Goal: Use online tool/utility: Utilize a website feature to perform a specific function

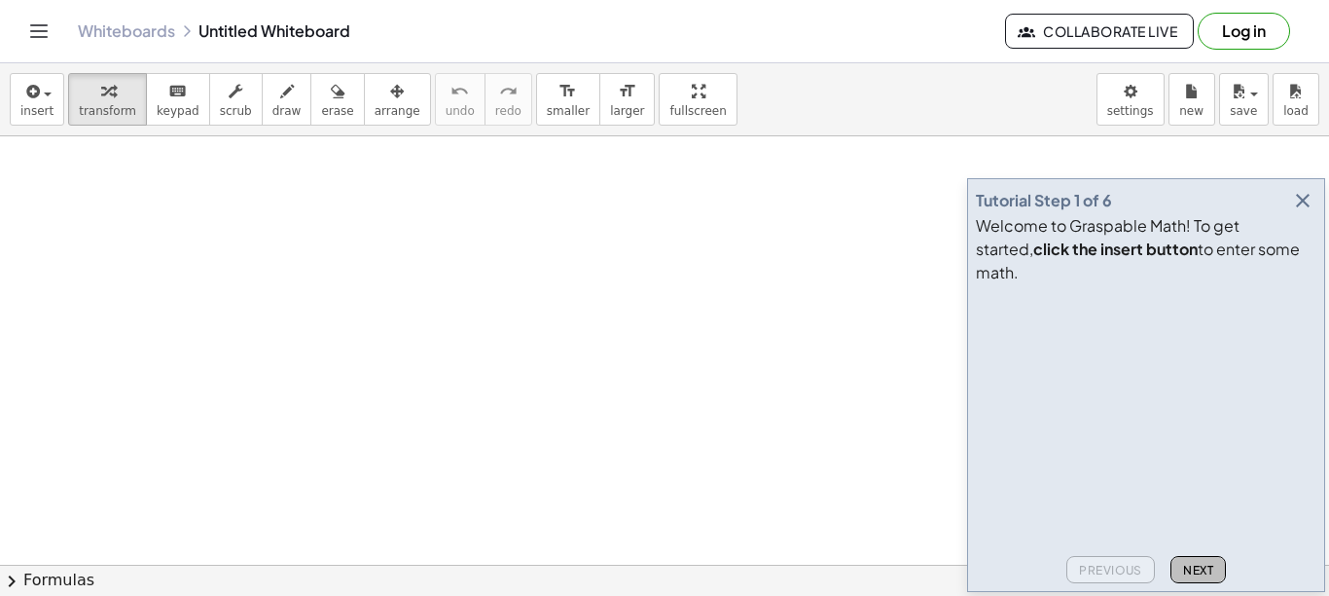
click at [1195, 570] on span "Next" at bounding box center [1198, 570] width 30 height 15
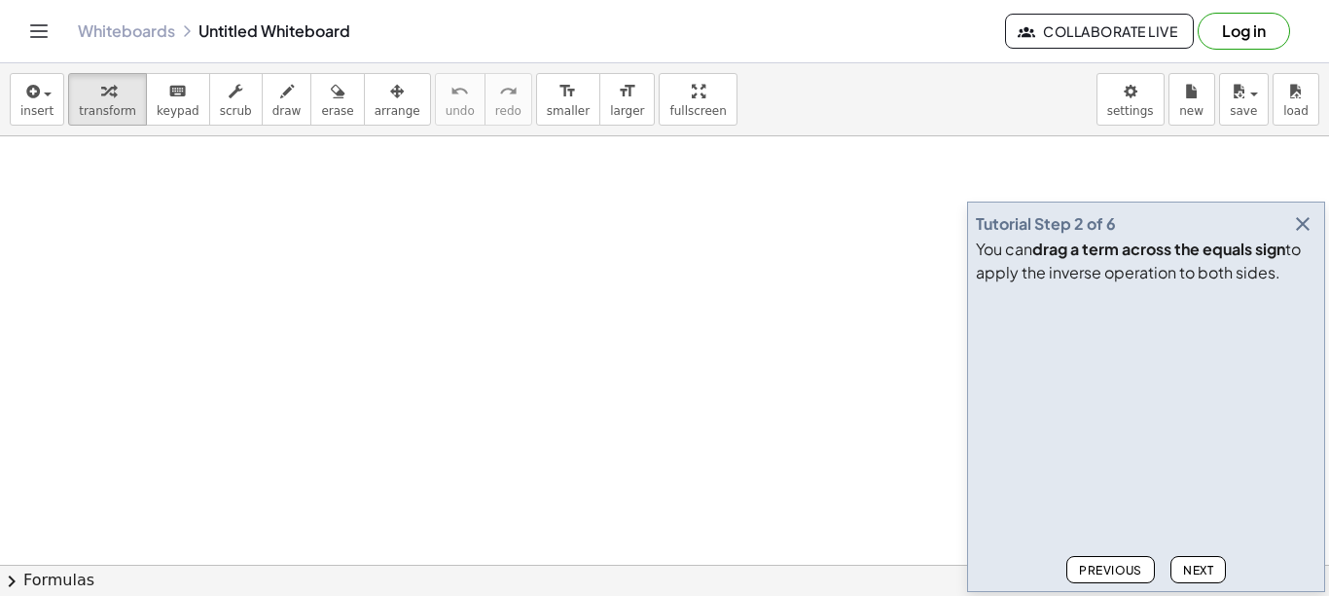
click at [1218, 571] on button "Next" at bounding box center [1198, 569] width 55 height 27
click at [1206, 576] on span "Next" at bounding box center [1198, 570] width 30 height 15
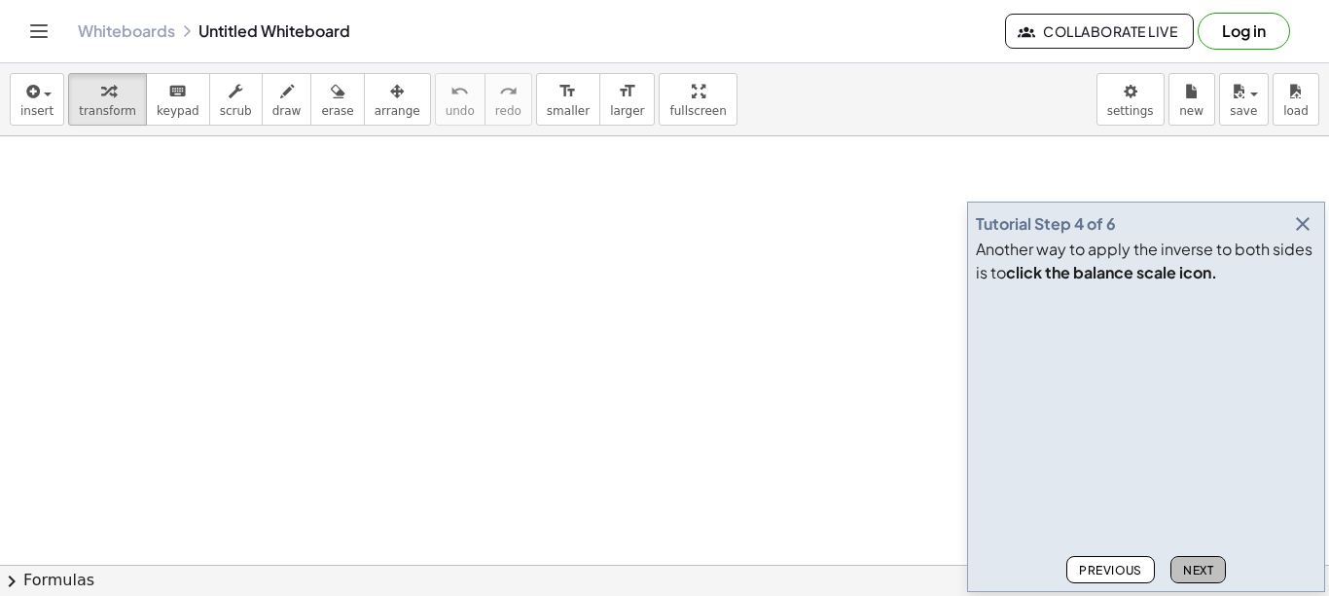
click at [1205, 571] on span "Next" at bounding box center [1198, 570] width 30 height 15
click at [1204, 570] on span "Next" at bounding box center [1198, 570] width 30 height 15
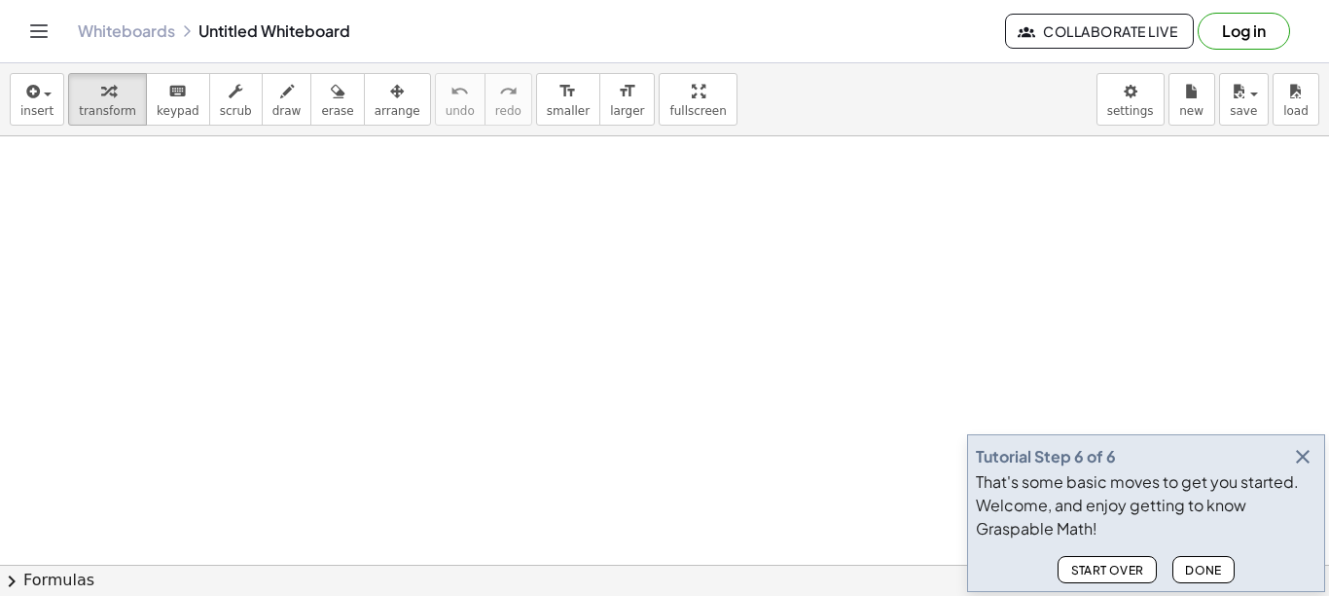
click at [1203, 565] on span "Done" at bounding box center [1203, 570] width 37 height 15
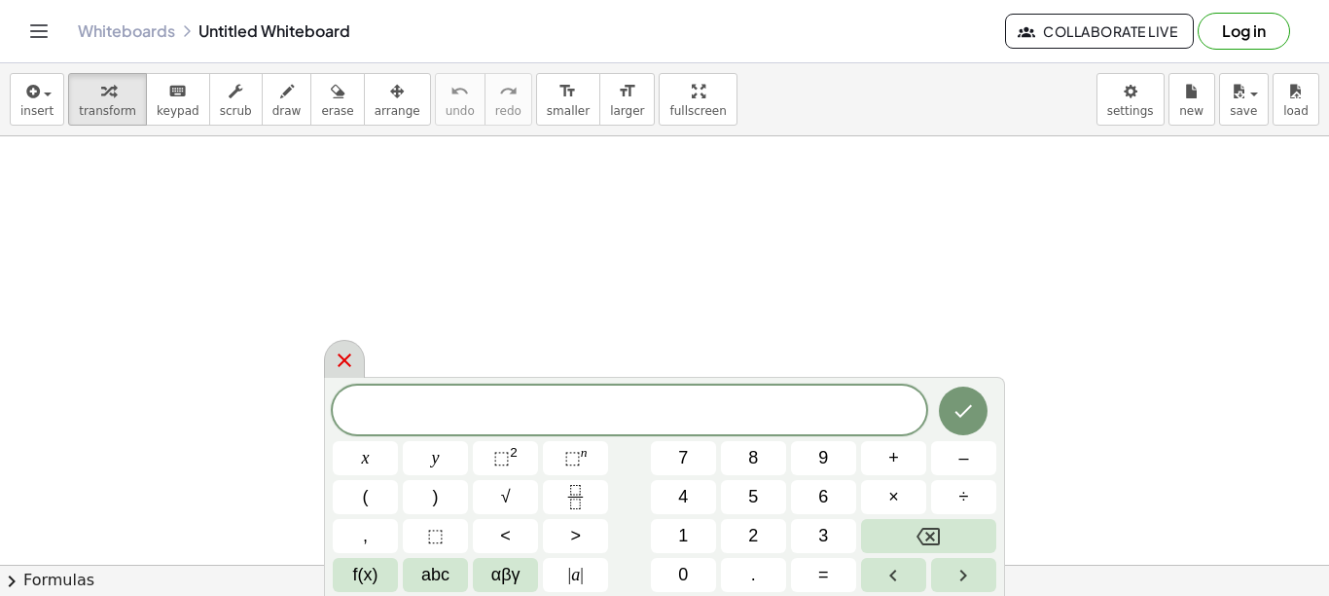
click at [339, 359] on icon at bounding box center [344, 359] width 23 height 23
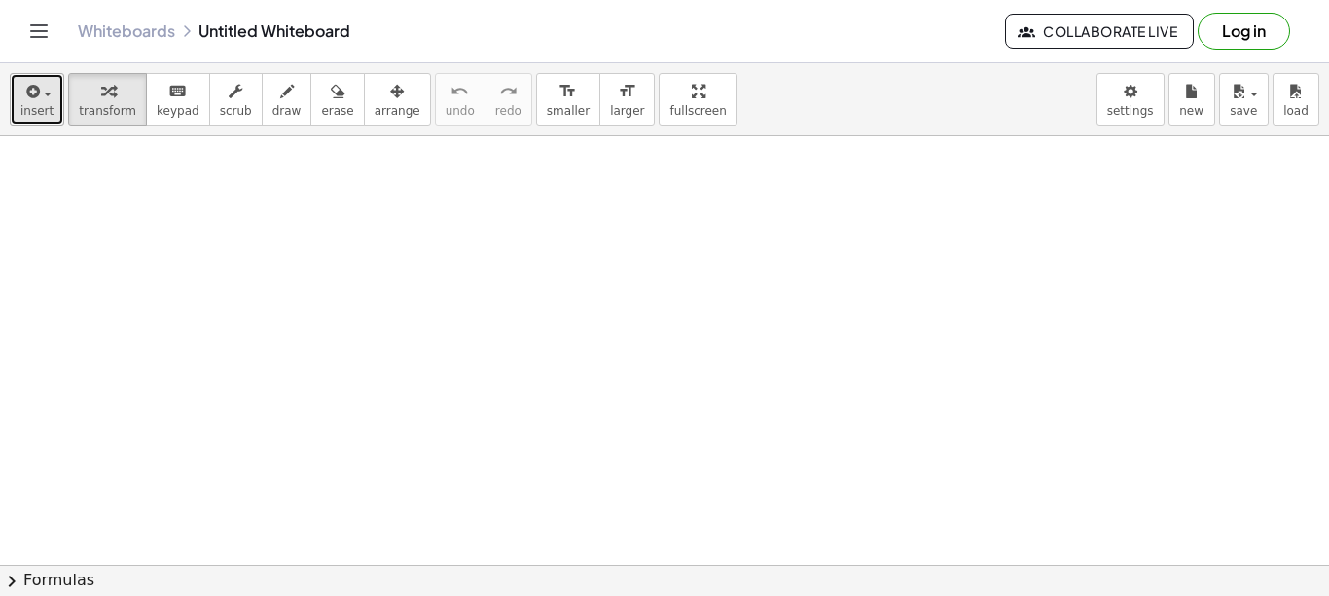
click at [38, 109] on span "insert" at bounding box center [36, 111] width 33 height 14
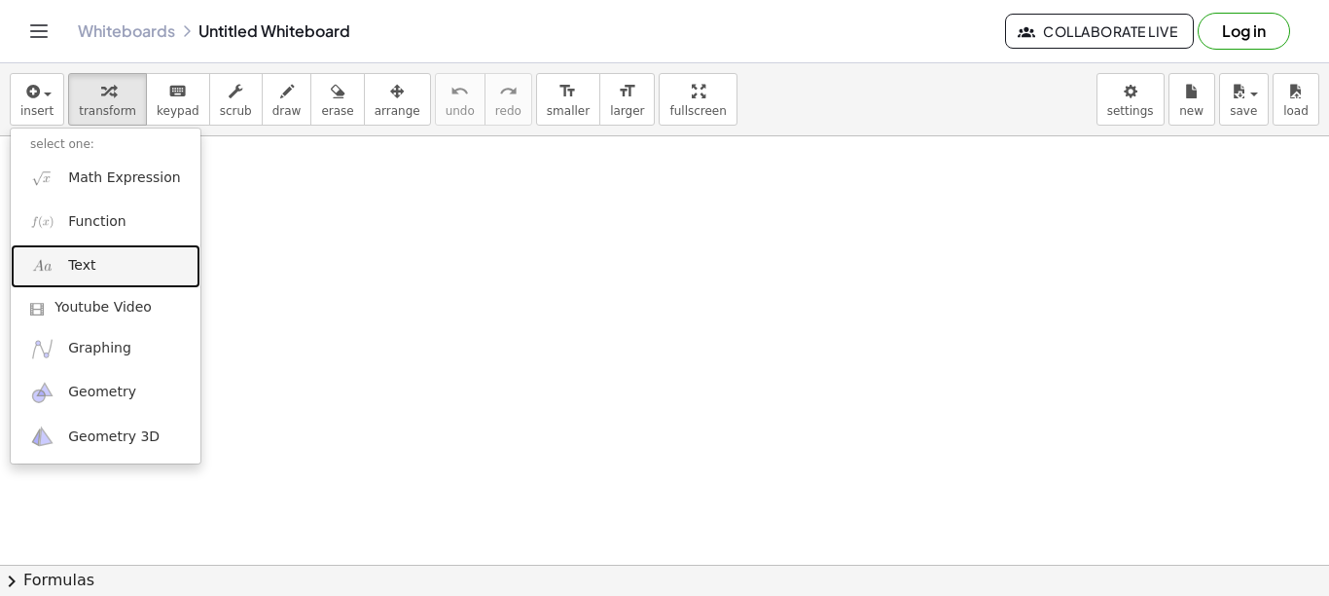
click at [86, 266] on span "Text" at bounding box center [81, 265] width 27 height 19
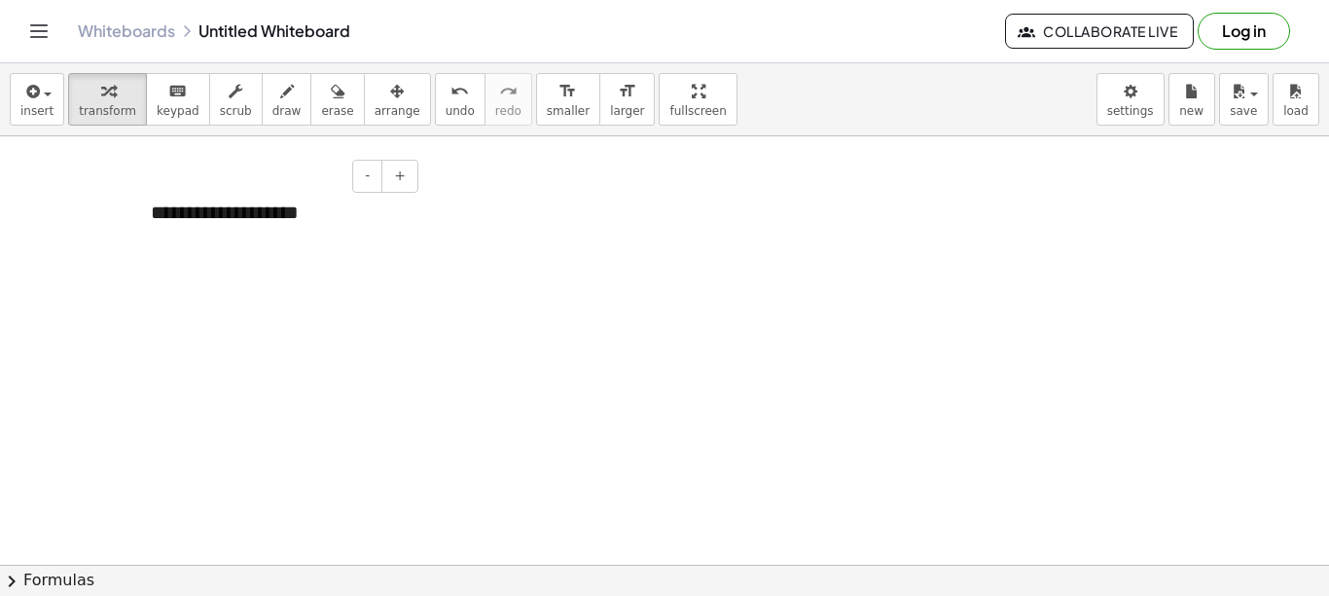
drag, startPoint x: 237, startPoint y: 164, endPoint x: 204, endPoint y: 339, distance: 177.1
click at [303, 215] on div "**********" at bounding box center [277, 212] width 292 height 67
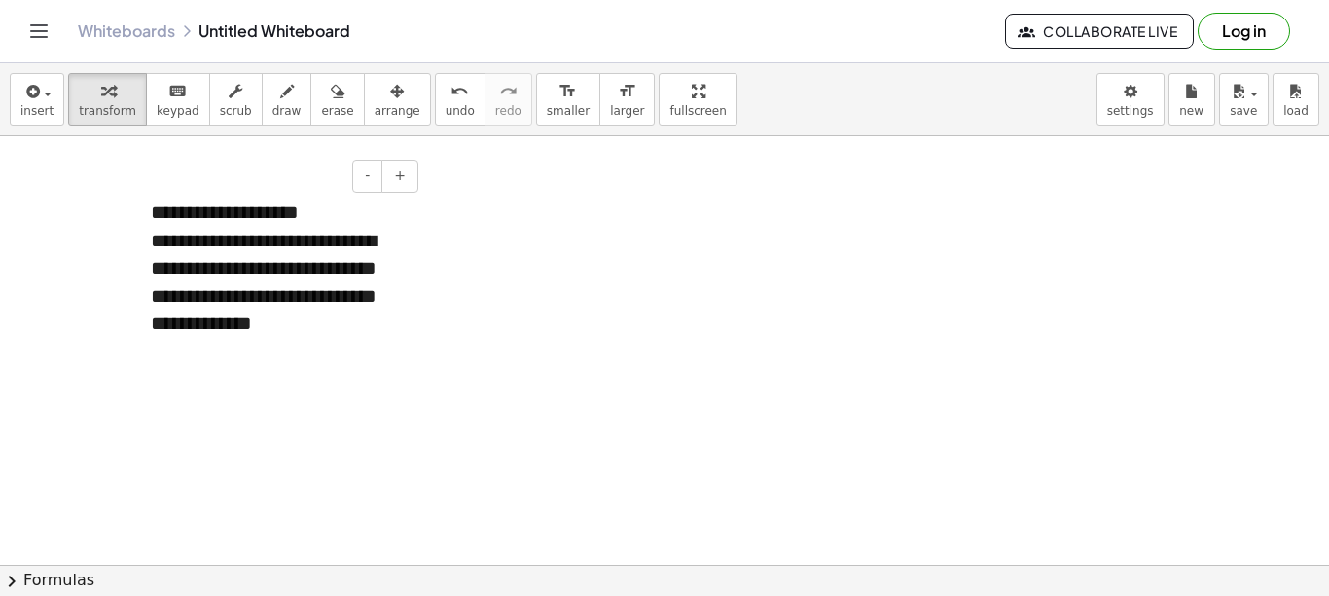
click at [324, 327] on div "**********" at bounding box center [277, 268] width 292 height 178
click at [195, 413] on div "**********" at bounding box center [277, 392] width 253 height 55
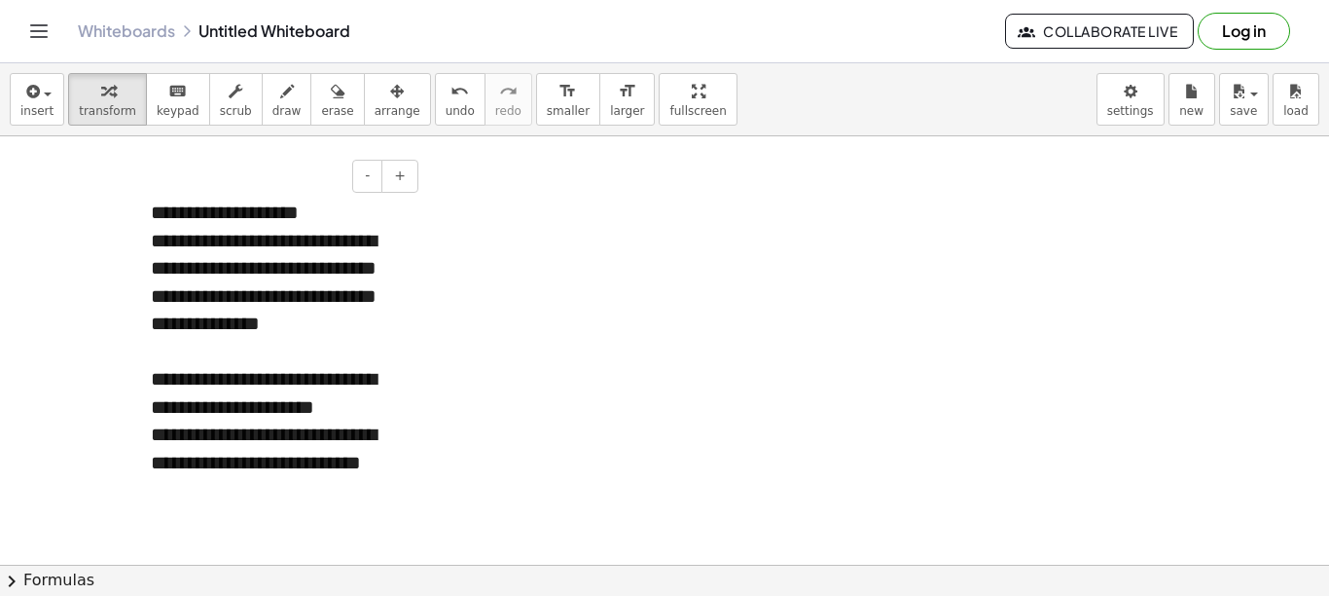
click at [160, 384] on div "**********" at bounding box center [277, 392] width 253 height 55
click at [273, 102] on button "draw" at bounding box center [287, 99] width 51 height 53
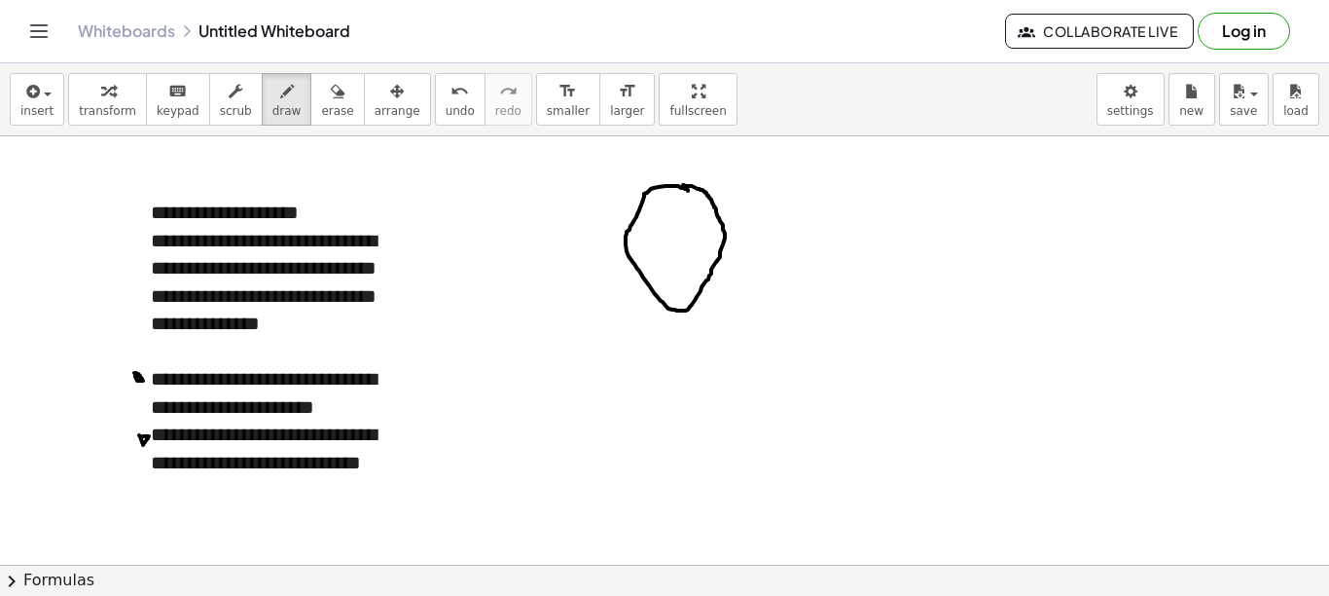
drag, startPoint x: 688, startPoint y: 191, endPoint x: 676, endPoint y: 193, distance: 11.8
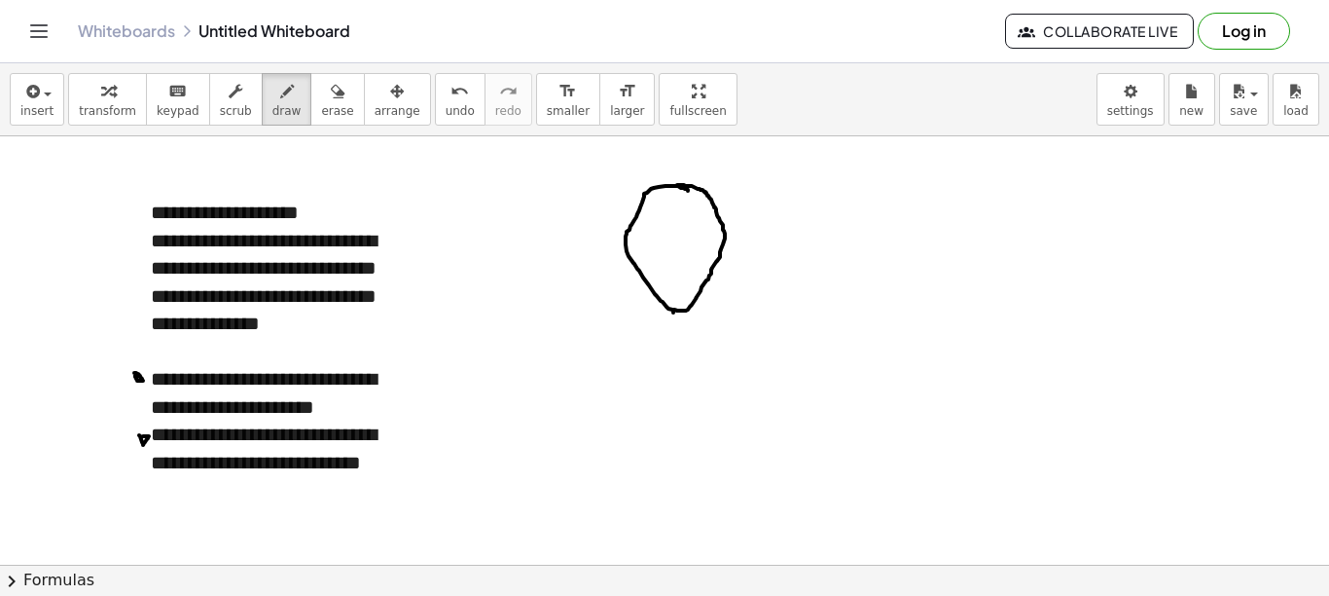
drag, startPoint x: 672, startPoint y: 311, endPoint x: 558, endPoint y: 298, distance: 114.7
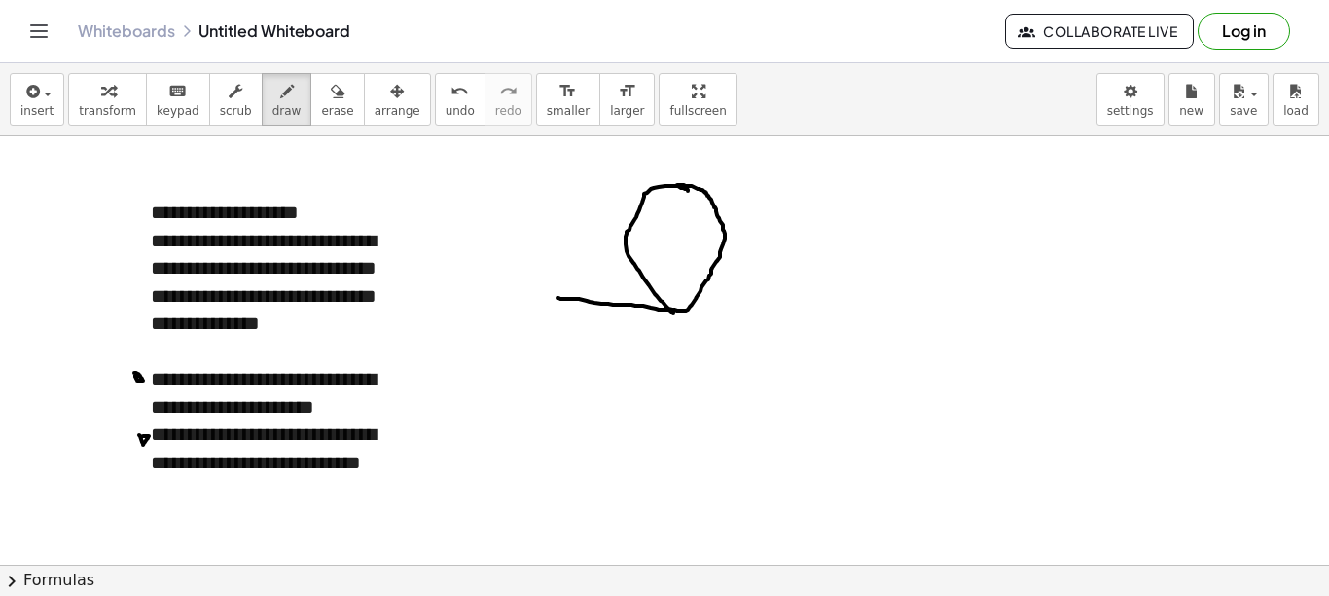
drag, startPoint x: 670, startPoint y: 310, endPoint x: 838, endPoint y: 334, distance: 170.0
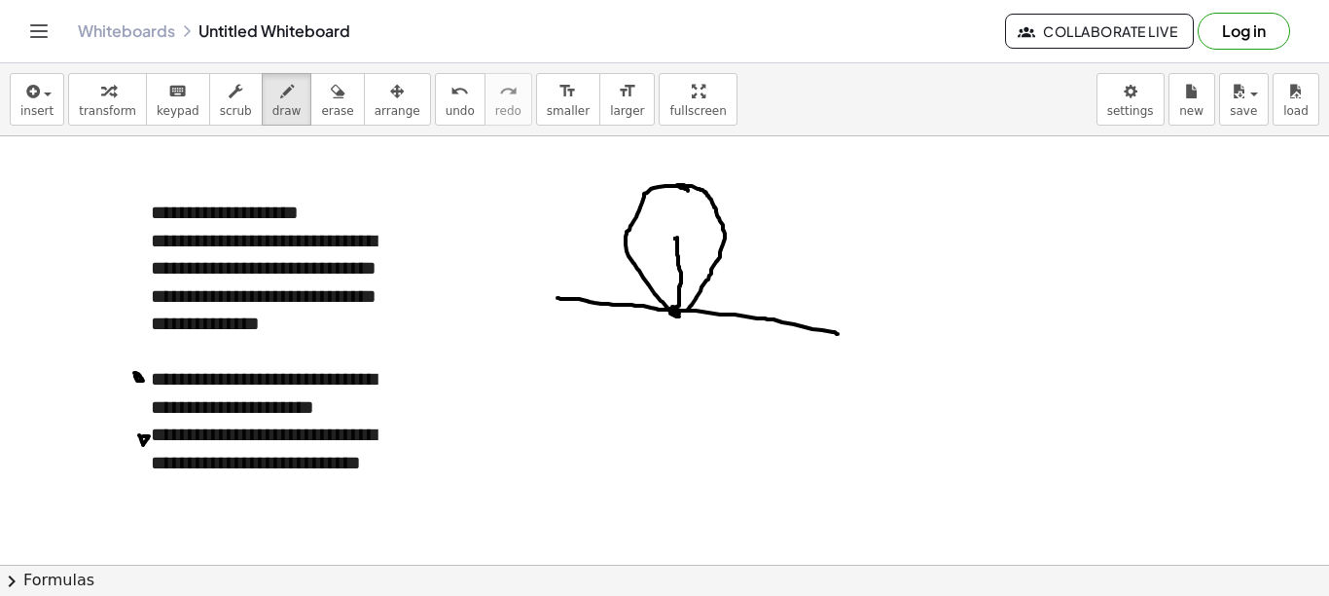
drag, startPoint x: 677, startPoint y: 237, endPoint x: 675, endPoint y: 312, distance: 75.0
drag, startPoint x: 682, startPoint y: 291, endPoint x: 692, endPoint y: 314, distance: 25.3
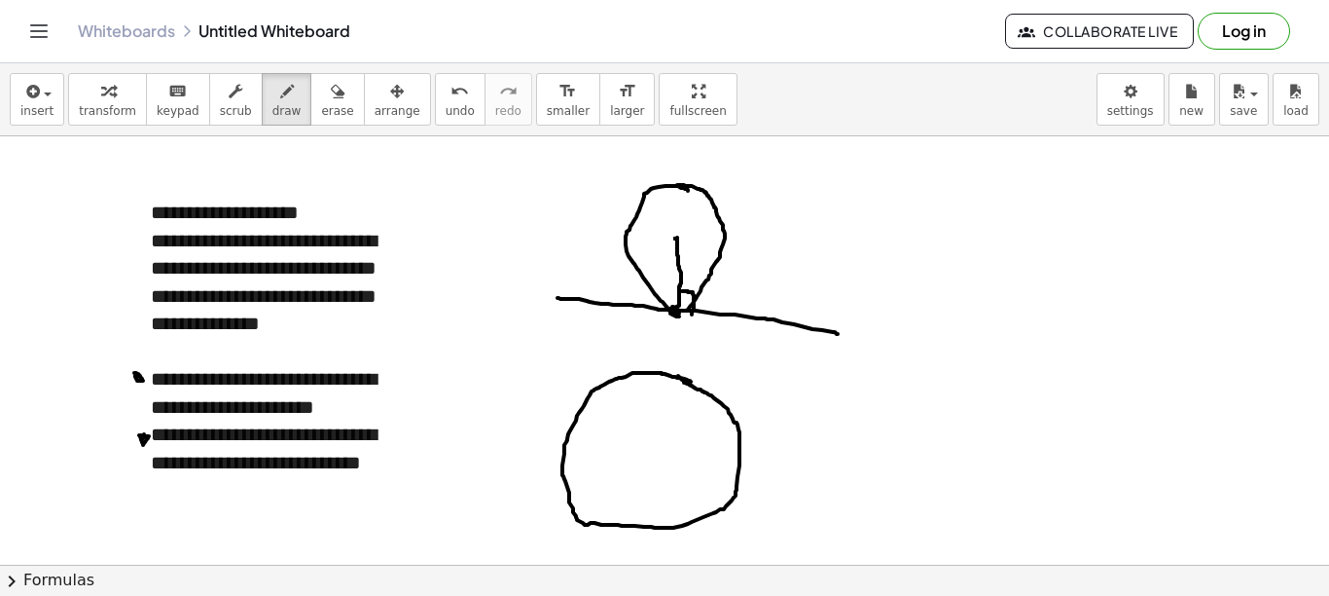
drag, startPoint x: 691, startPoint y: 382, endPoint x: 678, endPoint y: 376, distance: 13.9
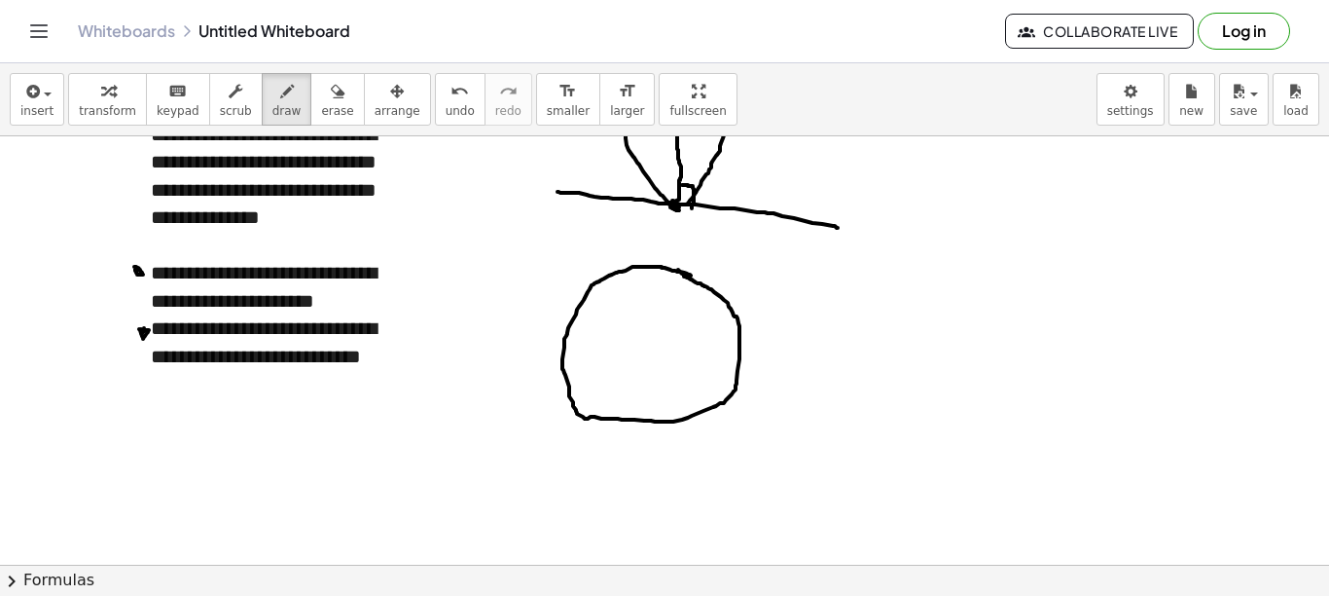
scroll to position [117, 0]
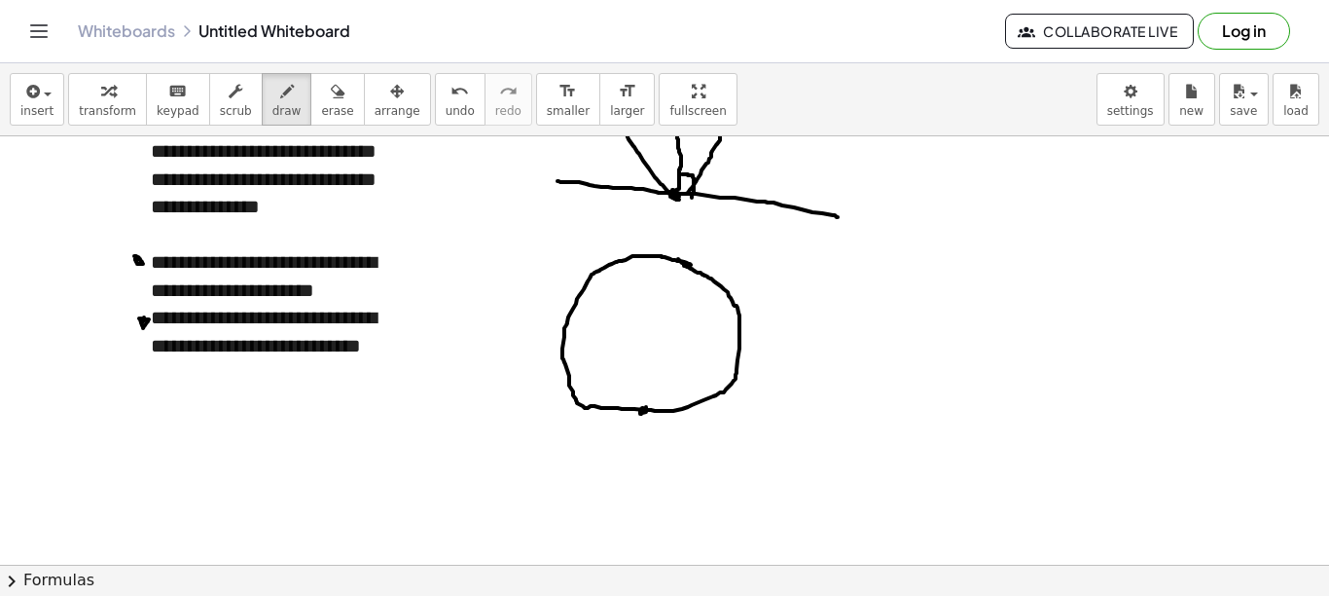
click at [643, 408] on div at bounding box center [664, 510] width 1329 height 983
drag, startPoint x: 639, startPoint y: 411, endPoint x: 903, endPoint y: 418, distance: 263.9
click at [903, 418] on div at bounding box center [664, 510] width 1329 height 983
drag, startPoint x: 642, startPoint y: 410, endPoint x: 492, endPoint y: 423, distance: 150.5
click at [492, 423] on div at bounding box center [664, 510] width 1329 height 983
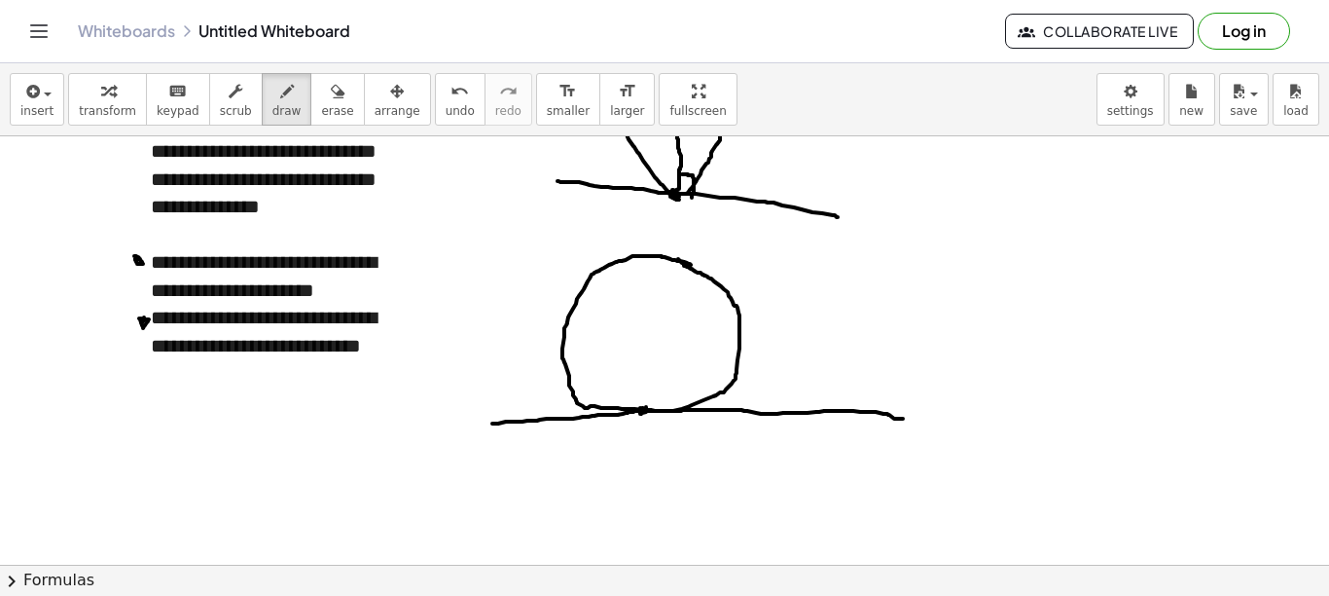
click at [640, 411] on div at bounding box center [664, 510] width 1329 height 983
drag, startPoint x: 645, startPoint y: 424, endPoint x: 625, endPoint y: 445, distance: 28.9
click at [625, 445] on div at bounding box center [664, 510] width 1329 height 983
drag, startPoint x: 645, startPoint y: 424, endPoint x: 652, endPoint y: 450, distance: 26.2
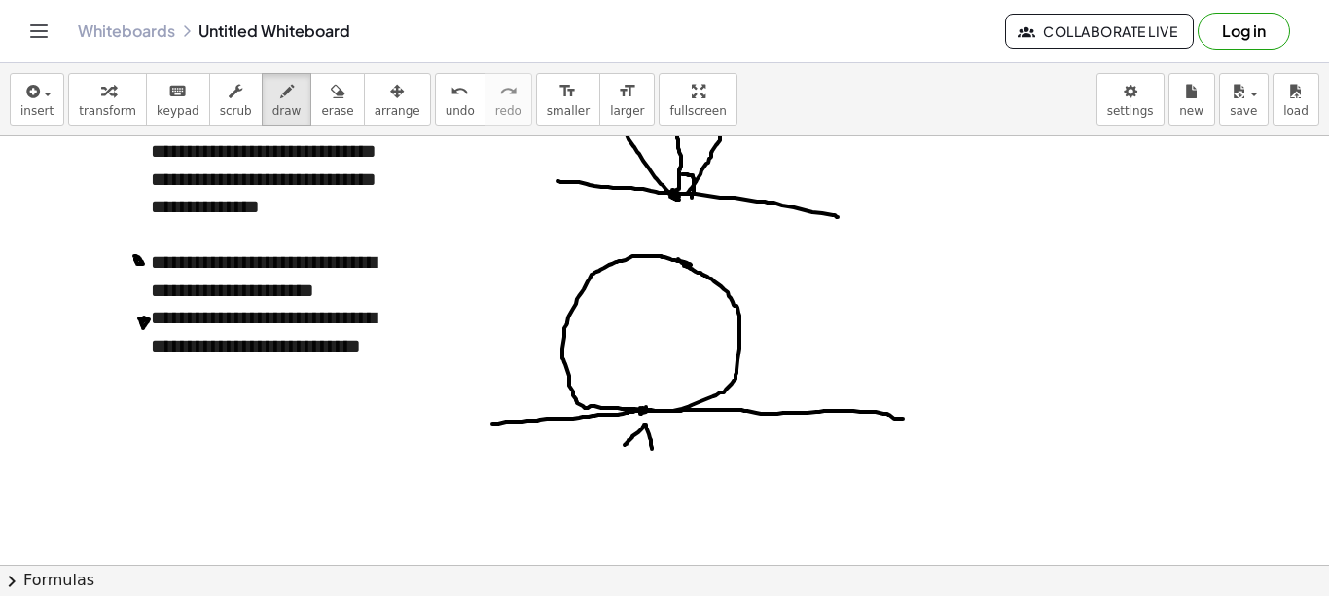
click at [652, 450] on div at bounding box center [664, 510] width 1329 height 983
drag, startPoint x: 638, startPoint y: 439, endPoint x: 656, endPoint y: 440, distance: 17.5
click at [656, 440] on div at bounding box center [664, 510] width 1329 height 983
drag, startPoint x: 904, startPoint y: 435, endPoint x: 914, endPoint y: 456, distance: 23.5
click at [914, 456] on div at bounding box center [664, 510] width 1329 height 983
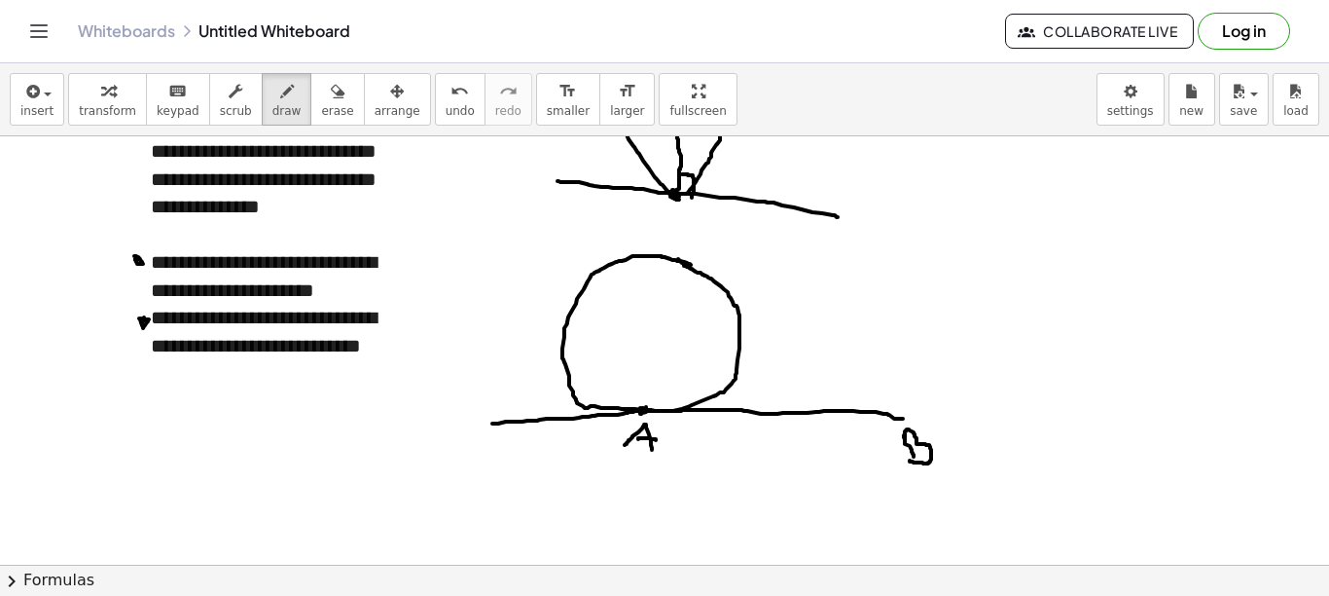
drag, startPoint x: 905, startPoint y: 438, endPoint x: 910, endPoint y: 460, distance: 22.9
click at [910, 460] on div at bounding box center [664, 510] width 1329 height 983
click at [662, 248] on div at bounding box center [664, 510] width 1329 height 983
click at [663, 250] on div at bounding box center [664, 510] width 1329 height 983
drag, startPoint x: 635, startPoint y: 230, endPoint x: 876, endPoint y: 368, distance: 278.1
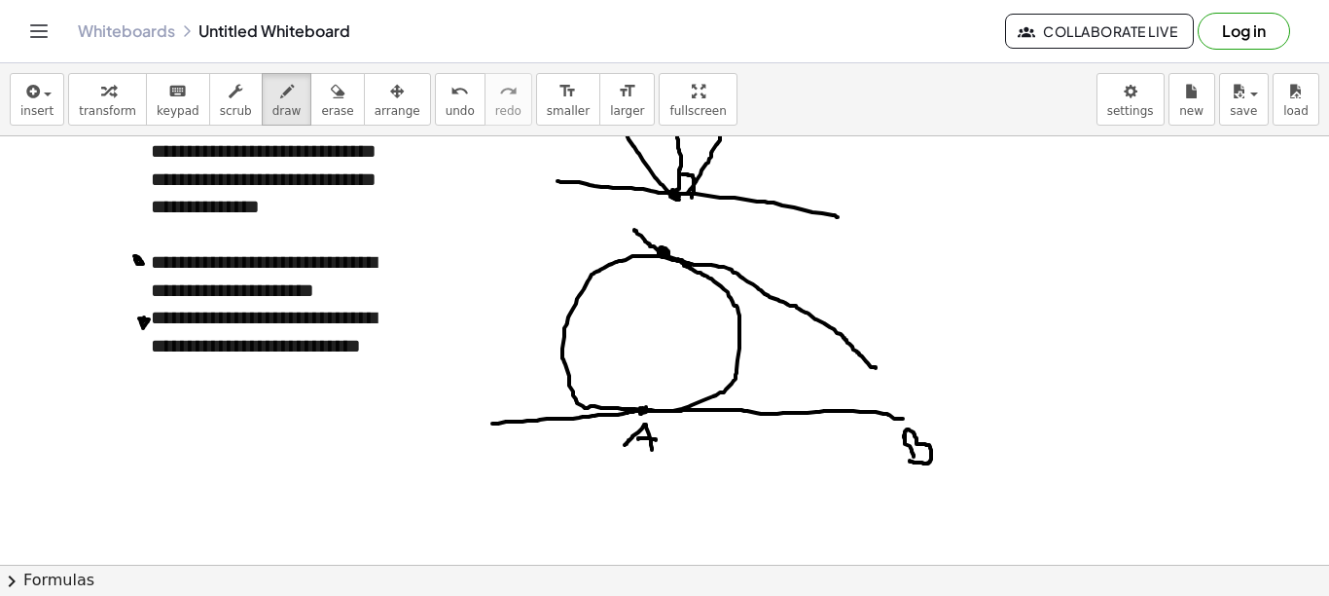
click at [876, 368] on div at bounding box center [664, 510] width 1329 height 983
drag, startPoint x: 672, startPoint y: 230, endPoint x: 673, endPoint y: 240, distance: 10.9
click at [673, 240] on div at bounding box center [664, 510] width 1329 height 983
drag, startPoint x: 857, startPoint y: 350, endPoint x: 910, endPoint y: 407, distance: 77.1
click at [910, 407] on div at bounding box center [664, 510] width 1329 height 983
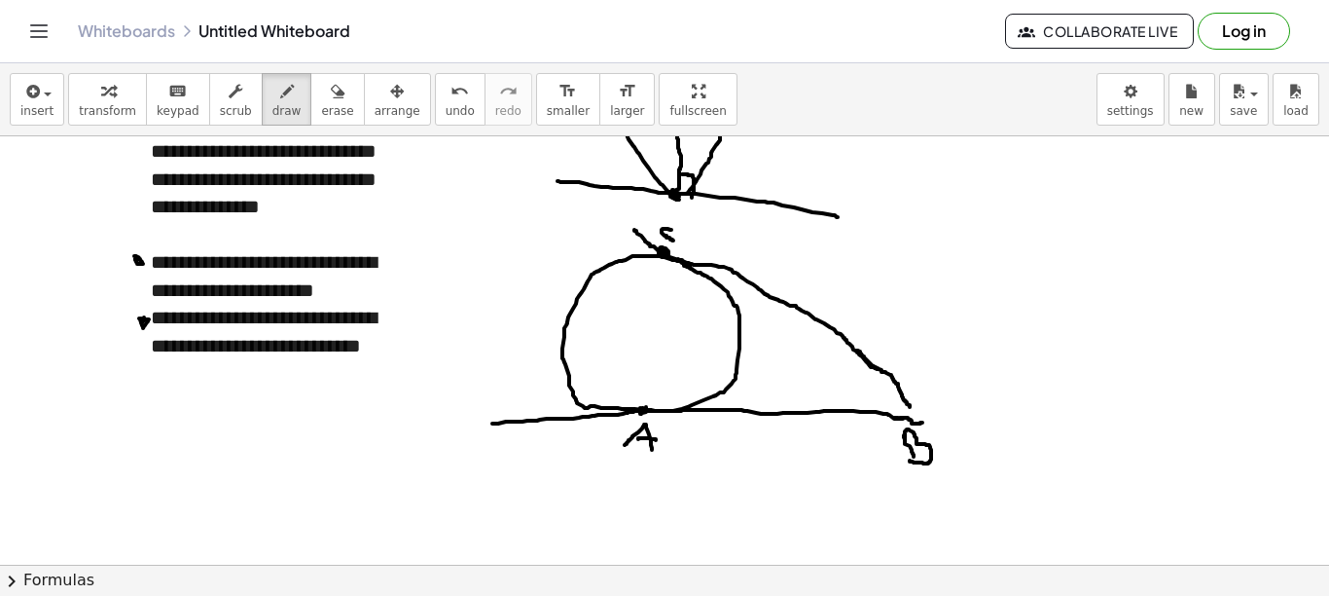
drag, startPoint x: 894, startPoint y: 418, endPoint x: 923, endPoint y: 422, distance: 28.6
click at [923, 422] on div at bounding box center [664, 510] width 1329 height 983
drag, startPoint x: 903, startPoint y: 400, endPoint x: 916, endPoint y: 418, distance: 21.6
click at [916, 418] on div at bounding box center [664, 510] width 1329 height 983
drag, startPoint x: 792, startPoint y: 287, endPoint x: 810, endPoint y: 340, distance: 55.4
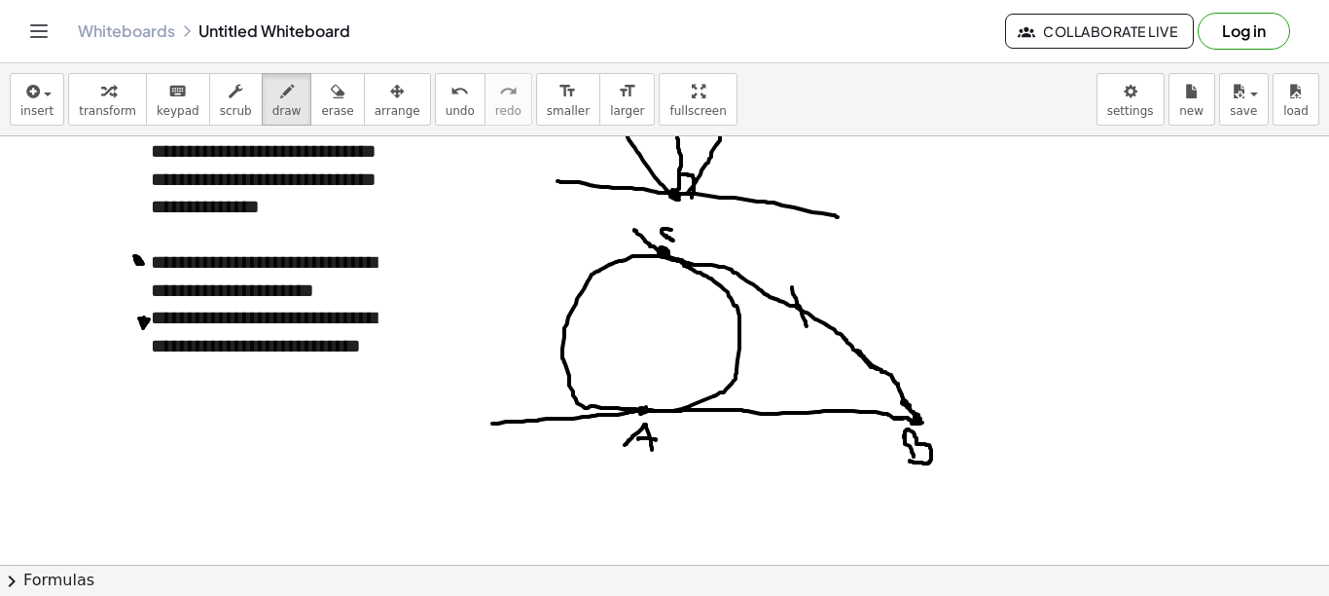
click at [810, 340] on div at bounding box center [664, 510] width 1329 height 983
drag, startPoint x: 807, startPoint y: 412, endPoint x: 813, endPoint y: 439, distance: 27.9
click at [813, 439] on div at bounding box center [664, 510] width 1329 height 983
click at [664, 251] on div at bounding box center [664, 510] width 1329 height 983
drag, startPoint x: 862, startPoint y: 273, endPoint x: 858, endPoint y: 299, distance: 25.6
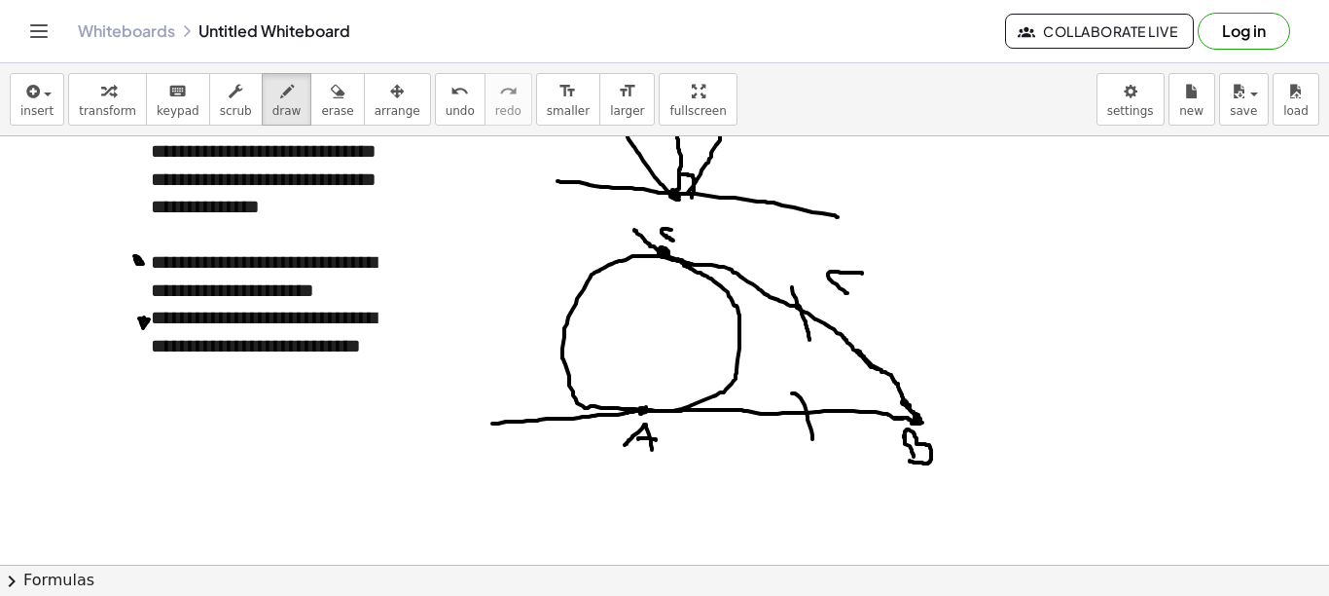
click at [858, 299] on div at bounding box center [664, 510] width 1329 height 983
drag, startPoint x: 875, startPoint y: 280, endPoint x: 871, endPoint y: 306, distance: 25.6
click at [871, 306] on div at bounding box center [664, 510] width 1329 height 983
drag, startPoint x: 874, startPoint y: 280, endPoint x: 862, endPoint y: 305, distance: 27.0
click at [862, 305] on div at bounding box center [664, 510] width 1329 height 983
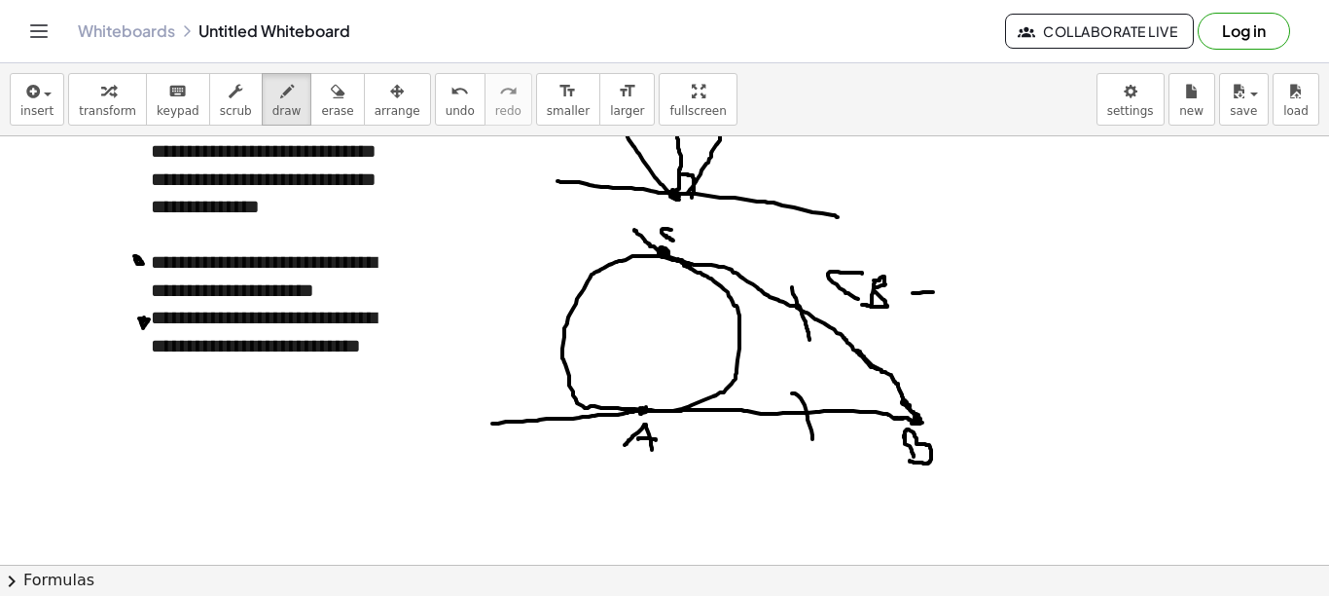
drag, startPoint x: 913, startPoint y: 293, endPoint x: 938, endPoint y: 295, distance: 25.4
click at [942, 292] on div at bounding box center [664, 510] width 1329 height 983
drag, startPoint x: 923, startPoint y: 306, endPoint x: 937, endPoint y: 309, distance: 14.9
click at [937, 309] on div at bounding box center [664, 510] width 1329 height 983
drag, startPoint x: 984, startPoint y: 276, endPoint x: 968, endPoint y: 317, distance: 43.7
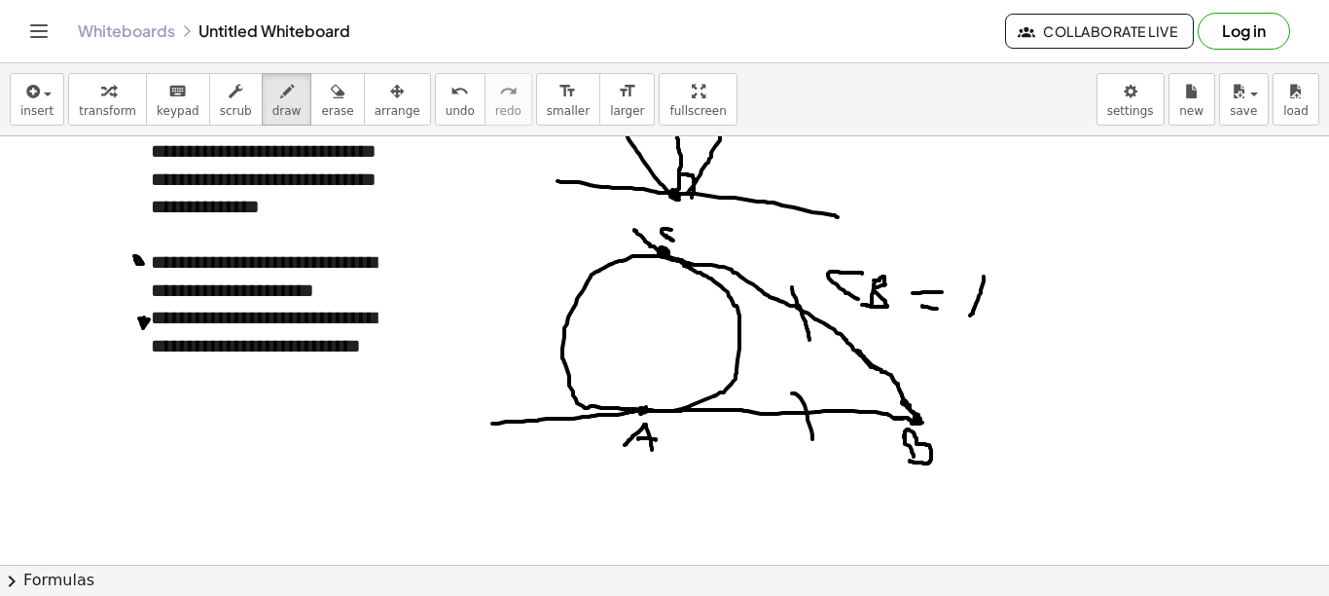
click at [969, 316] on div at bounding box center [664, 510] width 1329 height 983
drag, startPoint x: 978, startPoint y: 273, endPoint x: 987, endPoint y: 316, distance: 44.7
click at [987, 316] on div at bounding box center [664, 510] width 1329 height 983
drag, startPoint x: 971, startPoint y: 303, endPoint x: 997, endPoint y: 300, distance: 25.5
click at [995, 302] on div at bounding box center [664, 510] width 1329 height 983
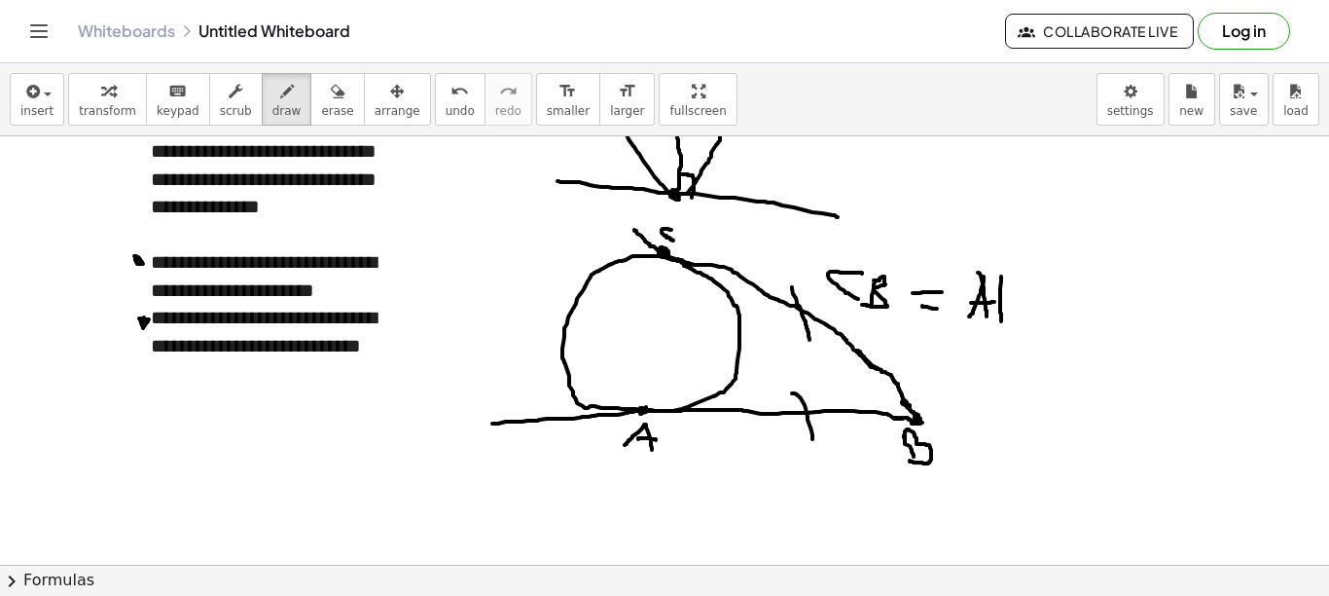
drag, startPoint x: 1001, startPoint y: 276, endPoint x: 1001, endPoint y: 314, distance: 38.0
click at [1001, 322] on div at bounding box center [664, 510] width 1329 height 983
drag, startPoint x: 1000, startPoint y: 276, endPoint x: 1001, endPoint y: 328, distance: 51.6
click at [1001, 328] on div at bounding box center [664, 510] width 1329 height 983
click at [923, 421] on div at bounding box center [664, 510] width 1329 height 983
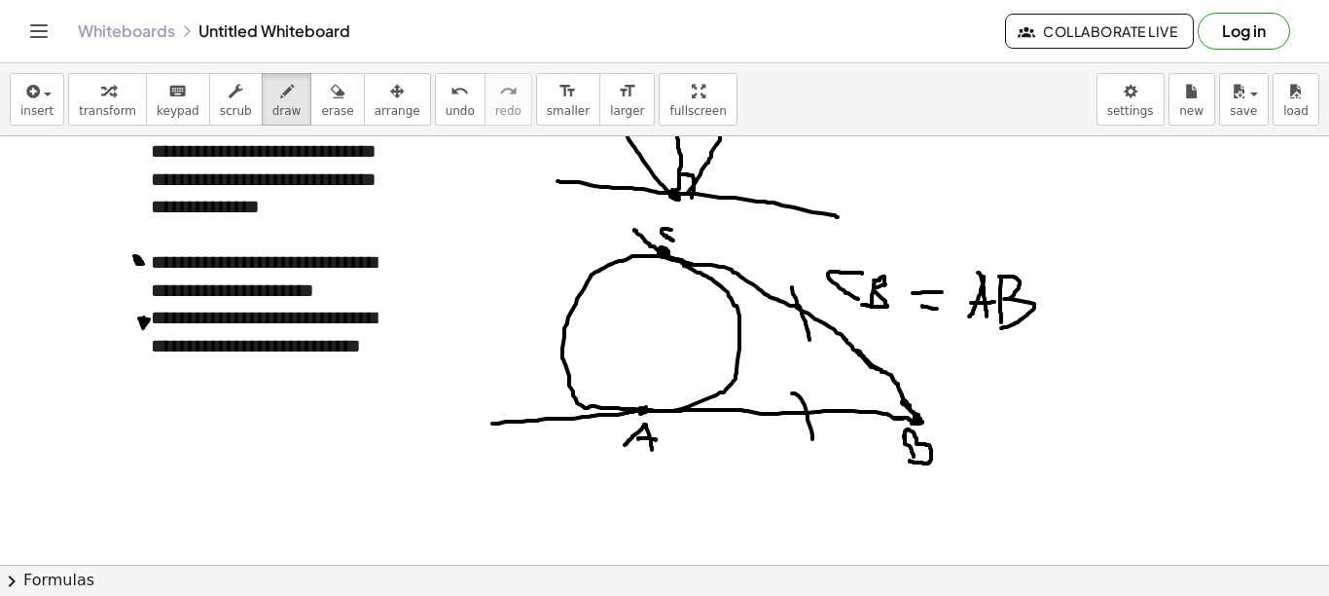
click at [920, 422] on div at bounding box center [664, 510] width 1329 height 983
click at [157, 442] on div at bounding box center [664, 510] width 1329 height 983
click at [151, 537] on div at bounding box center [664, 510] width 1329 height 983
drag, startPoint x: 160, startPoint y: 444, endPoint x: 344, endPoint y: 469, distance: 185.7
click at [344, 469] on div at bounding box center [664, 510] width 1329 height 983
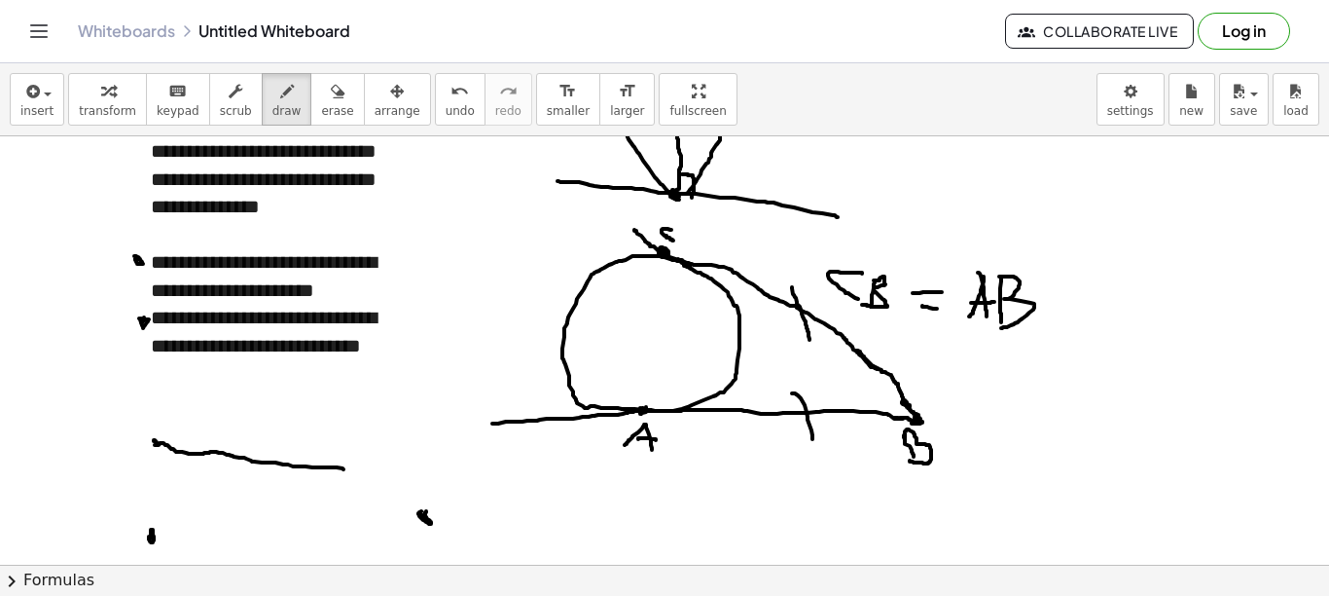
click at [426, 511] on div at bounding box center [664, 510] width 1329 height 983
drag, startPoint x: 155, startPoint y: 440, endPoint x: 377, endPoint y: 492, distance: 228.0
click at [424, 513] on div at bounding box center [664, 510] width 1329 height 983
drag, startPoint x: 321, startPoint y: 424, endPoint x: 288, endPoint y: 446, distance: 39.4
click at [288, 445] on div at bounding box center [664, 510] width 1329 height 983
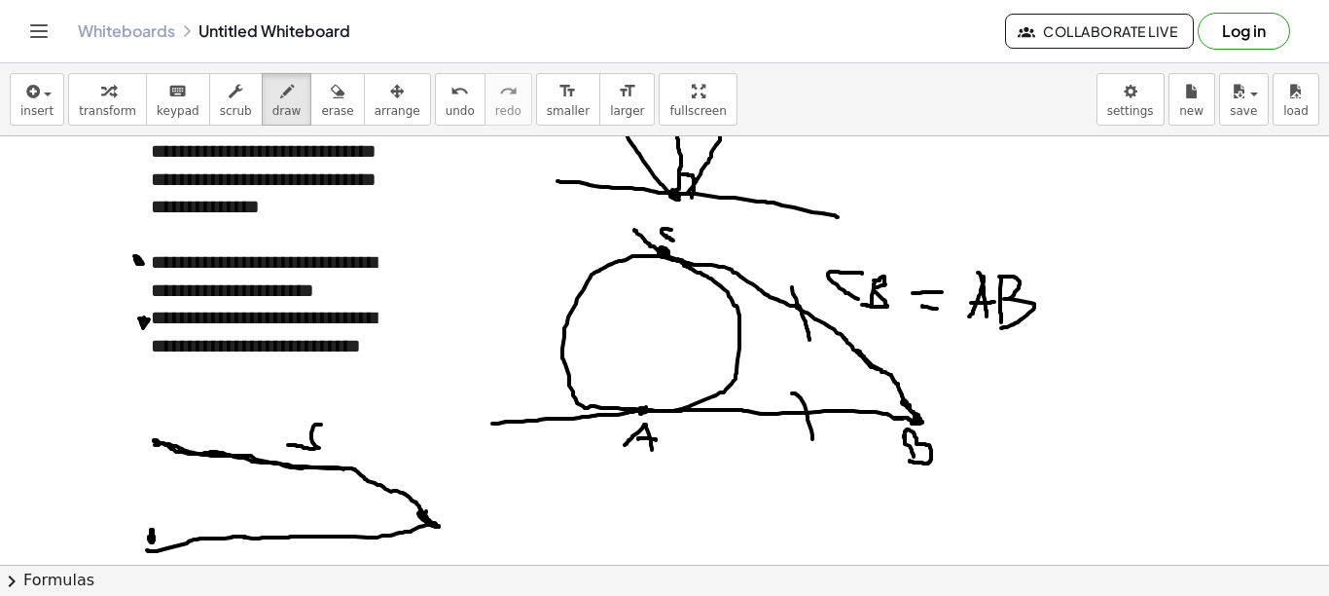
drag, startPoint x: 147, startPoint y: 550, endPoint x: 354, endPoint y: 554, distance: 207.3
click at [431, 526] on div at bounding box center [664, 510] width 1329 height 983
drag, startPoint x: 292, startPoint y: 542, endPoint x: 285, endPoint y: 557, distance: 16.1
click at [285, 557] on div at bounding box center [664, 510] width 1329 height 983
drag, startPoint x: 298, startPoint y: 543, endPoint x: 272, endPoint y: 542, distance: 26.3
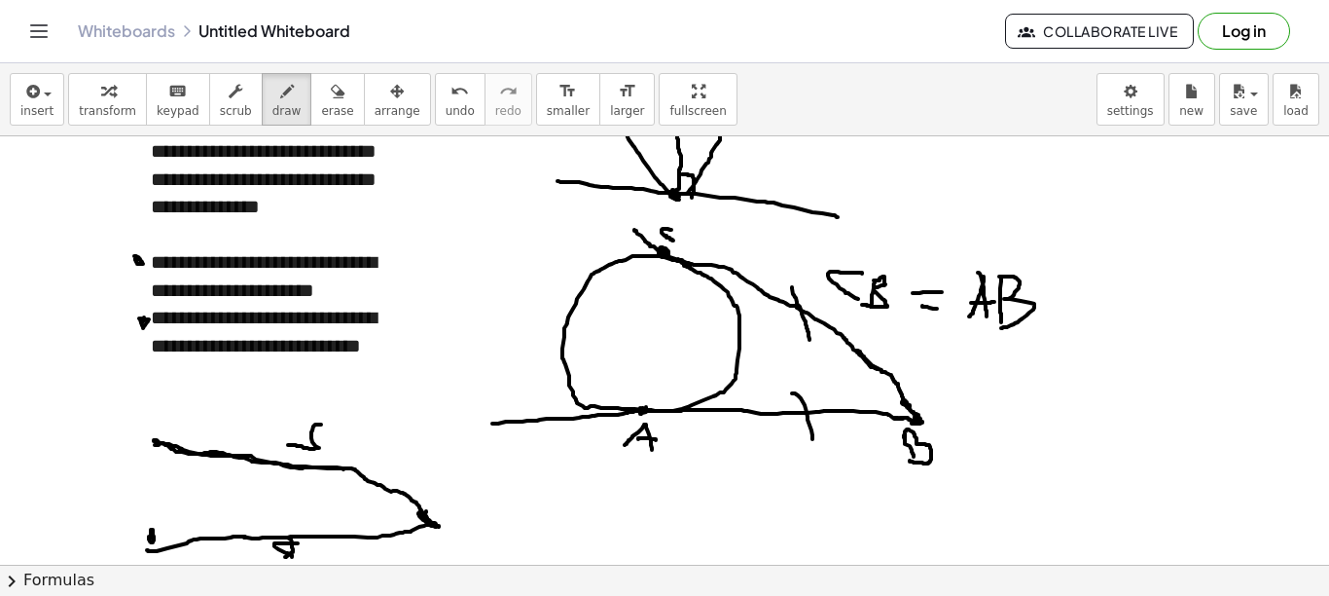
click at [282, 557] on div at bounding box center [664, 510] width 1329 height 983
drag, startPoint x: 268, startPoint y: 467, endPoint x: 259, endPoint y: 492, distance: 26.8
click at [266, 481] on div at bounding box center [664, 510] width 1329 height 983
drag, startPoint x: 255, startPoint y: 516, endPoint x: 261, endPoint y: 551, distance: 35.5
click at [261, 551] on div at bounding box center [664, 510] width 1329 height 983
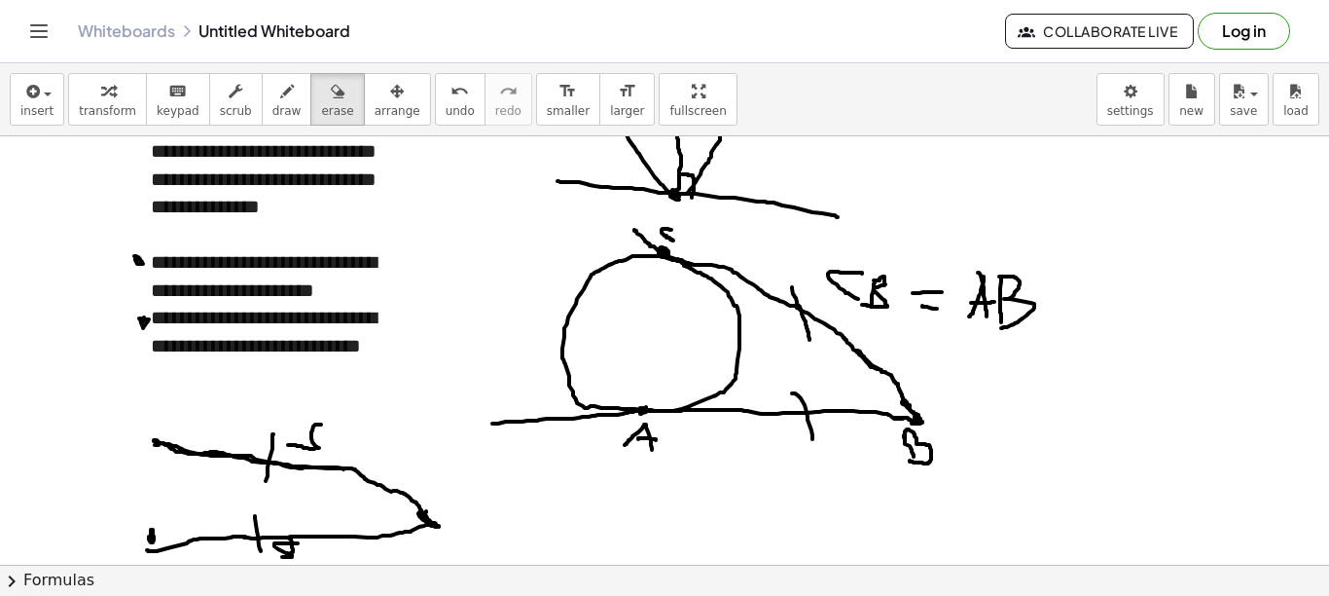
drag, startPoint x: 305, startPoint y: 103, endPoint x: 346, endPoint y: 134, distance: 52.2
click at [321, 104] on span "erase" at bounding box center [337, 111] width 32 height 14
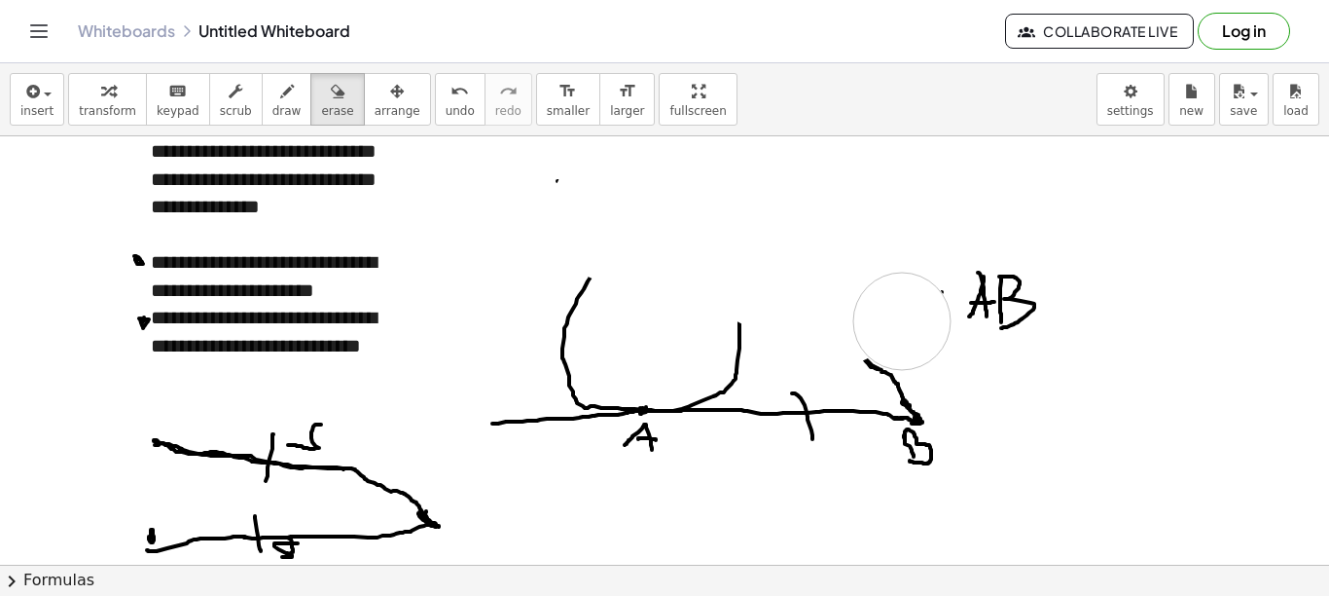
drag, startPoint x: 877, startPoint y: 300, endPoint x: 828, endPoint y: 450, distance: 157.6
drag, startPoint x: 828, startPoint y: 450, endPoint x: 725, endPoint y: 377, distance: 126.4
click at [725, 377] on div at bounding box center [664, 510] width 1329 height 983
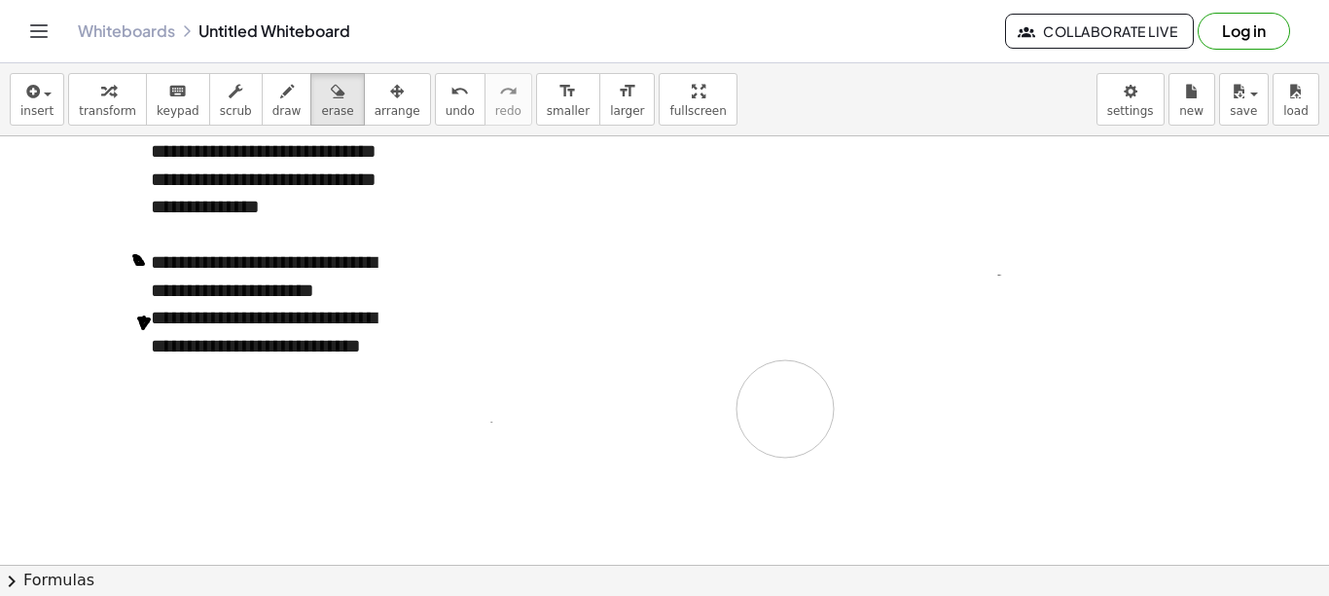
drag, startPoint x: 703, startPoint y: 347, endPoint x: 760, endPoint y: 407, distance: 82.6
click at [774, 409] on div at bounding box center [664, 510] width 1329 height 983
click at [221, 387] on div at bounding box center [664, 510] width 1329 height 983
click at [153, 153] on div at bounding box center [664, 510] width 1329 height 983
click at [84, 109] on span "transform" at bounding box center [107, 111] width 57 height 14
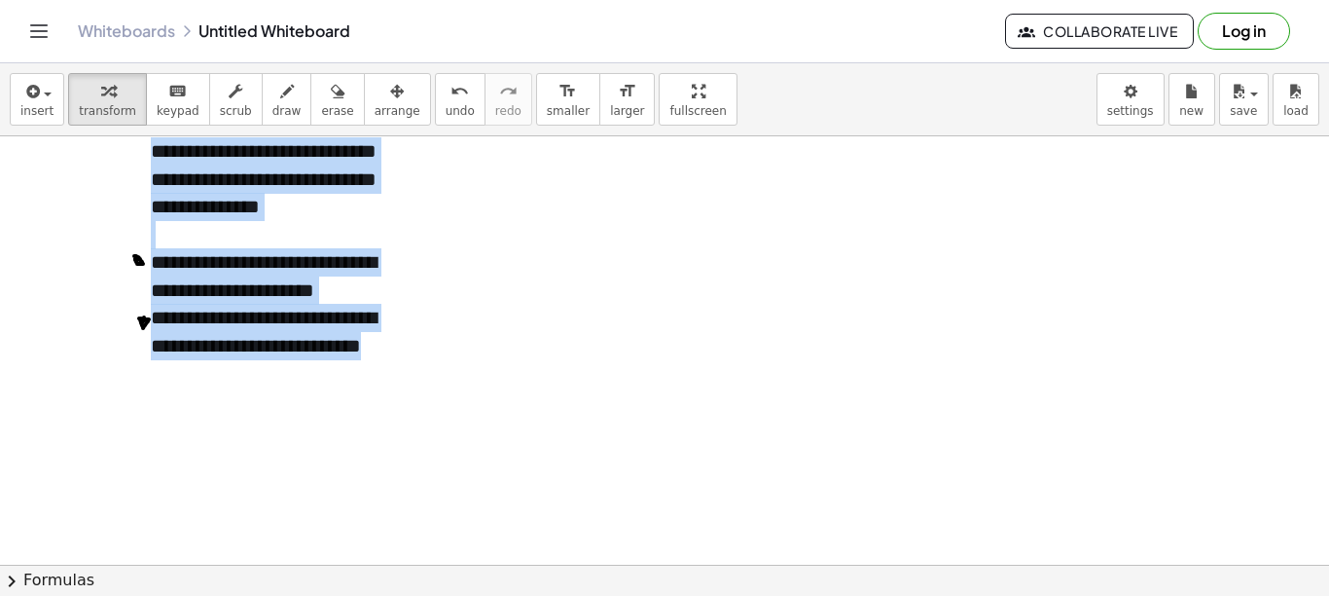
drag, startPoint x: 164, startPoint y: 156, endPoint x: 318, endPoint y: 390, distance: 281.0
click at [318, 390] on div "**********" at bounding box center [277, 234] width 292 height 345
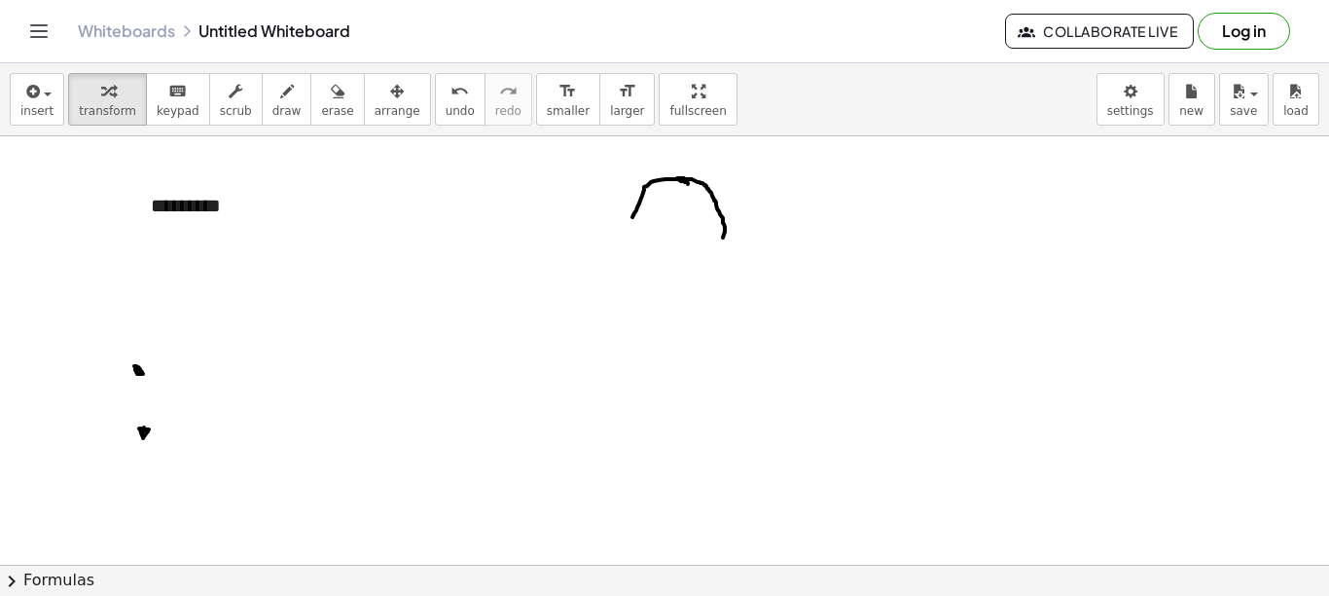
scroll to position [0, 0]
click at [331, 100] on icon "button" at bounding box center [338, 91] width 14 height 23
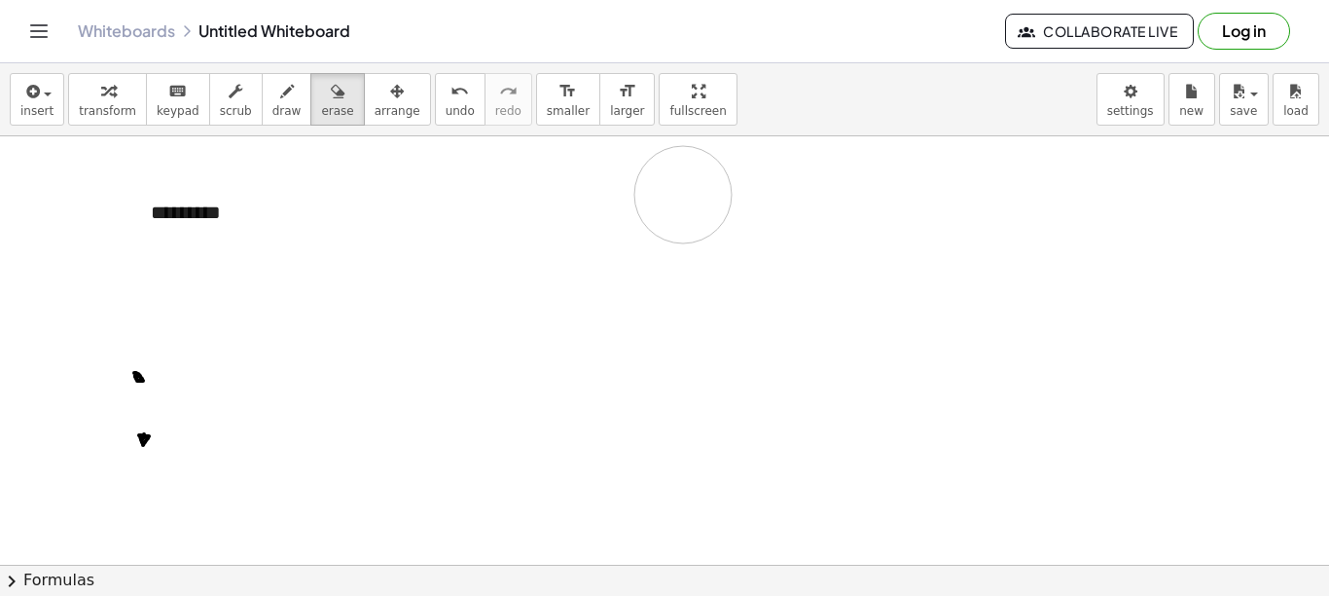
drag, startPoint x: 865, startPoint y: 243, endPoint x: 432, endPoint y: 341, distance: 443.9
drag, startPoint x: 137, startPoint y: 420, endPoint x: 141, endPoint y: 367, distance: 53.7
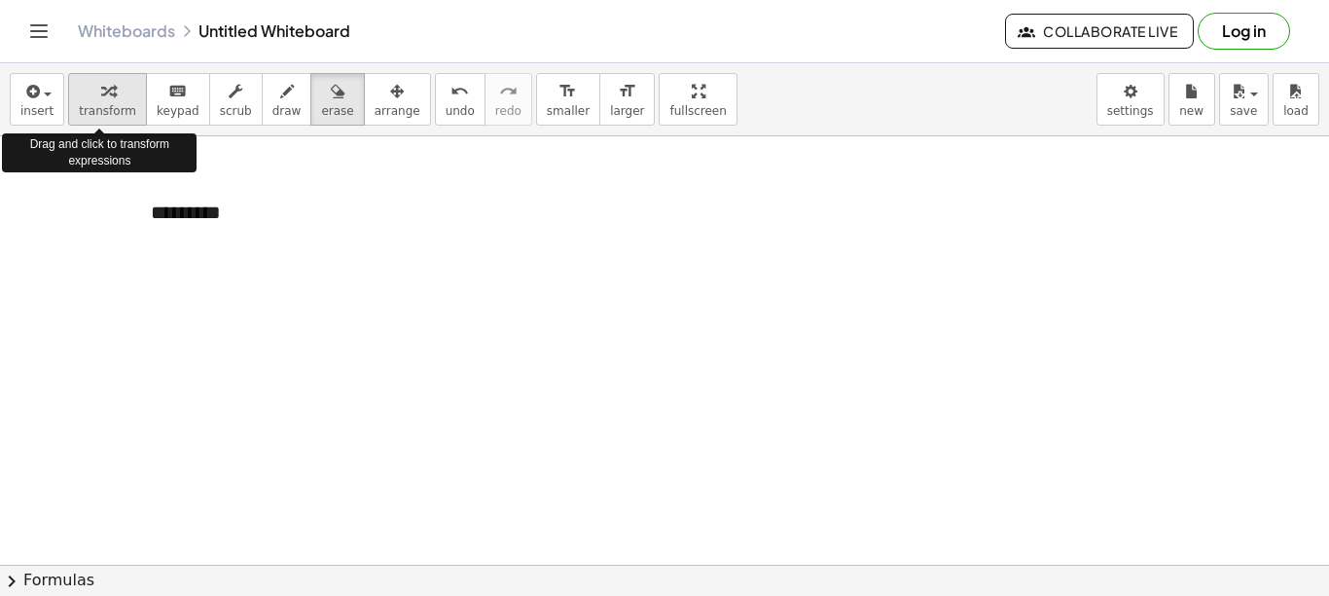
click at [111, 106] on span "transform" at bounding box center [107, 111] width 57 height 14
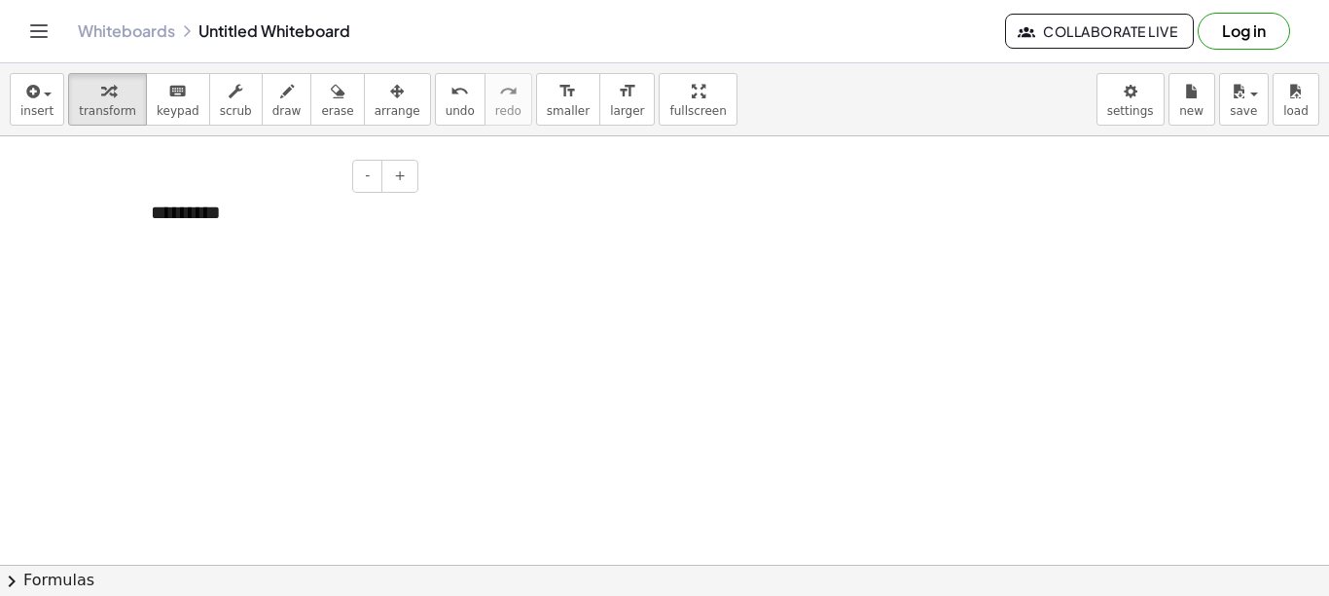
click at [254, 224] on div "*********" at bounding box center [277, 212] width 292 height 67
drag, startPoint x: 253, startPoint y: 216, endPoint x: 109, endPoint y: 230, distance: 144.7
drag, startPoint x: 246, startPoint y: 210, endPoint x: 144, endPoint y: 211, distance: 102.2
click at [144, 211] on div "- + *********" at bounding box center [277, 212] width 292 height 67
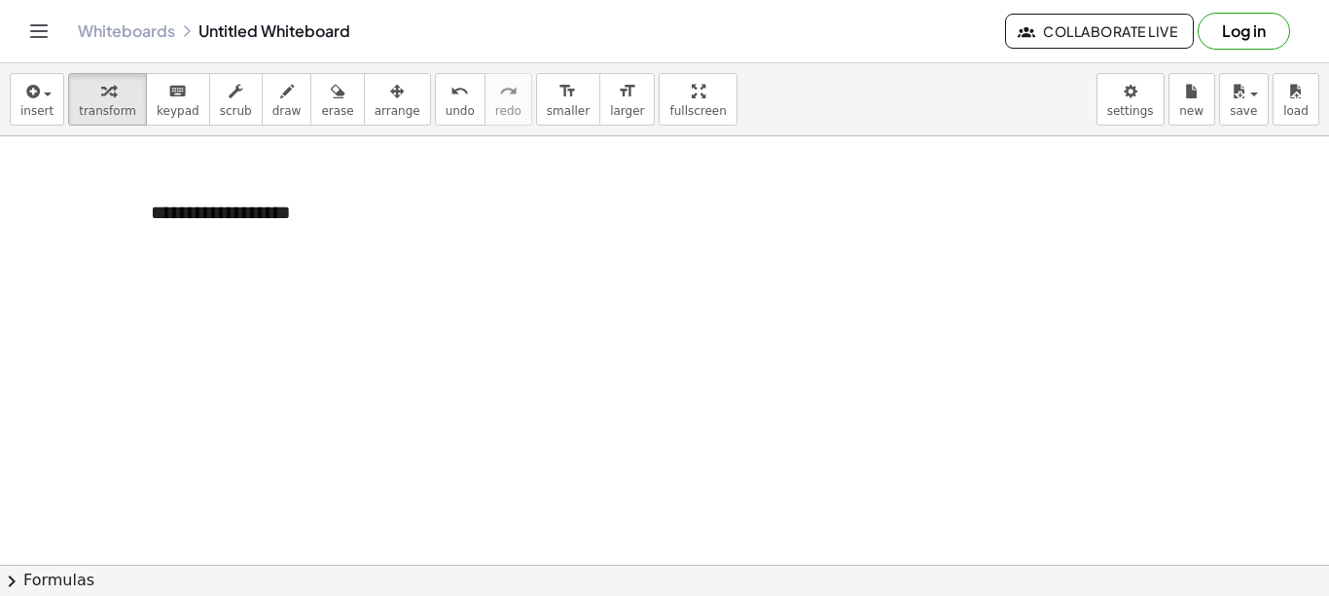
click at [164, 210] on div "**********" at bounding box center [277, 212] width 292 height 67
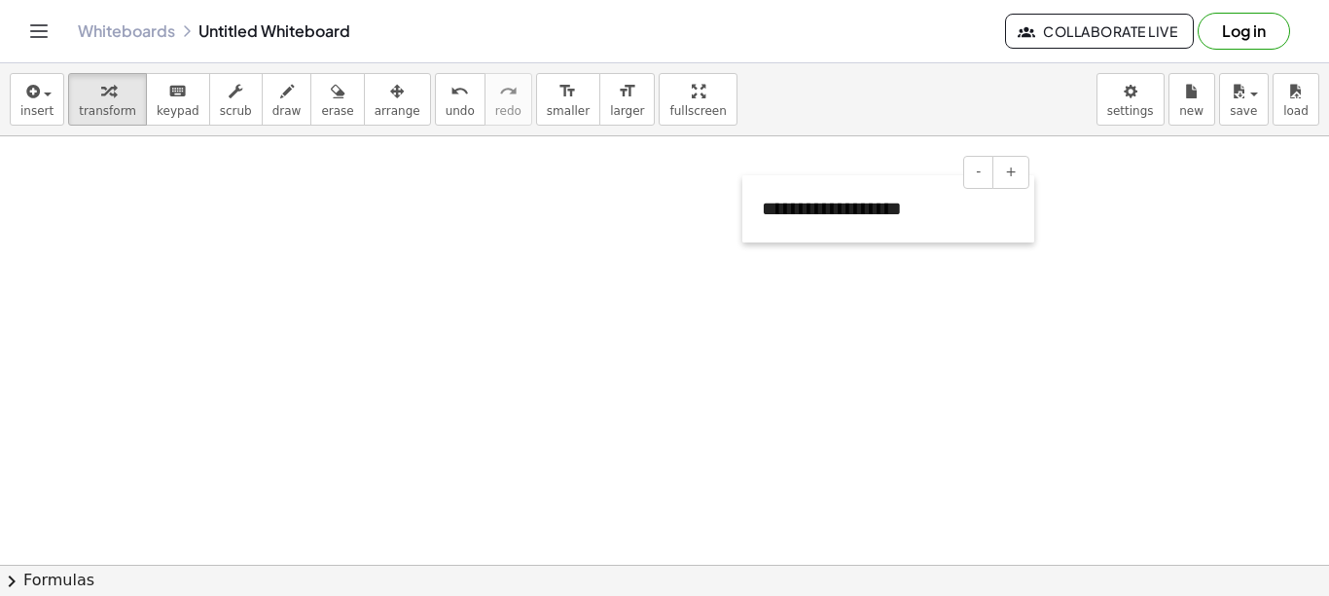
drag, startPoint x: 139, startPoint y: 198, endPoint x: 750, endPoint y: 194, distance: 611.2
click at [750, 194] on div at bounding box center [752, 208] width 19 height 67
click at [35, 117] on span "insert" at bounding box center [36, 111] width 33 height 14
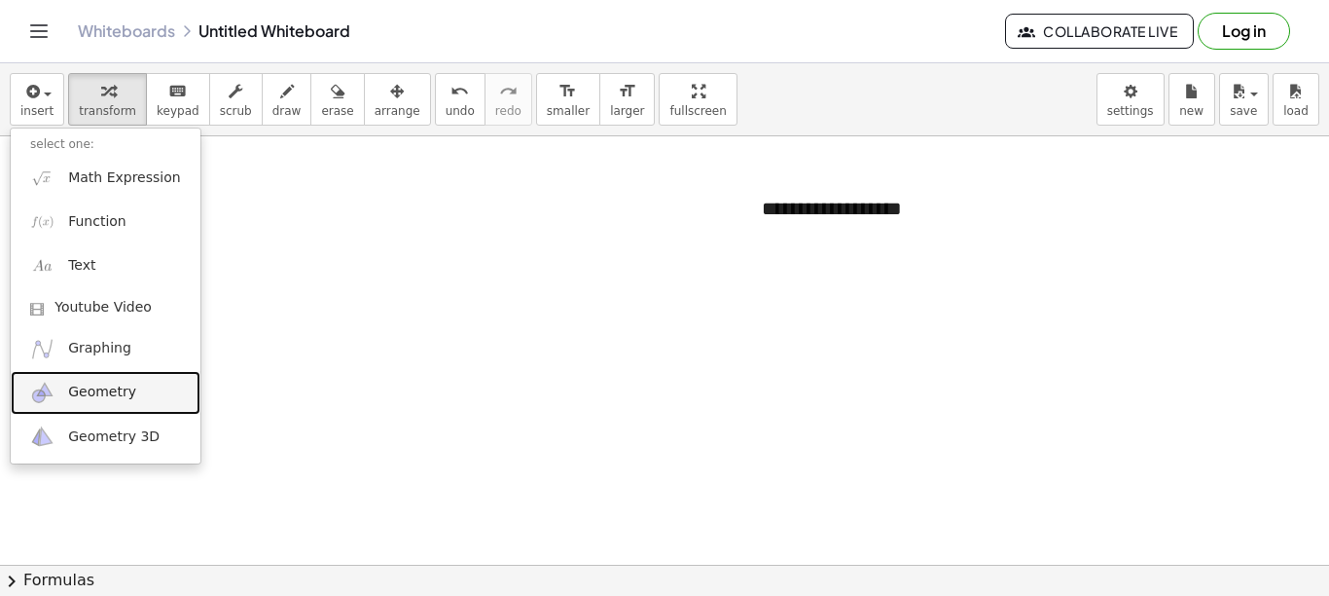
click at [83, 391] on span "Geometry" at bounding box center [102, 391] width 68 height 19
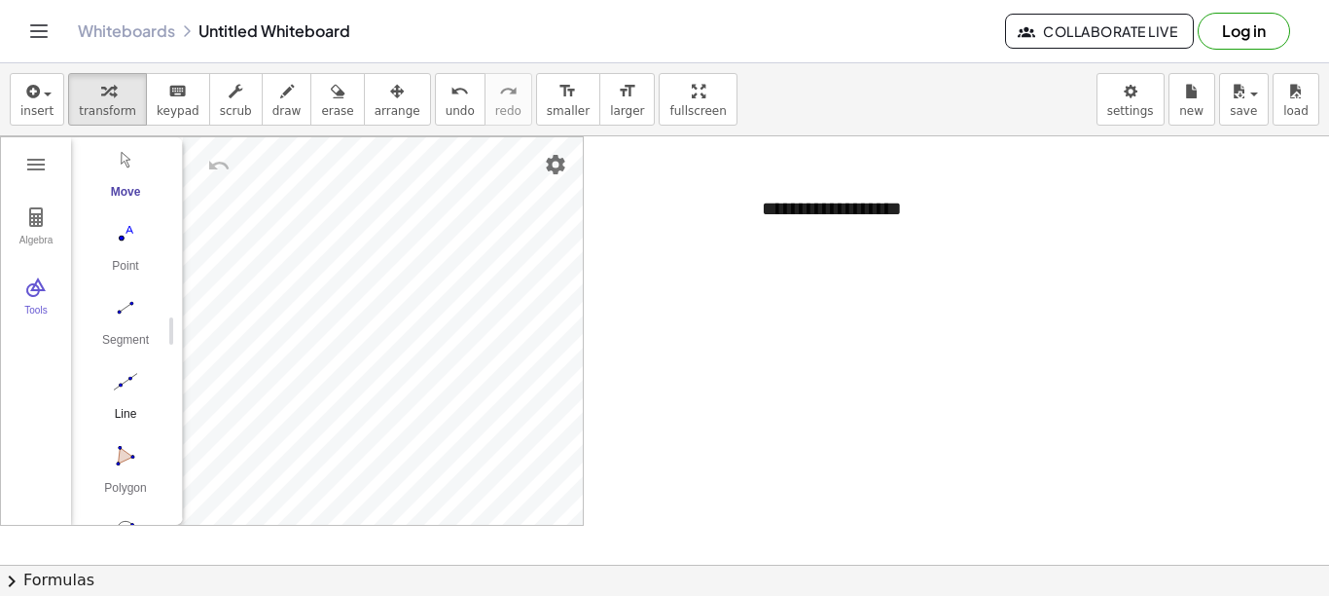
scroll to position [97, 0]
click at [127, 492] on img "Circle with Center through Point. Select center point, then point on circle" at bounding box center [126, 496] width 78 height 31
click at [139, 488] on img "Move. Drag or select object" at bounding box center [132, 489] width 47 height 47
click at [126, 346] on img "Line. Select two points or positions" at bounding box center [126, 348] width 78 height 31
click at [214, 162] on img "Undo" at bounding box center [218, 165] width 23 height 23
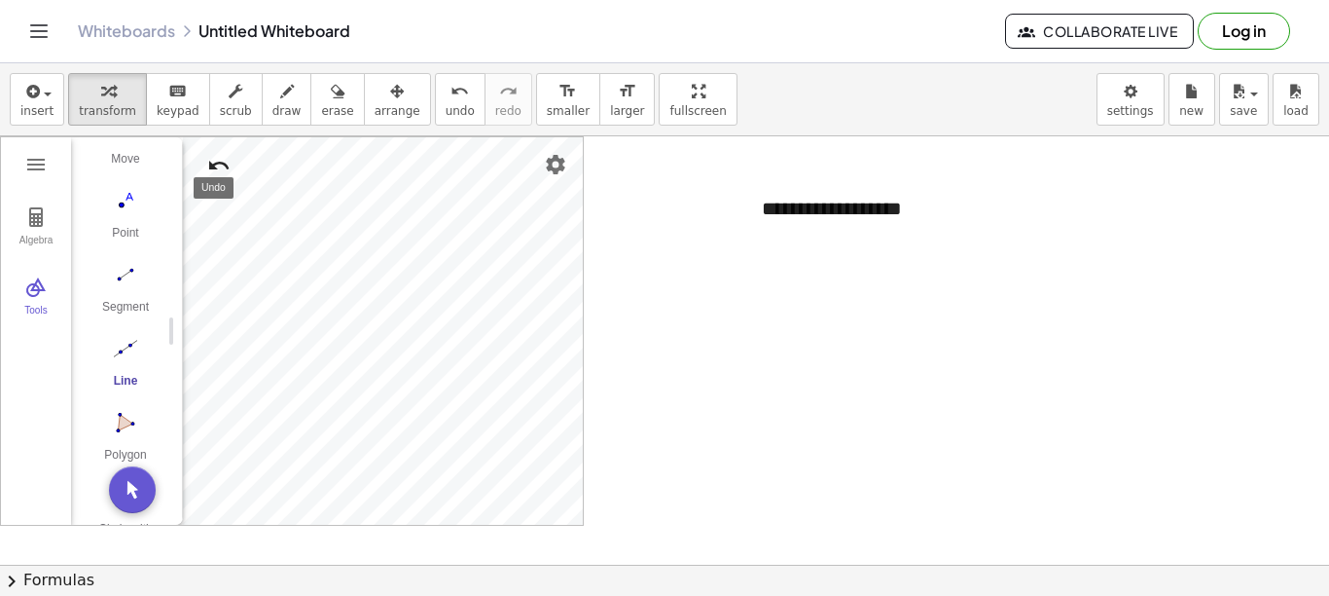
click at [208, 166] on img "Undo" at bounding box center [218, 165] width 23 height 23
click at [125, 346] on img "Line. Select two points or positions" at bounding box center [126, 348] width 78 height 31
click at [120, 351] on img "Line. Select two points or positions" at bounding box center [126, 348] width 78 height 31
click at [210, 162] on img "Undo" at bounding box center [218, 165] width 23 height 23
click at [131, 491] on img "Move. Drag or select object" at bounding box center [132, 489] width 47 height 47
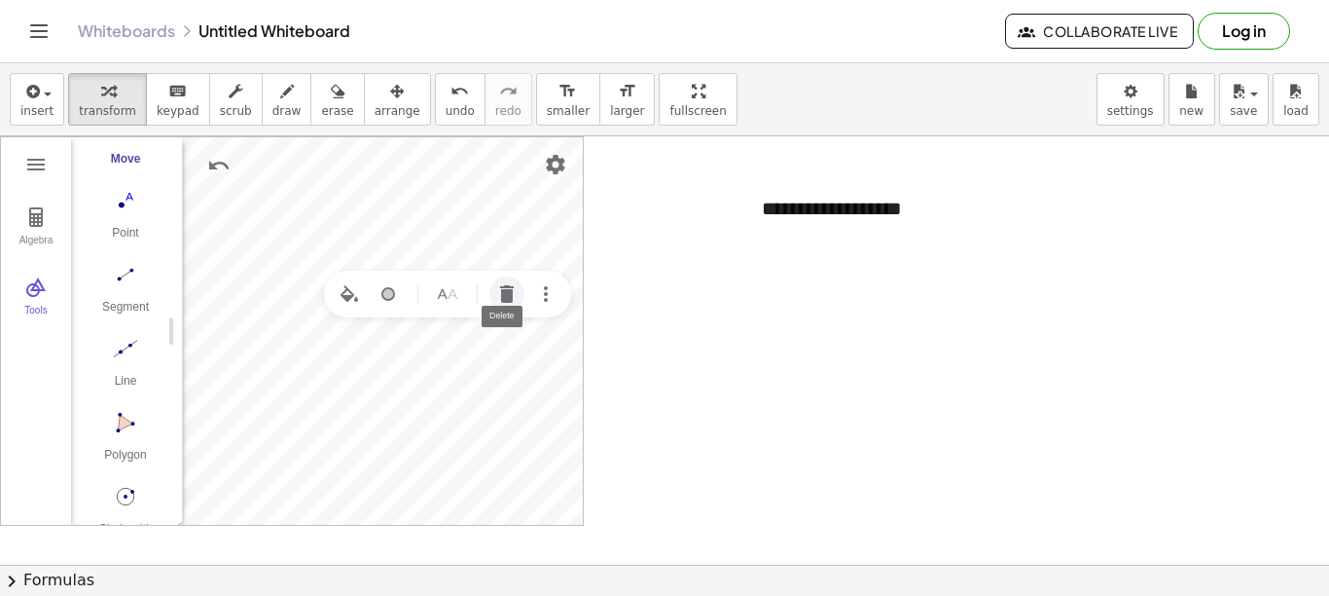
click at [514, 295] on img "Delete" at bounding box center [506, 293] width 23 height 23
click at [122, 351] on img "Line. Select two points or positions" at bounding box center [126, 348] width 78 height 31
click at [124, 491] on img "Move. Drag or select object" at bounding box center [132, 489] width 47 height 47
click at [503, 208] on img "Delete" at bounding box center [502, 203] width 23 height 23
click at [500, 181] on img "Delete" at bounding box center [502, 175] width 23 height 23
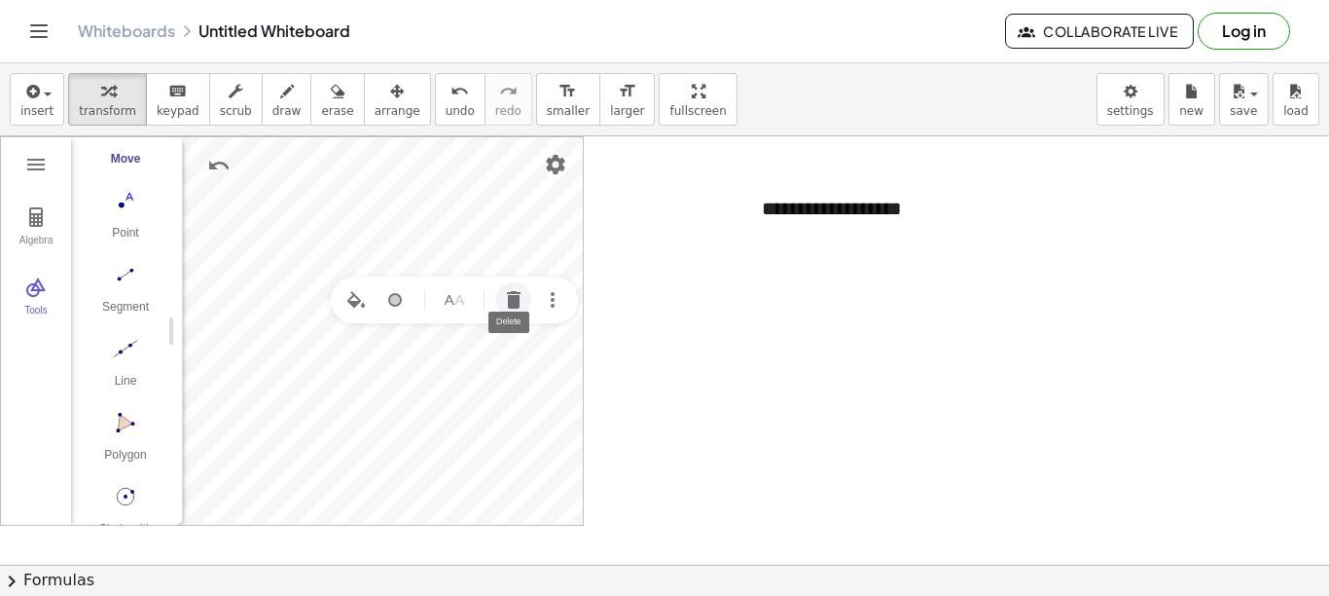
click at [509, 301] on img "Delete" at bounding box center [513, 299] width 23 height 23
click at [124, 371] on button "Line" at bounding box center [126, 367] width 78 height 70
click at [216, 164] on img "Undo" at bounding box center [218, 165] width 23 height 23
click at [127, 490] on img "Move. Drag or select object" at bounding box center [132, 489] width 47 height 47
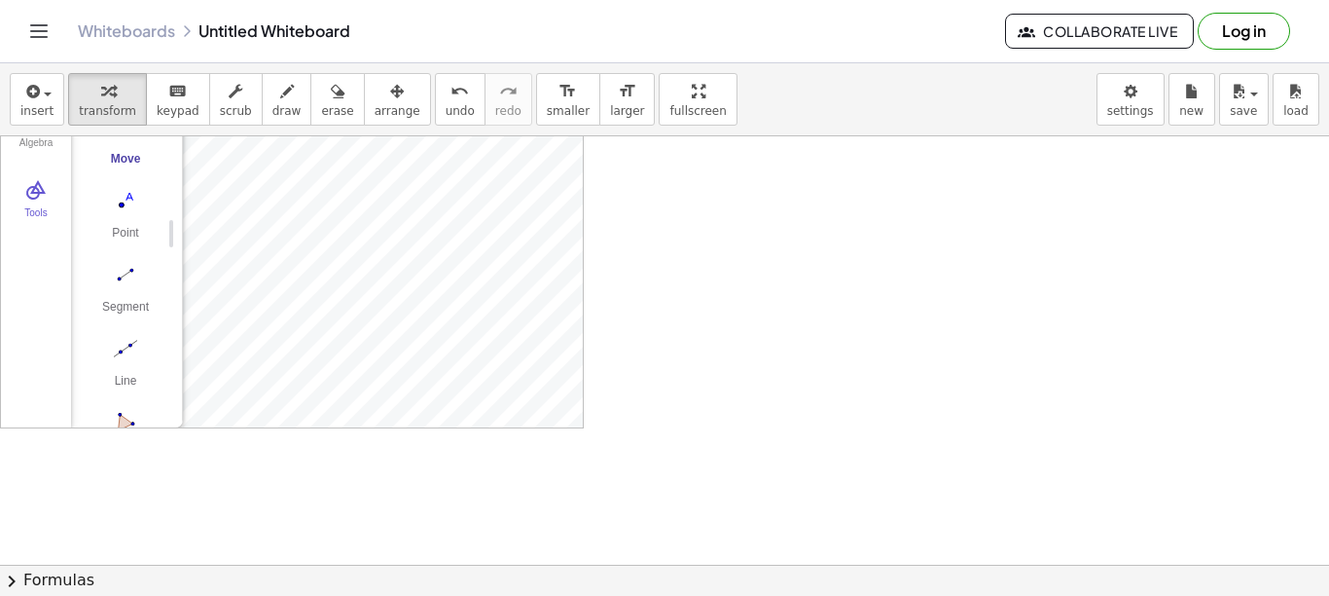
scroll to position [0, 0]
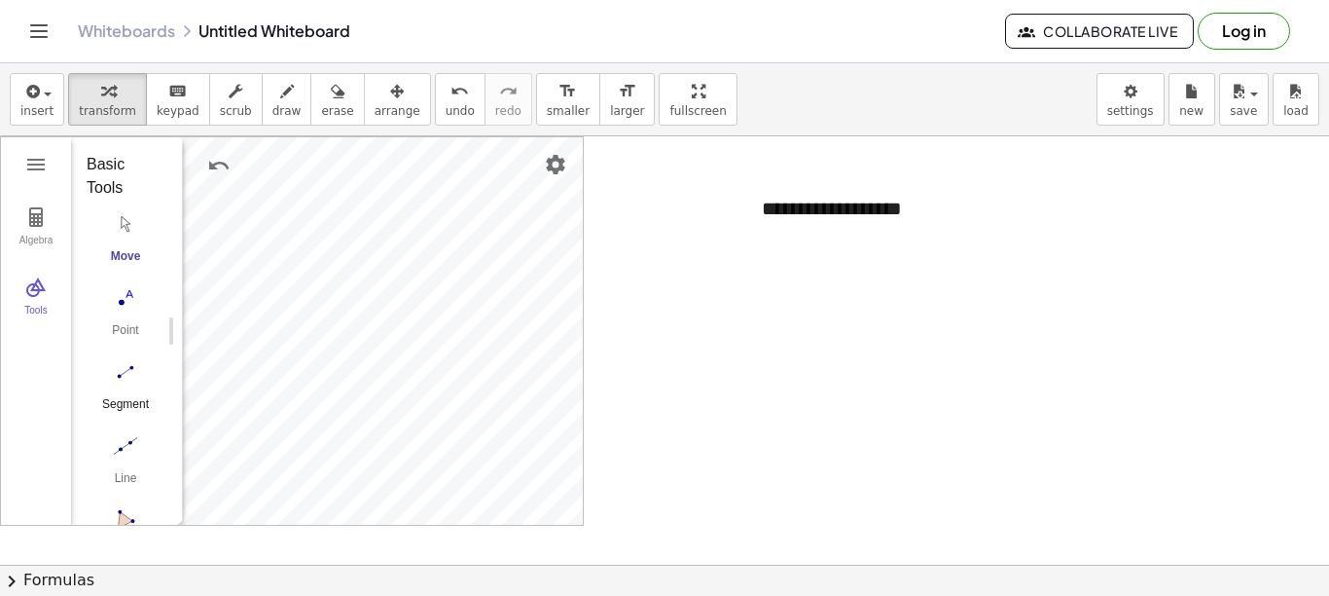
click at [120, 394] on button "Segment" at bounding box center [126, 390] width 78 height 70
click at [130, 487] on img "Move. Drag or select object" at bounding box center [132, 489] width 47 height 47
click at [499, 273] on img "Delete" at bounding box center [502, 271] width 23 height 23
click at [124, 402] on div "Segment" at bounding box center [126, 410] width 78 height 27
click at [133, 481] on img "Move. Drag or select object" at bounding box center [132, 489] width 47 height 47
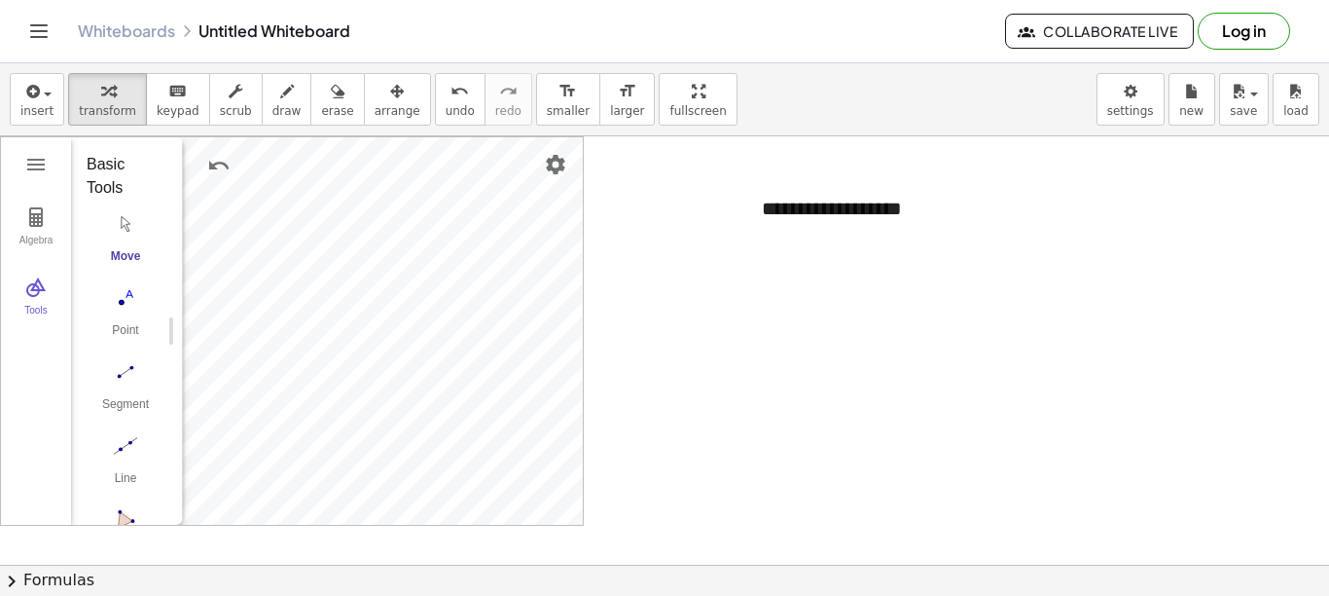
drag, startPoint x: 649, startPoint y: 233, endPoint x: 642, endPoint y: 247, distance: 16.1
click at [642, 247] on div at bounding box center [664, 564] width 1329 height 856
click at [273, 110] on span "draw" at bounding box center [287, 111] width 29 height 14
drag, startPoint x: 694, startPoint y: 238, endPoint x: 681, endPoint y: 271, distance: 34.5
click at [681, 271] on div at bounding box center [664, 564] width 1329 height 856
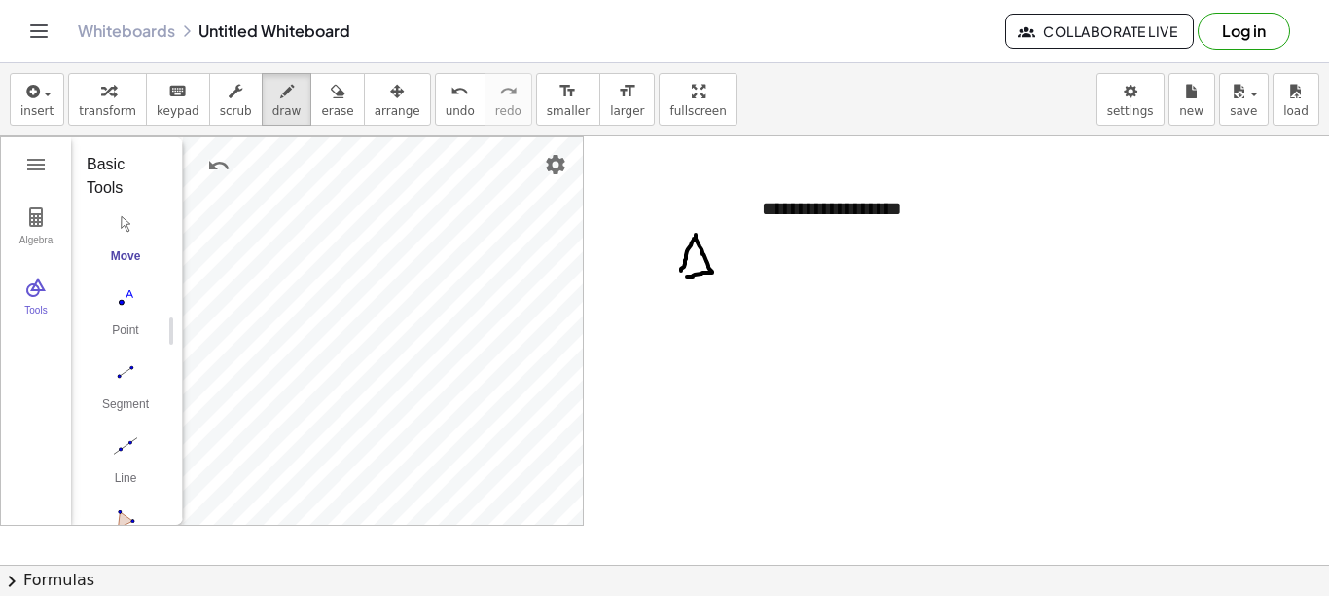
drag, startPoint x: 696, startPoint y: 235, endPoint x: 693, endPoint y: 273, distance: 38.1
click at [686, 276] on div at bounding box center [664, 564] width 1329 height 856
drag, startPoint x: 737, startPoint y: 233, endPoint x: 722, endPoint y: 278, distance: 48.0
click at [722, 280] on div at bounding box center [664, 564] width 1329 height 856
drag, startPoint x: 716, startPoint y: 255, endPoint x: 736, endPoint y: 260, distance: 20.1
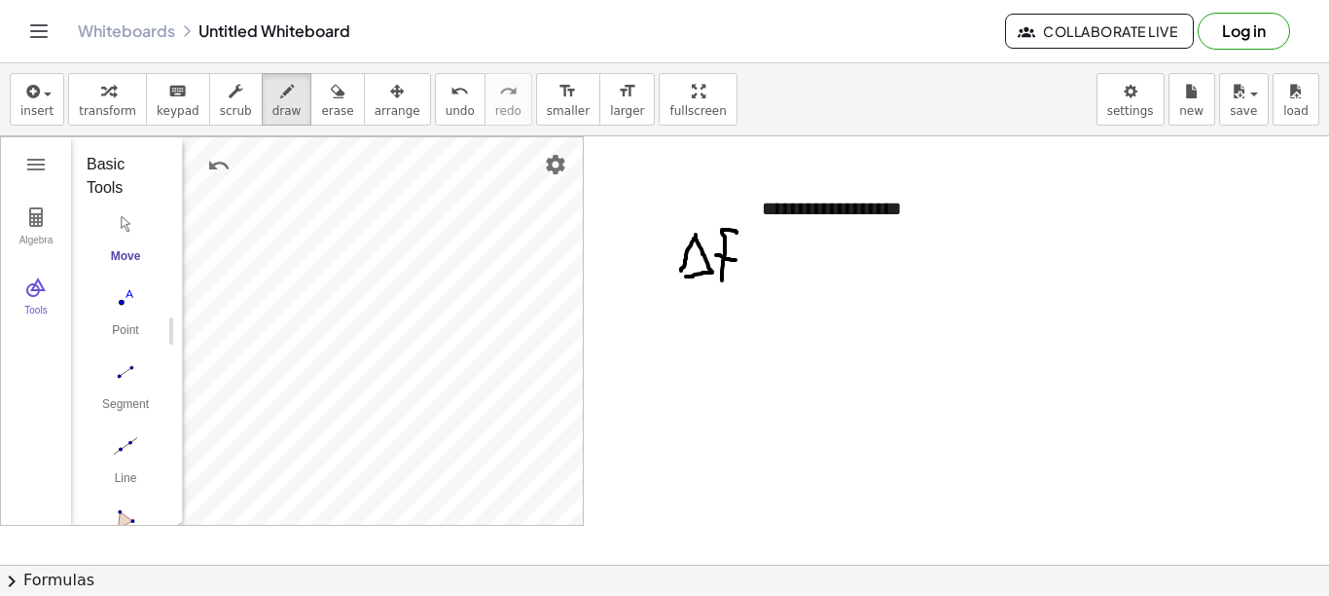
click at [736, 260] on div at bounding box center [664, 564] width 1329 height 856
drag, startPoint x: 691, startPoint y: 226, endPoint x: 738, endPoint y: 215, distance: 47.9
click at [738, 215] on div at bounding box center [664, 564] width 1329 height 856
drag, startPoint x: 765, startPoint y: 252, endPoint x: 787, endPoint y: 259, distance: 23.4
click at [794, 251] on div at bounding box center [664, 564] width 1329 height 856
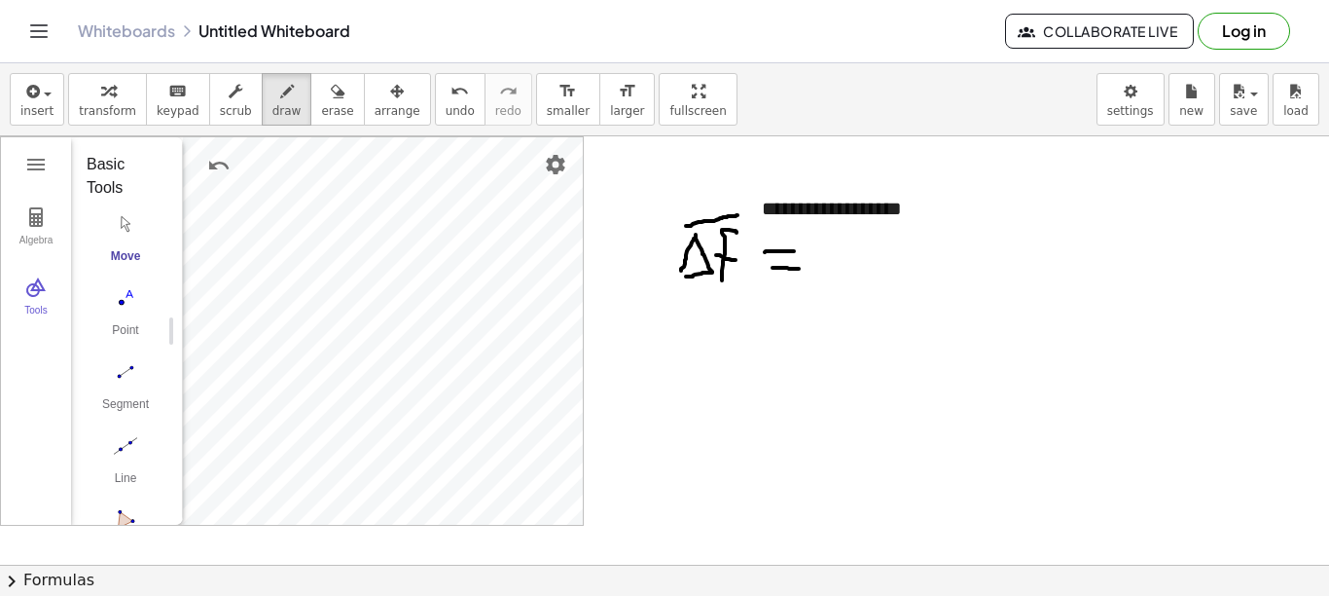
drag, startPoint x: 773, startPoint y: 268, endPoint x: 801, endPoint y: 269, distance: 28.2
click at [801, 269] on div at bounding box center [664, 564] width 1329 height 856
drag, startPoint x: 831, startPoint y: 237, endPoint x: 821, endPoint y: 275, distance: 39.2
click at [821, 275] on div at bounding box center [664, 564] width 1329 height 856
drag, startPoint x: 834, startPoint y: 238, endPoint x: 831, endPoint y: 281, distance: 42.9
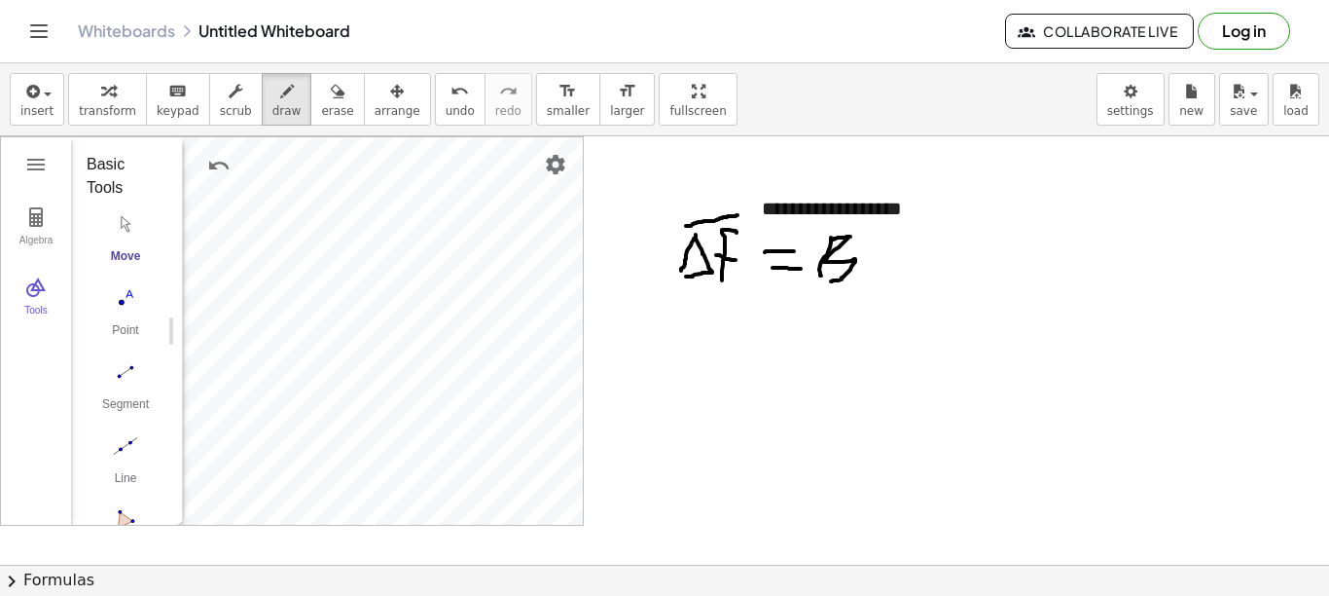
click at [831, 281] on div at bounding box center [664, 564] width 1329 height 856
drag, startPoint x: 881, startPoint y: 239, endPoint x: 870, endPoint y: 282, distance: 44.1
click at [870, 282] on div at bounding box center [664, 564] width 1329 height 856
drag, startPoint x: 857, startPoint y: 265, endPoint x: 888, endPoint y: 265, distance: 30.2
click at [888, 265] on div at bounding box center [664, 564] width 1329 height 856
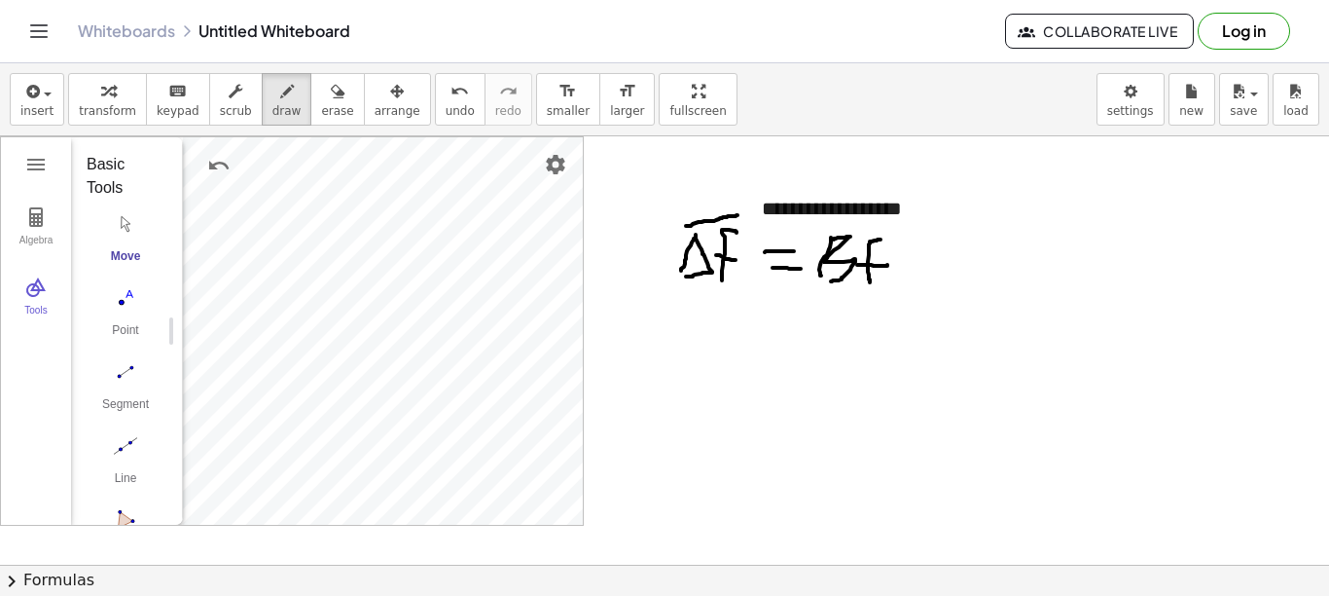
drag, startPoint x: 516, startPoint y: 294, endPoint x: 508, endPoint y: 336, distance: 42.6
click at [508, 336] on div at bounding box center [664, 564] width 1329 height 856
drag, startPoint x: 482, startPoint y: 375, endPoint x: 480, endPoint y: 418, distance: 42.9
click at [480, 418] on div at bounding box center [664, 564] width 1329 height 856
drag, startPoint x: 701, startPoint y: 322, endPoint x: 710, endPoint y: 349, distance: 28.6
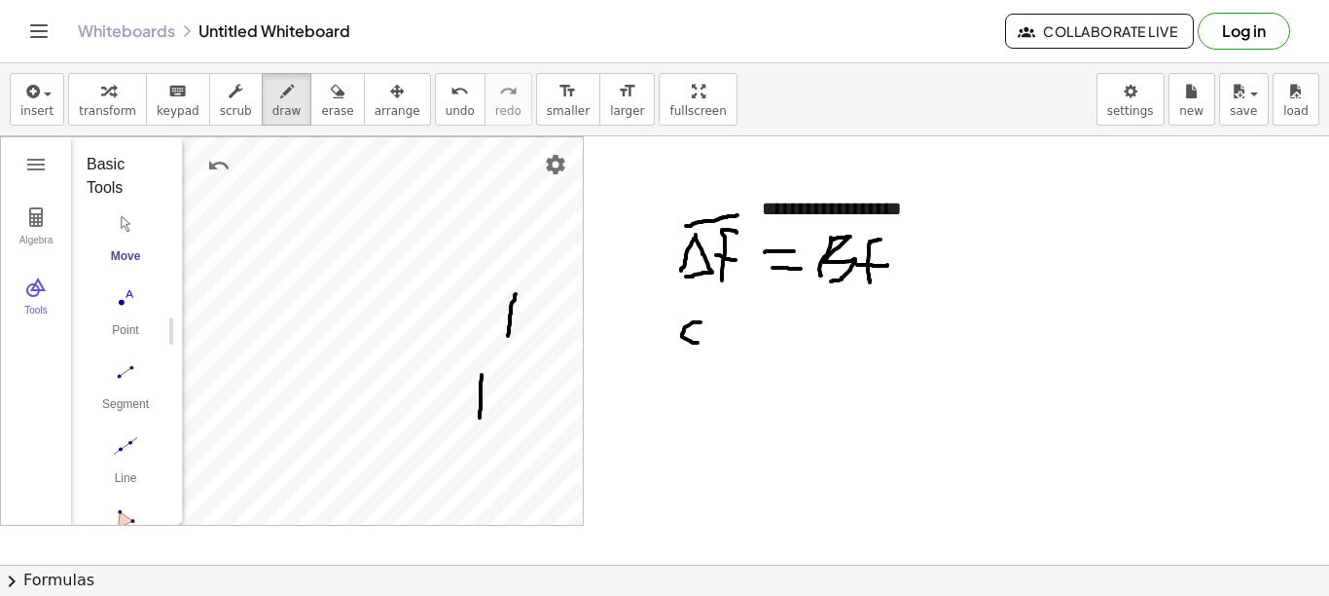
click at [710, 349] on div at bounding box center [664, 564] width 1329 height 856
drag, startPoint x: 732, startPoint y: 324, endPoint x: 732, endPoint y: 345, distance: 20.4
click at [732, 345] on div at bounding box center [664, 564] width 1329 height 856
drag, startPoint x: 723, startPoint y: 308, endPoint x: 723, endPoint y: 353, distance: 45.7
click at [723, 353] on div at bounding box center [664, 564] width 1329 height 856
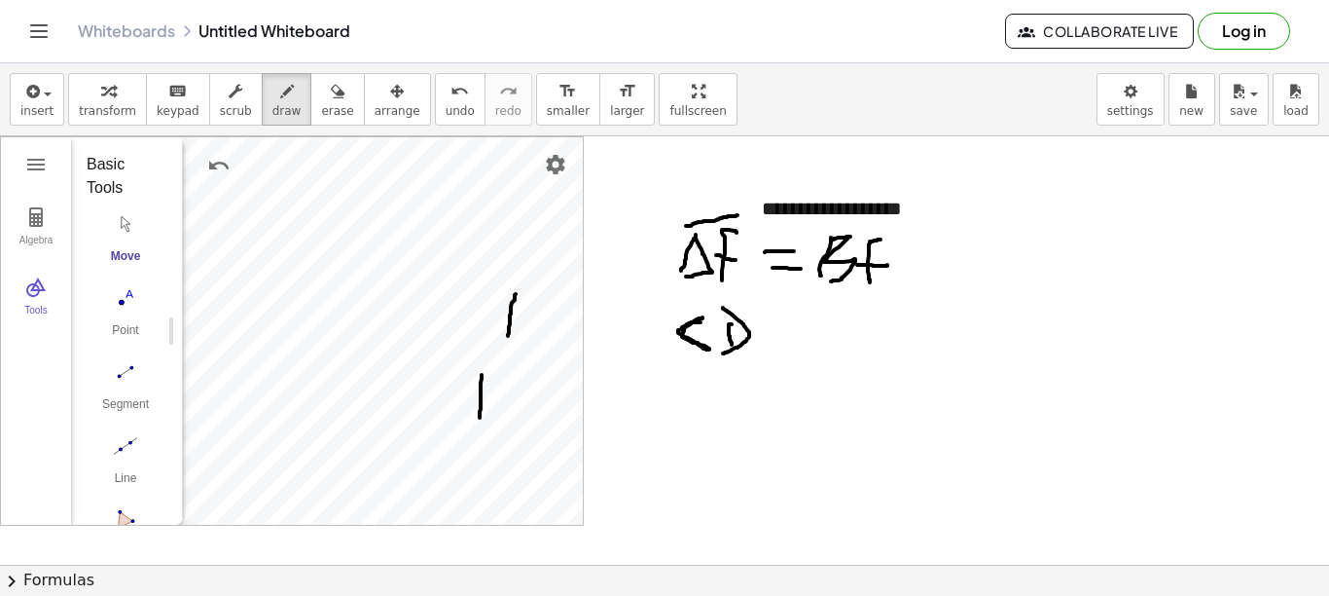
drag, startPoint x: 703, startPoint y: 317, endPoint x: 708, endPoint y: 349, distance: 32.5
click at [708, 349] on div at bounding box center [664, 564] width 1329 height 856
drag, startPoint x: 781, startPoint y: 325, endPoint x: 798, endPoint y: 330, distance: 18.2
click at [803, 323] on div at bounding box center [664, 564] width 1329 height 856
drag, startPoint x: 789, startPoint y: 340, endPoint x: 815, endPoint y: 339, distance: 25.3
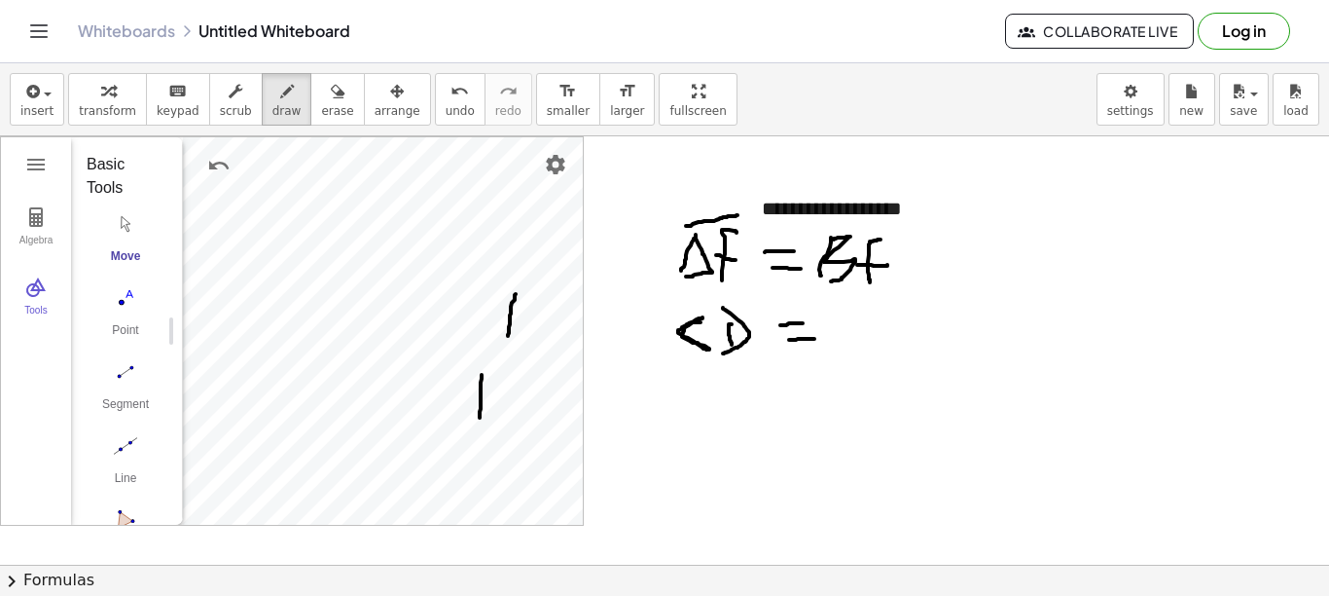
click at [815, 339] on div at bounding box center [664, 564] width 1329 height 856
drag, startPoint x: 855, startPoint y: 327, endPoint x: 859, endPoint y: 347, distance: 20.8
click at [859, 347] on div at bounding box center [664, 564] width 1329 height 856
drag, startPoint x: 886, startPoint y: 325, endPoint x: 886, endPoint y: 357, distance: 32.1
click at [886, 357] on div at bounding box center [664, 564] width 1329 height 856
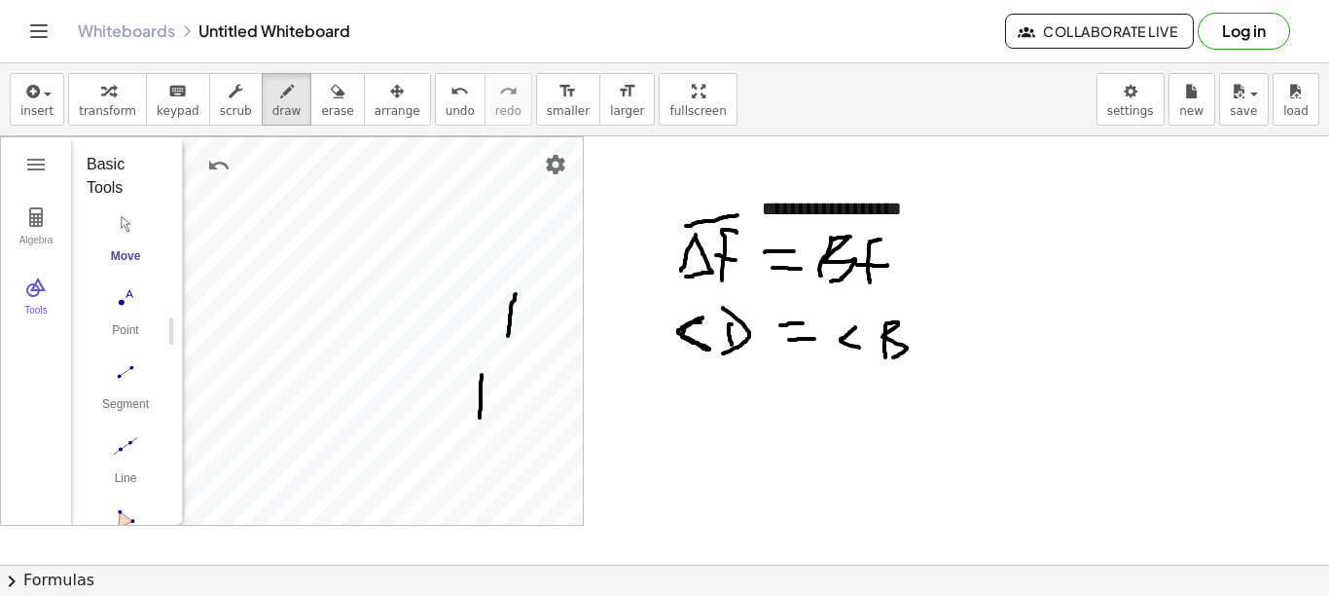
drag, startPoint x: 887, startPoint y: 323, endPoint x: 890, endPoint y: 358, distance: 35.2
click at [890, 358] on div at bounding box center [664, 564] width 1329 height 856
drag, startPoint x: 452, startPoint y: 259, endPoint x: 485, endPoint y: 259, distance: 33.1
click at [485, 259] on div at bounding box center [664, 564] width 1329 height 856
drag, startPoint x: 401, startPoint y: 345, endPoint x: 403, endPoint y: 386, distance: 41.9
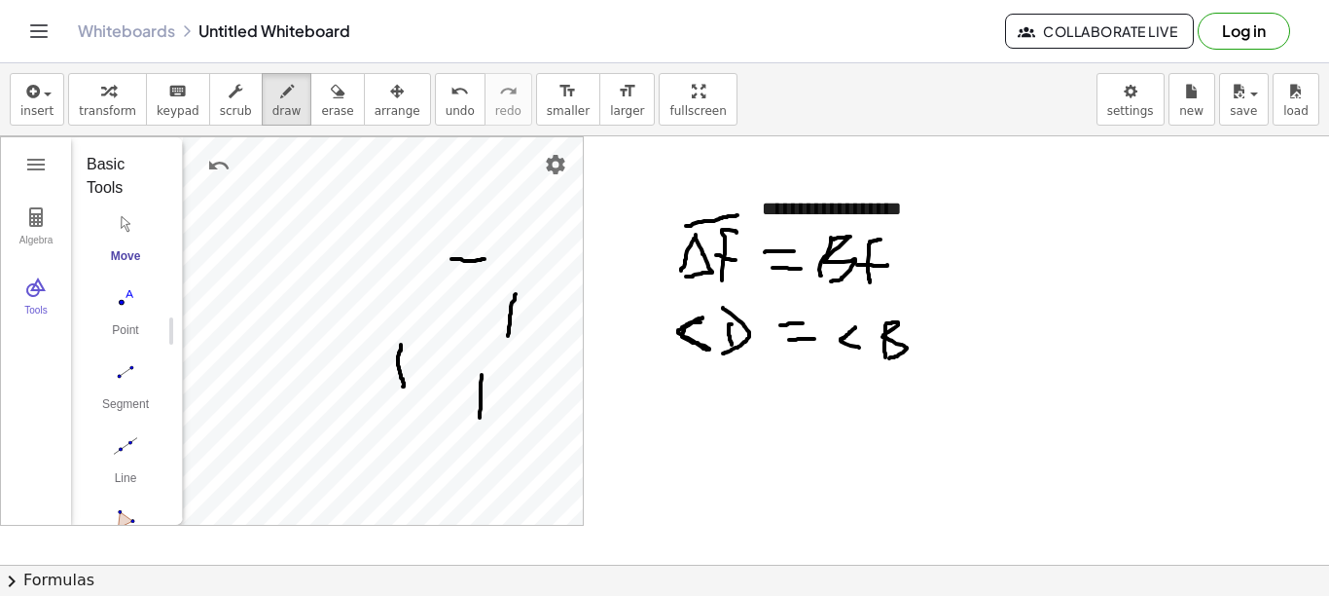
click at [403, 386] on div at bounding box center [664, 564] width 1329 height 856
drag, startPoint x: 1187, startPoint y: 340, endPoint x: 1056, endPoint y: 456, distance: 175.8
click at [1056, 456] on div at bounding box center [664, 564] width 1329 height 856
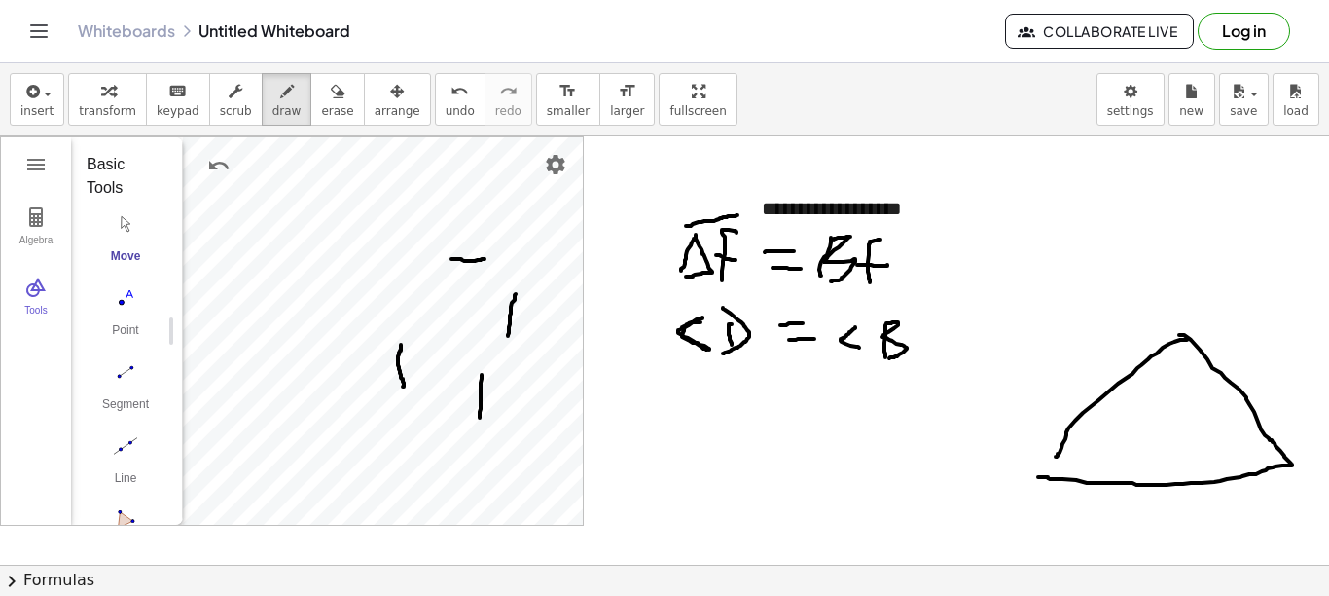
drag, startPoint x: 1180, startPoint y: 335, endPoint x: 1037, endPoint y: 477, distance: 201.0
click at [1037, 477] on div at bounding box center [664, 564] width 1329 height 856
drag, startPoint x: 1085, startPoint y: 363, endPoint x: 1148, endPoint y: 406, distance: 76.4
click at [1146, 406] on div at bounding box center [664, 564] width 1329 height 856
drag, startPoint x: 1248, startPoint y: 369, endPoint x: 1232, endPoint y: 381, distance: 19.5
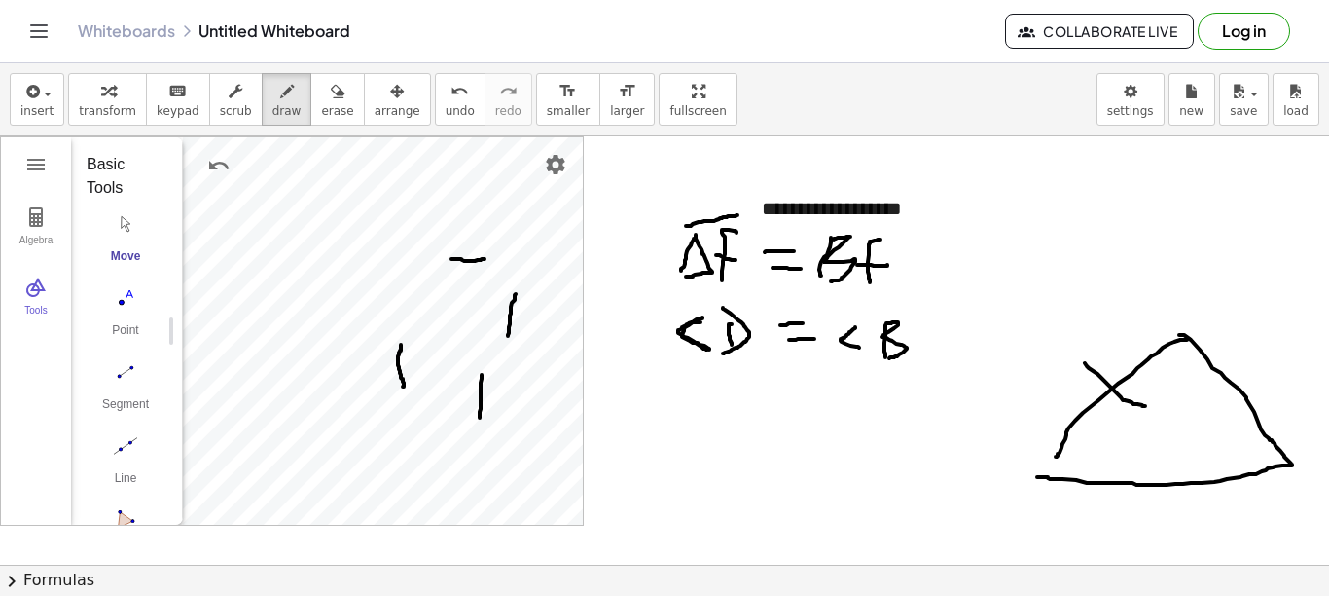
drag, startPoint x: 1232, startPoint y: 381, endPoint x: 1238, endPoint y: 390, distance: 11.3
drag, startPoint x: 1238, startPoint y: 390, endPoint x: 1265, endPoint y: 397, distance: 28.1
click at [1265, 397] on div at bounding box center [664, 564] width 1329 height 856
click at [1264, 398] on div at bounding box center [664, 564] width 1329 height 856
drag, startPoint x: 1262, startPoint y: 398, endPoint x: 1224, endPoint y: 426, distance: 47.3
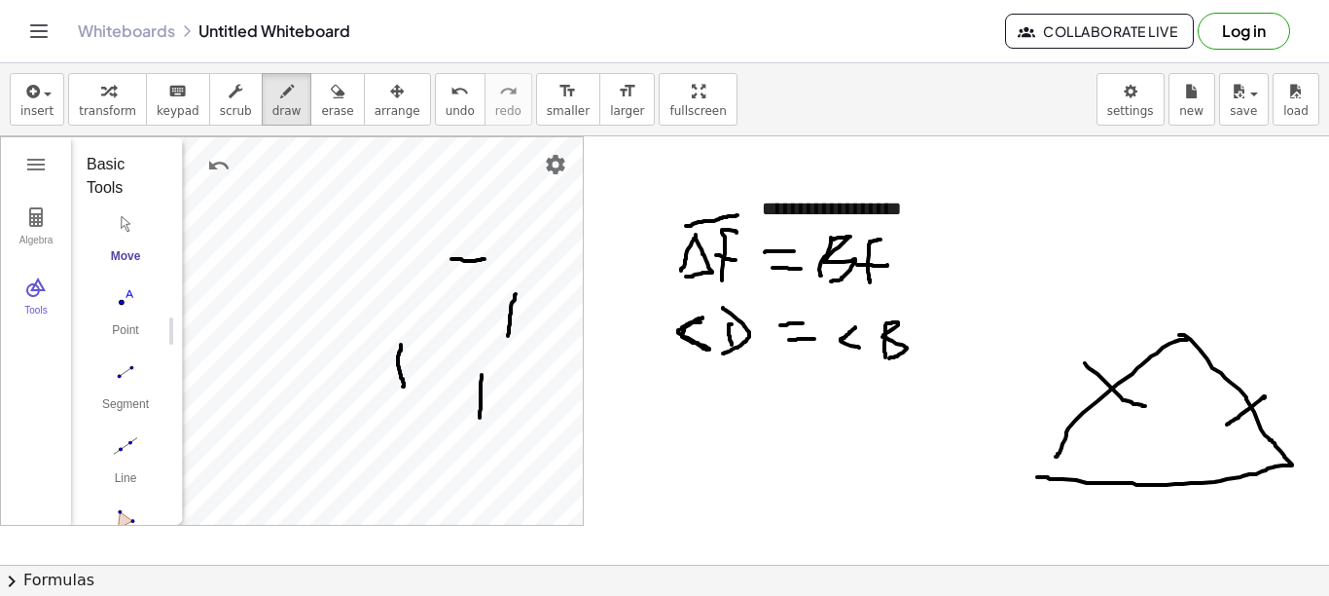
click at [1224, 426] on div at bounding box center [664, 564] width 1329 height 856
drag, startPoint x: 1064, startPoint y: 441, endPoint x: 1090, endPoint y: 484, distance: 50.2
click at [1090, 484] on div at bounding box center [664, 564] width 1329 height 856
drag, startPoint x: 1270, startPoint y: 433, endPoint x: 1266, endPoint y: 468, distance: 35.3
click at [1266, 468] on div at bounding box center [664, 564] width 1329 height 856
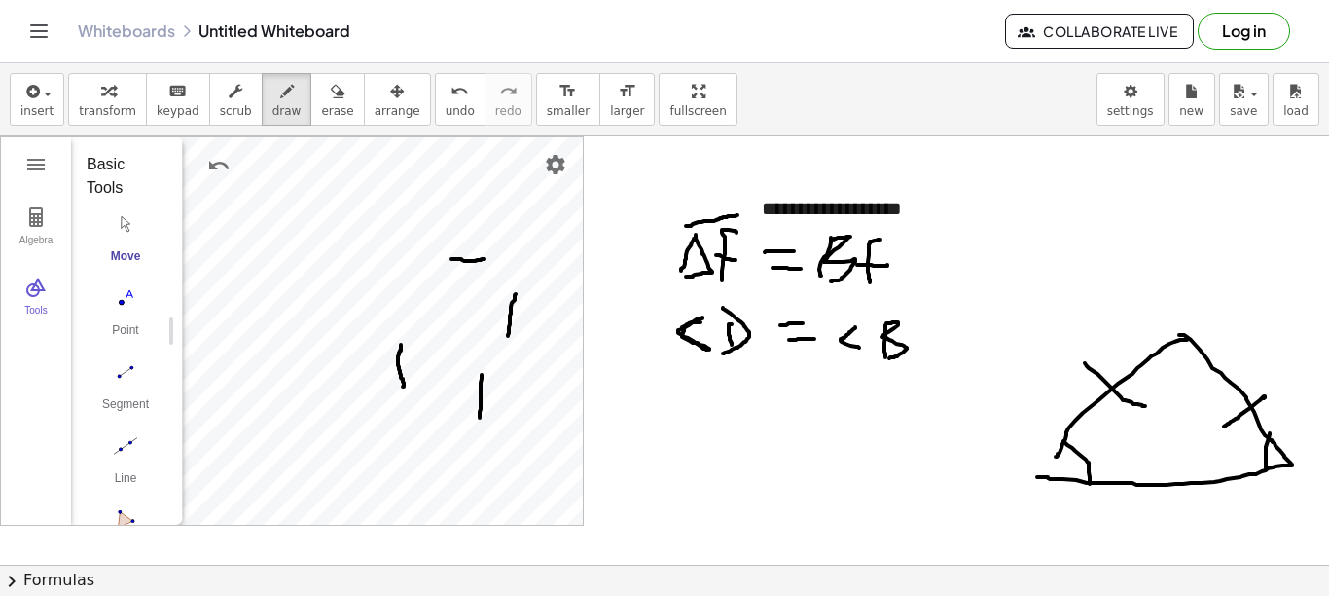
drag, startPoint x: 1124, startPoint y: 451, endPoint x: 1152, endPoint y: 455, distance: 28.5
click at [1126, 451] on div at bounding box center [664, 564] width 1329 height 856
drag, startPoint x: 1147, startPoint y: 457, endPoint x: 1199, endPoint y: 453, distance: 51.8
click at [1199, 453] on div at bounding box center [664, 564] width 1329 height 856
drag, startPoint x: 1157, startPoint y: 460, endPoint x: 1205, endPoint y: 460, distance: 47.7
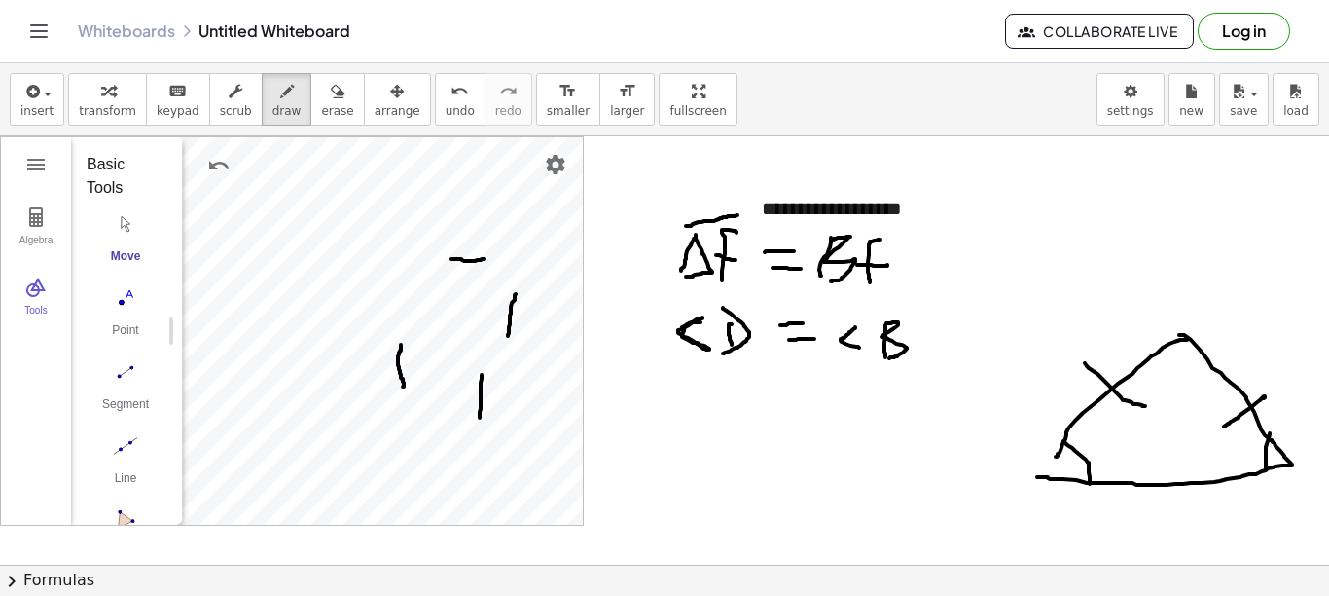
click at [1205, 460] on div at bounding box center [664, 564] width 1329 height 856
drag, startPoint x: 1192, startPoint y: 443, endPoint x: 1187, endPoint y: 513, distance: 70.2
click at [1187, 513] on div at bounding box center [664, 564] width 1329 height 856
drag, startPoint x: 1197, startPoint y: 435, endPoint x: 1193, endPoint y: 510, distance: 75.0
click at [1196, 510] on div at bounding box center [664, 564] width 1329 height 856
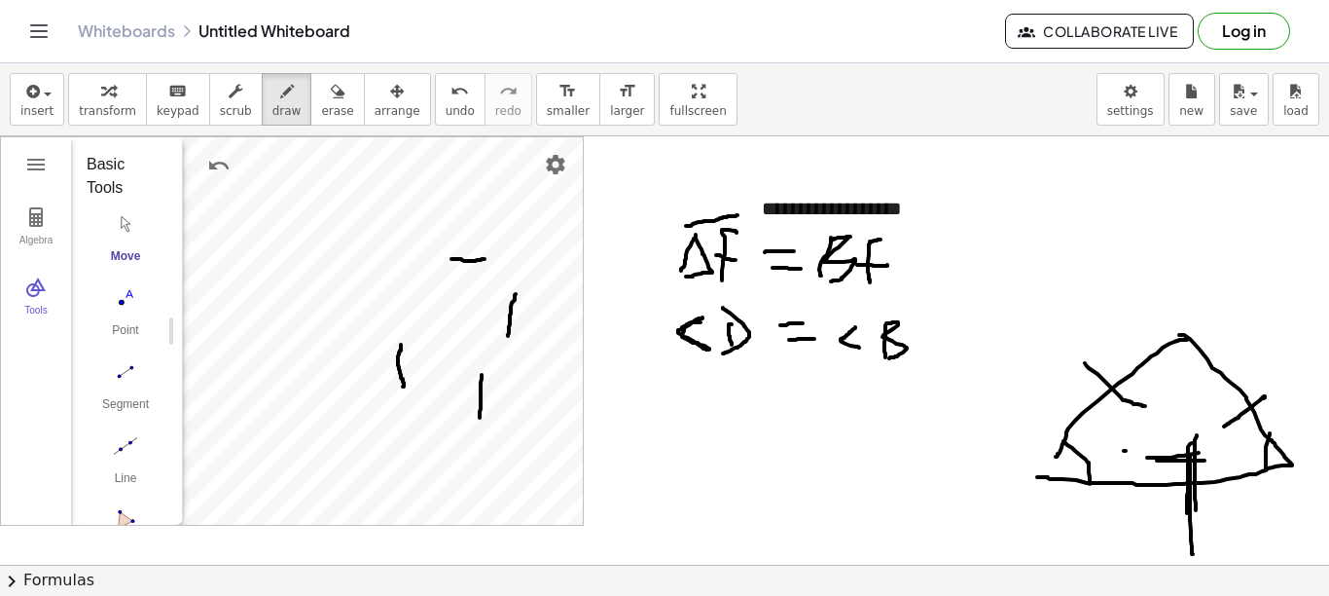
drag, startPoint x: 1190, startPoint y: 455, endPoint x: 1193, endPoint y: 554, distance: 98.3
click at [1193, 554] on div at bounding box center [664, 564] width 1329 height 856
drag, startPoint x: 1216, startPoint y: 356, endPoint x: 1104, endPoint y: 367, distance: 112.4
click at [1139, 351] on div at bounding box center [664, 564] width 1329 height 856
drag, startPoint x: 1084, startPoint y: 440, endPoint x: 1184, endPoint y: 470, distance: 104.7
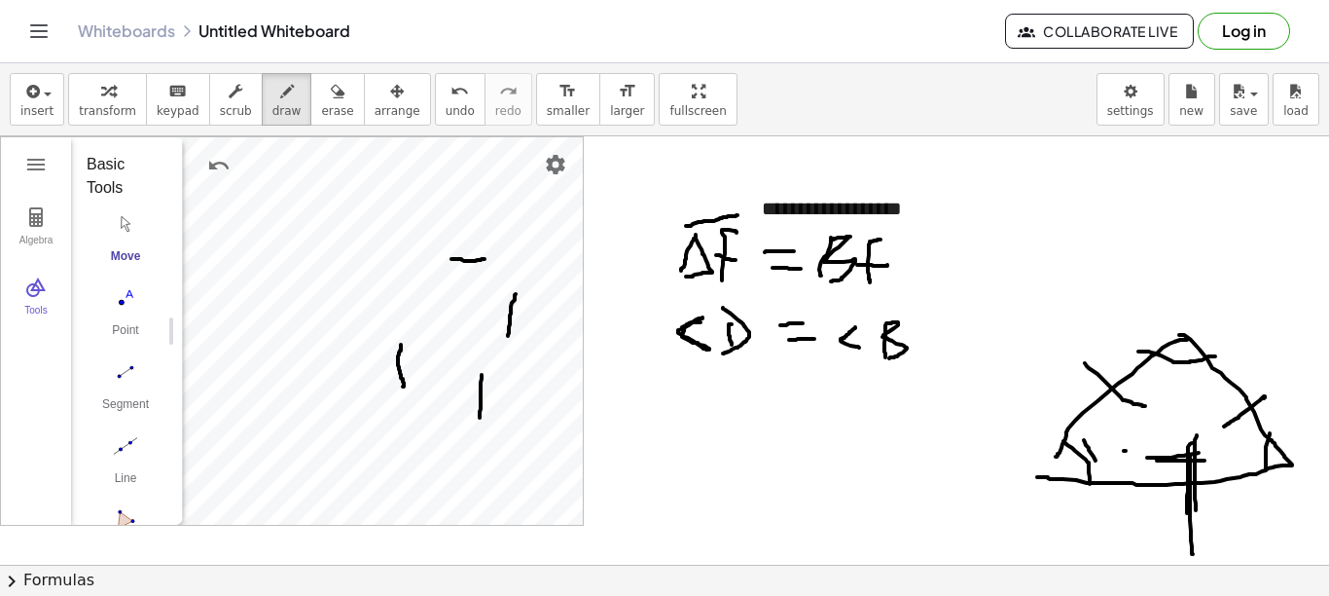
click at [1109, 481] on div at bounding box center [664, 564] width 1329 height 856
drag, startPoint x: 1257, startPoint y: 426, endPoint x: 1299, endPoint y: 457, distance: 52.2
click at [1287, 466] on div at bounding box center [664, 564] width 1329 height 856
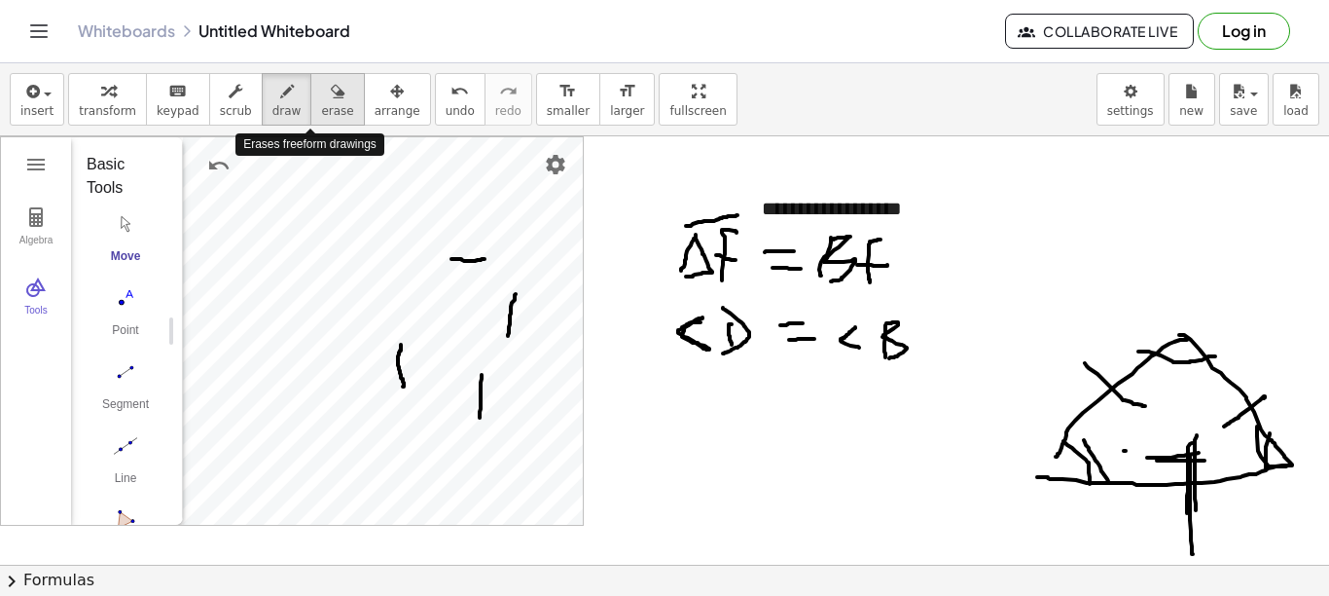
drag, startPoint x: 310, startPoint y: 105, endPoint x: 328, endPoint y: 99, distance: 18.5
click at [321, 104] on span "erase" at bounding box center [337, 111] width 32 height 14
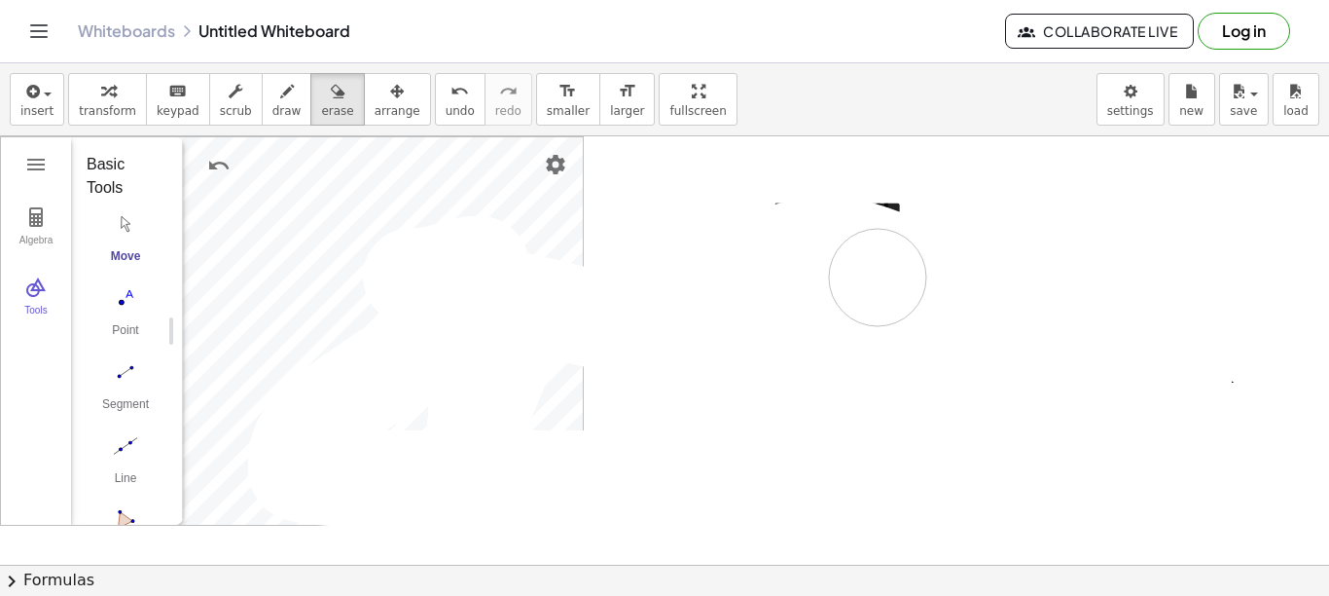
drag, startPoint x: 895, startPoint y: 262, endPoint x: 472, endPoint y: 443, distance: 460.4
click at [802, 338] on div at bounding box center [664, 564] width 1329 height 856
click at [98, 109] on span "transform" at bounding box center [107, 111] width 57 height 14
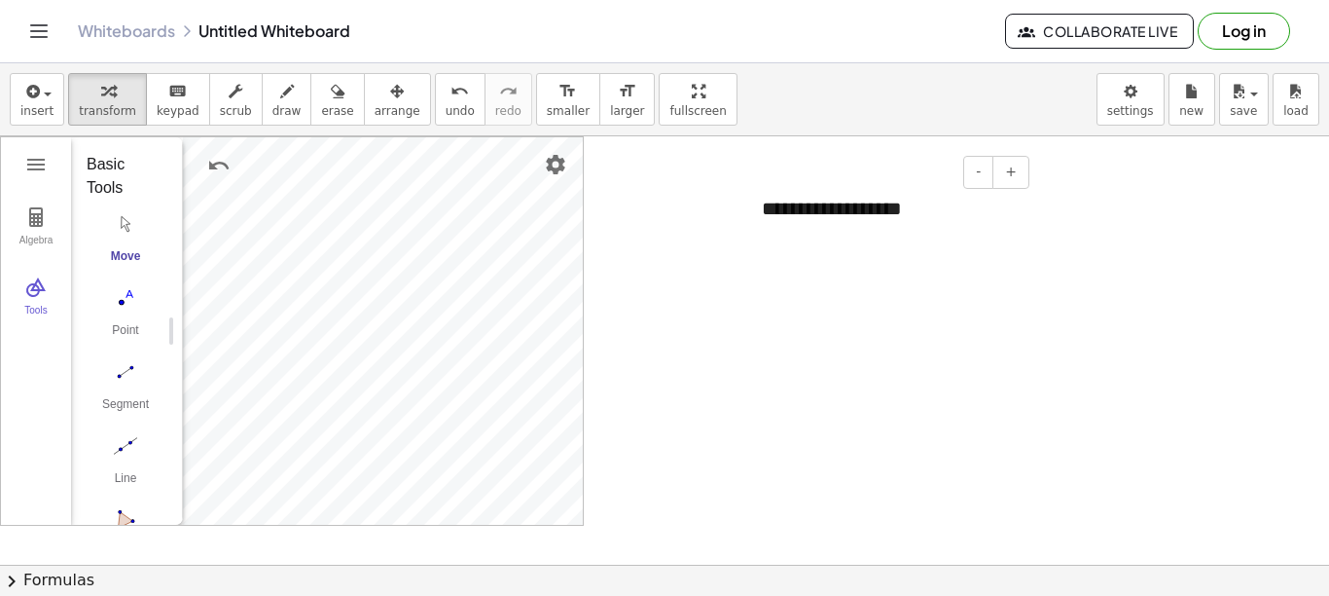
drag, startPoint x: 908, startPoint y: 210, endPoint x: 736, endPoint y: 217, distance: 172.4
click at [740, 214] on div "**********" at bounding box center [664, 564] width 1329 height 856
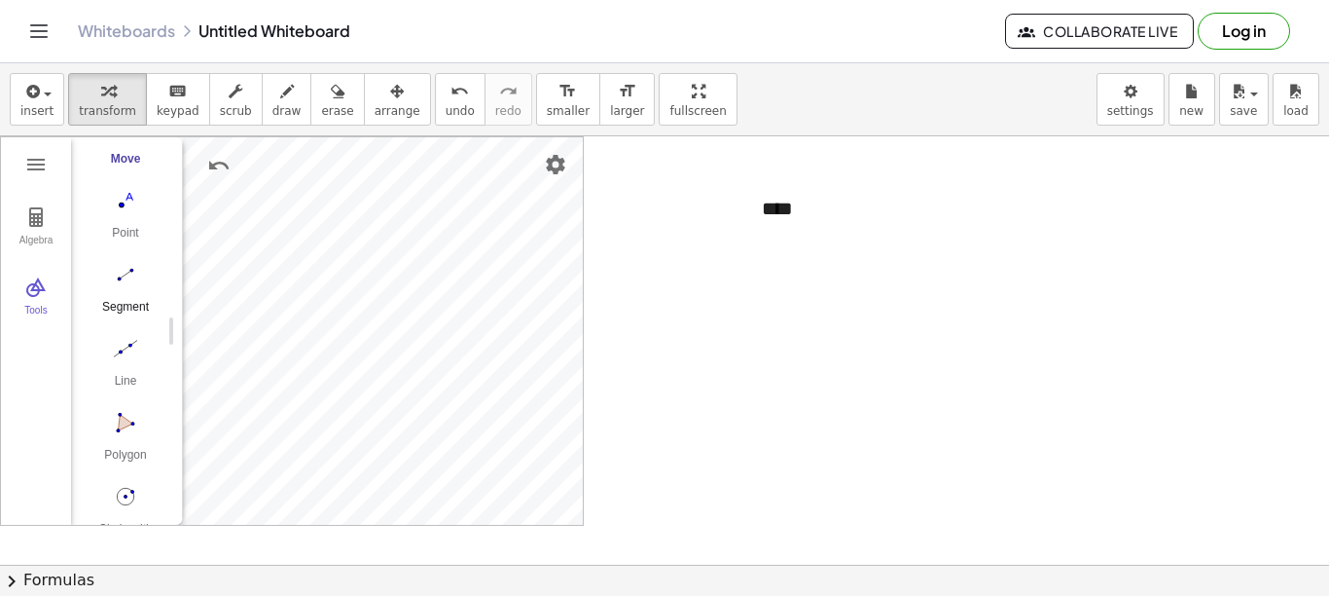
scroll to position [195, 0]
click at [448, 446] on img "Delete" at bounding box center [448, 444] width 23 height 23
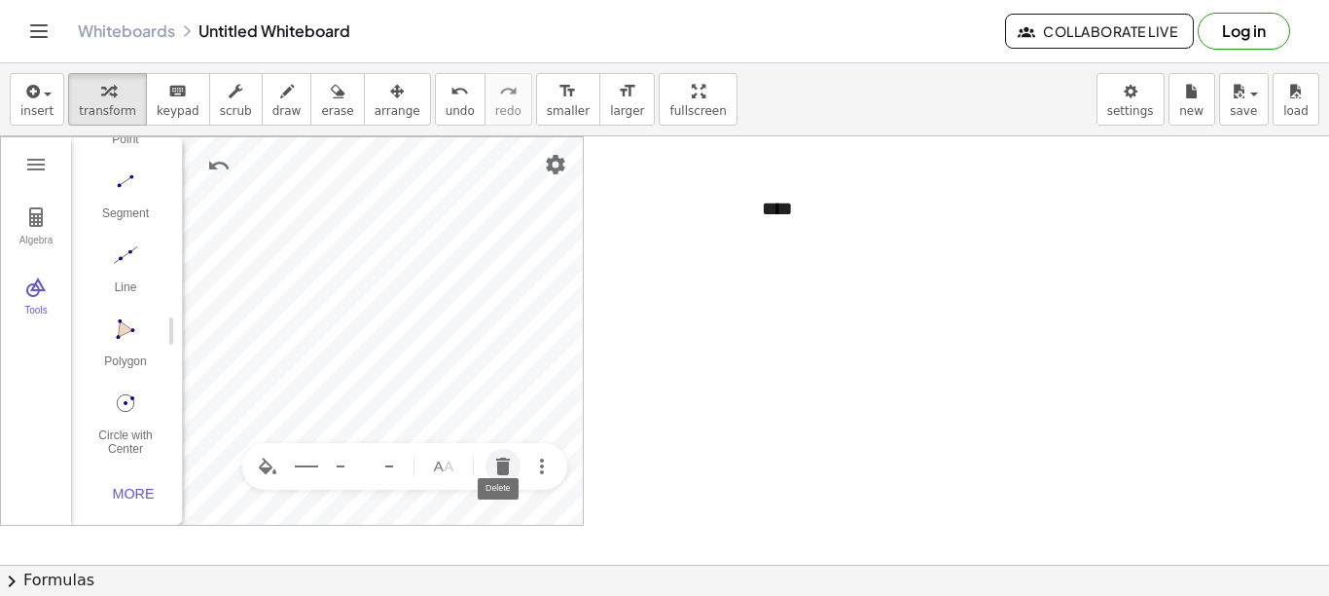
click at [500, 463] on img "Delete" at bounding box center [502, 466] width 23 height 23
click at [453, 228] on img "Delete" at bounding box center [448, 219] width 23 height 23
click at [484, 242] on img "Delete" at bounding box center [482, 249] width 23 height 23
click at [440, 407] on img "Delete" at bounding box center [442, 406] width 23 height 23
click at [432, 312] on img "Delete" at bounding box center [436, 312] width 23 height 23
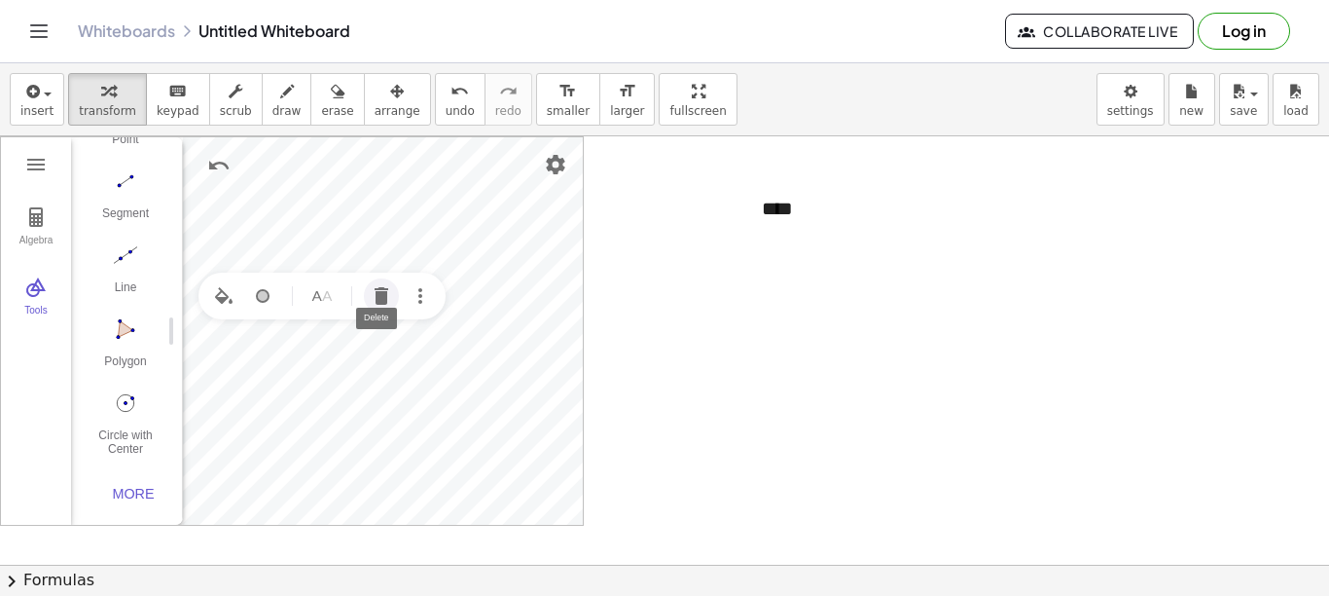
click at [383, 288] on img "Delete" at bounding box center [381, 295] width 23 height 23
click at [119, 395] on img "Circle with Center through Point. Select center point, then point on circle" at bounding box center [126, 402] width 78 height 31
click at [122, 484] on img "Move. Drag or select object" at bounding box center [132, 489] width 47 height 47
click at [120, 206] on div "Segment" at bounding box center [126, 219] width 78 height 27
click at [118, 208] on div "Segment" at bounding box center [126, 219] width 78 height 27
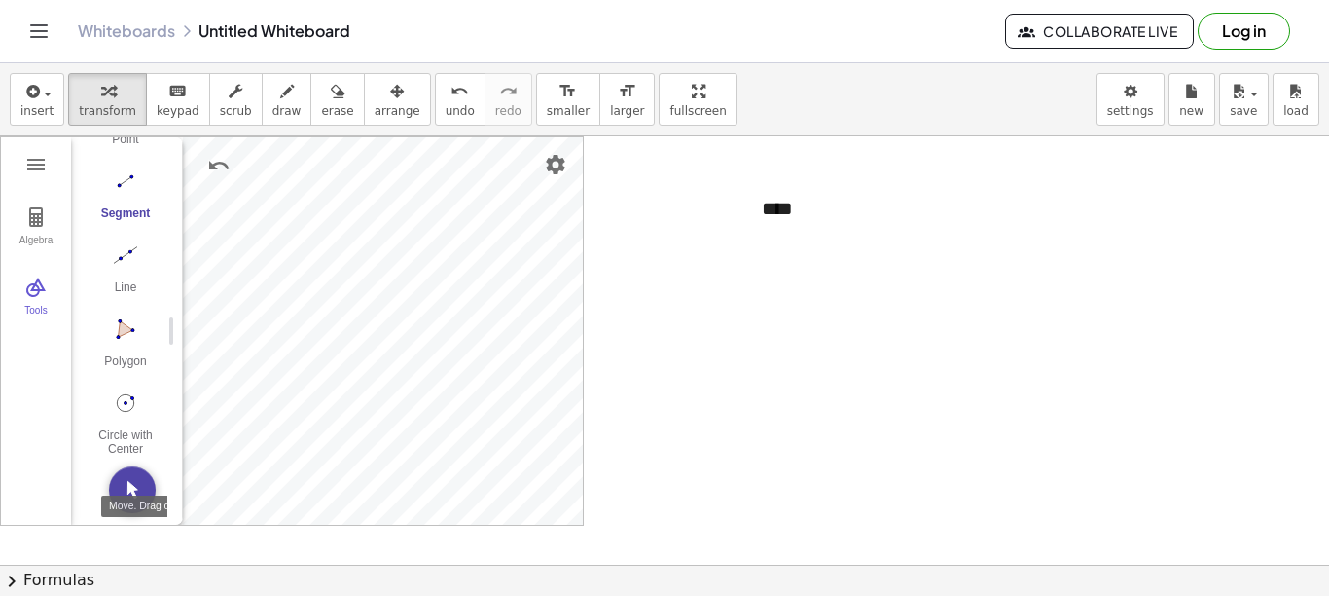
click at [136, 484] on img "Move. Drag or select object" at bounding box center [132, 489] width 47 height 47
click at [178, 372] on div "Algebra Tools Point A Point B c = Circle through B with center A Point C Point …" at bounding box center [292, 330] width 582 height 387
click at [116, 207] on div "Segment" at bounding box center [126, 219] width 78 height 27
click at [117, 209] on div "Segment" at bounding box center [126, 219] width 78 height 27
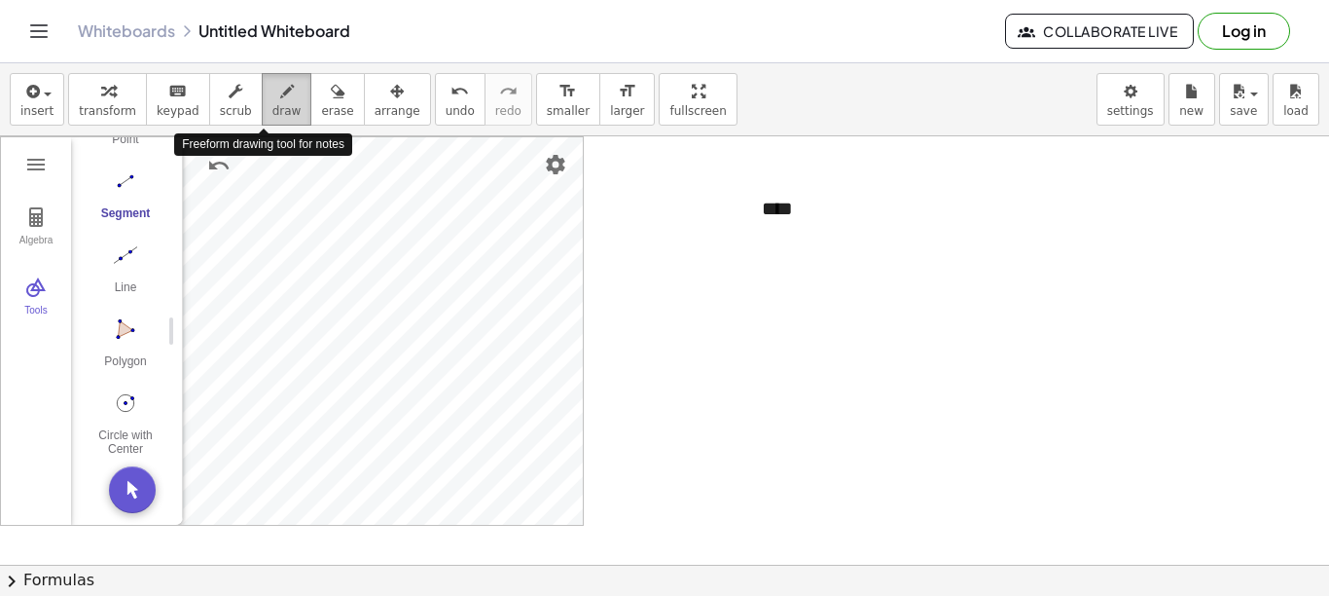
click at [273, 108] on span "draw" at bounding box center [287, 111] width 29 height 14
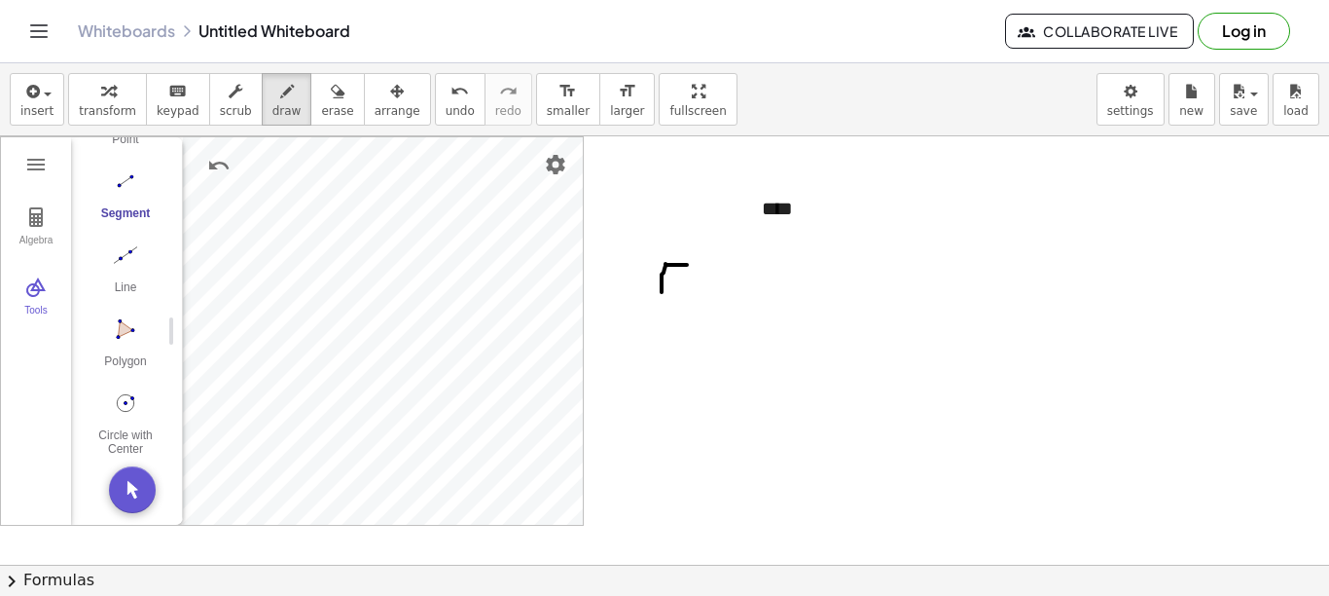
drag, startPoint x: 687, startPoint y: 265, endPoint x: 661, endPoint y: 295, distance: 40.0
click at [661, 295] on div at bounding box center [664, 564] width 1329 height 856
drag, startPoint x: 656, startPoint y: 280, endPoint x: 696, endPoint y: 280, distance: 39.9
click at [692, 281] on div at bounding box center [664, 564] width 1329 height 856
drag, startPoint x: 712, startPoint y: 267, endPoint x: 701, endPoint y: 304, distance: 38.8
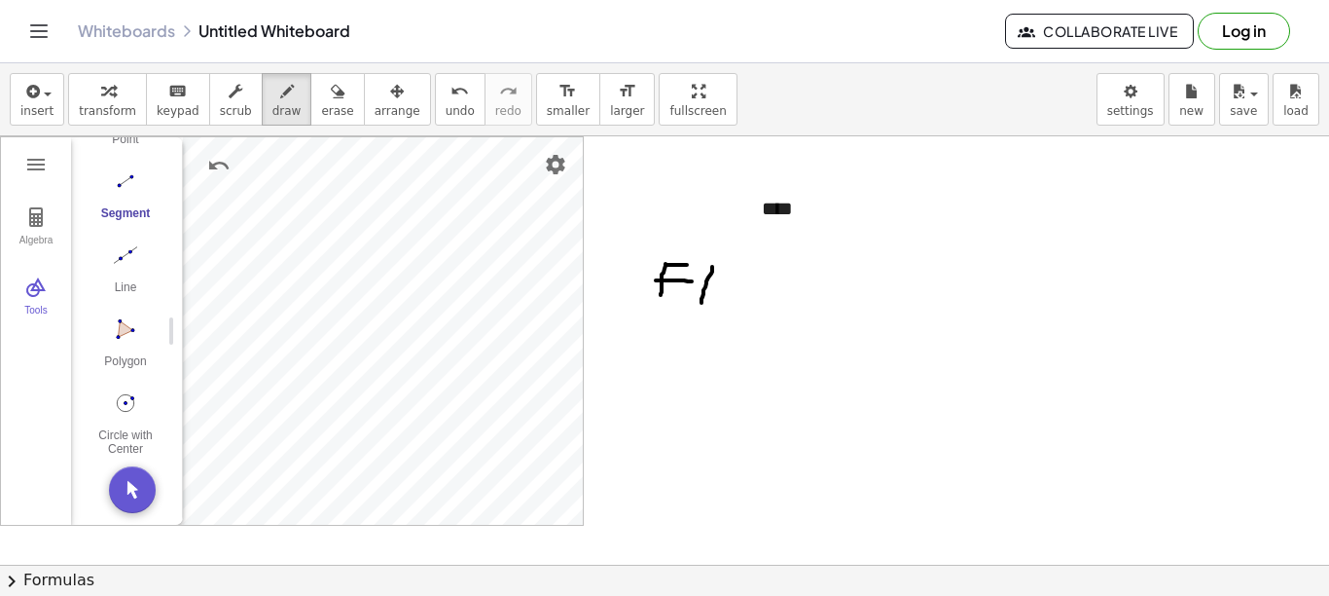
click at [701, 304] on div at bounding box center [664, 564] width 1329 height 856
drag, startPoint x: 710, startPoint y: 265, endPoint x: 698, endPoint y: 305, distance: 41.6
click at [698, 305] on div at bounding box center [664, 564] width 1329 height 856
drag, startPoint x: 754, startPoint y: 281, endPoint x: 777, endPoint y: 283, distance: 22.5
click at [777, 283] on div at bounding box center [664, 564] width 1329 height 856
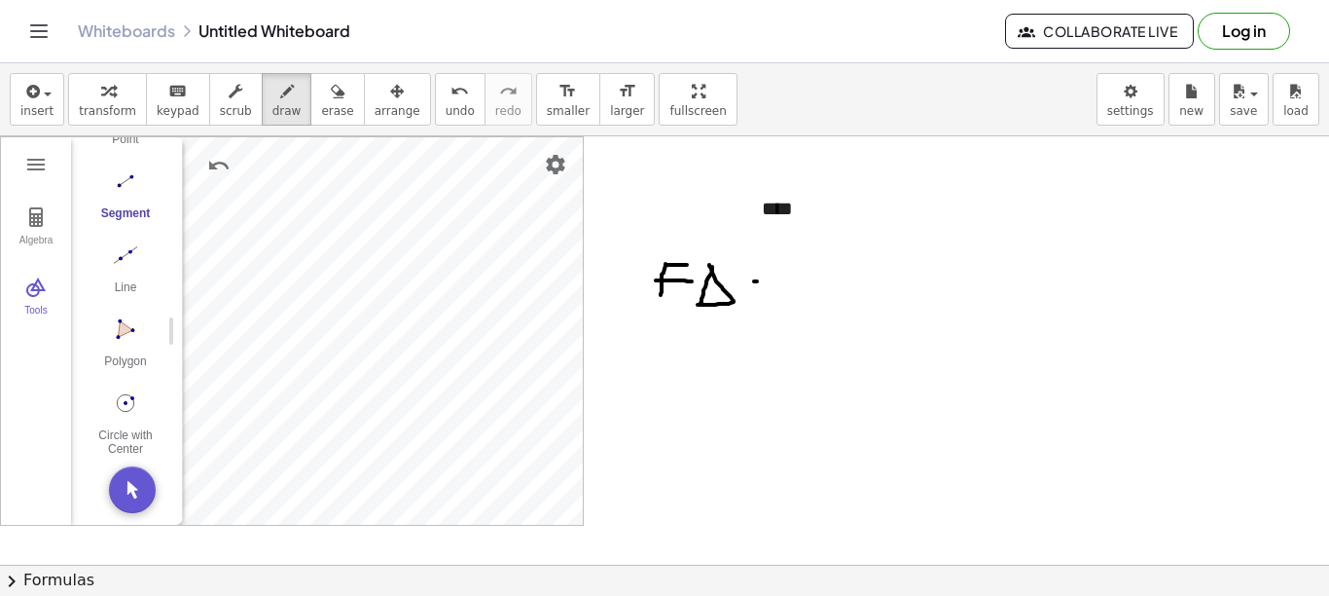
drag, startPoint x: 754, startPoint y: 293, endPoint x: 777, endPoint y: 295, distance: 22.5
click at [777, 295] on div at bounding box center [664, 564] width 1329 height 856
drag, startPoint x: 809, startPoint y: 275, endPoint x: 808, endPoint y: 302, distance: 26.3
click at [808, 302] on div at bounding box center [664, 564] width 1329 height 856
drag, startPoint x: 808, startPoint y: 273, endPoint x: 813, endPoint y: 302, distance: 29.6
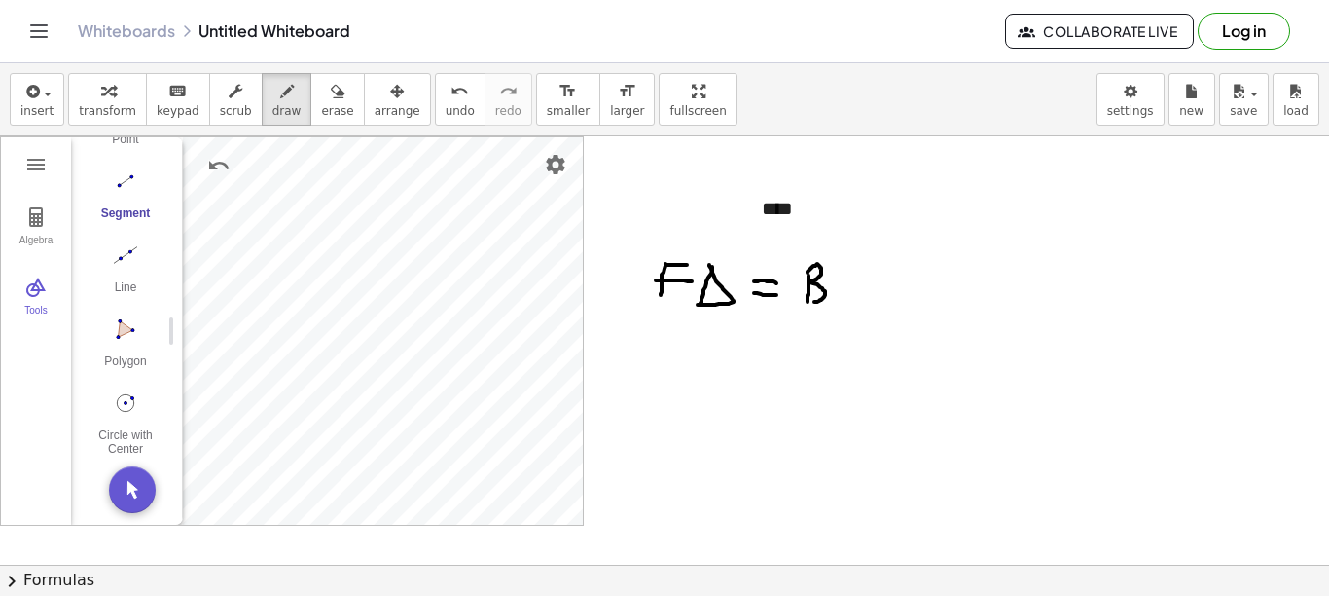
click at [813, 302] on div at bounding box center [664, 564] width 1329 height 856
drag, startPoint x: 846, startPoint y: 263, endPoint x: 840, endPoint y: 300, distance: 37.4
click at [840, 300] on div at bounding box center [664, 564] width 1329 height 856
drag, startPoint x: 842, startPoint y: 261, endPoint x: 832, endPoint y: 305, distance: 44.9
click at [834, 305] on div at bounding box center [664, 564] width 1329 height 856
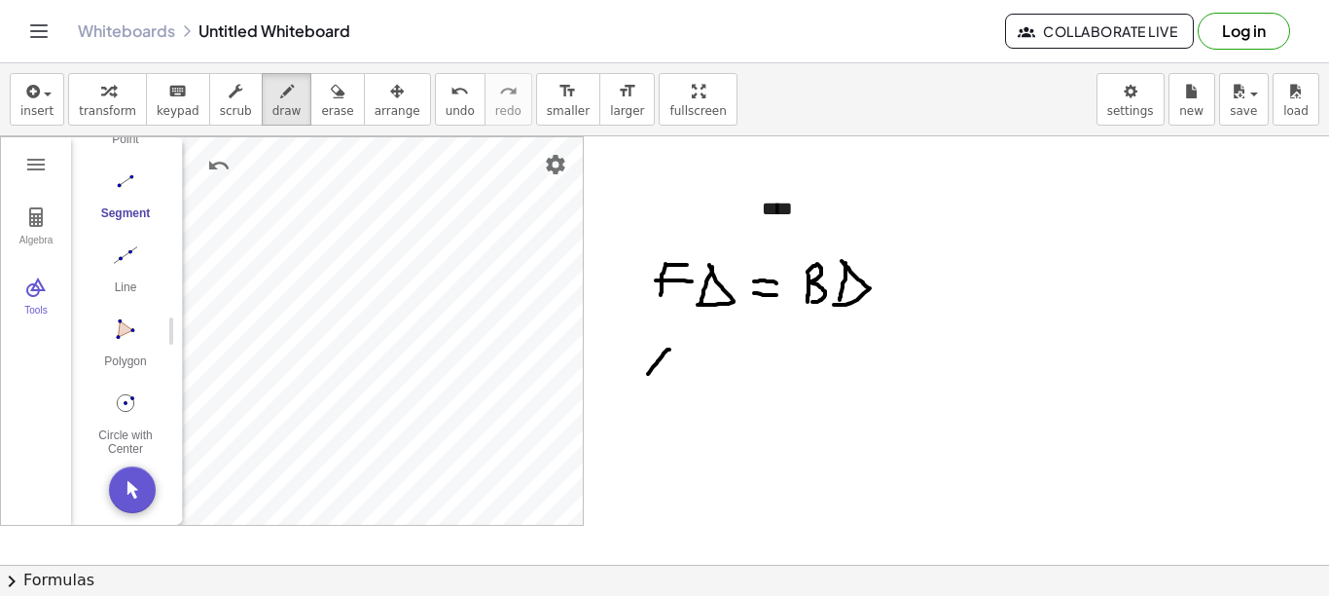
drag, startPoint x: 670, startPoint y: 349, endPoint x: 639, endPoint y: 385, distance: 47.0
click at [639, 385] on div at bounding box center [664, 564] width 1329 height 856
drag, startPoint x: 659, startPoint y: 346, endPoint x: 687, endPoint y: 389, distance: 51.3
click at [687, 389] on div at bounding box center [664, 564] width 1329 height 856
drag, startPoint x: 655, startPoint y: 368, endPoint x: 694, endPoint y: 374, distance: 39.4
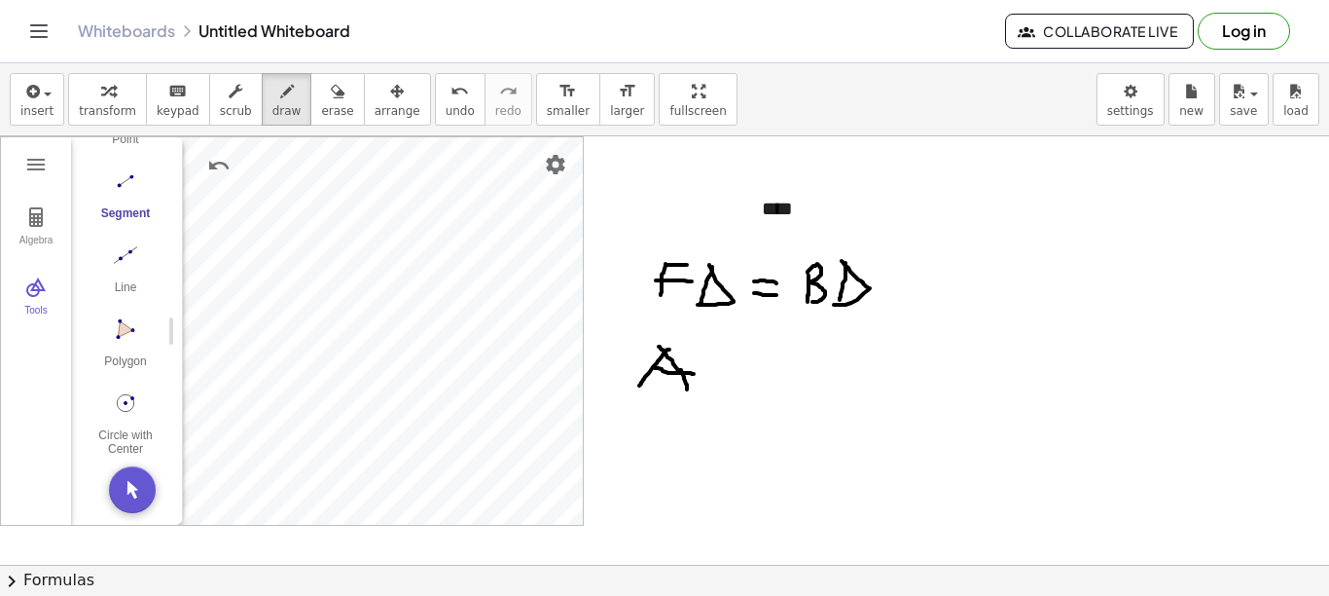
click at [694, 374] on div at bounding box center [664, 564] width 1329 height 856
drag, startPoint x: 710, startPoint y: 353, endPoint x: 707, endPoint y: 384, distance: 31.3
click at [707, 384] on div at bounding box center [664, 564] width 1329 height 856
drag, startPoint x: 704, startPoint y: 346, endPoint x: 712, endPoint y: 384, distance: 39.0
click at [712, 384] on div at bounding box center [664, 564] width 1329 height 856
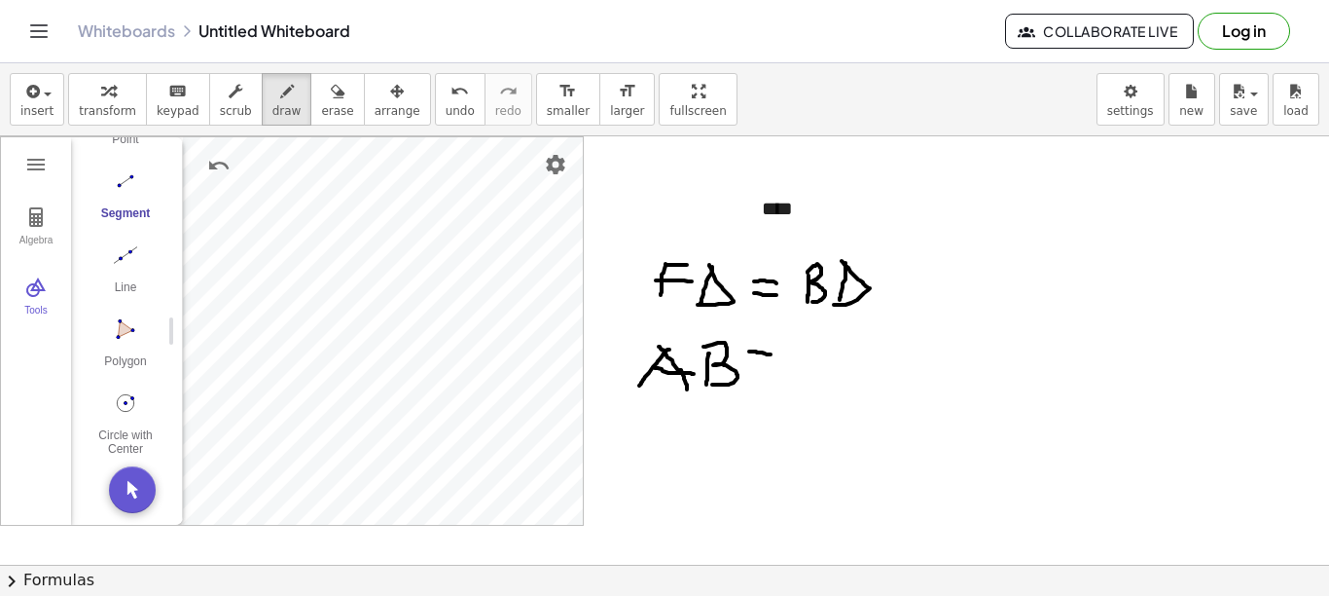
drag, startPoint x: 749, startPoint y: 351, endPoint x: 773, endPoint y: 354, distance: 23.5
click at [773, 354] on div at bounding box center [664, 564] width 1329 height 856
drag, startPoint x: 757, startPoint y: 366, endPoint x: 777, endPoint y: 366, distance: 19.5
click at [777, 366] on div at bounding box center [664, 564] width 1329 height 856
drag, startPoint x: 805, startPoint y: 352, endPoint x: 782, endPoint y: 388, distance: 42.4
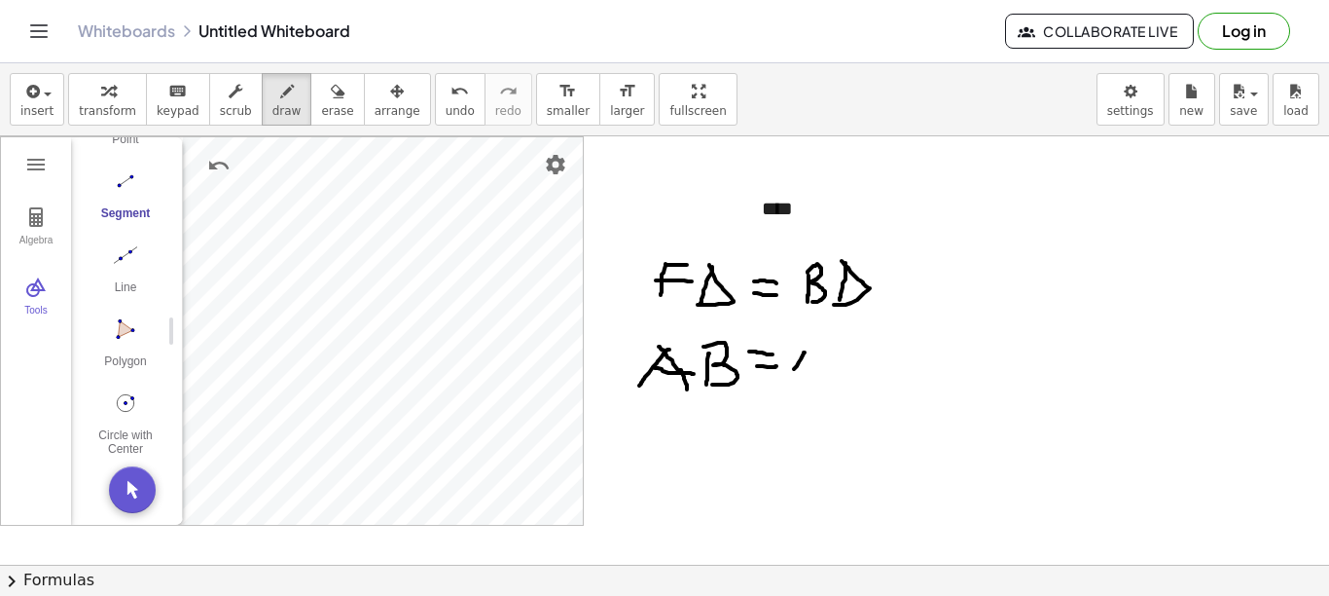
click at [782, 388] on div at bounding box center [664, 564] width 1329 height 856
drag, startPoint x: 806, startPoint y: 353, endPoint x: 814, endPoint y: 387, distance: 34.9
click at [818, 390] on div at bounding box center [664, 564] width 1329 height 856
drag, startPoint x: 794, startPoint y: 368, endPoint x: 827, endPoint y: 371, distance: 33.2
click at [827, 371] on div at bounding box center [664, 564] width 1329 height 856
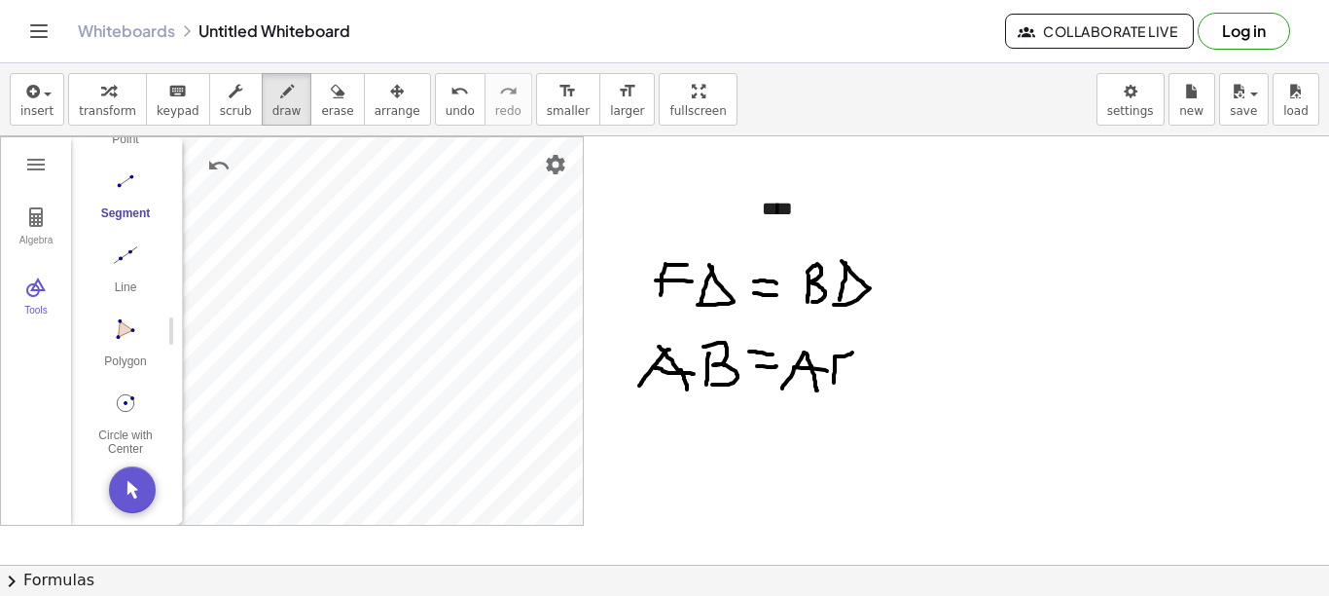
drag, startPoint x: 851, startPoint y: 354, endPoint x: 832, endPoint y: 392, distance: 42.2
click at [833, 391] on div at bounding box center [664, 564] width 1329 height 856
drag, startPoint x: 824, startPoint y: 374, endPoint x: 847, endPoint y: 378, distance: 22.7
click at [847, 378] on div at bounding box center [664, 564] width 1329 height 856
drag, startPoint x: 456, startPoint y: 402, endPoint x: 456, endPoint y: 428, distance: 26.3
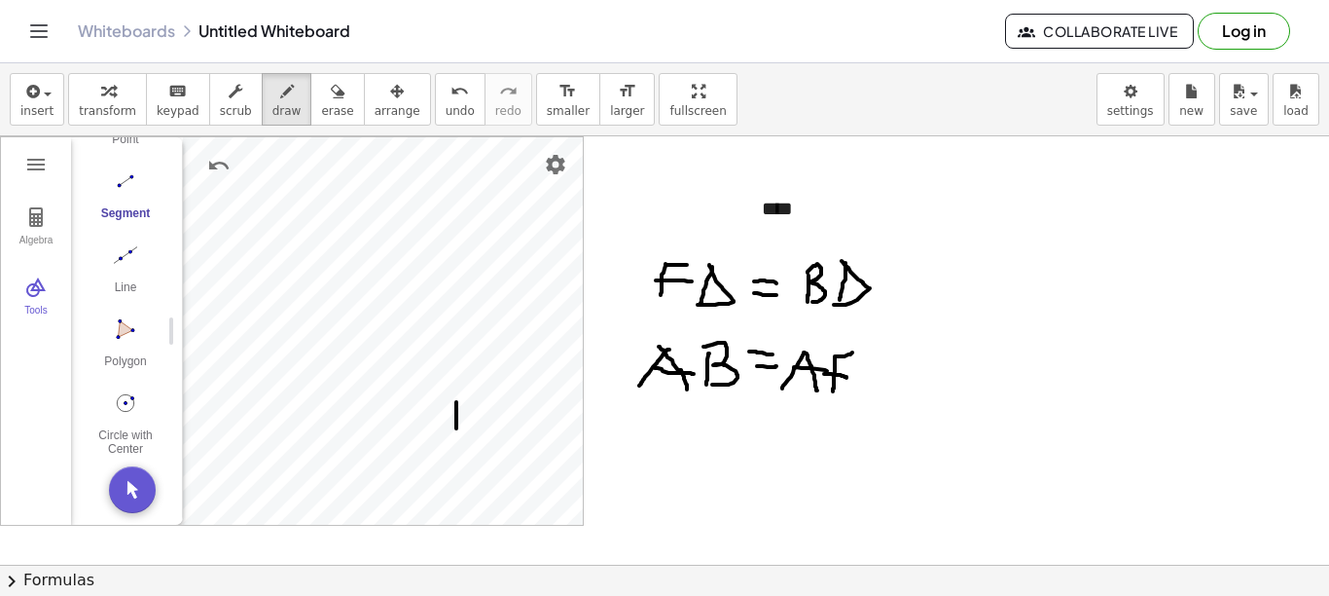
click at [456, 428] on div at bounding box center [664, 564] width 1329 height 856
drag, startPoint x: 482, startPoint y: 315, endPoint x: 475, endPoint y: 344, distance: 29.0
click at [475, 344] on div at bounding box center [664, 564] width 1329 height 856
drag, startPoint x: 363, startPoint y: 259, endPoint x: 371, endPoint y: 272, distance: 14.9
click at [371, 272] on div at bounding box center [664, 564] width 1329 height 856
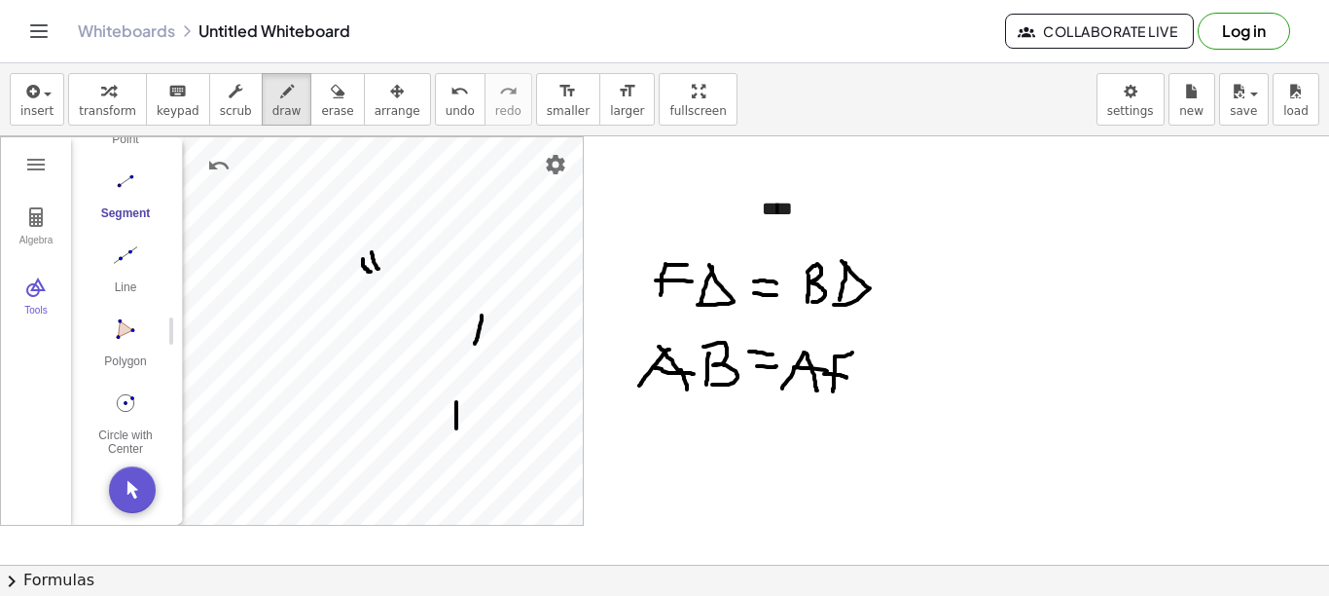
drag, startPoint x: 372, startPoint y: 252, endPoint x: 379, endPoint y: 270, distance: 18.8
click at [379, 270] on div at bounding box center [664, 564] width 1329 height 856
drag, startPoint x: 310, startPoint y: 334, endPoint x: 332, endPoint y: 345, distance: 23.9
click at [332, 345] on div at bounding box center [664, 564] width 1329 height 856
drag, startPoint x: 313, startPoint y: 346, endPoint x: 331, endPoint y: 358, distance: 21.1
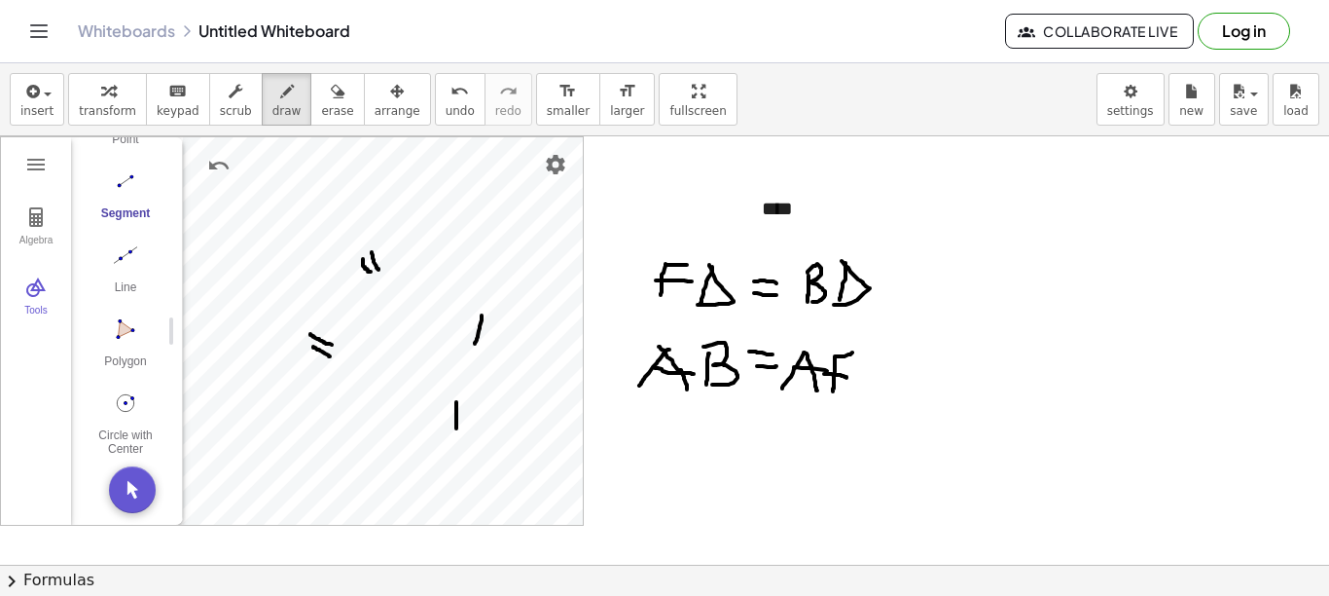
click at [331, 358] on div at bounding box center [664, 564] width 1329 height 856
drag, startPoint x: 318, startPoint y: 375, endPoint x: 338, endPoint y: 393, distance: 26.8
click at [338, 393] on div at bounding box center [664, 564] width 1329 height 856
drag, startPoint x: 392, startPoint y: 248, endPoint x: 397, endPoint y: 262, distance: 14.5
click at [397, 262] on div at bounding box center [664, 564] width 1329 height 856
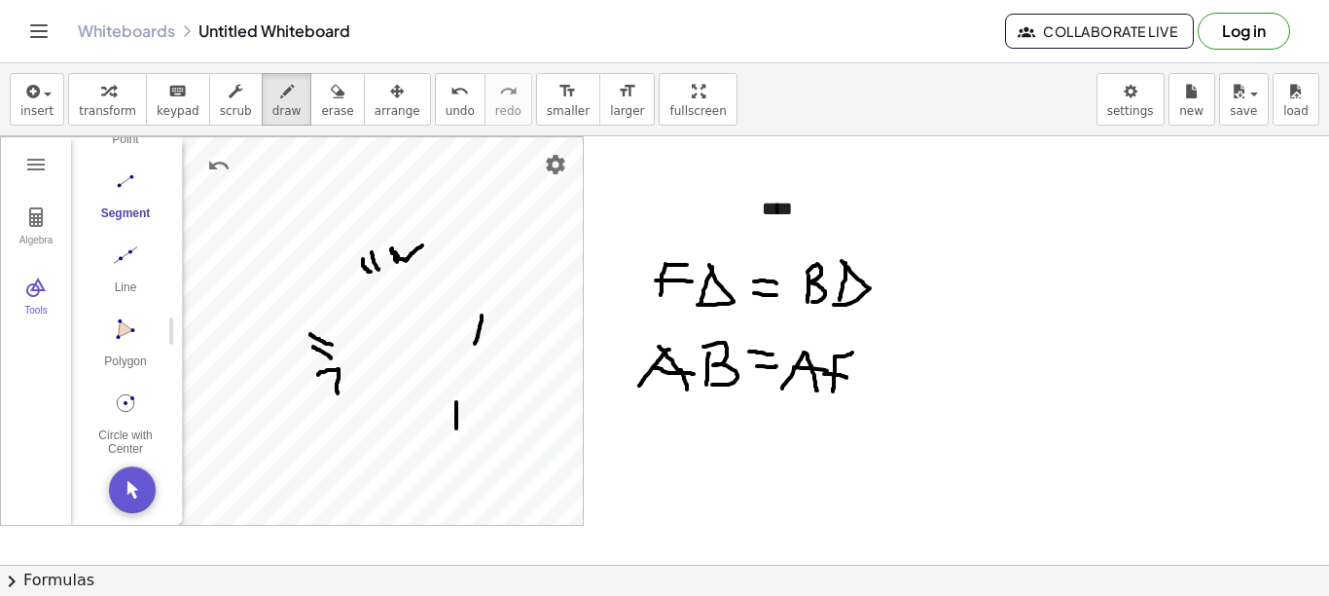
drag, startPoint x: 391, startPoint y: 249, endPoint x: 422, endPoint y: 245, distance: 31.4
click at [422, 245] on div at bounding box center [664, 564] width 1329 height 856
click at [321, 109] on span "erase" at bounding box center [337, 111] width 32 height 14
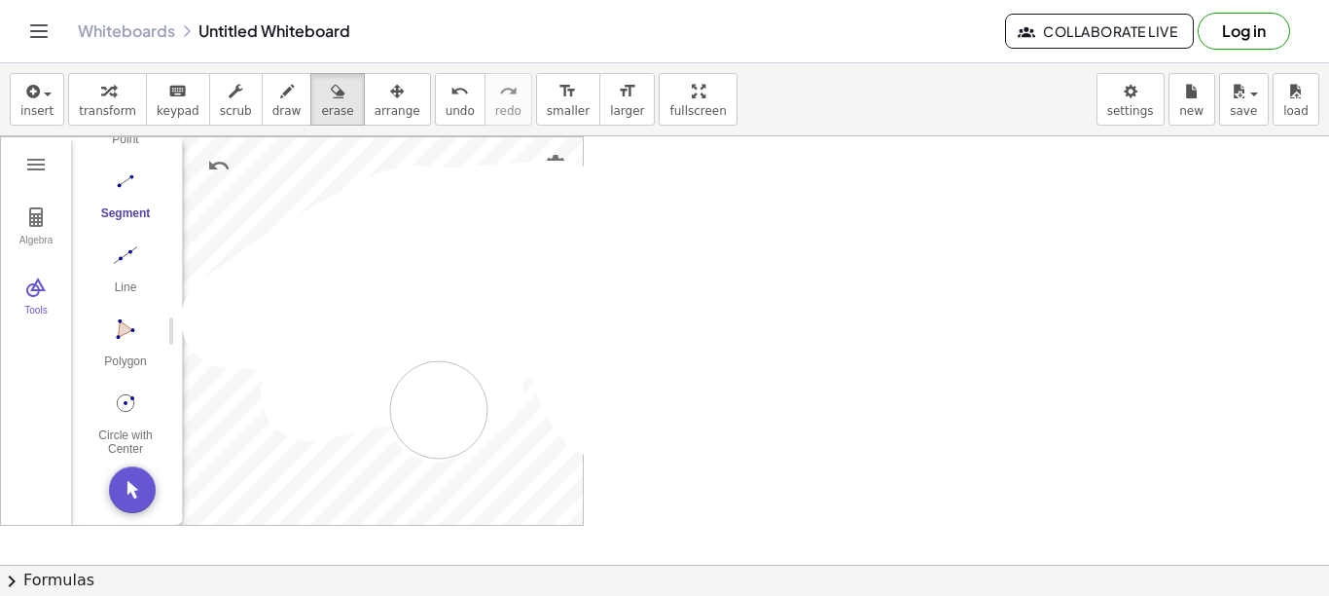
drag, startPoint x: 840, startPoint y: 274, endPoint x: 281, endPoint y: 146, distance: 573.2
click at [438, 409] on div at bounding box center [664, 564] width 1329 height 856
click at [105, 98] on icon "button" at bounding box center [108, 91] width 14 height 23
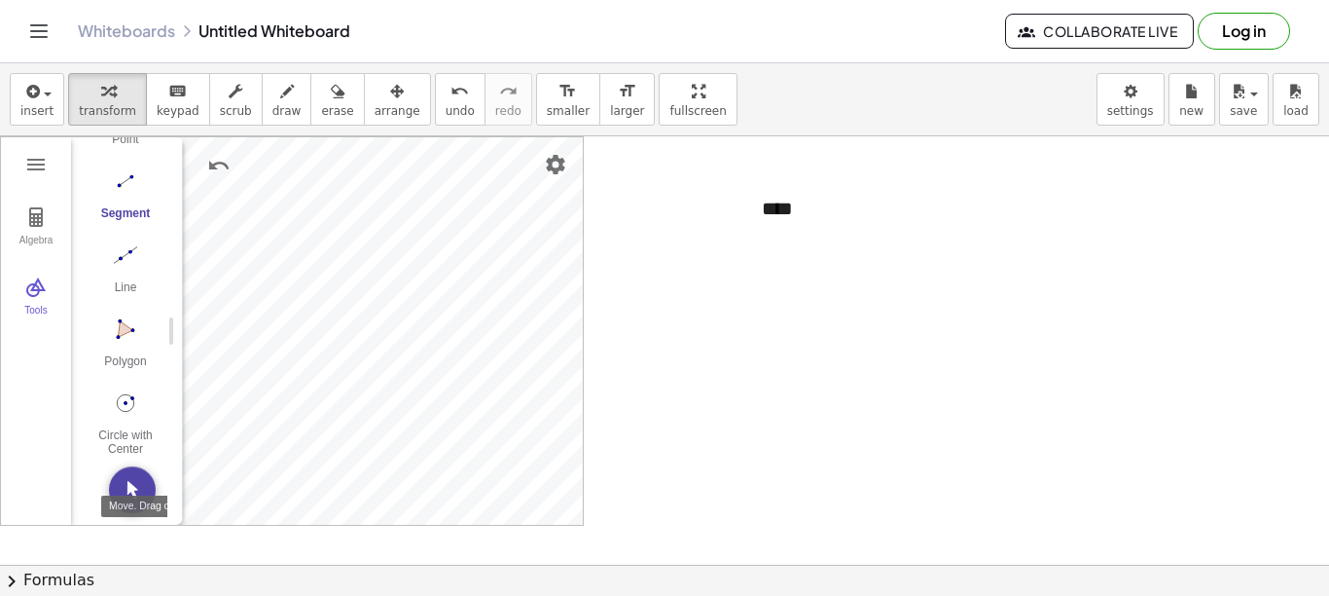
click at [141, 489] on img "Move. Drag or select object" at bounding box center [132, 489] width 47 height 47
click at [380, 447] on img "Delete" at bounding box center [381, 450] width 23 height 23
click at [502, 487] on img "Delete" at bounding box center [502, 485] width 23 height 23
click at [467, 177] on img "Delete" at bounding box center [463, 181] width 23 height 23
click at [459, 324] on button "Delete" at bounding box center [472, 313] width 35 height 35
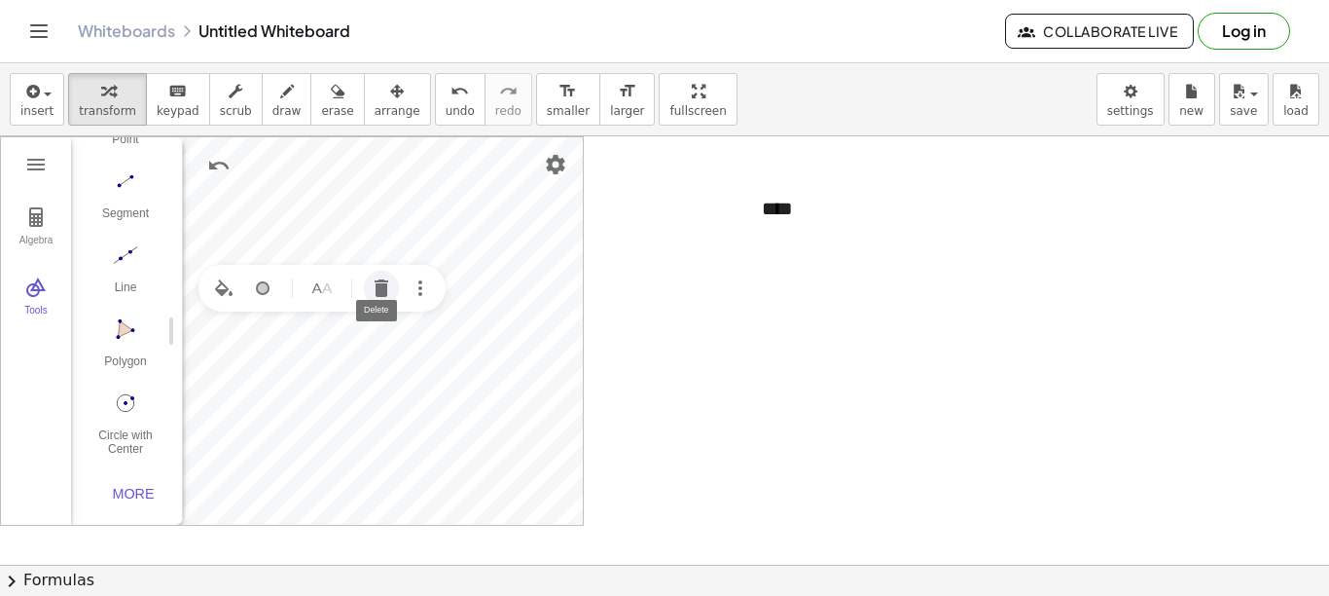
click at [382, 292] on img "Delete" at bounding box center [381, 287] width 23 height 23
click at [495, 358] on img "Delete" at bounding box center [502, 354] width 23 height 23
click at [379, 308] on img "Delete" at bounding box center [381, 298] width 23 height 23
click at [378, 221] on img "Delete" at bounding box center [381, 217] width 23 height 23
click at [471, 167] on img "Delete" at bounding box center [467, 167] width 23 height 23
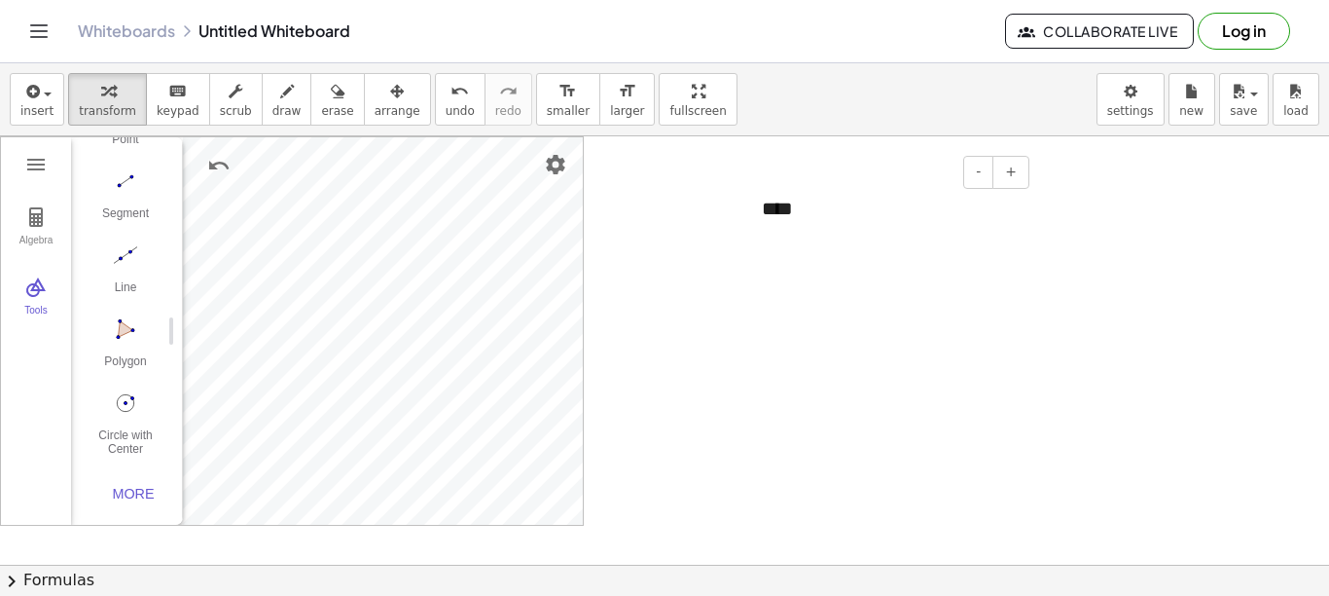
click at [776, 219] on div "****" at bounding box center [889, 208] width 292 height 67
drag, startPoint x: 799, startPoint y: 212, endPoint x: 739, endPoint y: 212, distance: 60.3
click at [739, 212] on div "- + **** Algebra Tools Point C Input… GeoGebra Geometry Basic Tools Move Point …" at bounding box center [664, 564] width 1329 height 856
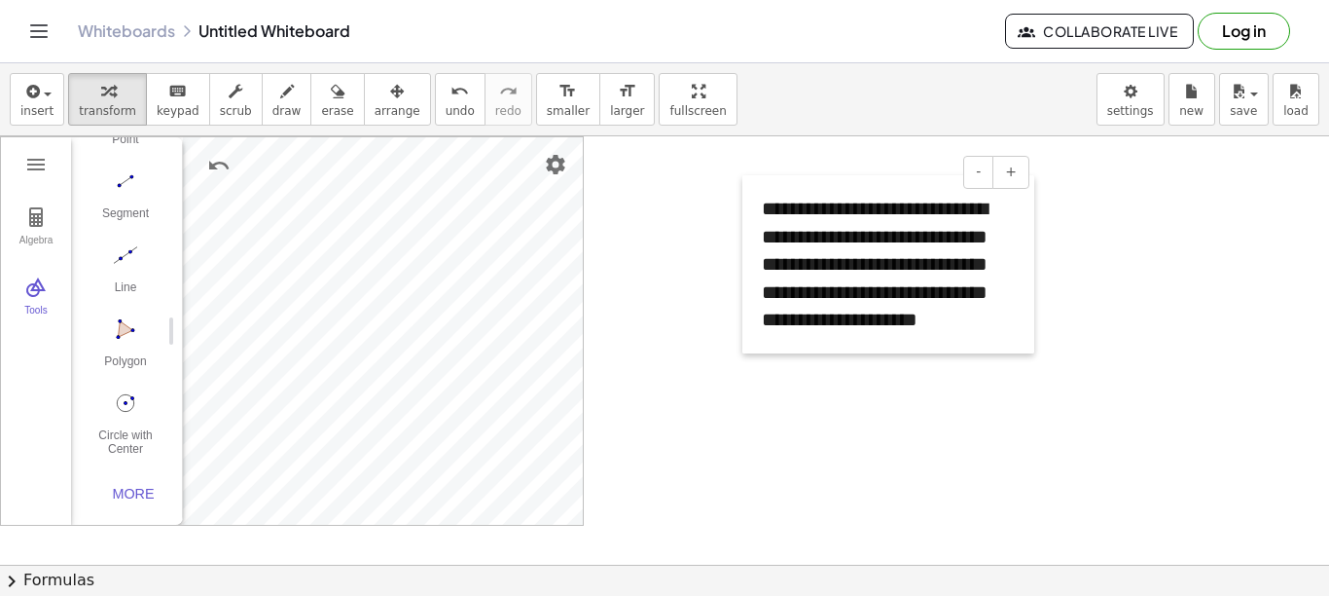
click at [753, 193] on div at bounding box center [752, 264] width 19 height 178
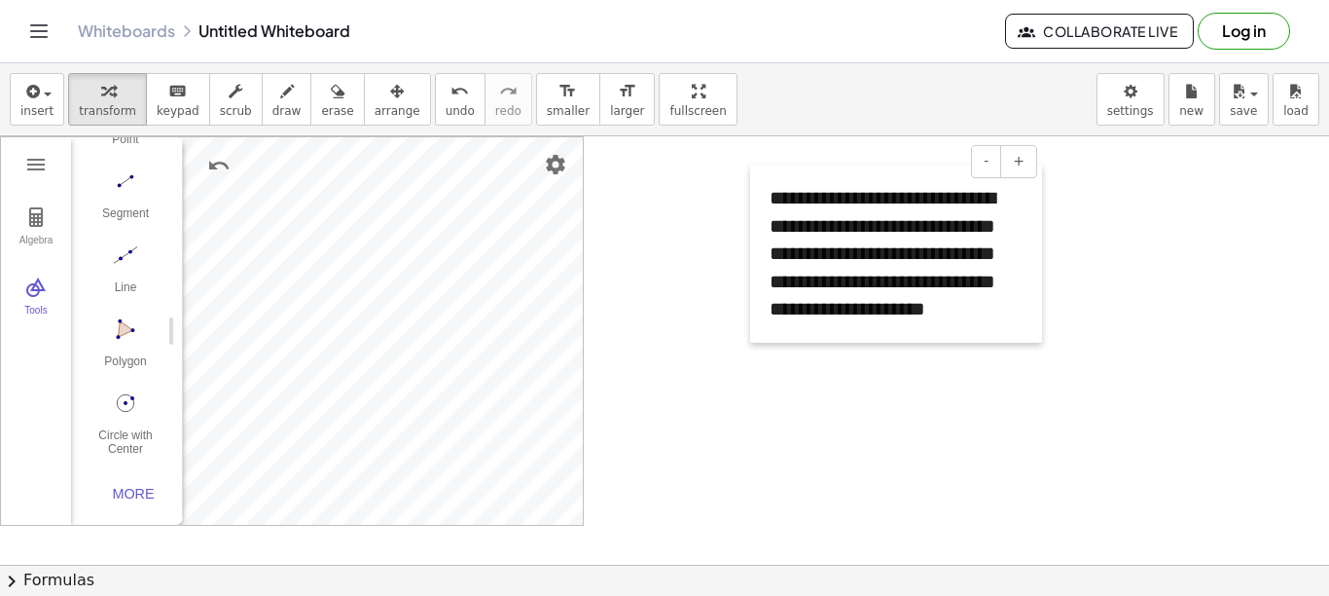
drag, startPoint x: 753, startPoint y: 193, endPoint x: 761, endPoint y: 182, distance: 13.2
click at [761, 182] on div at bounding box center [759, 253] width 19 height 178
click at [407, 242] on img "Delete" at bounding box center [403, 236] width 23 height 23
click at [125, 403] on img "Circle with Center through Point. Select center point, then point on circle" at bounding box center [126, 402] width 78 height 31
click at [125, 249] on img "Line. Select two points or positions" at bounding box center [126, 254] width 78 height 31
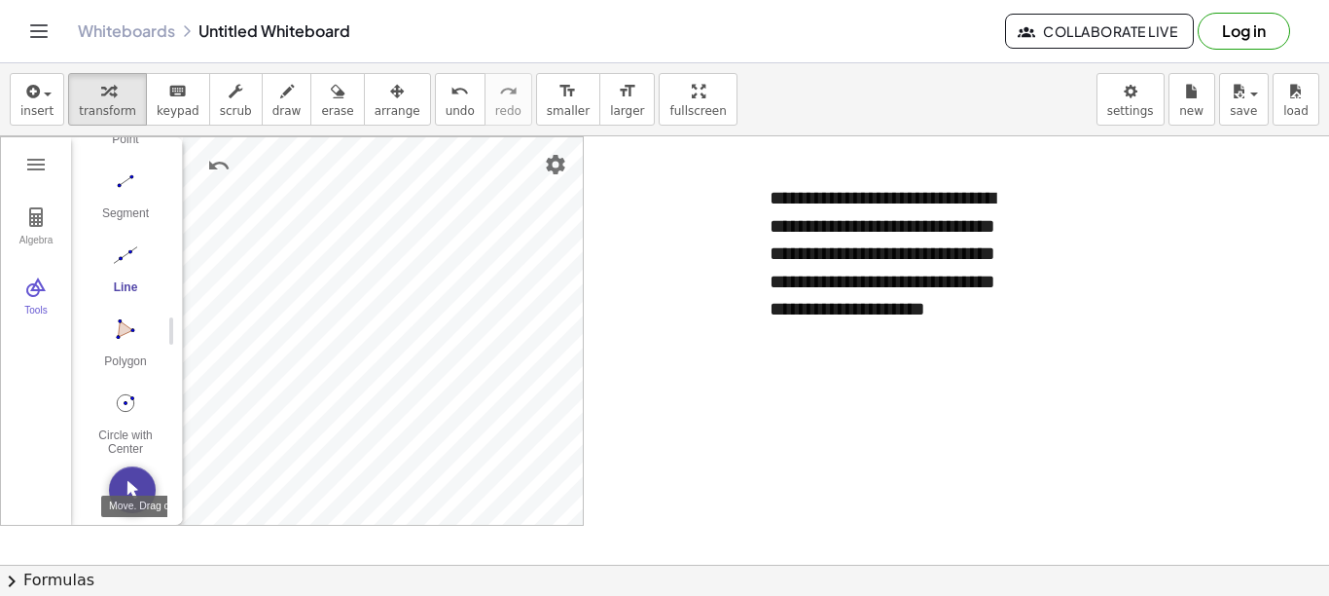
click at [125, 490] on img "Move. Drag or select object" at bounding box center [132, 489] width 47 height 47
click at [493, 487] on img "Delete" at bounding box center [502, 487] width 23 height 23
click at [385, 341] on img "Delete" at bounding box center [381, 339] width 23 height 23
click at [390, 308] on img "Delete" at bounding box center [381, 306] width 23 height 23
click at [120, 178] on img "Segment. Select two points or positions" at bounding box center [126, 180] width 78 height 31
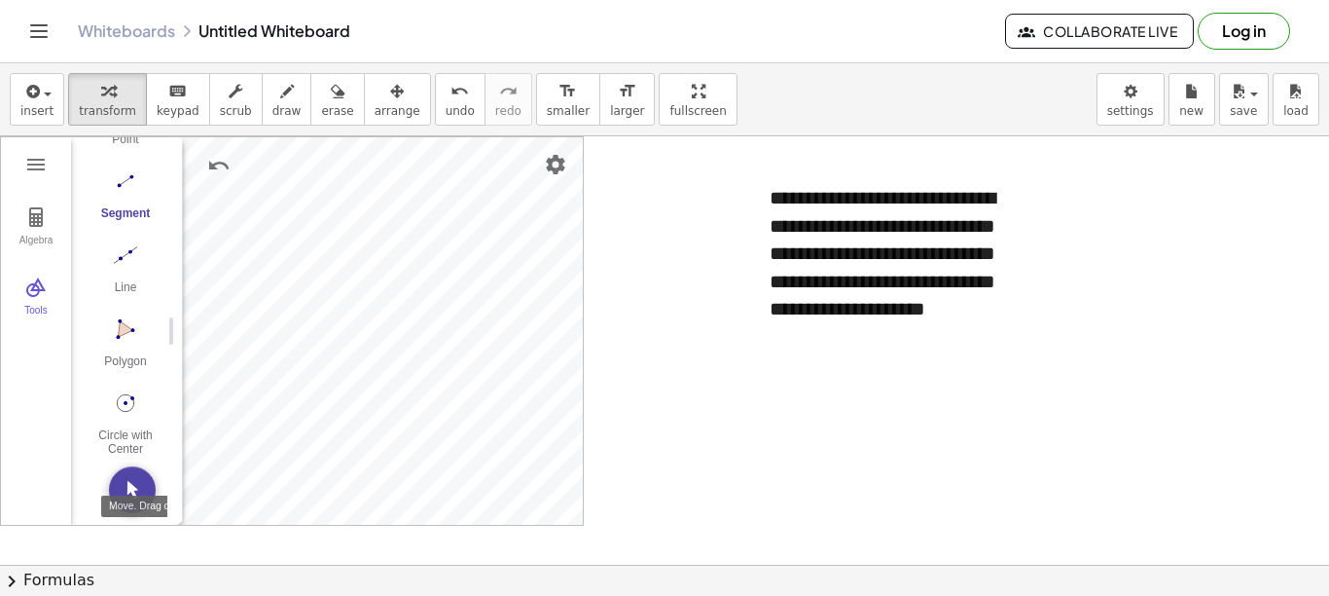
click at [127, 491] on img "Move. Drag or select object" at bounding box center [132, 489] width 47 height 47
click at [138, 206] on div "Segment" at bounding box center [126, 219] width 78 height 27
click at [138, 490] on img "Move. Drag or select object" at bounding box center [132, 489] width 47 height 47
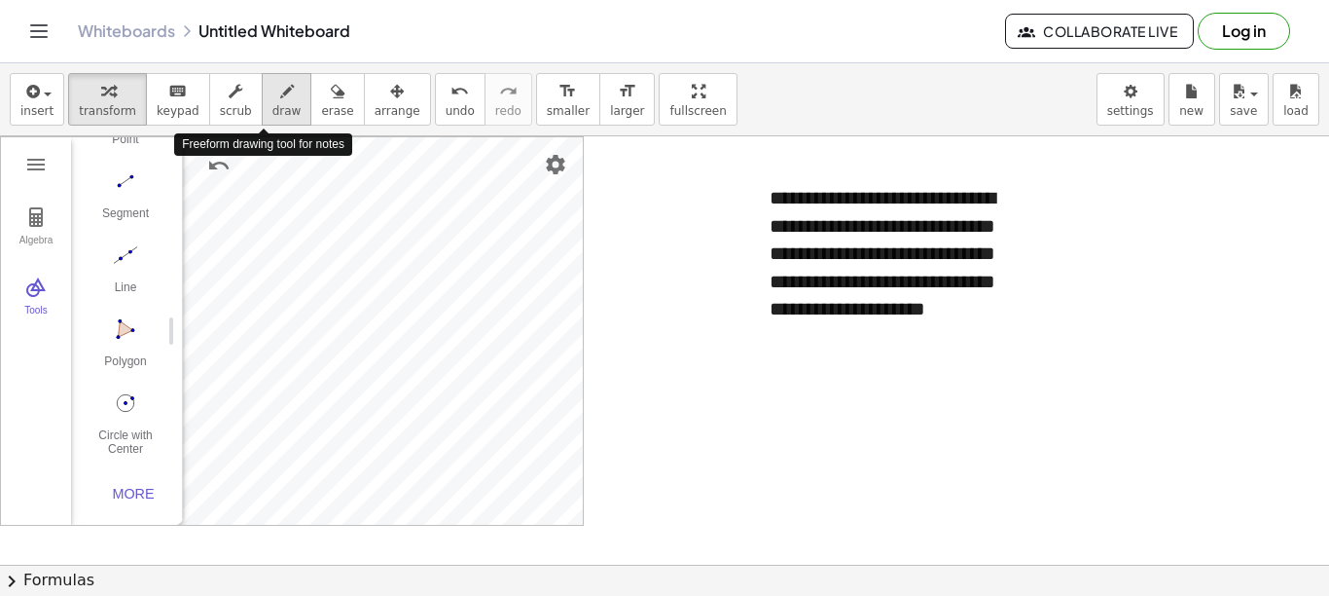
click at [280, 102] on icon "button" at bounding box center [287, 91] width 14 height 23
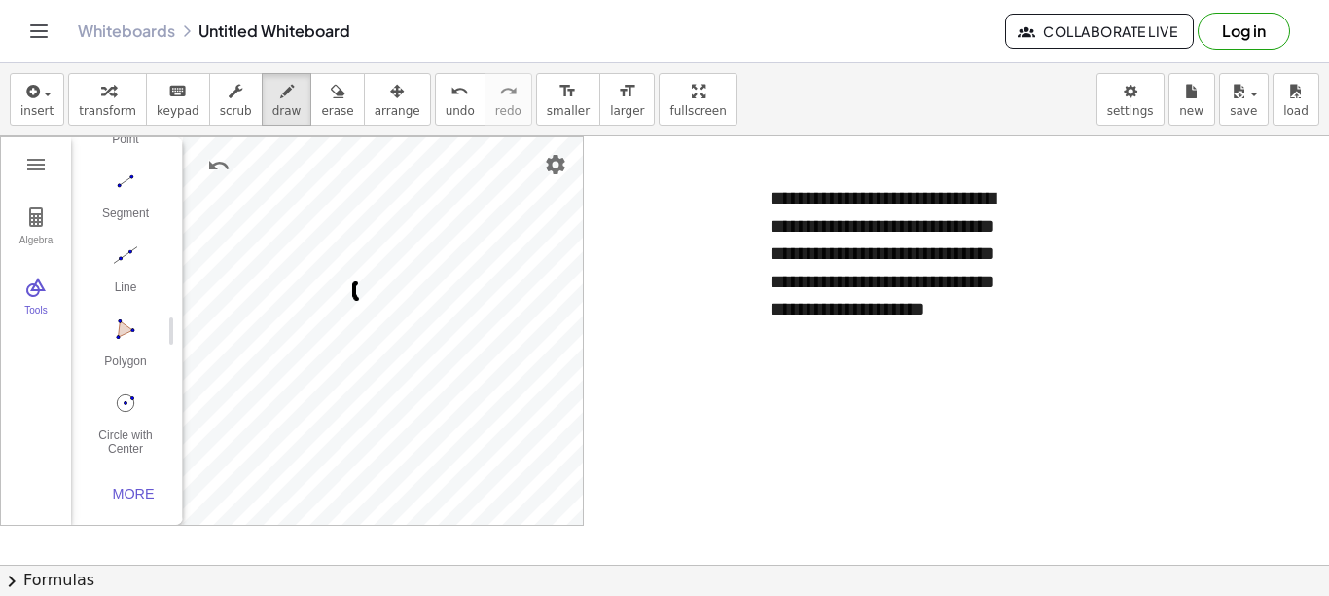
drag, startPoint x: 355, startPoint y: 283, endPoint x: 357, endPoint y: 299, distance: 15.7
click at [357, 299] on div at bounding box center [664, 564] width 1329 height 856
drag, startPoint x: 340, startPoint y: 296, endPoint x: 343, endPoint y: 313, distance: 17.8
click at [343, 313] on div at bounding box center [664, 564] width 1329 height 856
drag, startPoint x: 344, startPoint y: 298, endPoint x: 355, endPoint y: 305, distance: 13.5
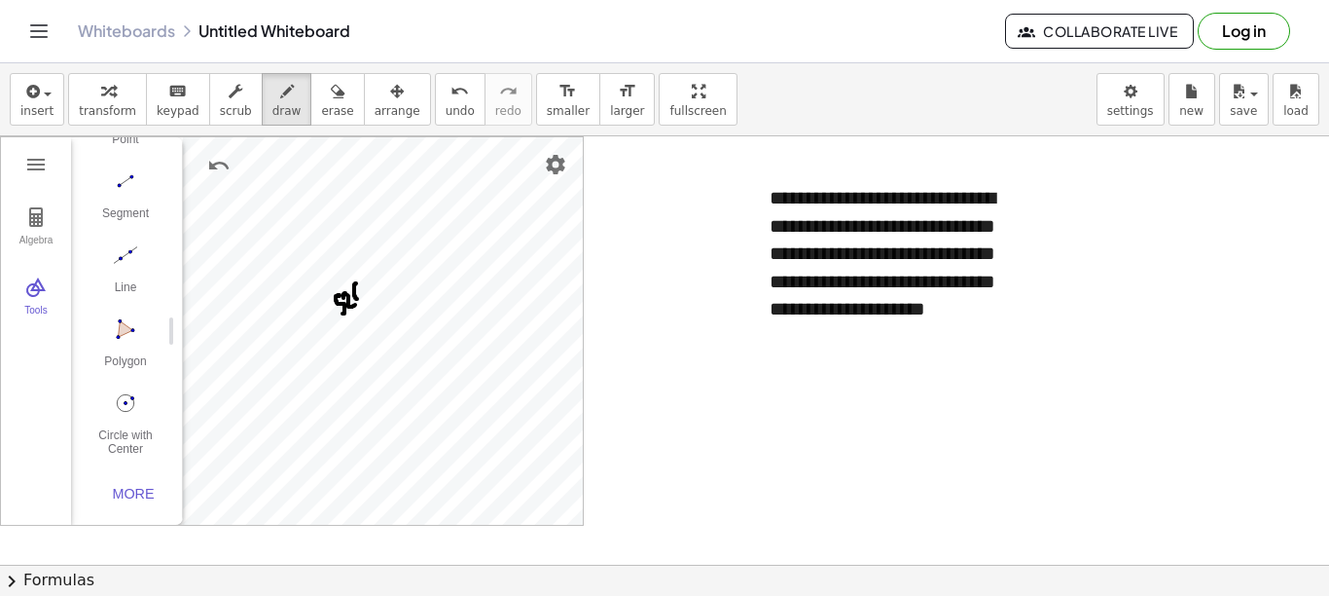
click at [355, 305] on div at bounding box center [664, 564] width 1329 height 856
drag, startPoint x: 290, startPoint y: 398, endPoint x: 277, endPoint y: 408, distance: 16.0
click at [277, 408] on div at bounding box center [664, 564] width 1329 height 856
click at [273, 388] on div at bounding box center [664, 564] width 1329 height 856
drag, startPoint x: 265, startPoint y: 392, endPoint x: 275, endPoint y: 395, distance: 11.1
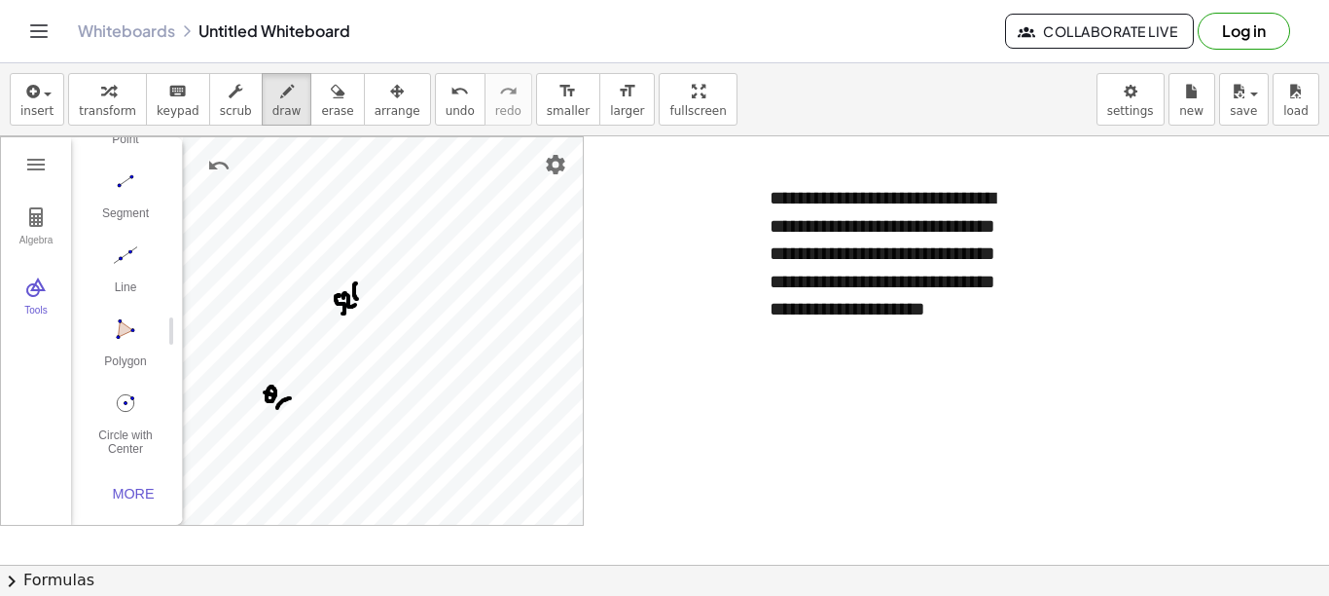
click at [275, 395] on div at bounding box center [664, 564] width 1329 height 856
click at [115, 97] on div "button" at bounding box center [107, 90] width 57 height 23
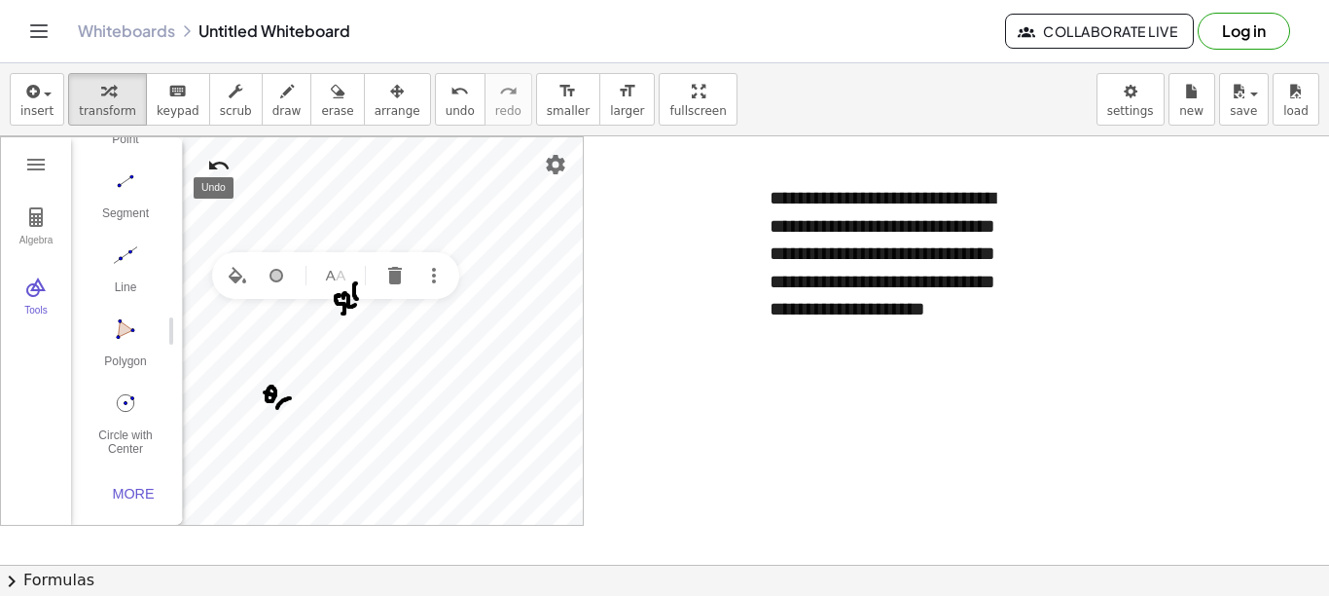
click at [340, 276] on img "Name" at bounding box center [335, 275] width 23 height 23
click at [315, 360] on div "Algebra Tools Point A Point B c = Circle through B with center A Point C Point …" at bounding box center [292, 330] width 584 height 389
type input "*"
click at [335, 350] on button "Name" at bounding box center [322, 345] width 35 height 35
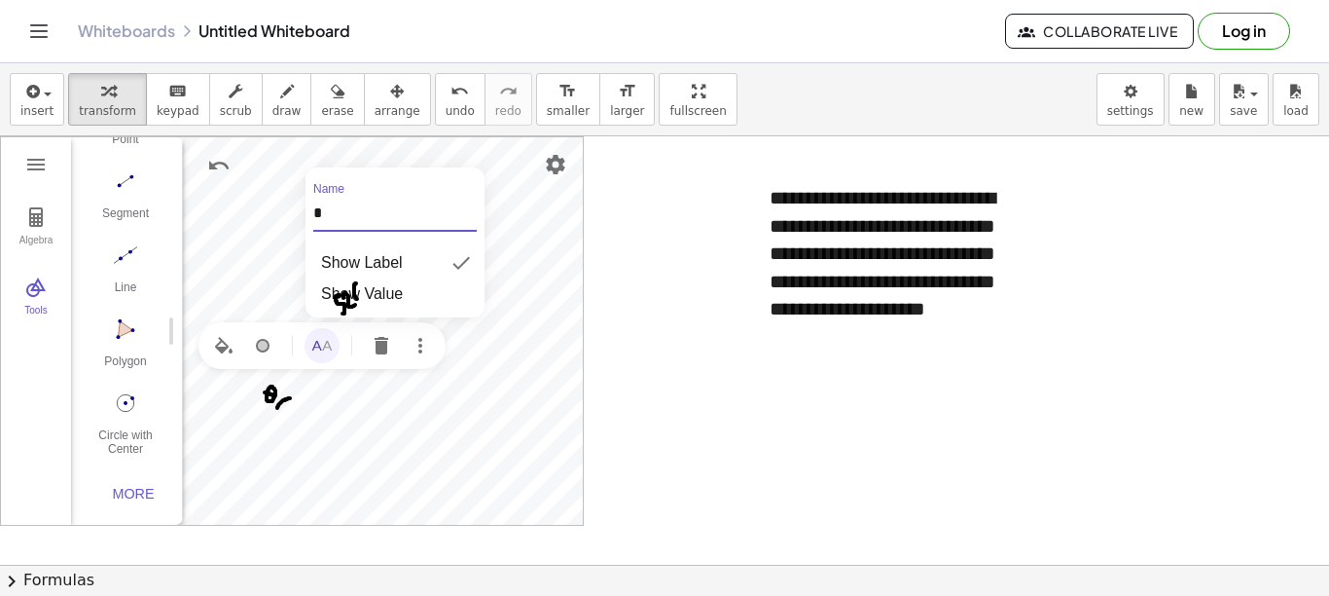
drag, startPoint x: 351, startPoint y: 216, endPoint x: 306, endPoint y: 220, distance: 45.9
click at [306, 220] on div "Name *" at bounding box center [395, 211] width 179 height 56
type input "*"
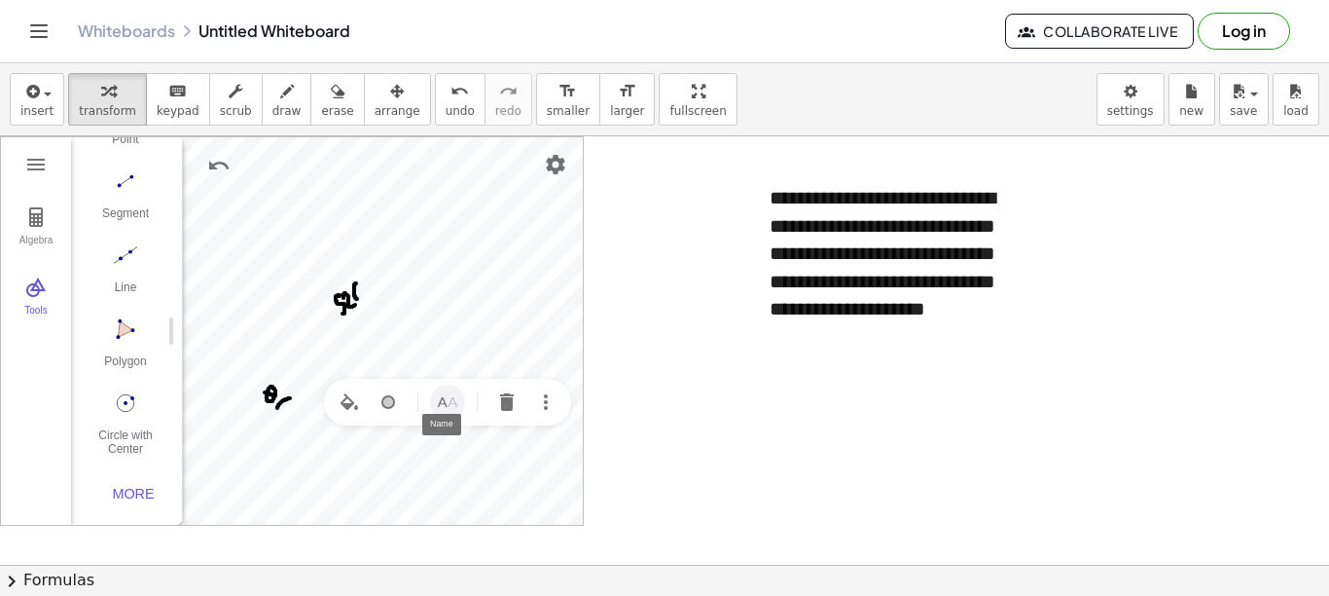
click at [458, 408] on img "Name" at bounding box center [447, 401] width 23 height 23
click at [363, 269] on div "Algebra Tools Point o Point B c = Circle through B with center o Point C Point …" at bounding box center [292, 330] width 584 height 389
type input "*"
click at [309, 317] on button "Name" at bounding box center [322, 318] width 35 height 35
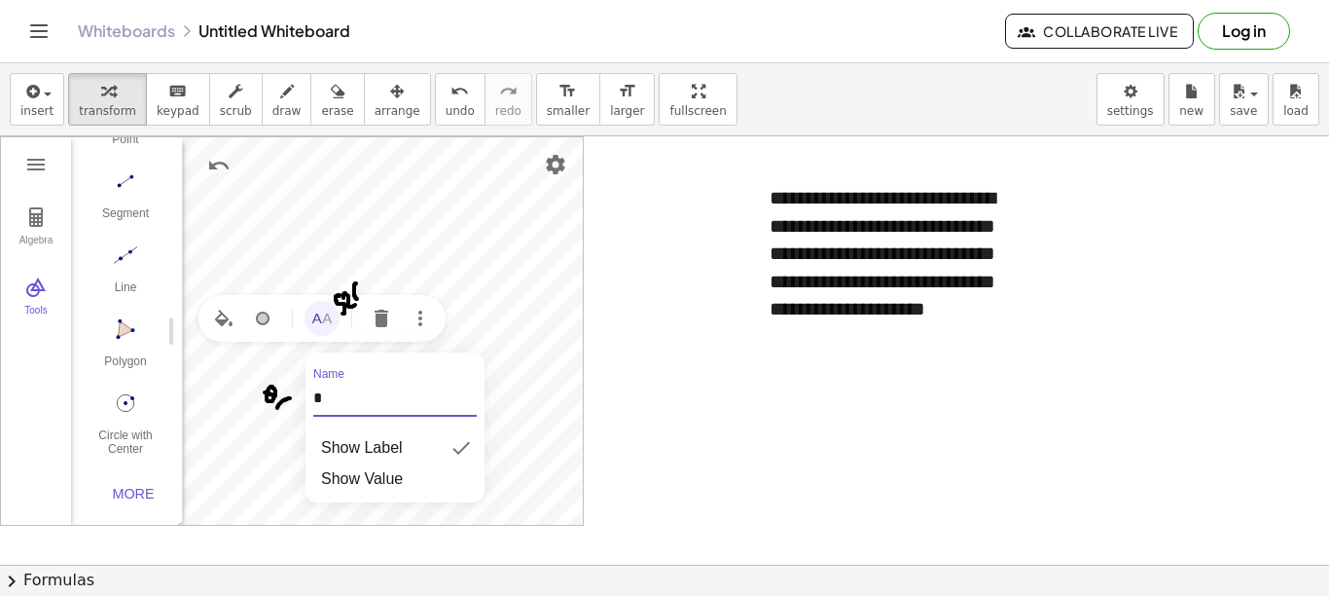
click at [277, 405] on div "Algebra Tools Point o Point B c = Circle through B with center o [GEOGRAPHIC_DA…" at bounding box center [292, 330] width 584 height 389
type input "*"
click at [378, 207] on img "Name" at bounding box center [369, 204] width 23 height 23
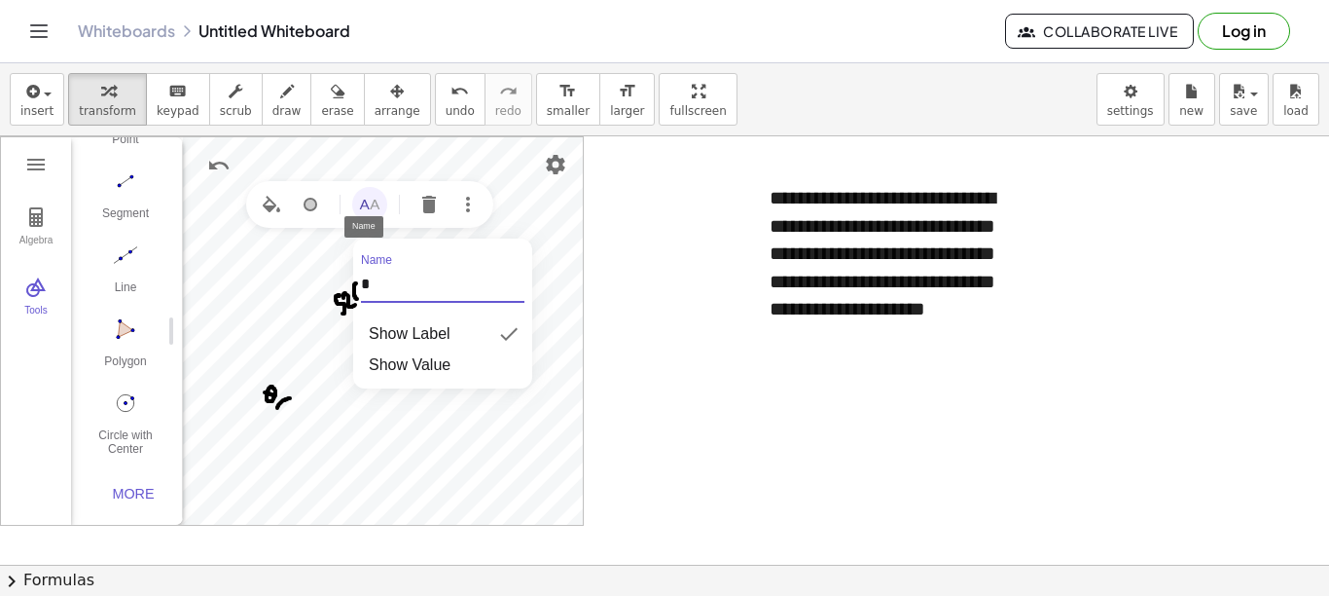
click at [348, 286] on div "Algebra Tools Point o Point B c = Circle through B with center o [GEOGRAPHIC_DA…" at bounding box center [292, 330] width 584 height 389
type input "*"
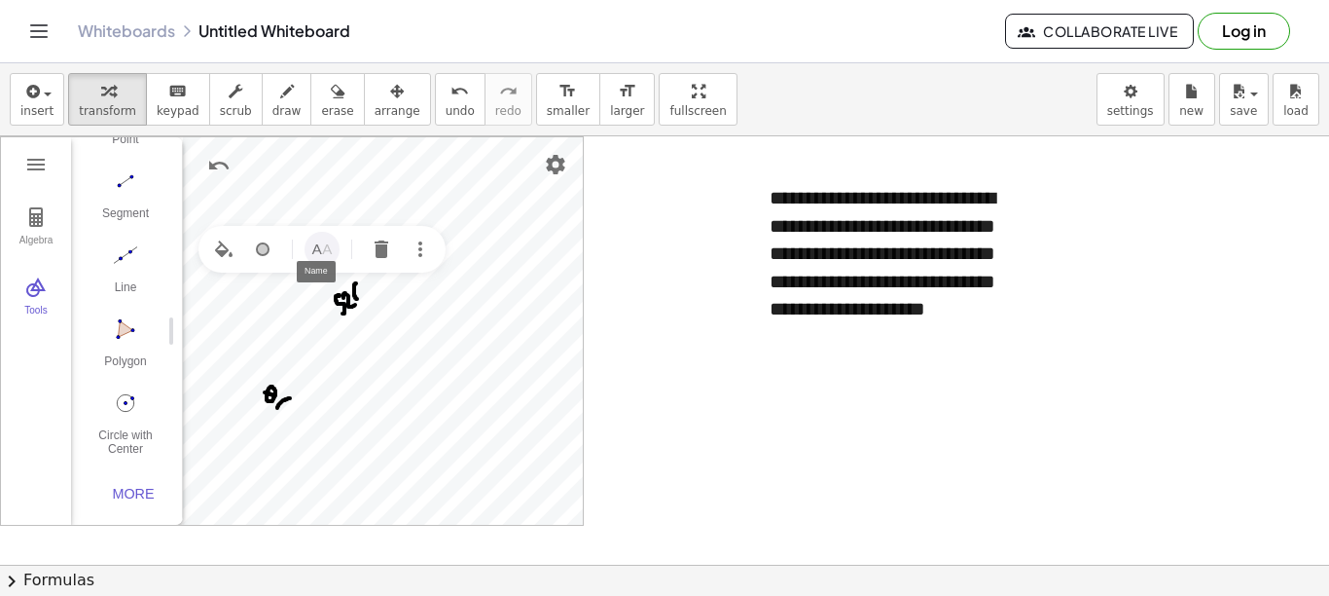
click at [315, 250] on img "Name" at bounding box center [321, 248] width 23 height 23
click at [297, 325] on div "Algebra Tools Point o Point C c = Circle through C with center o [GEOGRAPHIC_DA…" at bounding box center [292, 330] width 584 height 389
type input "*"
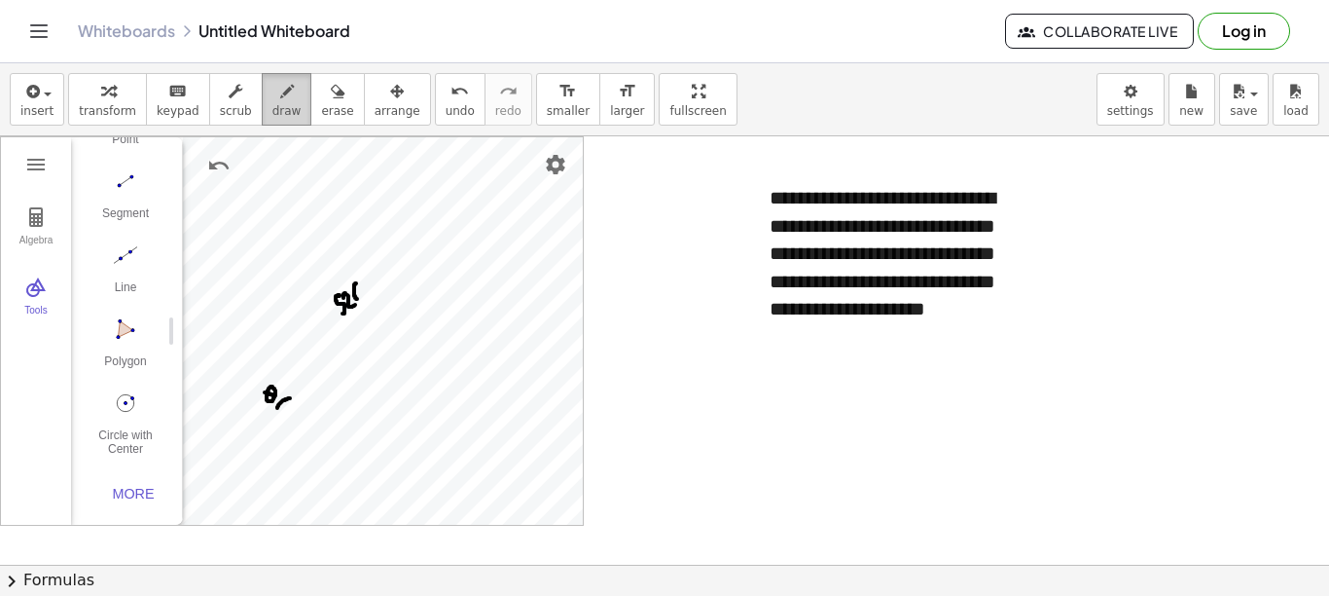
click at [273, 109] on span "draw" at bounding box center [287, 111] width 29 height 14
drag, startPoint x: 710, startPoint y: 360, endPoint x: 680, endPoint y: 387, distance: 40.7
click at [680, 387] on div at bounding box center [664, 564] width 1329 height 856
drag, startPoint x: 704, startPoint y: 355, endPoint x: 713, endPoint y: 393, distance: 39.2
click at [713, 393] on div at bounding box center [664, 564] width 1329 height 856
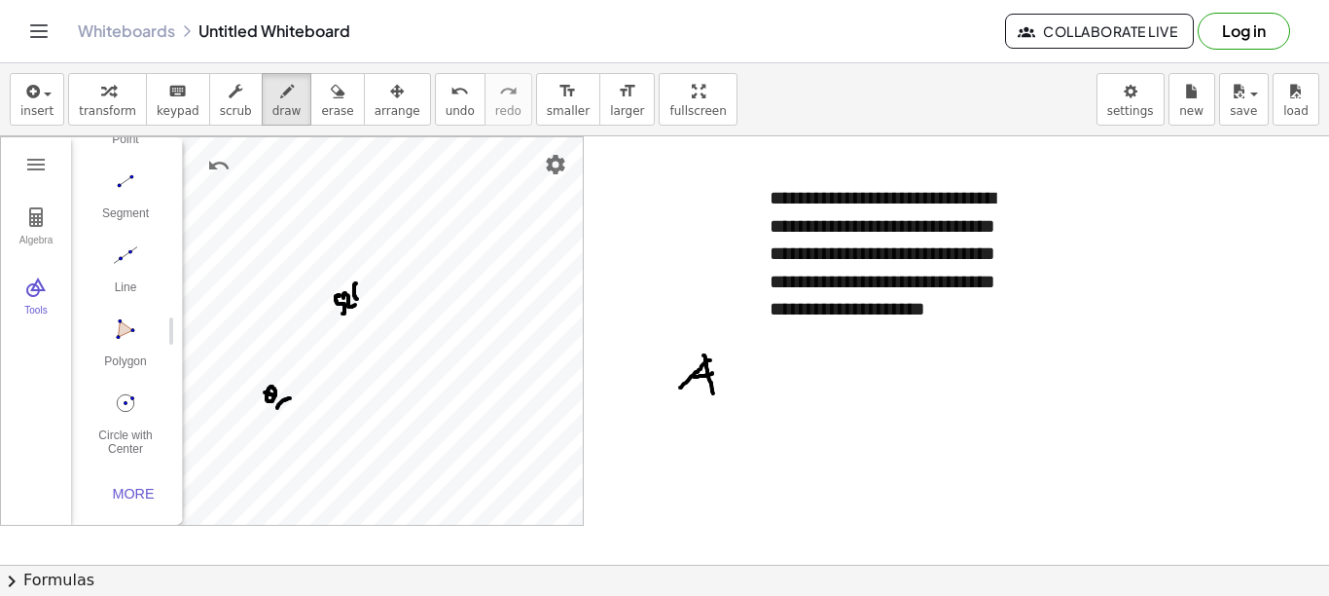
drag, startPoint x: 695, startPoint y: 377, endPoint x: 731, endPoint y: 365, distance: 37.9
click at [715, 373] on div at bounding box center [664, 564] width 1329 height 856
drag, startPoint x: 734, startPoint y: 360, endPoint x: 734, endPoint y: 390, distance: 30.2
click at [734, 389] on div at bounding box center [664, 564] width 1329 height 856
drag, startPoint x: 732, startPoint y: 359, endPoint x: 734, endPoint y: 398, distance: 39.0
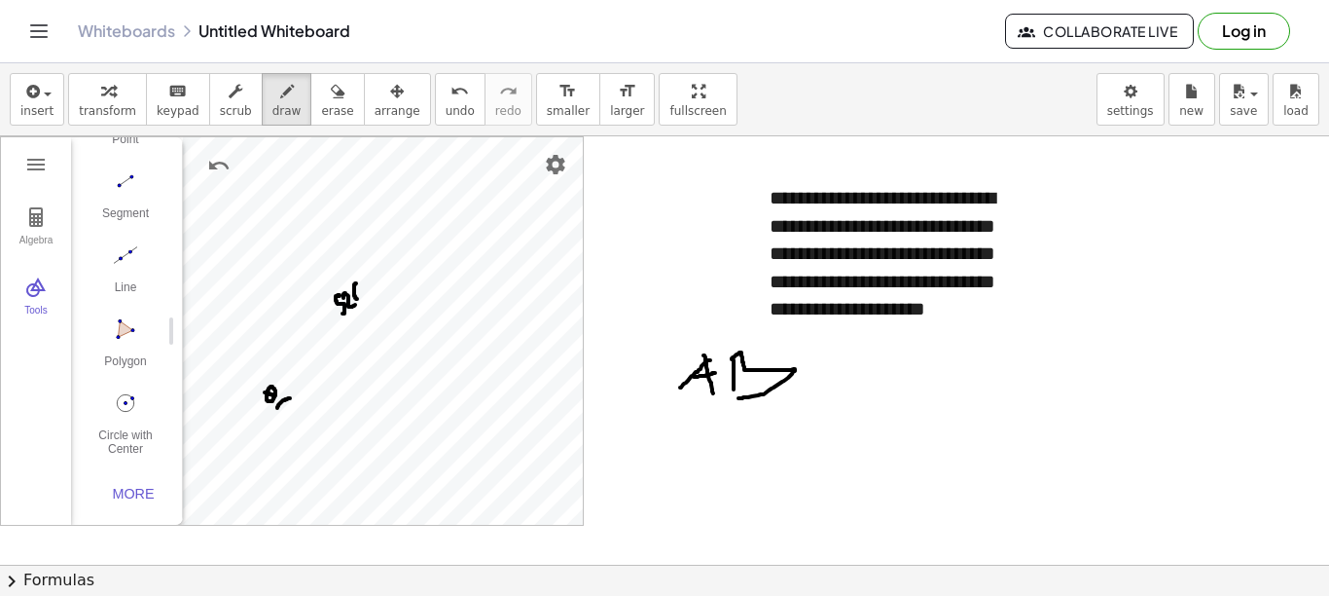
click at [734, 398] on div at bounding box center [664, 564] width 1329 height 856
drag, startPoint x: 822, startPoint y: 358, endPoint x: 820, endPoint y: 394, distance: 36.1
click at [820, 394] on div at bounding box center [664, 564] width 1329 height 856
drag, startPoint x: 744, startPoint y: 317, endPoint x: 735, endPoint y: 333, distance: 17.9
click at [735, 333] on div at bounding box center [664, 564] width 1329 height 856
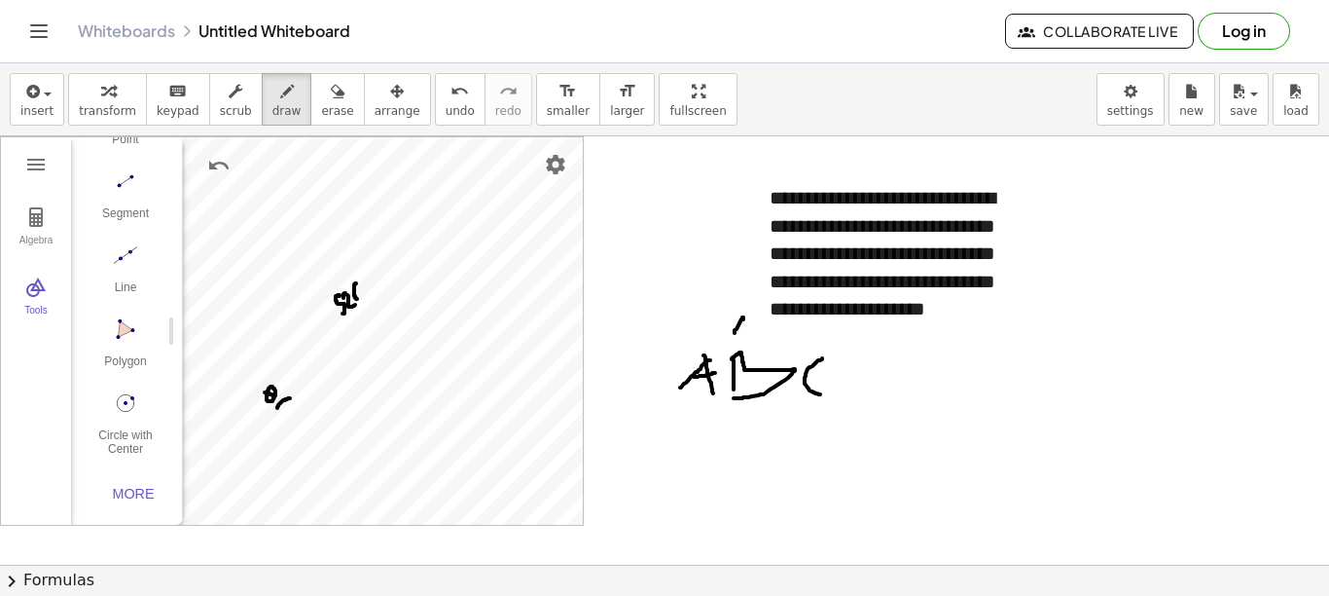
drag, startPoint x: 743, startPoint y: 319, endPoint x: 750, endPoint y: 336, distance: 18.3
click at [750, 336] on div at bounding box center [664, 564] width 1329 height 856
drag, startPoint x: 859, startPoint y: 373, endPoint x: 878, endPoint y: 364, distance: 20.5
click at [878, 364] on div at bounding box center [664, 564] width 1329 height 856
drag, startPoint x: 853, startPoint y: 388, endPoint x: 884, endPoint y: 386, distance: 31.2
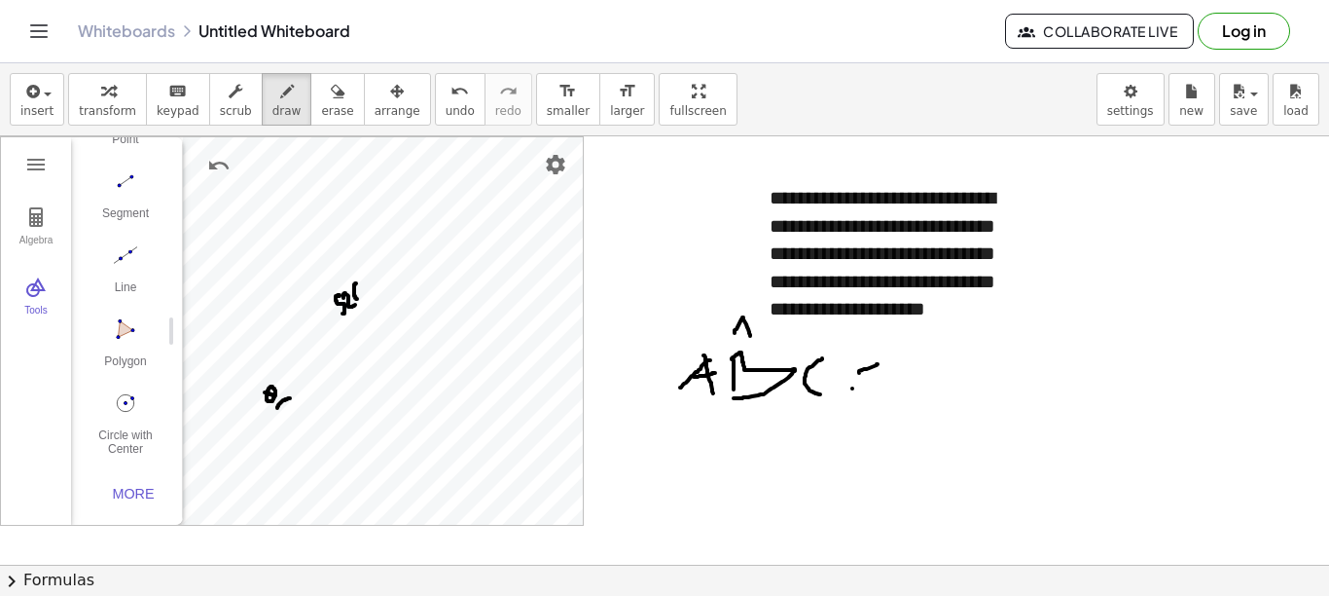
click at [884, 386] on div at bounding box center [664, 564] width 1329 height 856
drag, startPoint x: 923, startPoint y: 345, endPoint x: 928, endPoint y: 408, distance: 63.4
click at [928, 409] on div at bounding box center [664, 564] width 1329 height 856
drag, startPoint x: 952, startPoint y: 353, endPoint x: 964, endPoint y: 343, distance: 16.6
click at [964, 343] on div at bounding box center [664, 564] width 1329 height 856
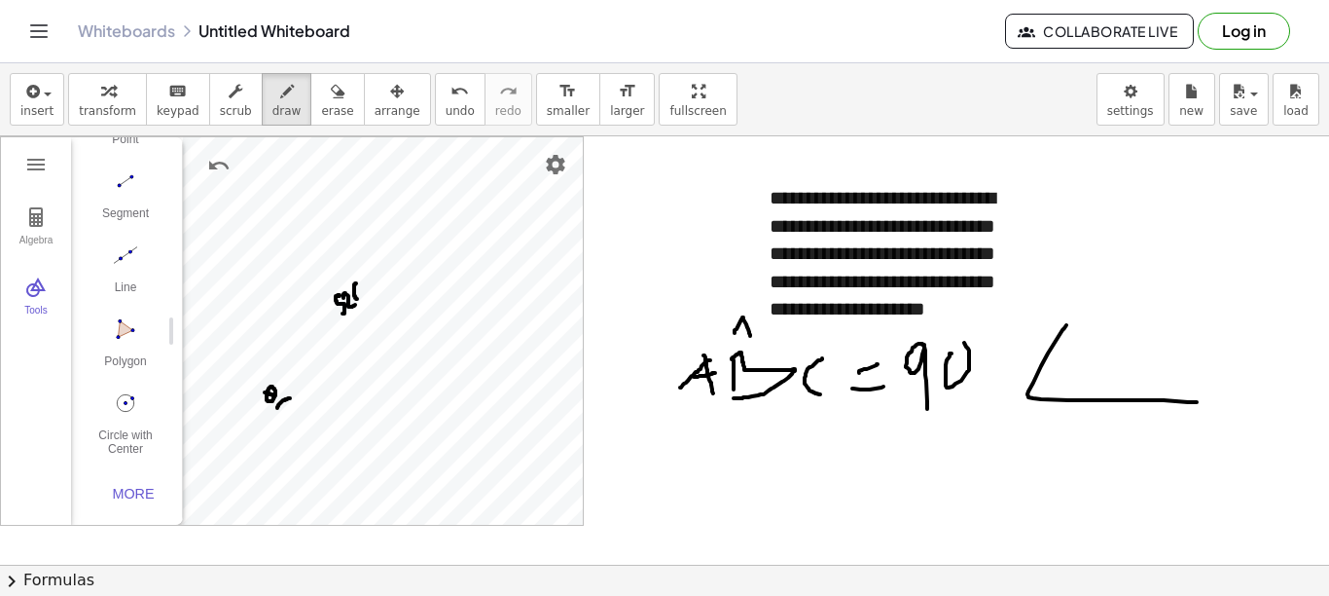
drag, startPoint x: 1029, startPoint y: 391, endPoint x: 1197, endPoint y: 402, distance: 168.7
click at [1197, 402] on div at bounding box center [664, 564] width 1329 height 856
click at [1099, 356] on div at bounding box center [664, 564] width 1329 height 856
drag, startPoint x: 1100, startPoint y: 349, endPoint x: 1101, endPoint y: 371, distance: 21.4
click at [1101, 371] on div at bounding box center [664, 564] width 1329 height 856
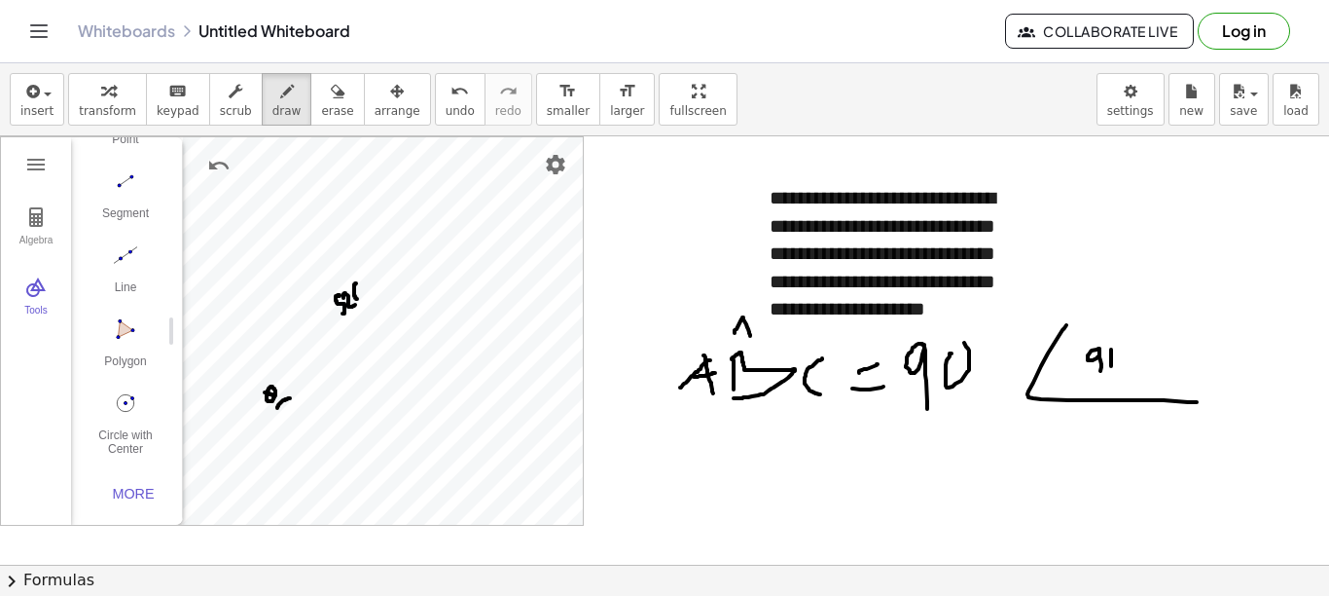
click at [1111, 353] on div at bounding box center [664, 564] width 1329 height 856
drag, startPoint x: 1117, startPoint y: 344, endPoint x: 1121, endPoint y: 366, distance: 22.7
click at [1121, 366] on div at bounding box center [664, 564] width 1329 height 856
click at [1132, 373] on div at bounding box center [664, 564] width 1329 height 856
drag, startPoint x: 1145, startPoint y: 326, endPoint x: 1162, endPoint y: 357, distance: 35.7
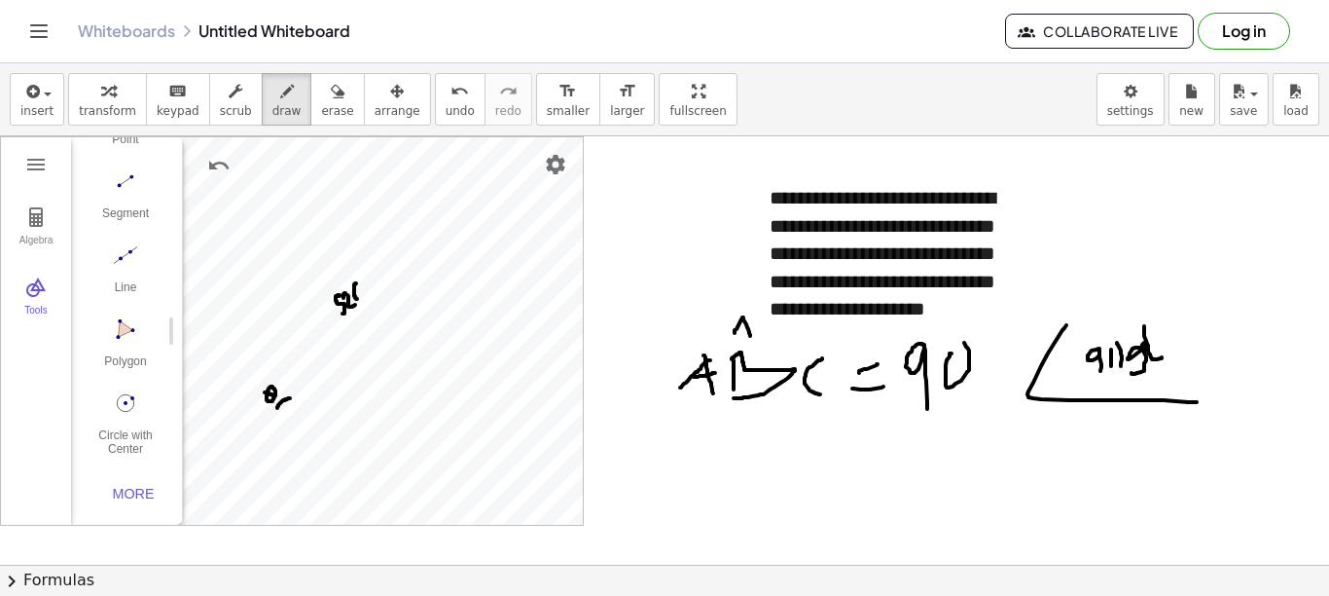
click at [1162, 357] on div at bounding box center [664, 564] width 1329 height 856
drag, startPoint x: 1176, startPoint y: 341, endPoint x: 1175, endPoint y: 357, distance: 16.6
click at [1174, 359] on div at bounding box center [664, 564] width 1329 height 856
drag, startPoint x: 1178, startPoint y: 341, endPoint x: 1166, endPoint y: 348, distance: 14.0
click at [1166, 348] on div at bounding box center [664, 564] width 1329 height 856
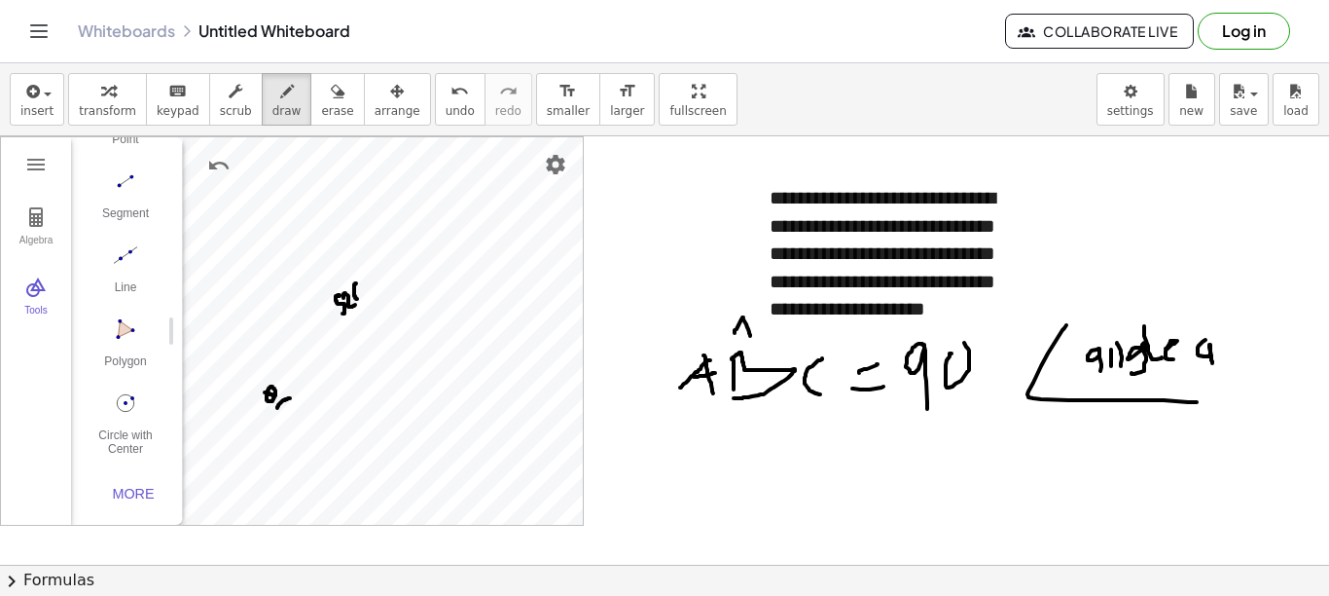
drag, startPoint x: 1198, startPoint y: 348, endPoint x: 1212, endPoint y: 356, distance: 15.7
click at [1213, 367] on div at bounding box center [664, 564] width 1329 height 856
click at [1220, 354] on div at bounding box center [664, 564] width 1329 height 856
drag, startPoint x: 1214, startPoint y: 342, endPoint x: 1231, endPoint y: 342, distance: 17.5
click at [1230, 342] on div at bounding box center [664, 564] width 1329 height 856
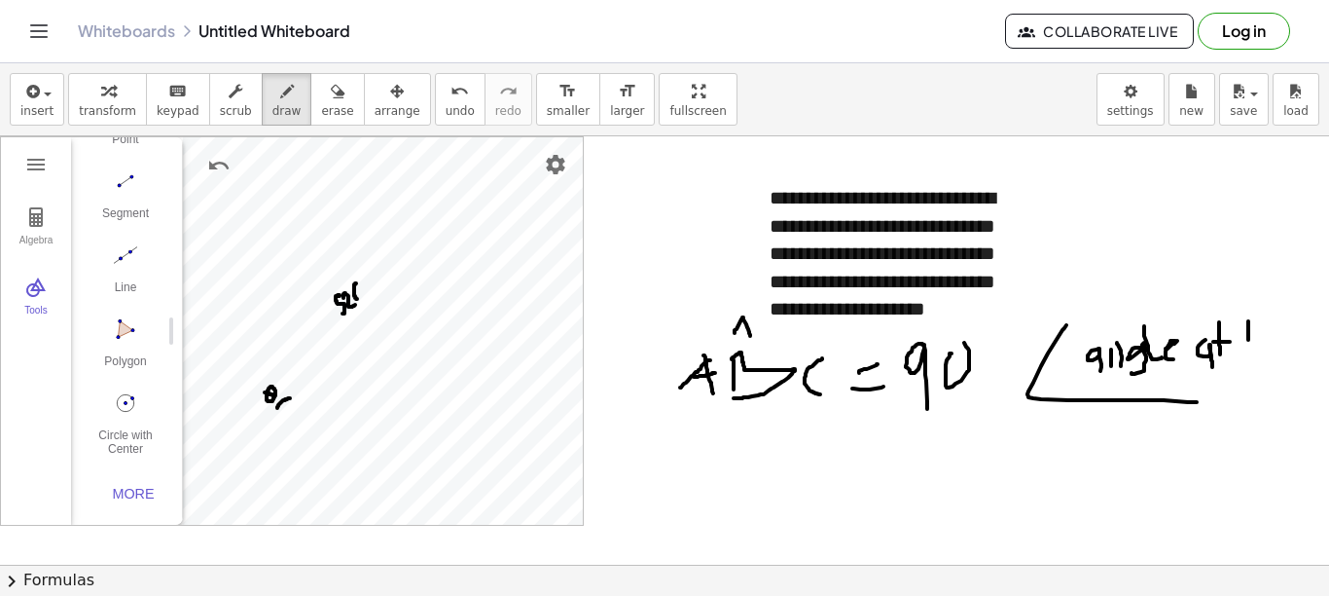
drag, startPoint x: 1249, startPoint y: 321, endPoint x: 1244, endPoint y: 347, distance: 26.7
click at [1249, 348] on div at bounding box center [664, 564] width 1329 height 856
drag, startPoint x: 1243, startPoint y: 341, endPoint x: 1259, endPoint y: 334, distance: 17.9
click at [1259, 334] on div at bounding box center [664, 564] width 1329 height 856
drag, startPoint x: 1261, startPoint y: 317, endPoint x: 1292, endPoint y: 349, distance: 44.1
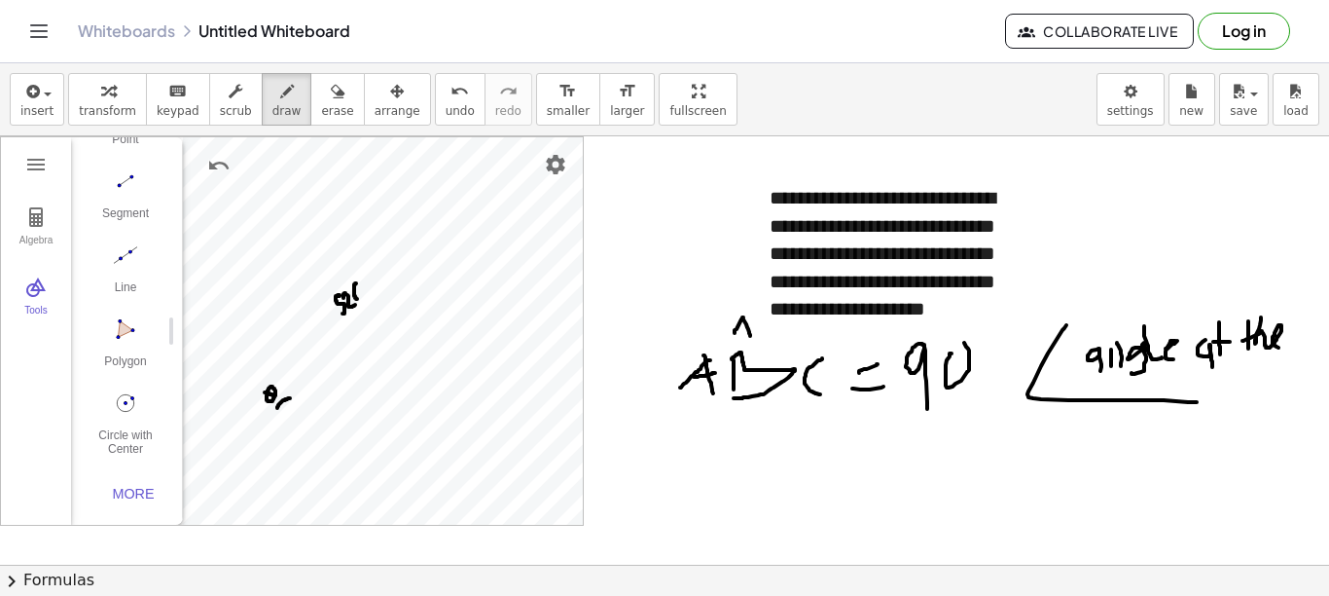
click at [1292, 350] on div at bounding box center [664, 564] width 1329 height 856
drag, startPoint x: 1202, startPoint y: 365, endPoint x: 1199, endPoint y: 394, distance: 29.3
click at [1199, 395] on div at bounding box center [664, 564] width 1329 height 856
click at [1251, 397] on div at bounding box center [664, 564] width 1329 height 856
drag, startPoint x: 1248, startPoint y: 383, endPoint x: 1227, endPoint y: 386, distance: 20.6
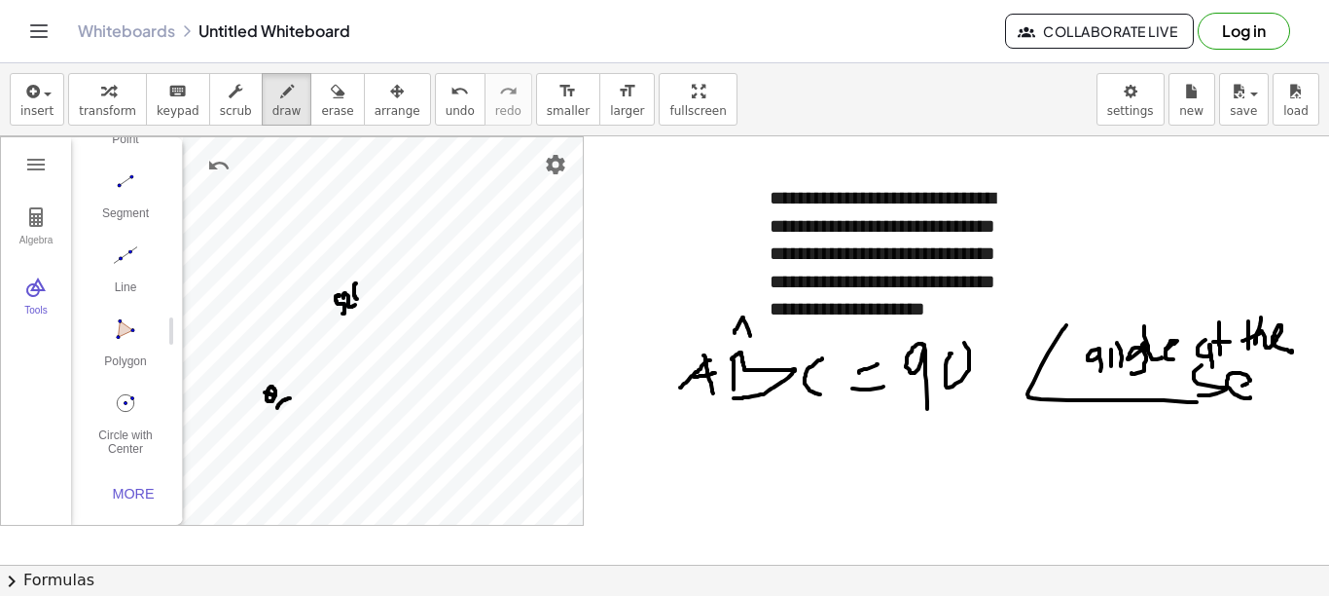
click at [1227, 386] on div at bounding box center [664, 564] width 1329 height 856
drag, startPoint x: 1255, startPoint y: 370, endPoint x: 1278, endPoint y: 389, distance: 29.7
click at [1278, 389] on div at bounding box center [664, 564] width 1329 height 856
click at [1282, 386] on div at bounding box center [664, 564] width 1329 height 856
click at [1294, 374] on div at bounding box center [664, 564] width 1329 height 856
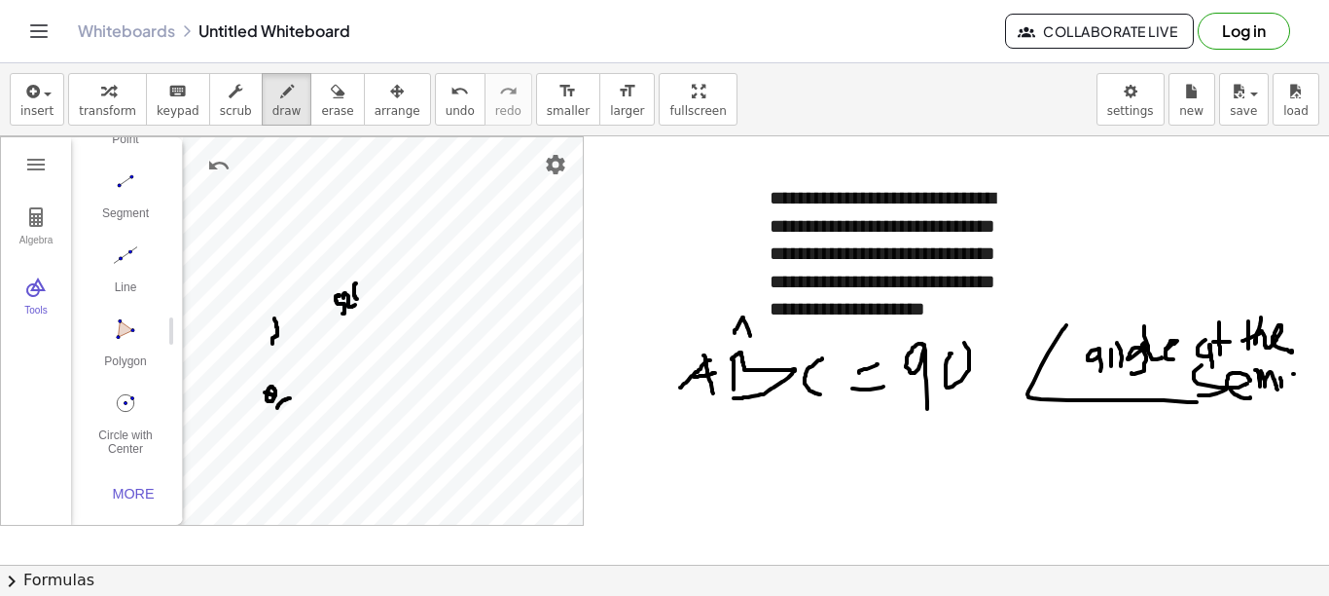
drag, startPoint x: 274, startPoint y: 318, endPoint x: 271, endPoint y: 345, distance: 26.6
click at [271, 345] on div at bounding box center [664, 564] width 1329 height 856
drag, startPoint x: 296, startPoint y: 327, endPoint x: 295, endPoint y: 346, distance: 19.5
click at [295, 346] on div at bounding box center [664, 564] width 1329 height 856
click at [315, 333] on div at bounding box center [664, 564] width 1329 height 856
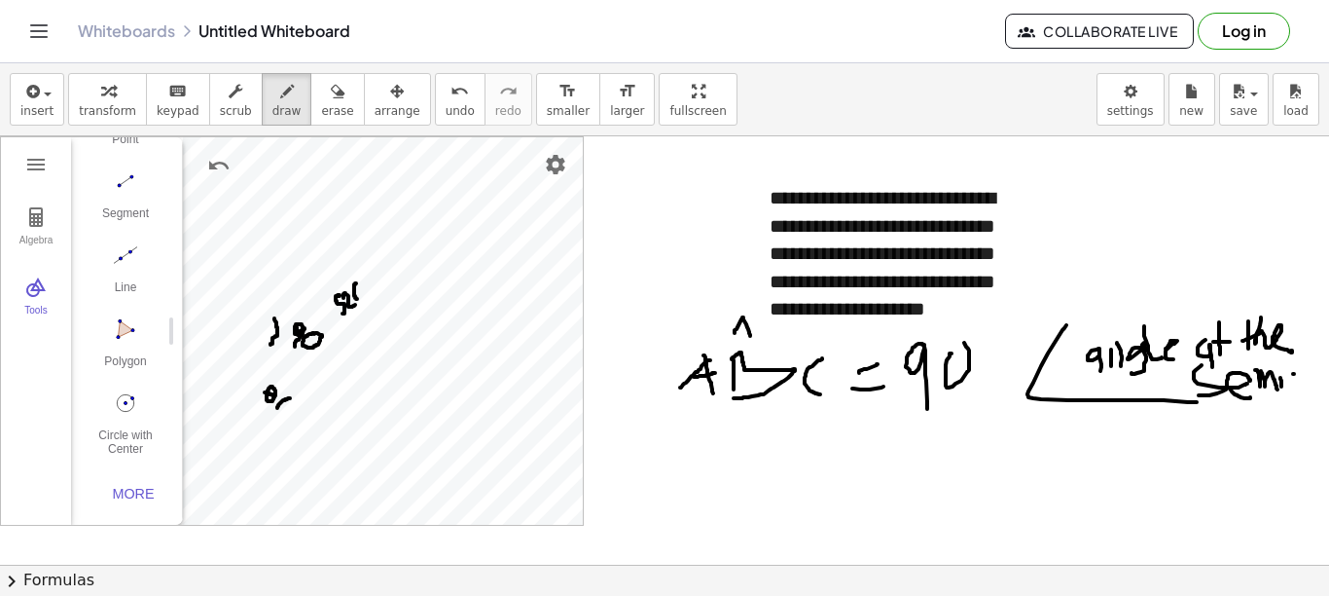
drag, startPoint x: 675, startPoint y: 430, endPoint x: 674, endPoint y: 451, distance: 20.5
click at [674, 451] on div at bounding box center [664, 564] width 1329 height 856
drag, startPoint x: 677, startPoint y: 429, endPoint x: 684, endPoint y: 456, distance: 28.1
click at [684, 456] on div at bounding box center [664, 564] width 1329 height 856
drag, startPoint x: 721, startPoint y: 433, endPoint x: 708, endPoint y: 450, distance: 21.4
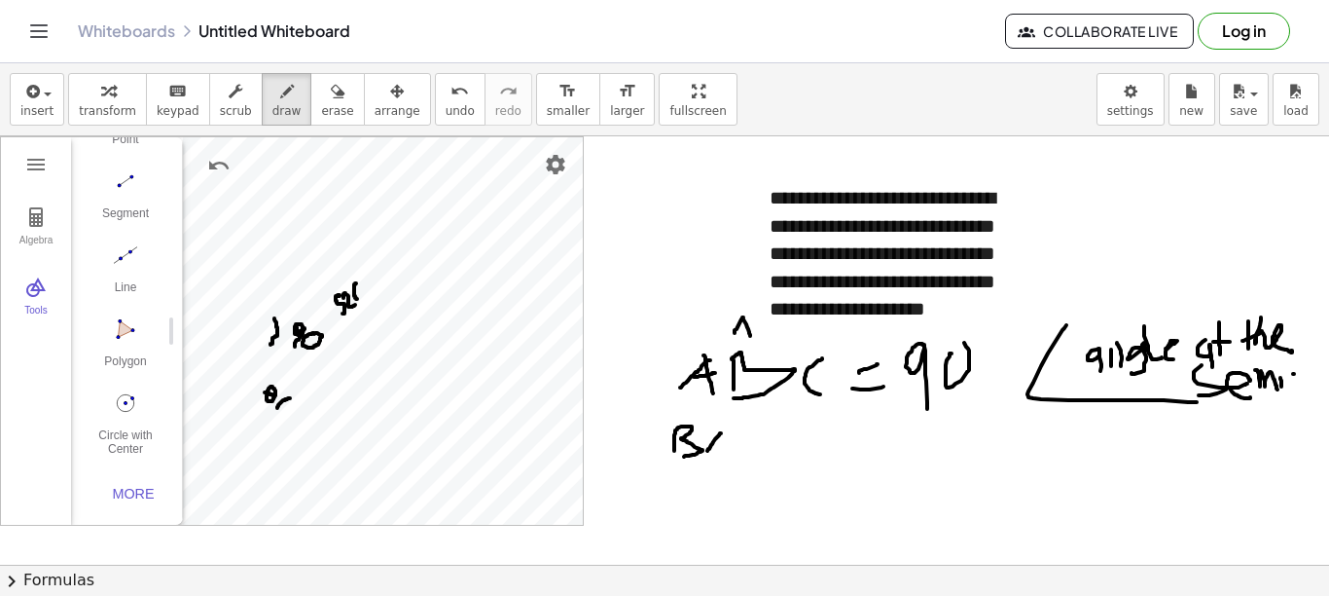
click at [706, 453] on div at bounding box center [664, 564] width 1329 height 856
drag, startPoint x: 718, startPoint y: 432, endPoint x: 730, endPoint y: 457, distance: 27.9
click at [730, 457] on div at bounding box center [664, 564] width 1329 height 856
drag, startPoint x: 713, startPoint y: 451, endPoint x: 742, endPoint y: 449, distance: 28.3
click at [739, 449] on div at bounding box center [664, 564] width 1329 height 856
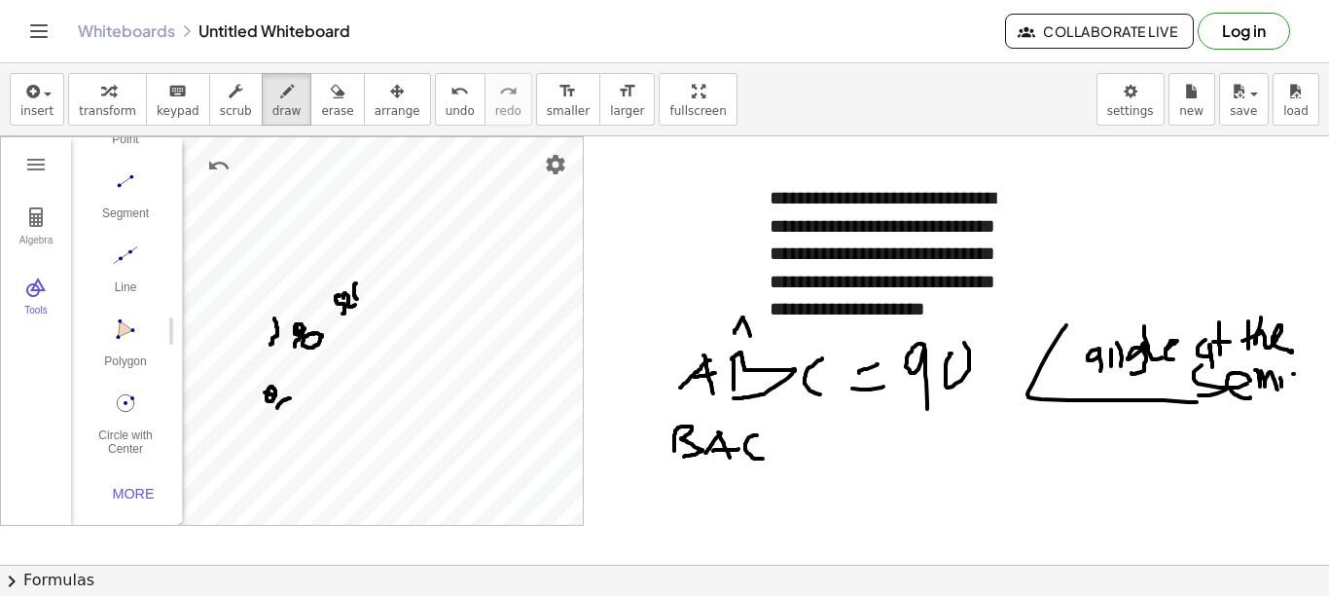
drag, startPoint x: 757, startPoint y: 435, endPoint x: 765, endPoint y: 457, distance: 23.7
click at [765, 458] on div at bounding box center [664, 564] width 1329 height 856
drag, startPoint x: 781, startPoint y: 445, endPoint x: 795, endPoint y: 446, distance: 14.6
click at [796, 445] on div at bounding box center [664, 564] width 1329 height 856
drag
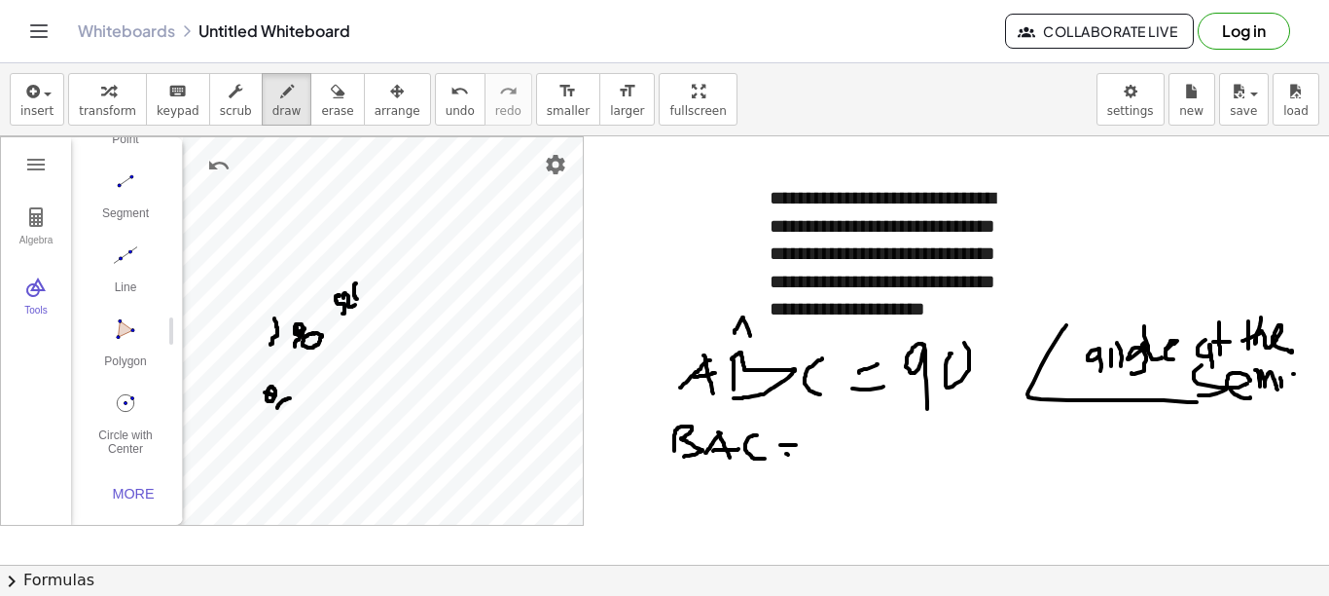
click at [804, 455] on div at bounding box center [664, 564] width 1329 height 856
drag, startPoint x: 820, startPoint y: 437, endPoint x: 822, endPoint y: 453, distance: 15.7
click at [823, 453] on div at bounding box center [664, 564] width 1329 height 856
click at [814, 463] on div at bounding box center [664, 564] width 1329 height 856
drag, startPoint x: 672, startPoint y: 482, endPoint x: 658, endPoint y: 501, distance: 23.8
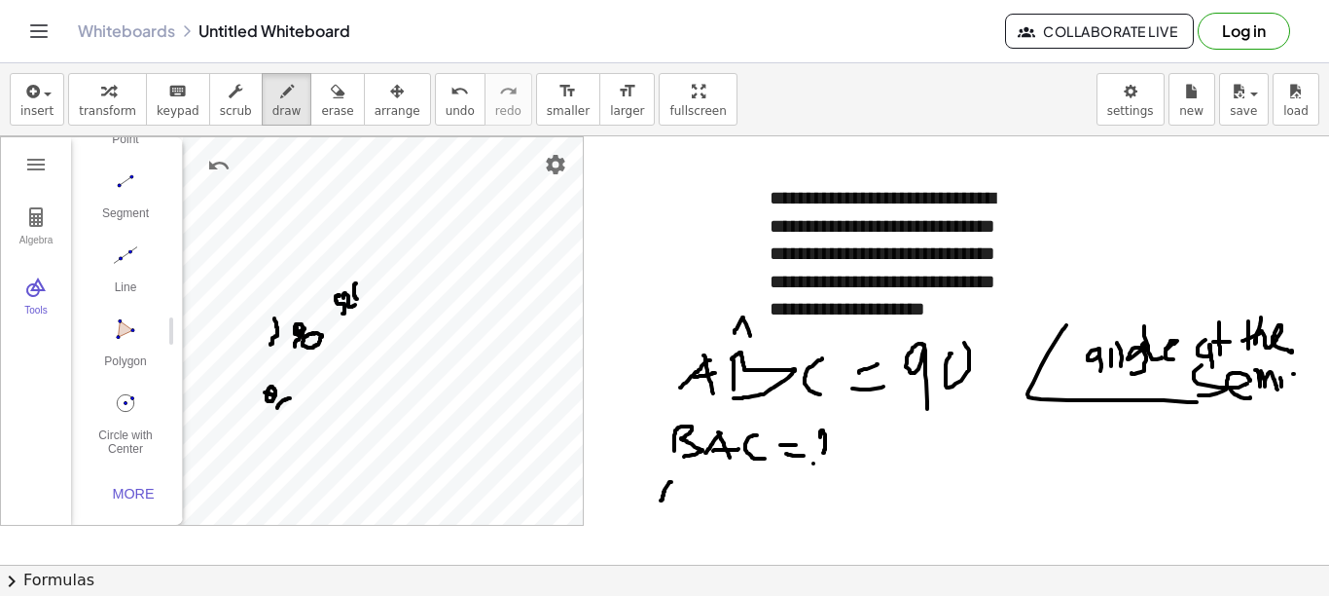
click at [661, 501] on div at bounding box center [664, 564] width 1329 height 856
drag, startPoint x: 671, startPoint y: 485, endPoint x: 662, endPoint y: 496, distance: 14.6
click at [662, 496] on div at bounding box center [664, 564] width 1329 height 856
drag, startPoint x: 698, startPoint y: 481, endPoint x: 696, endPoint y: 495, distance: 14.7
click at [693, 500] on div at bounding box center [664, 564] width 1329 height 856
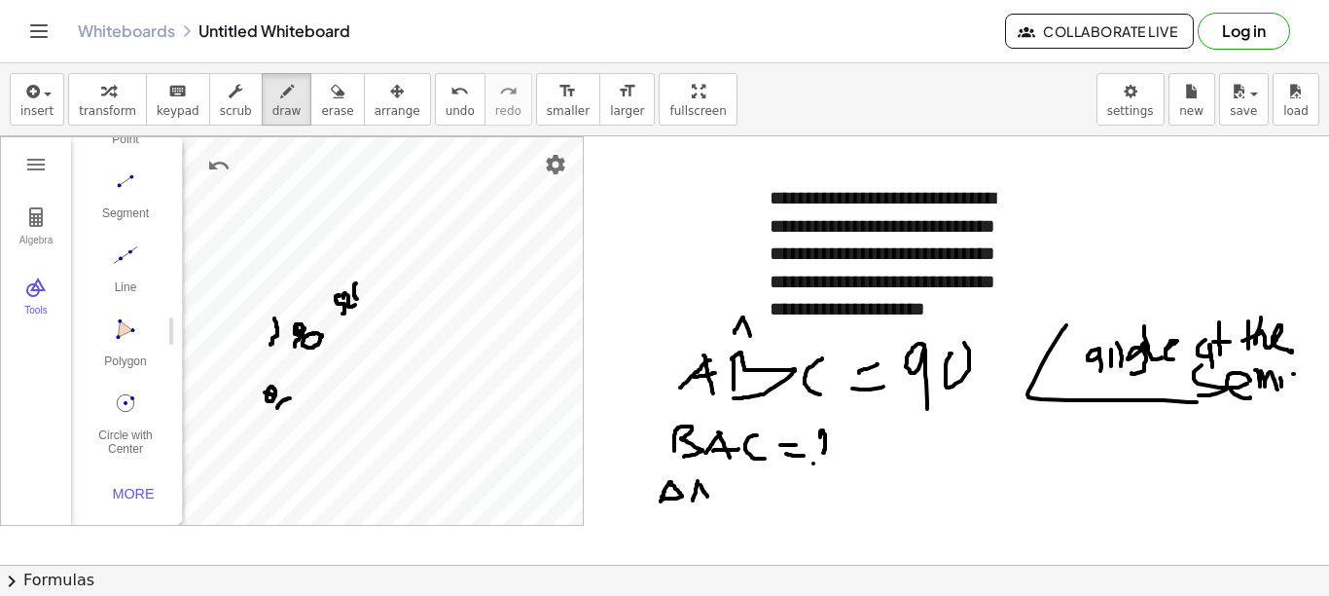
drag, startPoint x: 701, startPoint y: 485, endPoint x: 709, endPoint y: 500, distance: 17.4
click at [709, 499] on div at bounding box center [664, 564] width 1329 height 856
click at [697, 492] on div at bounding box center [664, 564] width 1329 height 856
drag, startPoint x: 718, startPoint y: 484, endPoint x: 719, endPoint y: 500, distance: 16.6
click at [719, 500] on div at bounding box center [664, 564] width 1329 height 856
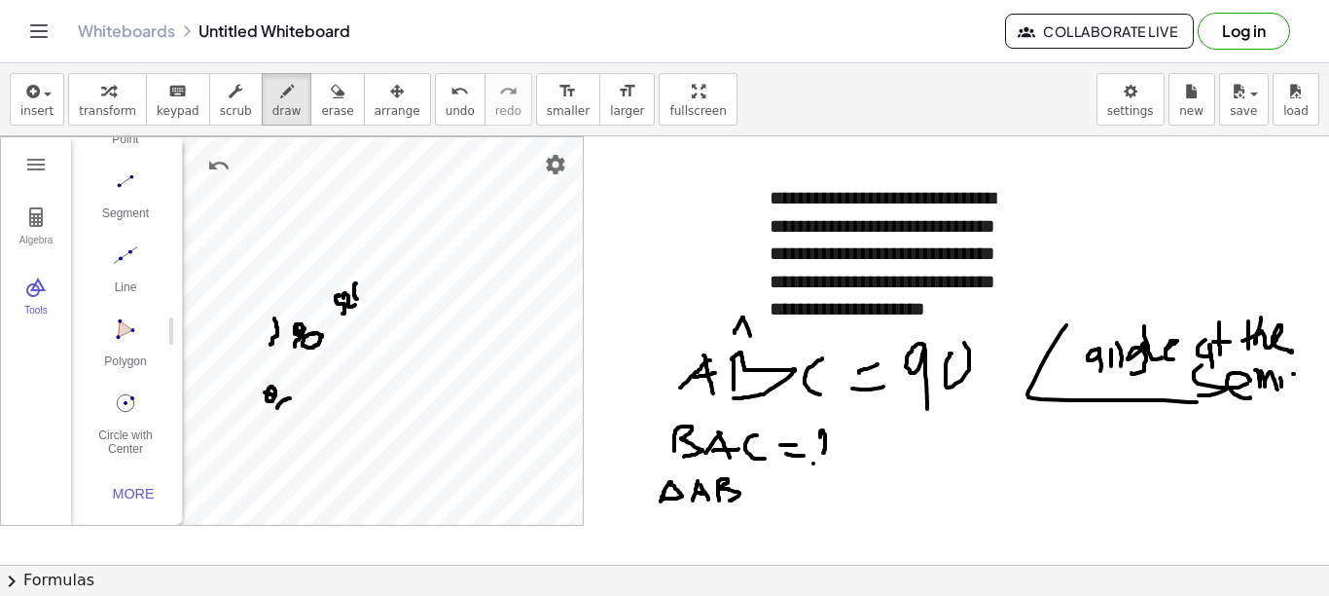
drag, startPoint x: 718, startPoint y: 483, endPoint x: 739, endPoint y: 493, distance: 23.1
click at [729, 501] on div at bounding box center [664, 564] width 1329 height 856
drag, startPoint x: 753, startPoint y: 480, endPoint x: 760, endPoint y: 501, distance: 22.5
click at [760, 501] on div at bounding box center [664, 564] width 1329 height 856
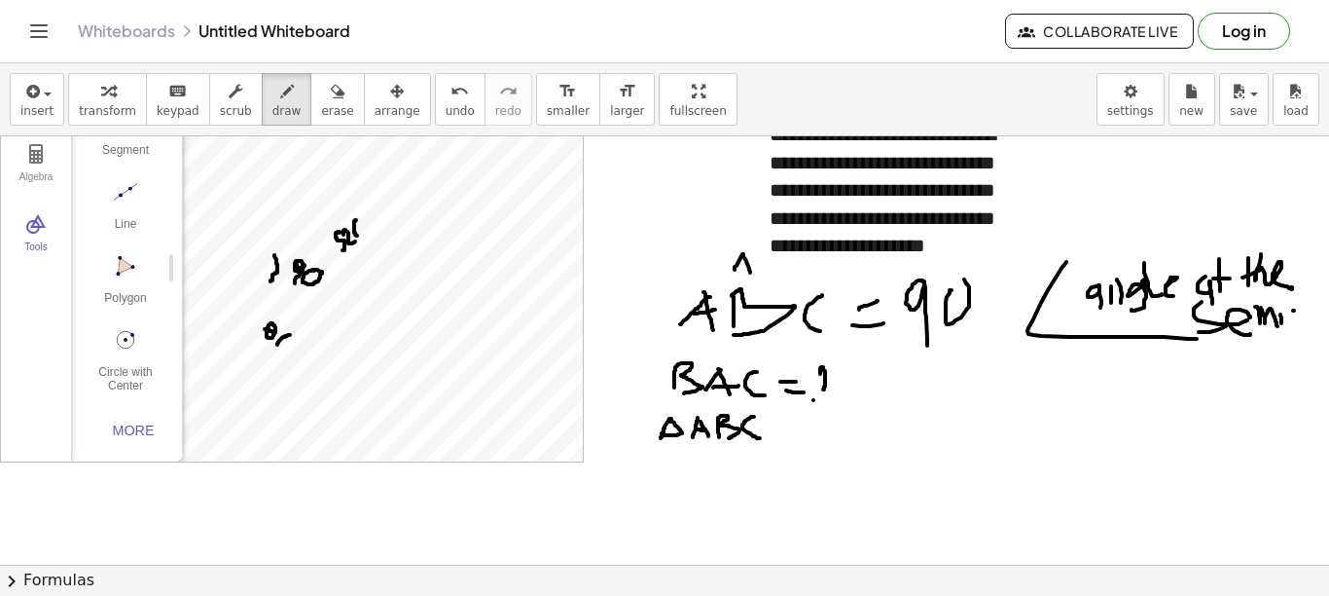
scroll to position [97, 0]
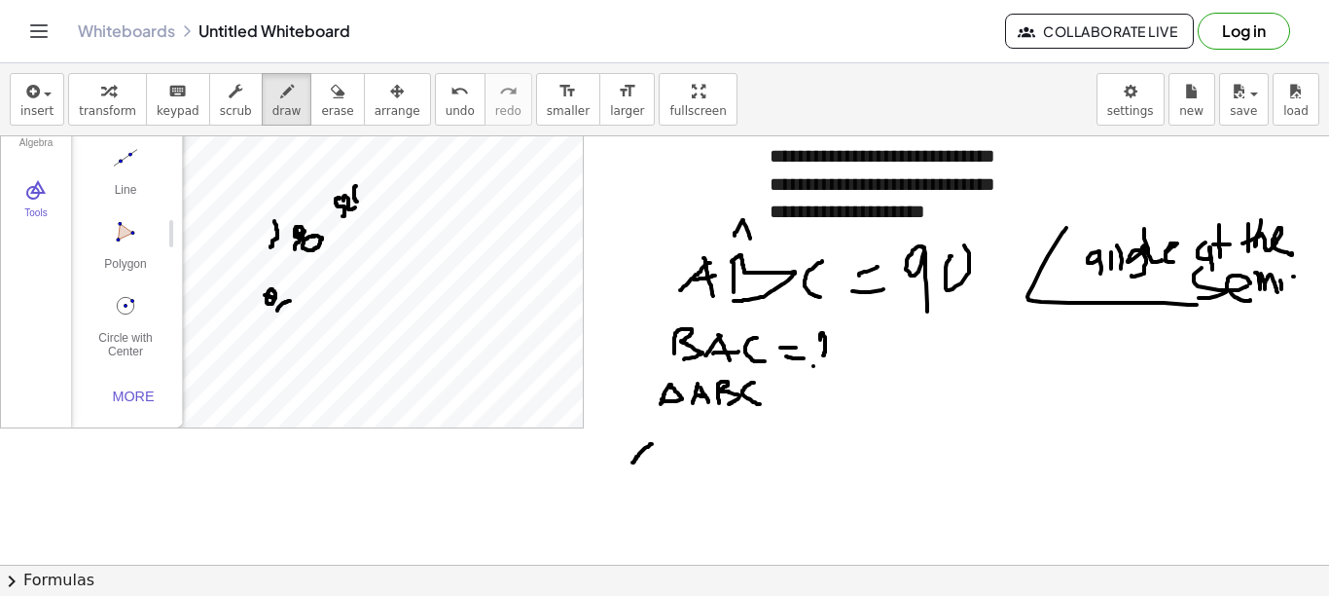
drag, startPoint x: 652, startPoint y: 444, endPoint x: 633, endPoint y: 463, distance: 27.5
click at [633, 463] on div at bounding box center [664, 467] width 1329 height 856
drag, startPoint x: 653, startPoint y: 444, endPoint x: 657, endPoint y: 471, distance: 27.5
click at [657, 471] on div at bounding box center [664, 467] width 1329 height 856
drag, startPoint x: 640, startPoint y: 458, endPoint x: 668, endPoint y: 449, distance: 28.9
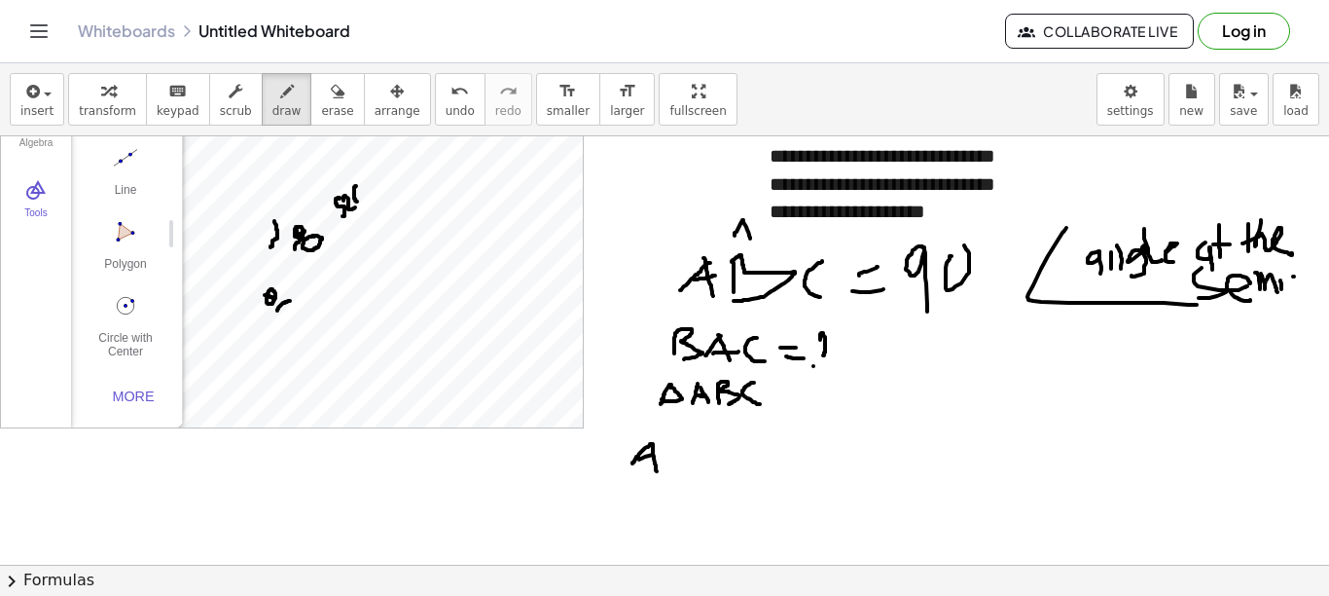
click at [663, 451] on div at bounding box center [664, 467] width 1329 height 856
drag, startPoint x: 675, startPoint y: 446, endPoint x: 672, endPoint y: 469, distance: 23.7
click at [672, 469] on div at bounding box center [664, 467] width 1329 height 856
drag, startPoint x: 675, startPoint y: 444, endPoint x: 673, endPoint y: 479, distance: 35.2
click at [673, 479] on div at bounding box center [664, 467] width 1329 height 856
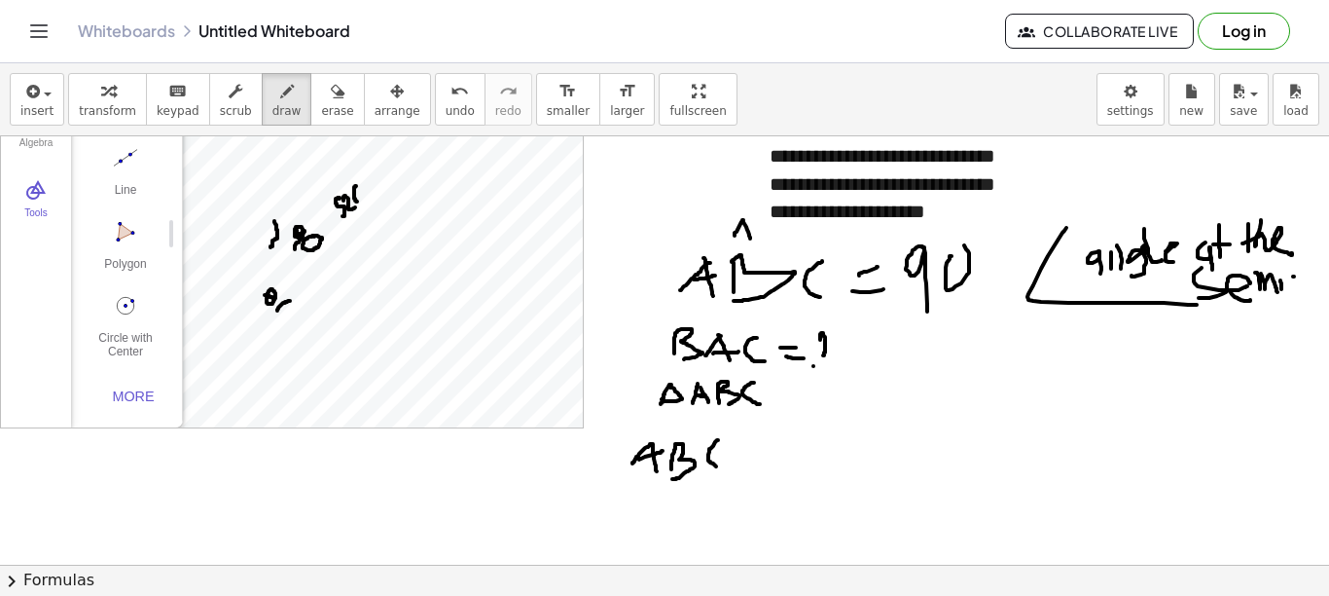
drag, startPoint x: 718, startPoint y: 440, endPoint x: 722, endPoint y: 468, distance: 28.5
click at [722, 468] on div at bounding box center [664, 467] width 1329 height 856
drag, startPoint x: 730, startPoint y: 450, endPoint x: 754, endPoint y: 449, distance: 24.4
click at [754, 449] on div at bounding box center [664, 467] width 1329 height 856
drag, startPoint x: 746, startPoint y: 438, endPoint x: 743, endPoint y: 463, distance: 25.6
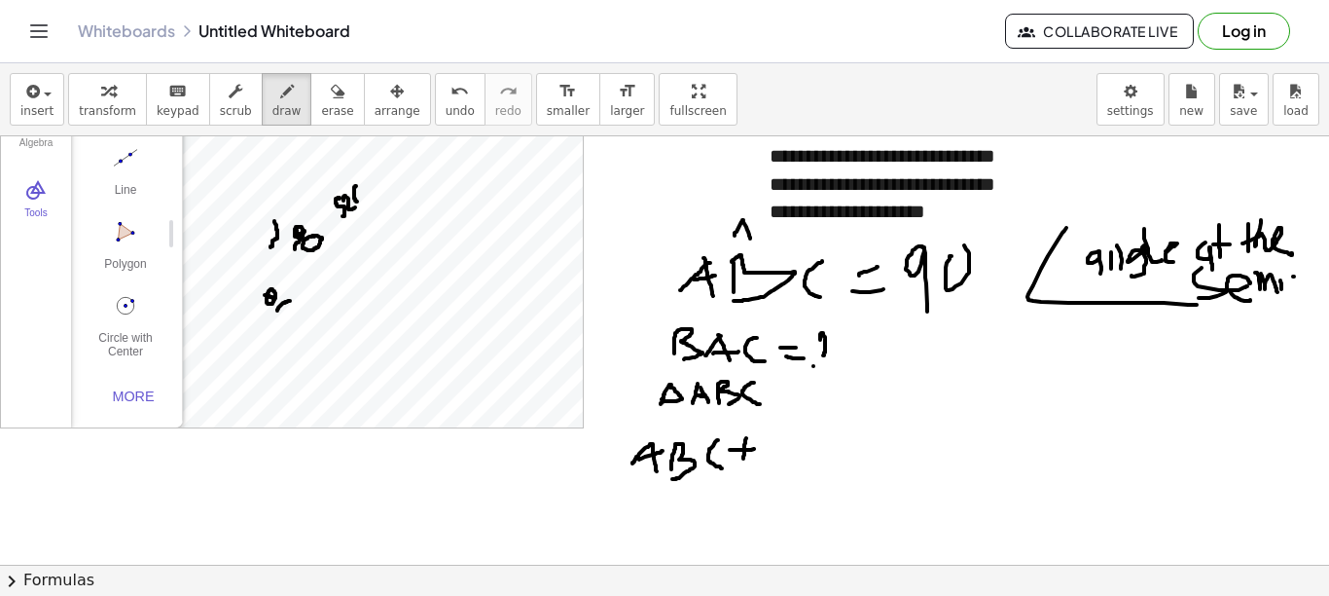
click at [743, 463] on div at bounding box center [664, 467] width 1329 height 856
drag, startPoint x: 778, startPoint y: 441, endPoint x: 777, endPoint y: 465, distance: 24.4
click at [778, 463] on div at bounding box center [664, 467] width 1329 height 856
drag, startPoint x: 779, startPoint y: 437, endPoint x: 783, endPoint y: 468, distance: 31.5
click at [783, 468] on div at bounding box center [664, 467] width 1329 height 856
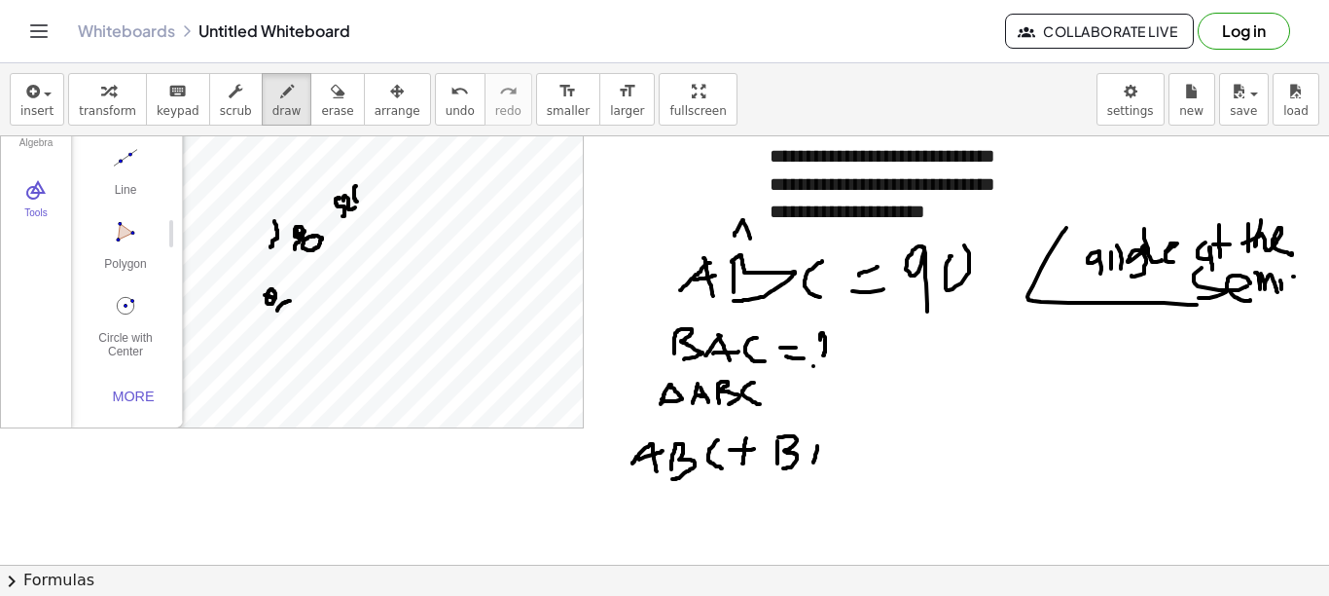
drag, startPoint x: 818, startPoint y: 446, endPoint x: 807, endPoint y: 463, distance: 20.5
click at [813, 463] on div at bounding box center [664, 467] width 1329 height 856
drag, startPoint x: 819, startPoint y: 442, endPoint x: 838, endPoint y: 464, distance: 29.7
click at [838, 464] on div at bounding box center [664, 467] width 1329 height 856
drag, startPoint x: 819, startPoint y: 450, endPoint x: 847, endPoint y: 453, distance: 27.4
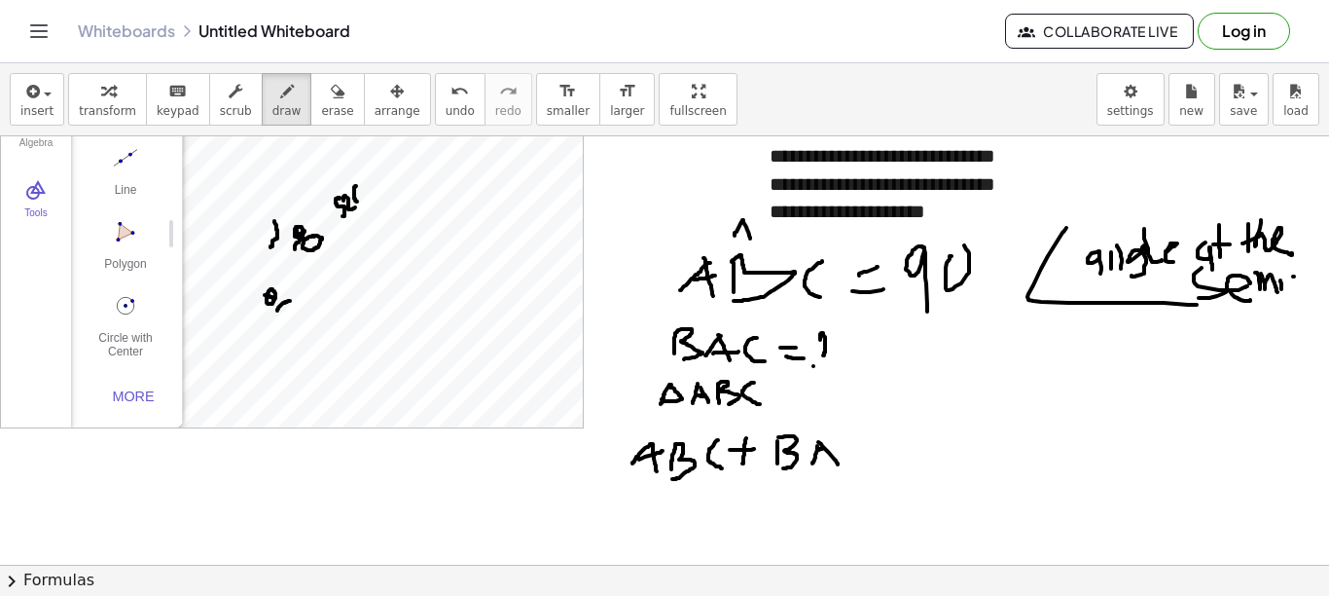
click at [847, 453] on div at bounding box center [664, 467] width 1329 height 856
drag, startPoint x: 869, startPoint y: 439, endPoint x: 878, endPoint y: 467, distance: 29.6
click at [878, 467] on div at bounding box center [664, 467] width 1329 height 856
click at [913, 448] on div at bounding box center [664, 467] width 1329 height 856
click at [900, 465] on div at bounding box center [664, 467] width 1329 height 856
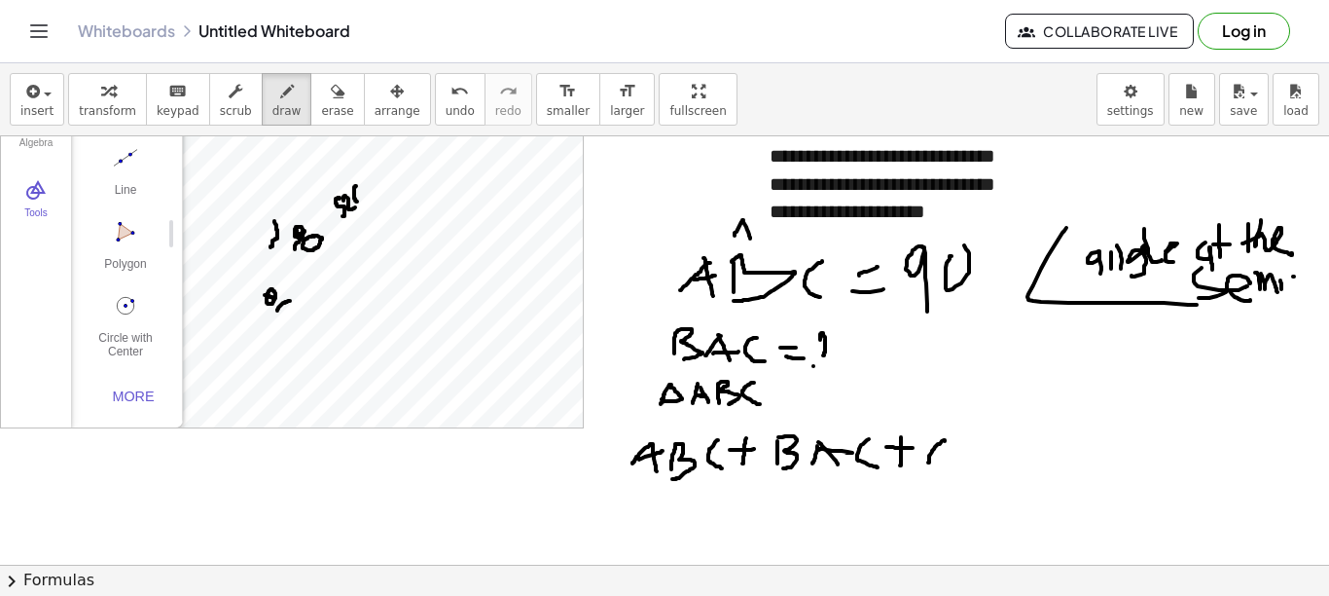
click at [928, 462] on div at bounding box center [664, 467] width 1329 height 856
click at [949, 458] on div at bounding box center [664, 467] width 1329 height 856
click at [948, 450] on div at bounding box center [664, 467] width 1329 height 856
click at [973, 458] on div at bounding box center [664, 467] width 1329 height 856
click at [981, 461] on div at bounding box center [664, 467] width 1329 height 856
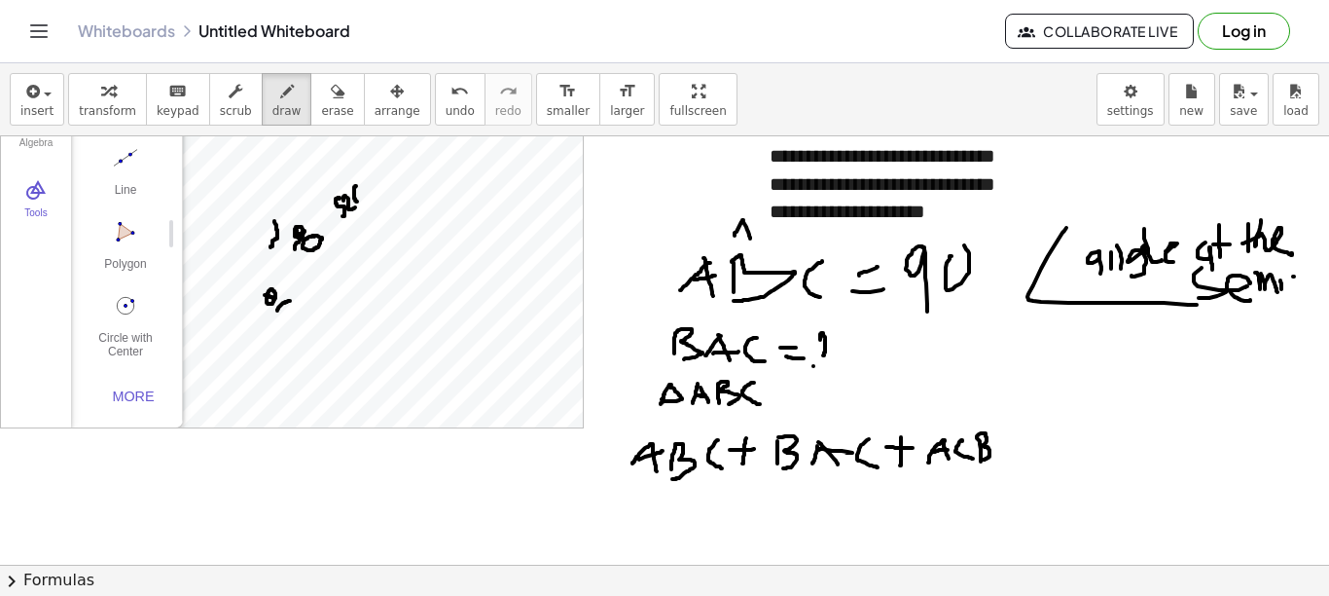
click at [981, 461] on div at bounding box center [664, 467] width 1329 height 856
click at [1021, 439] on div at bounding box center [664, 467] width 1329 height 856
click at [1021, 456] on div at bounding box center [664, 467] width 1329 height 856
click at [1053, 454] on div at bounding box center [664, 467] width 1329 height 856
click at [1079, 431] on div at bounding box center [664, 467] width 1329 height 856
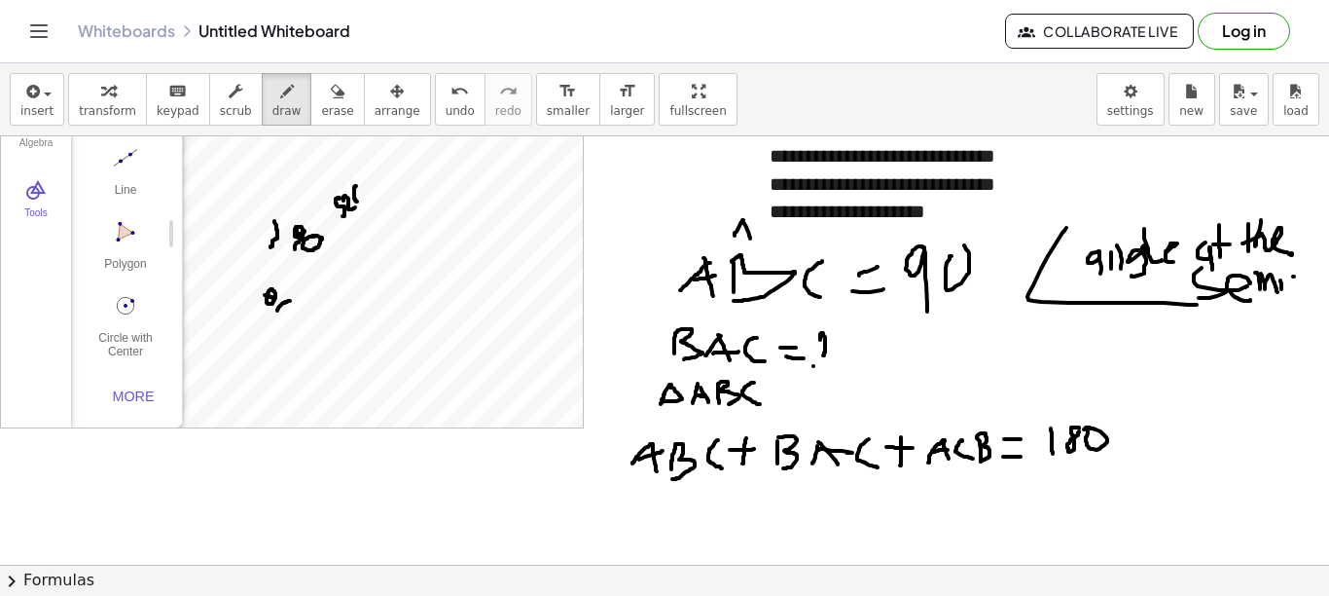
click at [1084, 429] on div at bounding box center [664, 467] width 1329 height 856
drag, startPoint x: 675, startPoint y: 498, endPoint x: 677, endPoint y: 528, distance: 29.3
click at [679, 528] on div at bounding box center [664, 467] width 1329 height 856
drag, startPoint x: 691, startPoint y: 503, endPoint x: 706, endPoint y: 491, distance: 19.3
click at [690, 496] on div at bounding box center [664, 467] width 1329 height 856
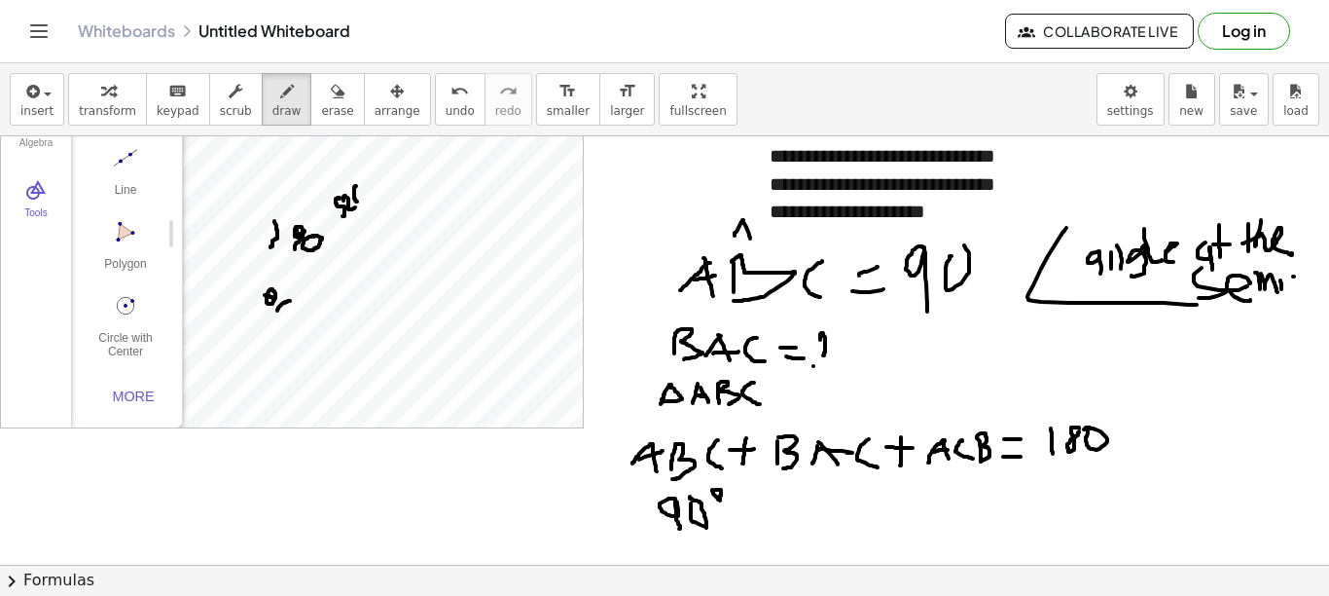
drag, startPoint x: 712, startPoint y: 490, endPoint x: 718, endPoint y: 502, distance: 13.9
click at [714, 490] on div at bounding box center [664, 467] width 1329 height 856
drag, startPoint x: 721, startPoint y: 513, endPoint x: 745, endPoint y: 513, distance: 23.4
click at [745, 513] on div at bounding box center [664, 467] width 1329 height 856
drag, startPoint x: 732, startPoint y: 503, endPoint x: 731, endPoint y: 526, distance: 22.4
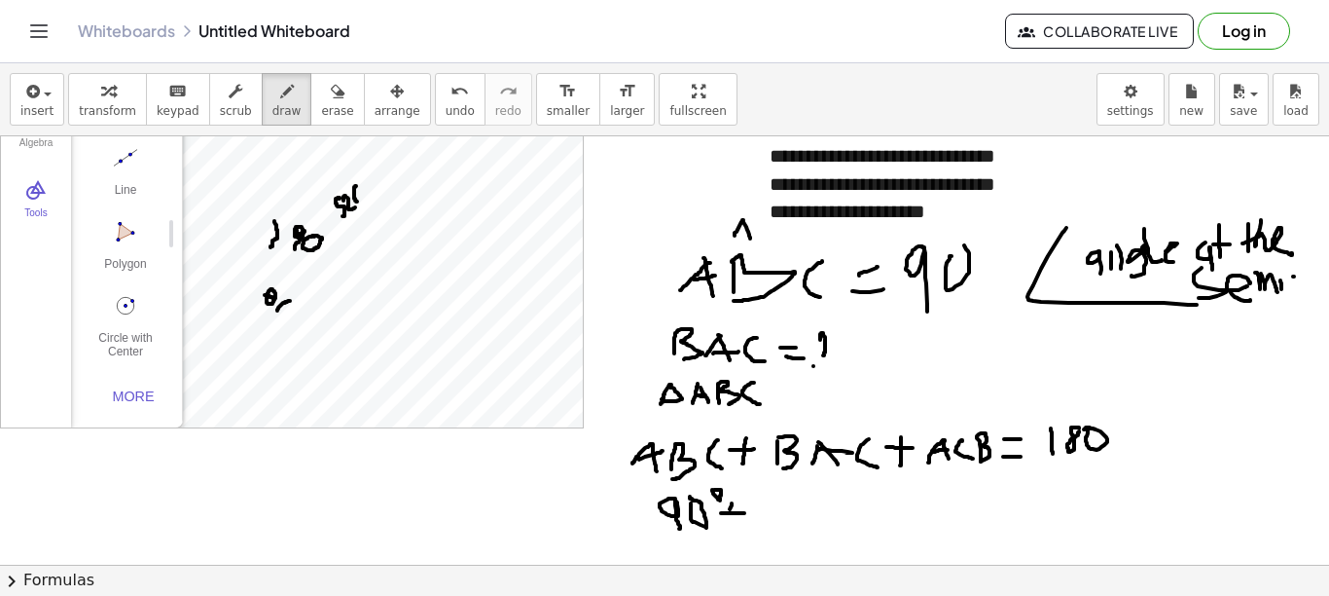
click at [731, 526] on div at bounding box center [664, 467] width 1329 height 856
click at [768, 530] on div at bounding box center [664, 467] width 1329 height 856
click at [769, 529] on div at bounding box center [664, 467] width 1329 height 856
click at [784, 525] on div at bounding box center [664, 467] width 1329 height 856
click at [807, 528] on div at bounding box center [664, 467] width 1329 height 856
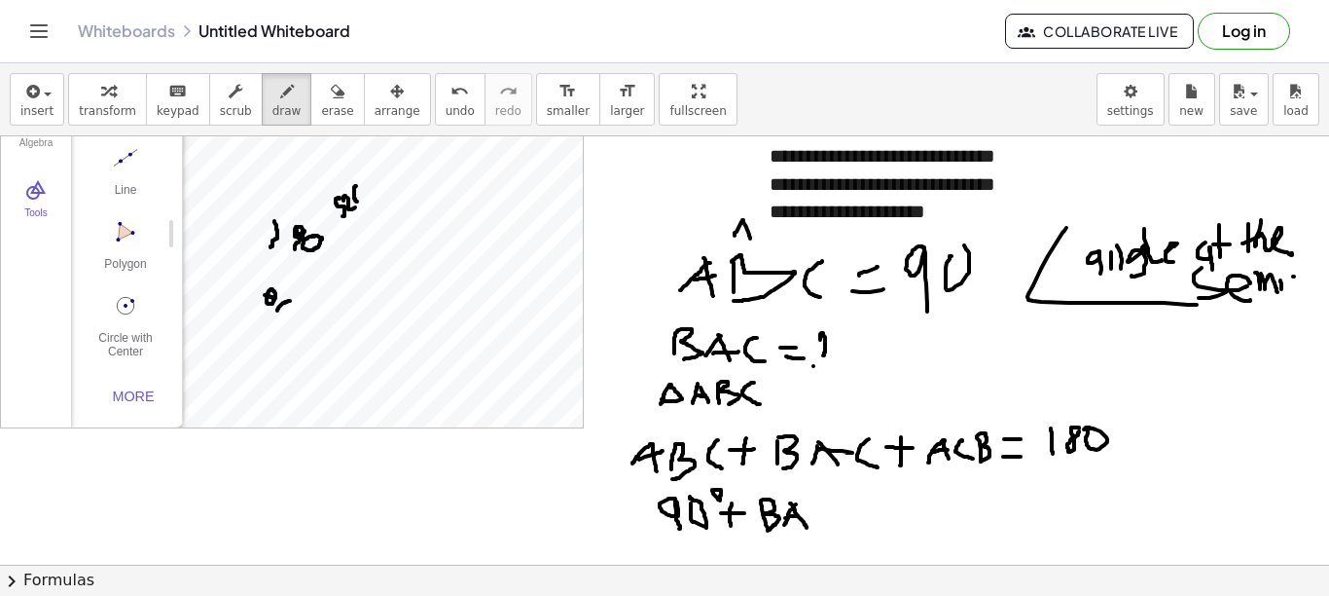
click at [807, 516] on div at bounding box center [664, 467] width 1329 height 856
click at [827, 526] on div at bounding box center [664, 467] width 1329 height 856
click at [862, 516] on div at bounding box center [664, 467] width 1329 height 856
click at [851, 529] on div at bounding box center [664, 467] width 1329 height 856
click at [883, 535] on div at bounding box center [664, 467] width 1329 height 856
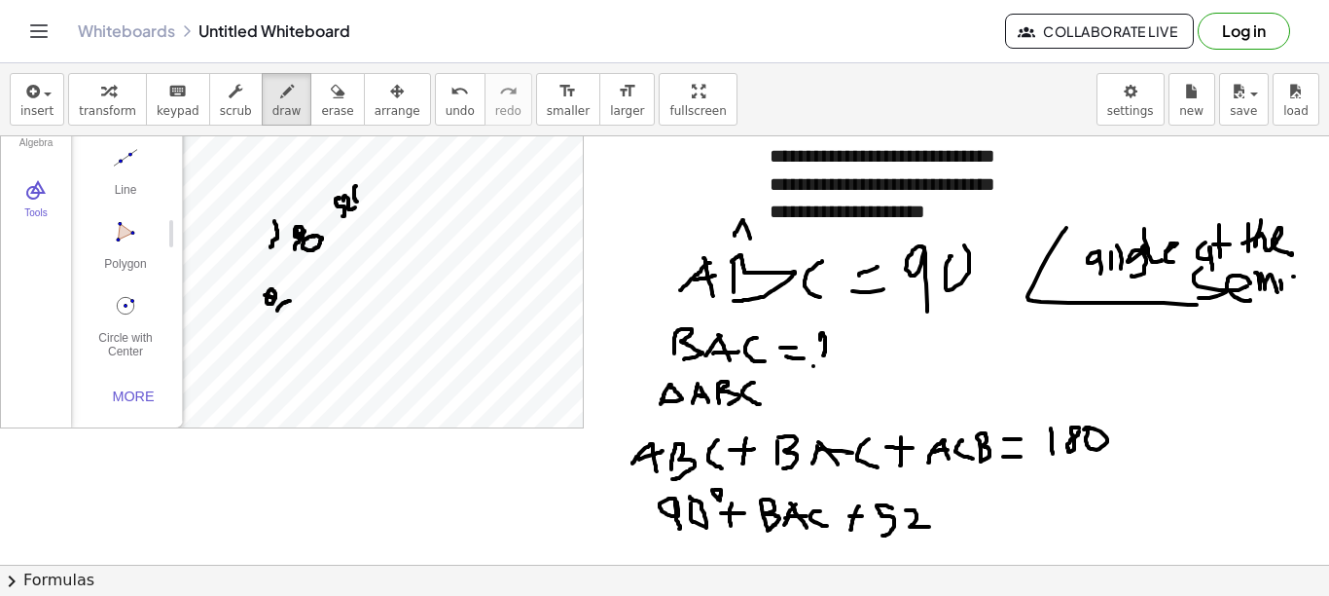
click at [929, 527] on div at bounding box center [664, 467] width 1329 height 856
click at [969, 512] on div at bounding box center [664, 467] width 1329 height 856
click at [966, 522] on div at bounding box center [664, 467] width 1329 height 856
click at [999, 521] on div at bounding box center [664, 467] width 1329 height 856
click at [1035, 499] on div at bounding box center [664, 467] width 1329 height 856
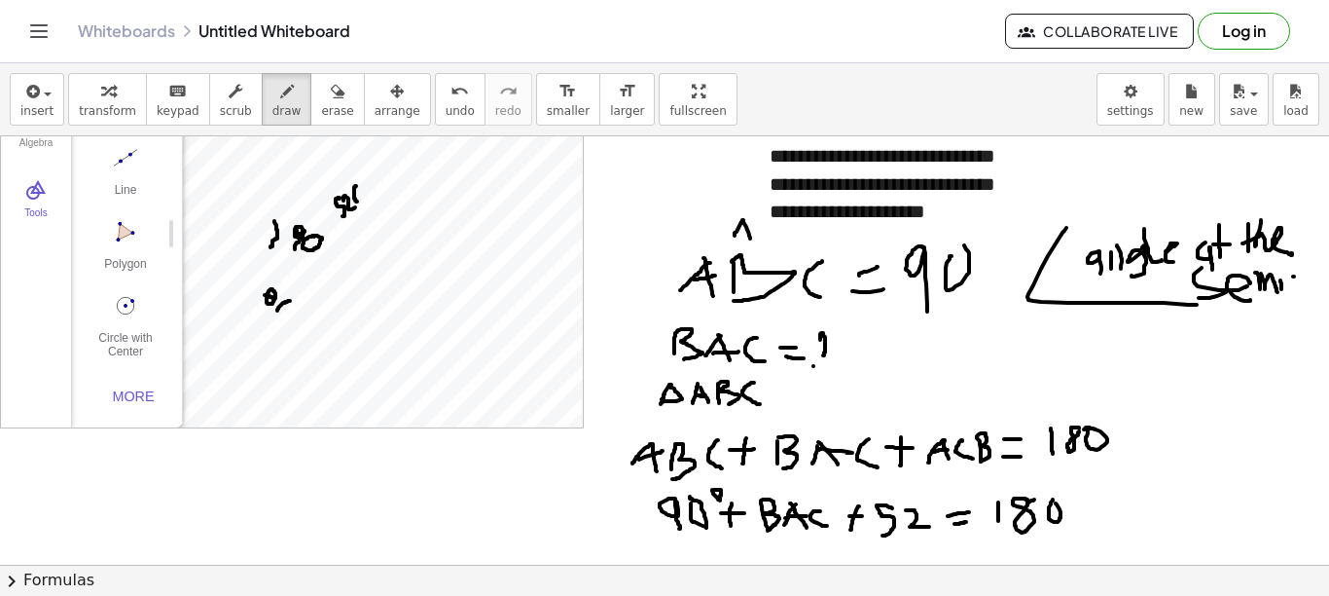
click at [1054, 499] on div at bounding box center [664, 467] width 1329 height 856
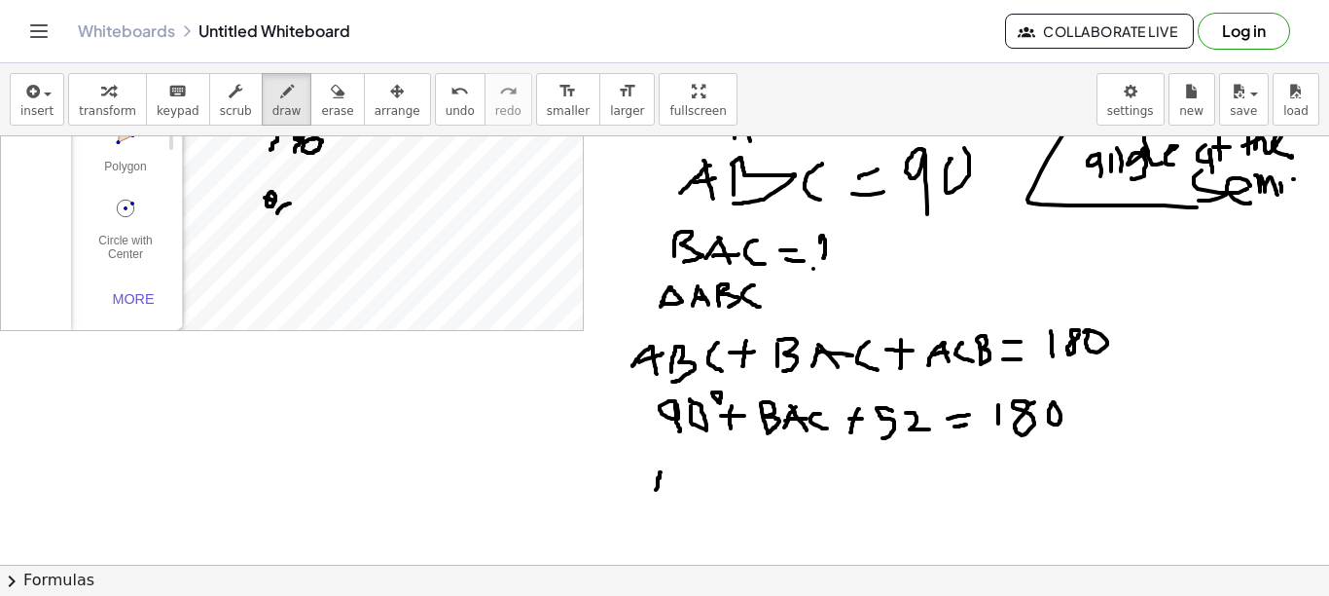
click at [654, 493] on div at bounding box center [664, 370] width 1329 height 856
click at [653, 499] on div at bounding box center [664, 370] width 1329 height 856
click at [687, 491] on div at bounding box center [664, 370] width 1329 height 856
click at [711, 496] on div at bounding box center [664, 370] width 1329 height 856
click at [713, 483] on div at bounding box center [664, 370] width 1329 height 856
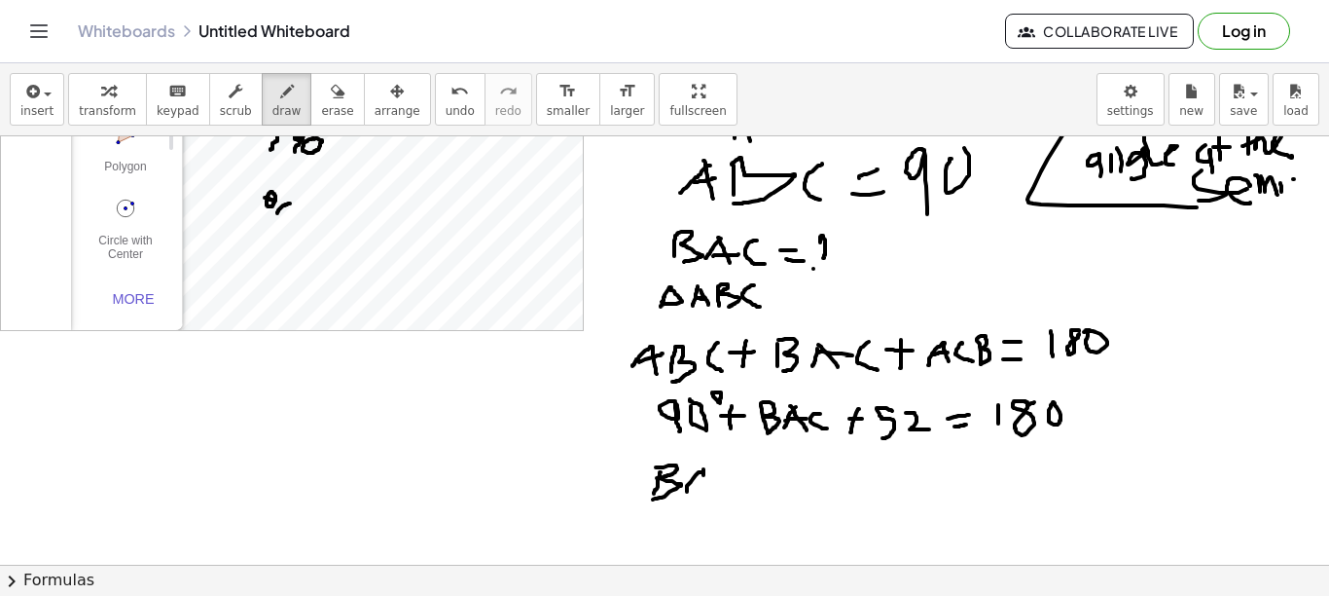
click at [742, 491] on div at bounding box center [664, 370] width 1329 height 856
click at [780, 480] on div at bounding box center [664, 370] width 1329 height 856
click at [767, 495] on div at bounding box center [664, 370] width 1329 height 856
click at [792, 494] on div at bounding box center [664, 370] width 1329 height 856
click at [834, 483] on div at bounding box center [664, 370] width 1329 height 856
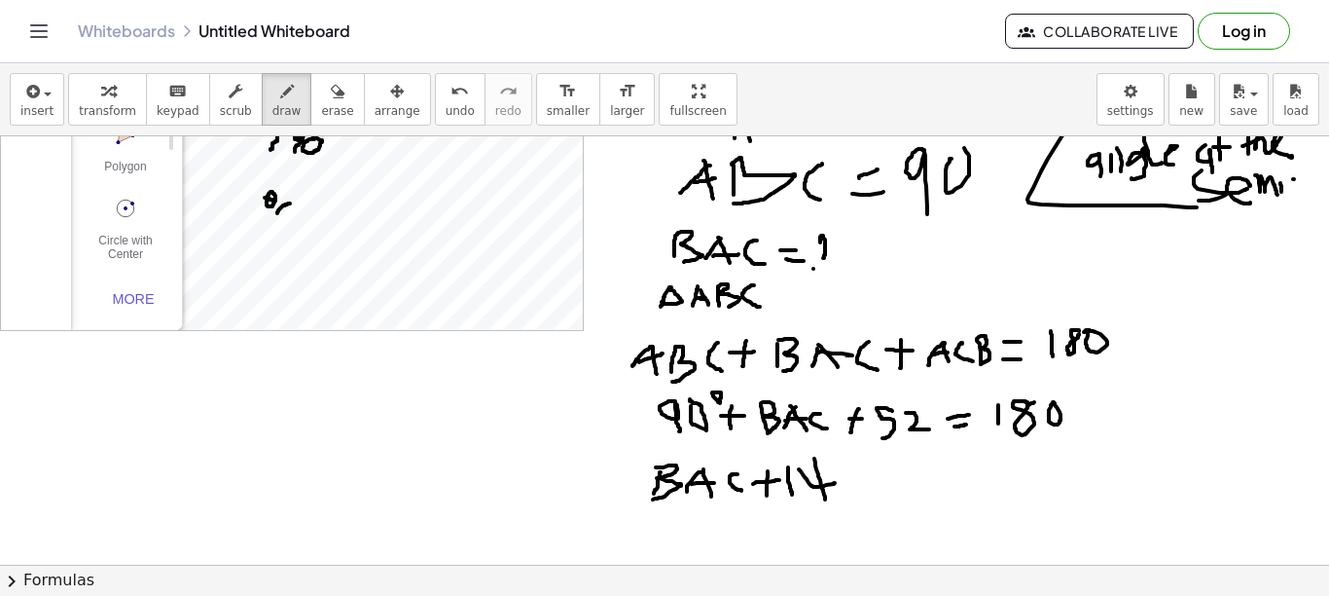
click at [825, 500] on div at bounding box center [664, 370] width 1329 height 856
click at [865, 490] on div at bounding box center [664, 370] width 1329 height 856
click at [866, 455] on div at bounding box center [664, 370] width 1329 height 856
click at [924, 396] on div at bounding box center [664, 370] width 1329 height 856
click at [1068, 392] on div at bounding box center [664, 370] width 1329 height 856
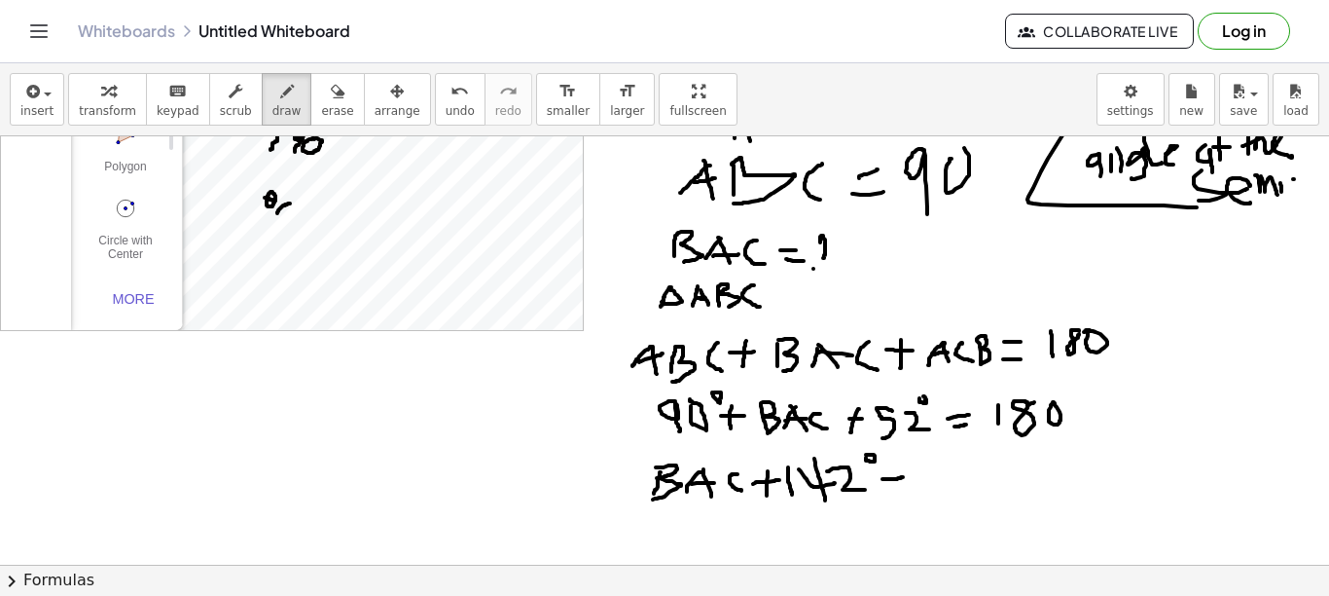
click at [907, 477] on div at bounding box center [664, 370] width 1329 height 856
click at [916, 486] on div at bounding box center [664, 370] width 1329 height 856
click at [956, 494] on div at bounding box center [664, 370] width 1329 height 856
click at [985, 458] on div at bounding box center [664, 370] width 1329 height 856
click at [999, 458] on div at bounding box center [664, 370] width 1329 height 856
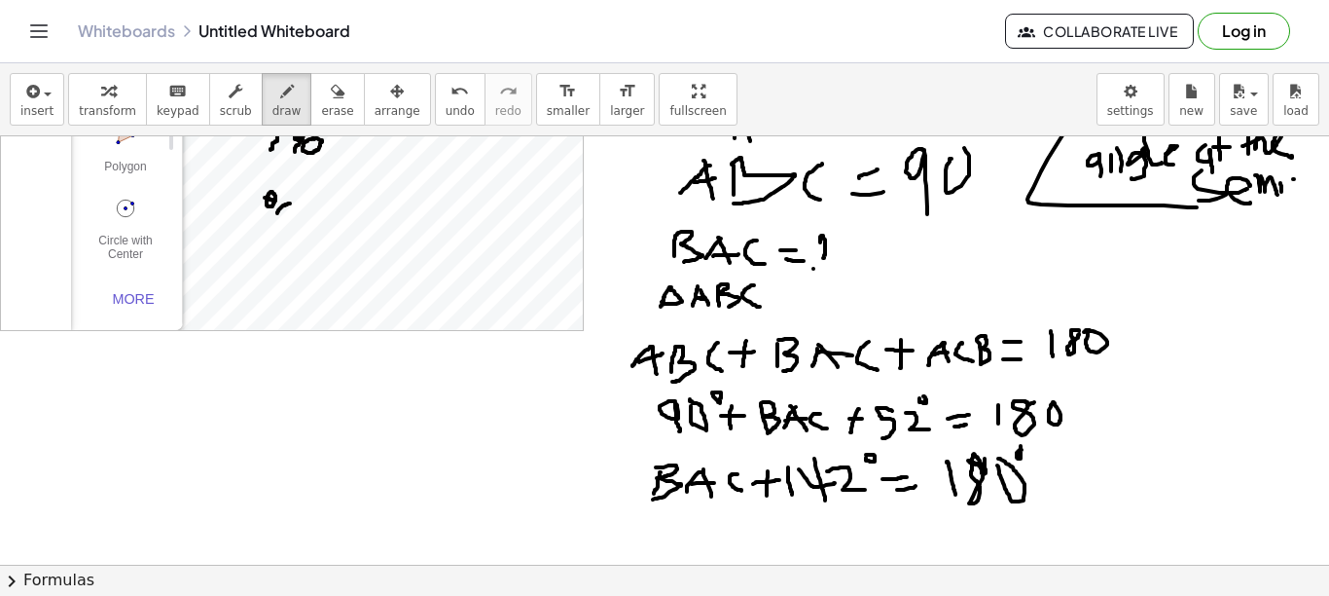
click at [1021, 446] on div at bounding box center [664, 370] width 1329 height 856
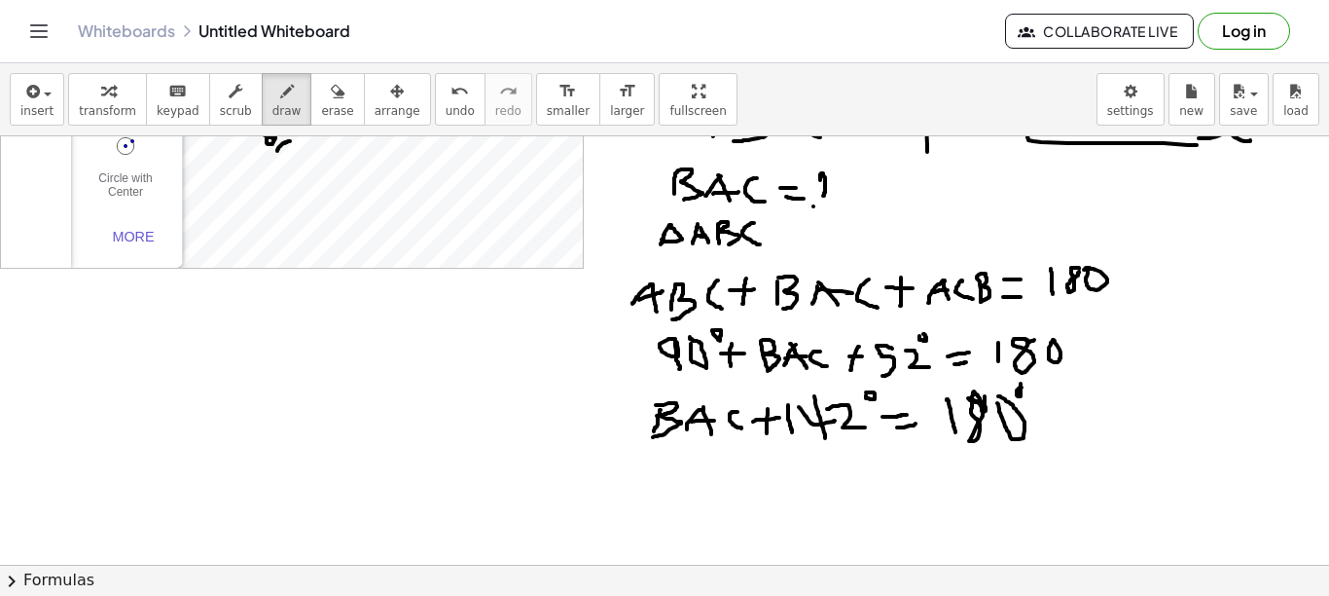
scroll to position [292, 0]
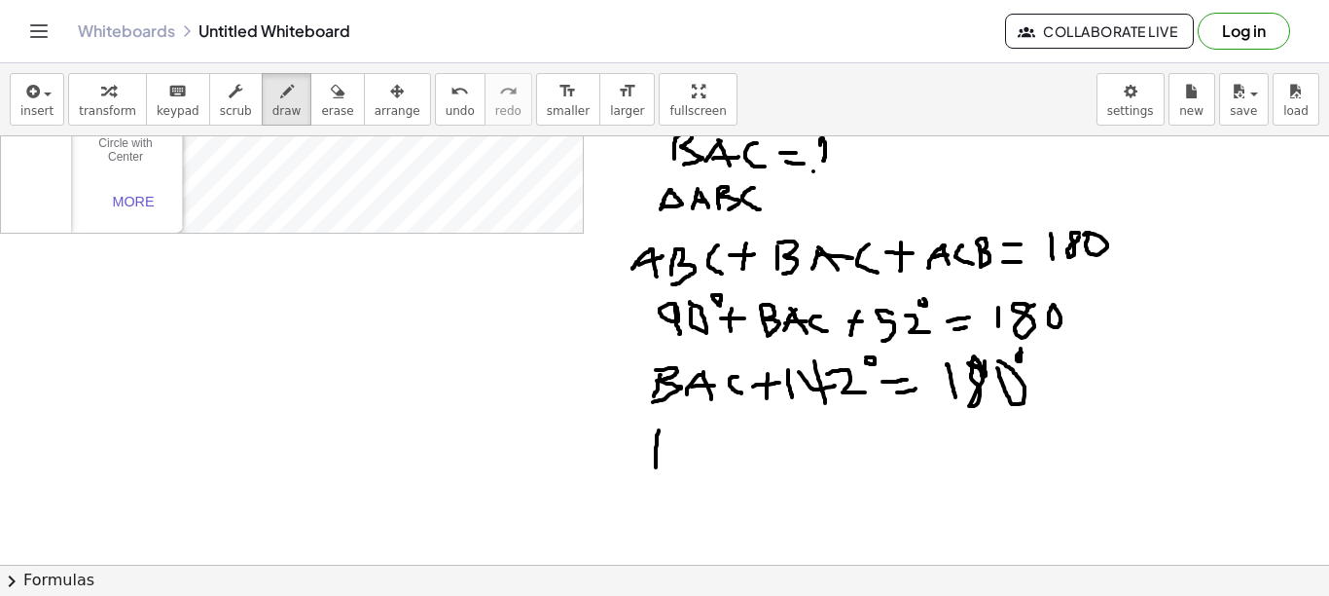
click at [657, 467] on div at bounding box center [664, 272] width 1329 height 856
click at [651, 465] on div at bounding box center [664, 272] width 1329 height 856
click at [693, 451] on div at bounding box center [664, 272] width 1329 height 856
drag, startPoint x: 703, startPoint y: 428, endPoint x: 707, endPoint y: 454, distance: 25.6
click at [711, 455] on div at bounding box center [664, 272] width 1329 height 856
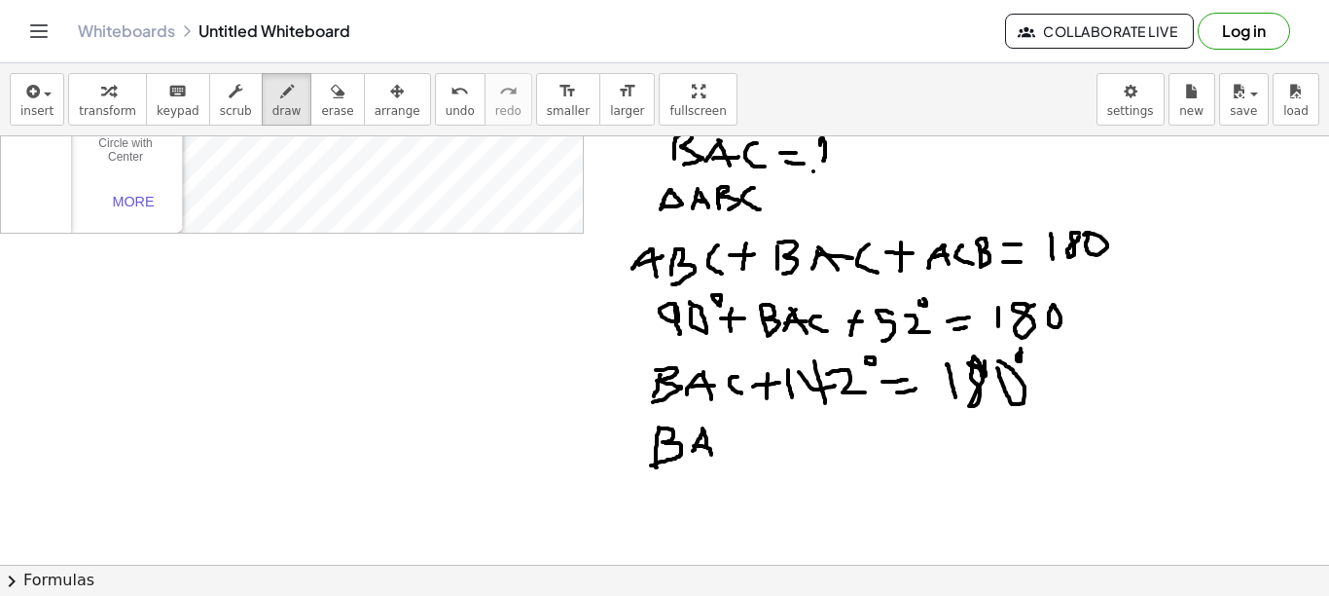
click at [707, 447] on div at bounding box center [664, 272] width 1329 height 856
click at [734, 455] on div at bounding box center [664, 272] width 1329 height 856
click at [788, 440] on div at bounding box center [664, 272] width 1329 height 856
click at [787, 451] on div at bounding box center [664, 272] width 1329 height 856
drag, startPoint x: 817, startPoint y: 427, endPoint x: 819, endPoint y: 447, distance: 19.7
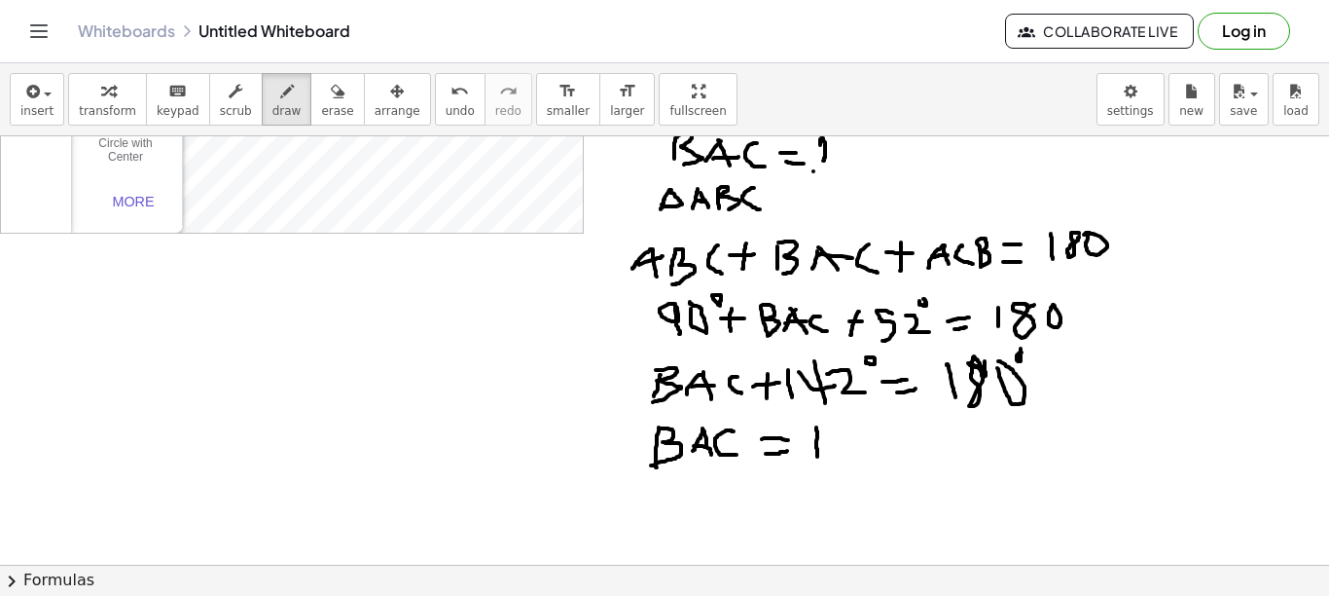
click at [818, 458] on div at bounding box center [664, 272] width 1329 height 856
click at [854, 424] on div at bounding box center [664, 272] width 1329 height 856
click at [873, 423] on div at bounding box center [664, 272] width 1329 height 856
click at [917, 433] on div at bounding box center [664, 272] width 1329 height 856
drag, startPoint x: 938, startPoint y: 430, endPoint x: 942, endPoint y: 458, distance: 28.5
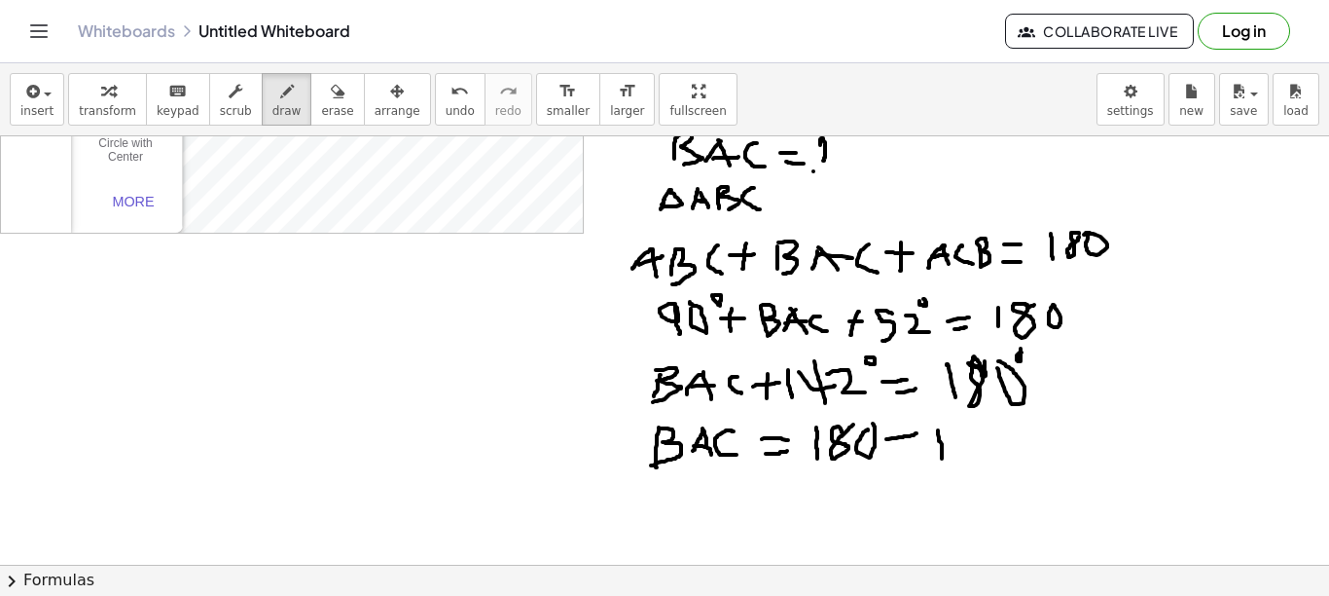
click at [942, 458] on div at bounding box center [664, 272] width 1329 height 856
drag, startPoint x: 958, startPoint y: 436, endPoint x: 982, endPoint y: 452, distance: 28.9
click at [982, 452] on div at bounding box center [664, 272] width 1329 height 856
click at [964, 467] on div at bounding box center [664, 272] width 1329 height 856
click at [1007, 456] on div at bounding box center [664, 272] width 1329 height 856
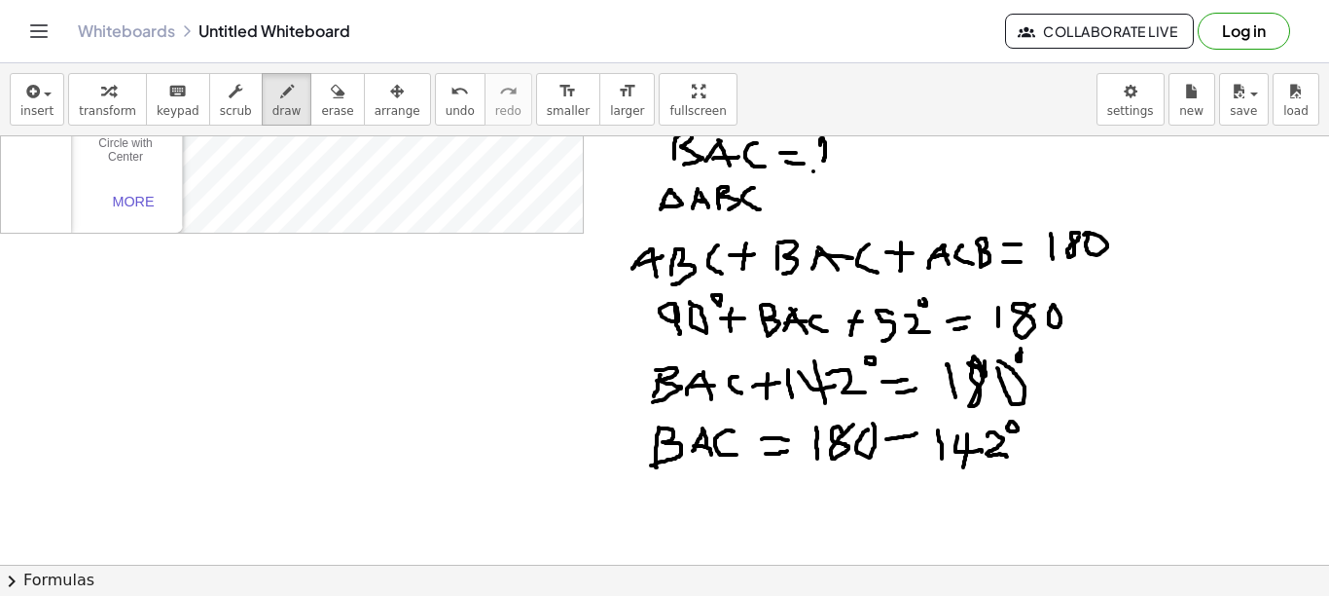
click at [1020, 427] on div at bounding box center [664, 272] width 1329 height 856
click at [889, 411] on div at bounding box center [664, 272] width 1329 height 856
click at [669, 526] on div at bounding box center [664, 272] width 1329 height 856
click at [675, 524] on div at bounding box center [664, 272] width 1329 height 856
drag, startPoint x: 725, startPoint y: 501, endPoint x: 710, endPoint y: 521, distance: 24.3
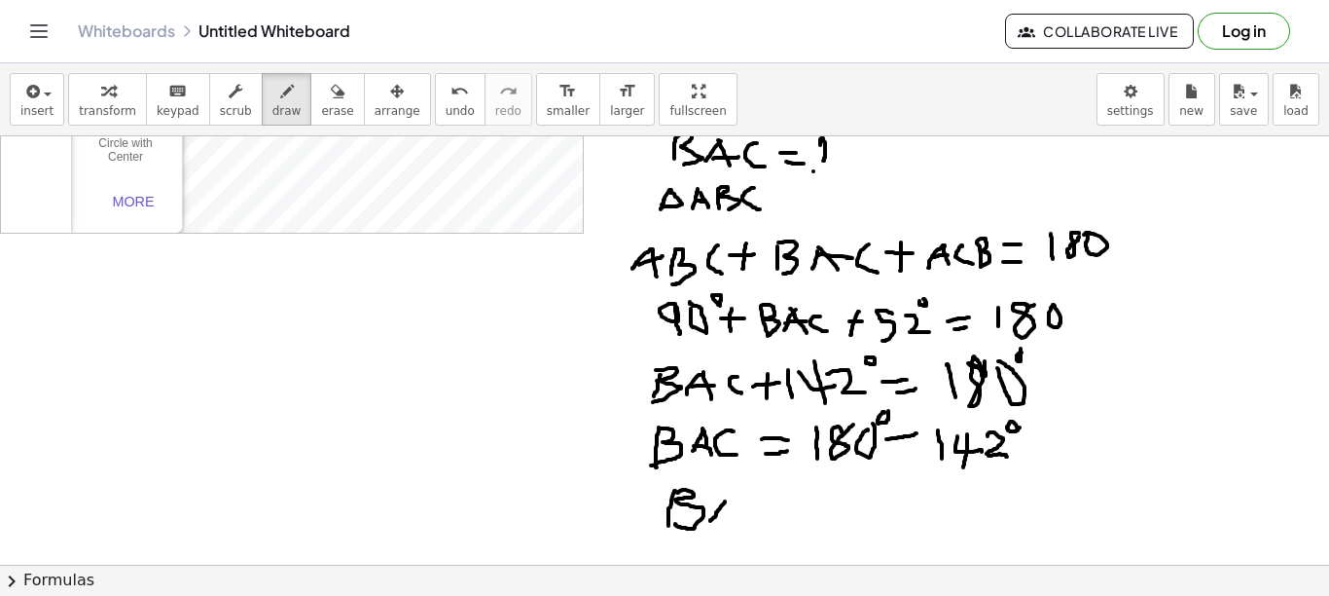
click at [710, 521] on div at bounding box center [664, 272] width 1329 height 856
drag, startPoint x: 726, startPoint y: 496, endPoint x: 748, endPoint y: 530, distance: 40.8
click at [748, 530] on div at bounding box center [664, 272] width 1329 height 856
drag, startPoint x: 718, startPoint y: 517, endPoint x: 746, endPoint y: 514, distance: 27.4
click at [745, 514] on div at bounding box center [664, 272] width 1329 height 856
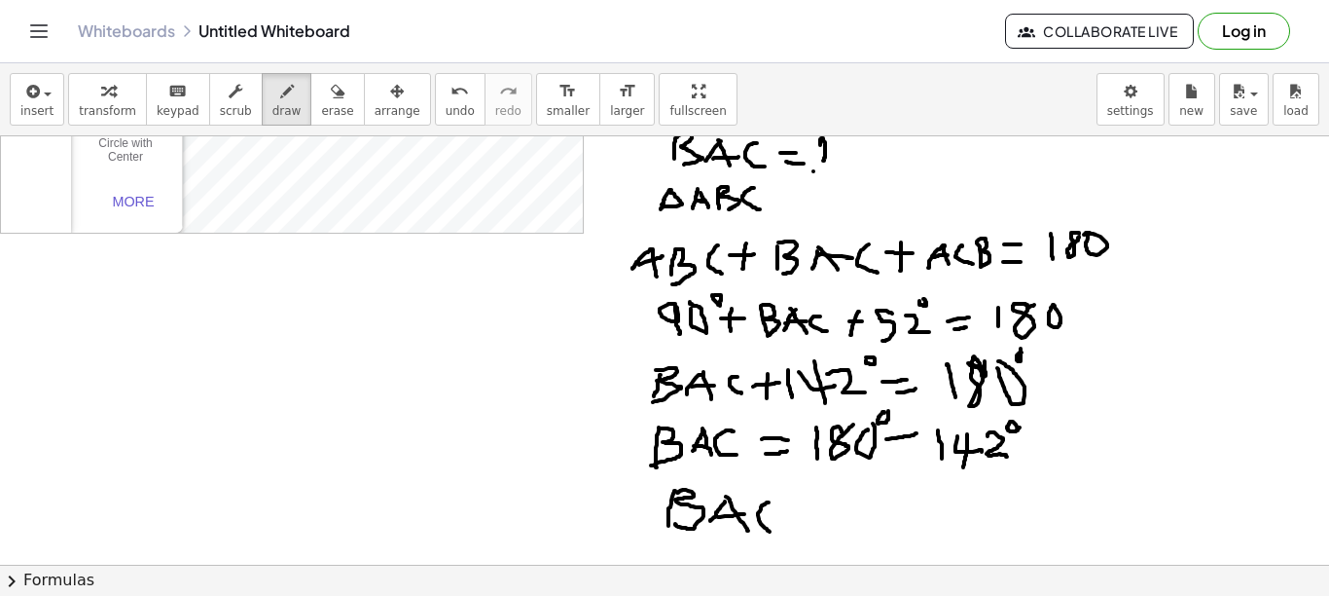
drag, startPoint x: 769, startPoint y: 502, endPoint x: 776, endPoint y: 530, distance: 29.0
click at [775, 531] on div at bounding box center [664, 272] width 1329 height 856
drag, startPoint x: 801, startPoint y: 506, endPoint x: 818, endPoint y: 507, distance: 16.6
click at [818, 507] on div at bounding box center [664, 272] width 1329 height 856
drag, startPoint x: 801, startPoint y: 520, endPoint x: 828, endPoint y: 516, distance: 27.5
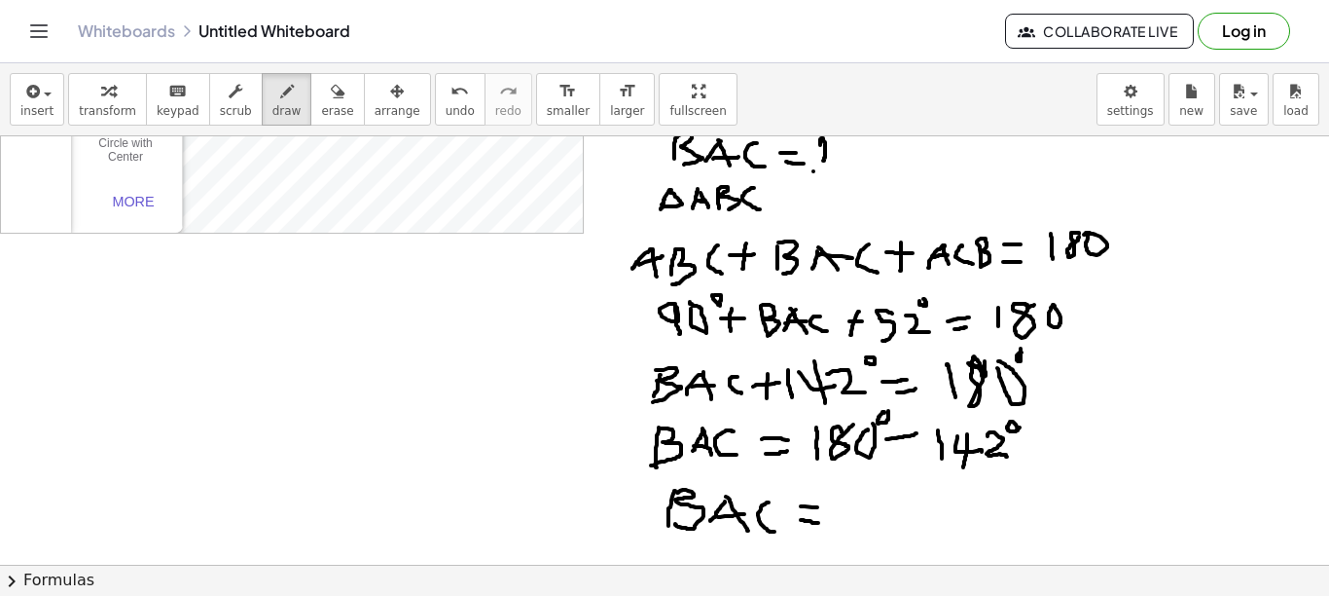
click at [820, 522] on div at bounding box center [664, 272] width 1329 height 856
drag, startPoint x: 850, startPoint y: 505, endPoint x: 858, endPoint y: 545, distance: 40.9
click at [858, 545] on div at bounding box center [664, 272] width 1329 height 856
click at [914, 497] on div at bounding box center [664, 272] width 1329 height 856
click at [942, 486] on div at bounding box center [664, 272] width 1329 height 856
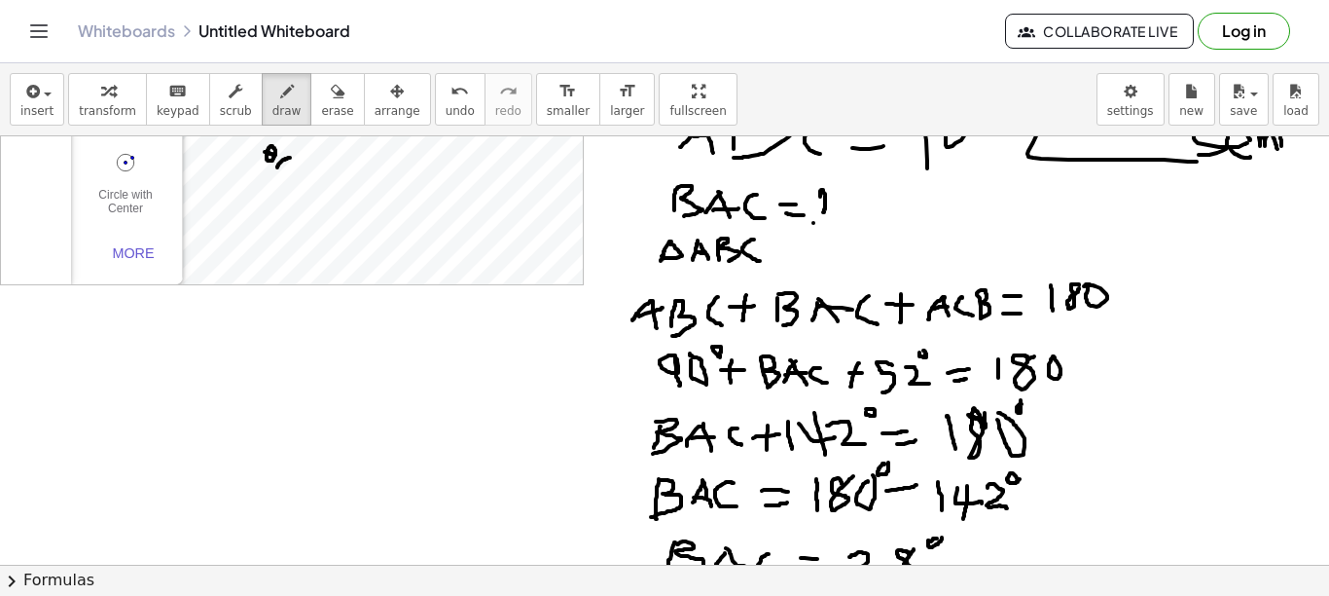
scroll to position [0, 0]
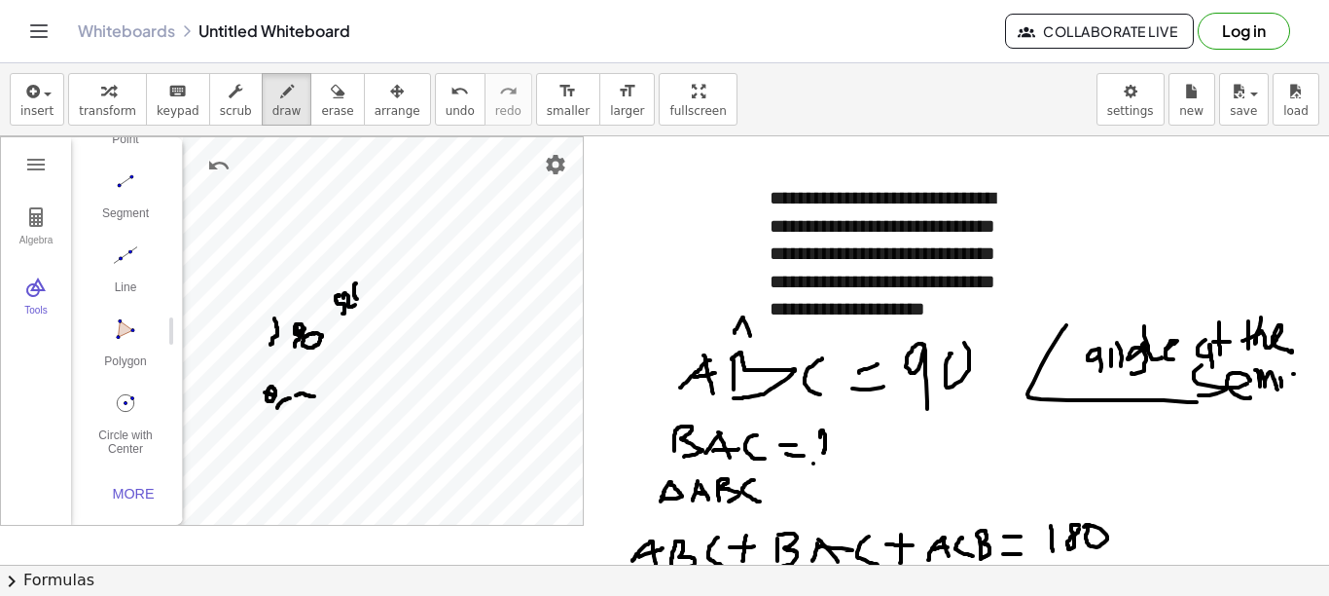
drag, startPoint x: 296, startPoint y: 395, endPoint x: 314, endPoint y: 396, distance: 18.5
click at [314, 396] on div at bounding box center [664, 564] width 1329 height 856
drag, startPoint x: 308, startPoint y: 402, endPoint x: 279, endPoint y: 409, distance: 29.0
click at [278, 410] on div at bounding box center [664, 564] width 1329 height 856
drag, startPoint x: 293, startPoint y: 377, endPoint x: 296, endPoint y: 395, distance: 18.7
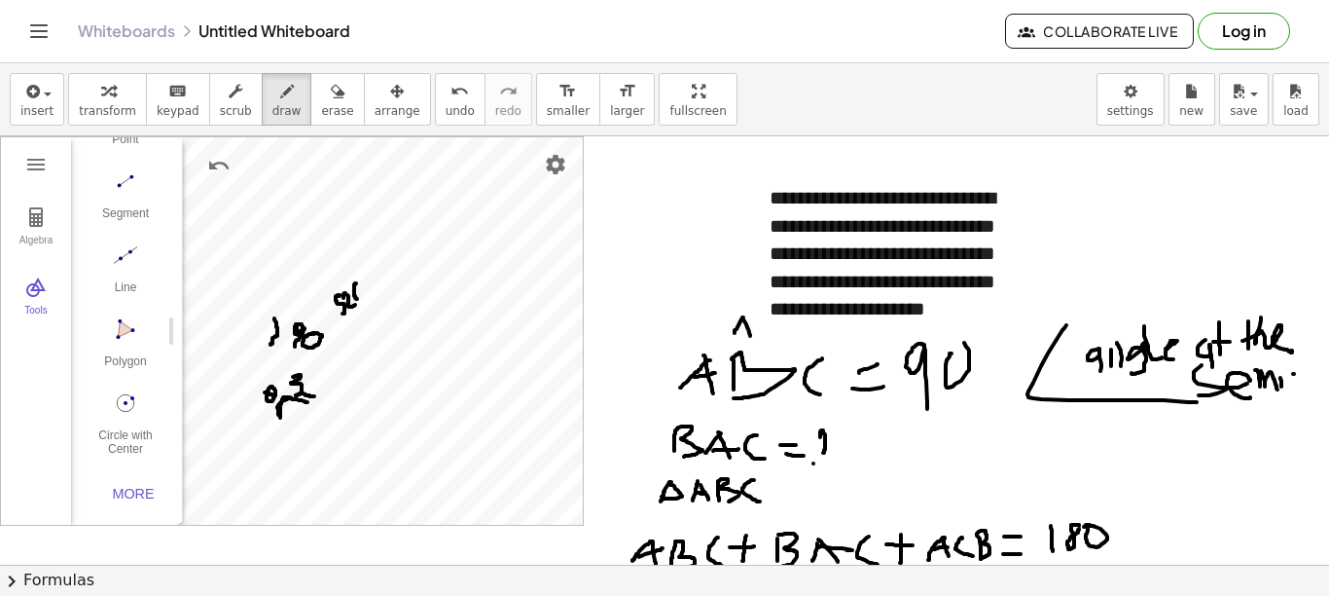
click at [296, 395] on div at bounding box center [664, 564] width 1329 height 856
click at [311, 379] on div at bounding box center [664, 564] width 1329 height 856
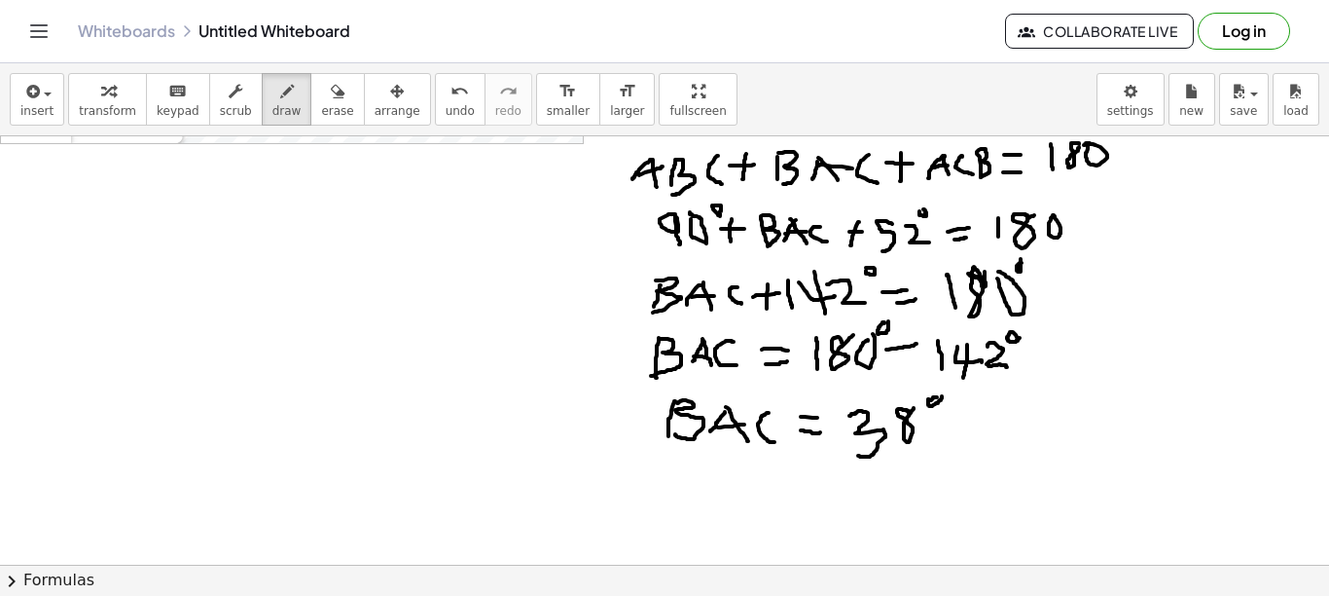
scroll to position [389, 0]
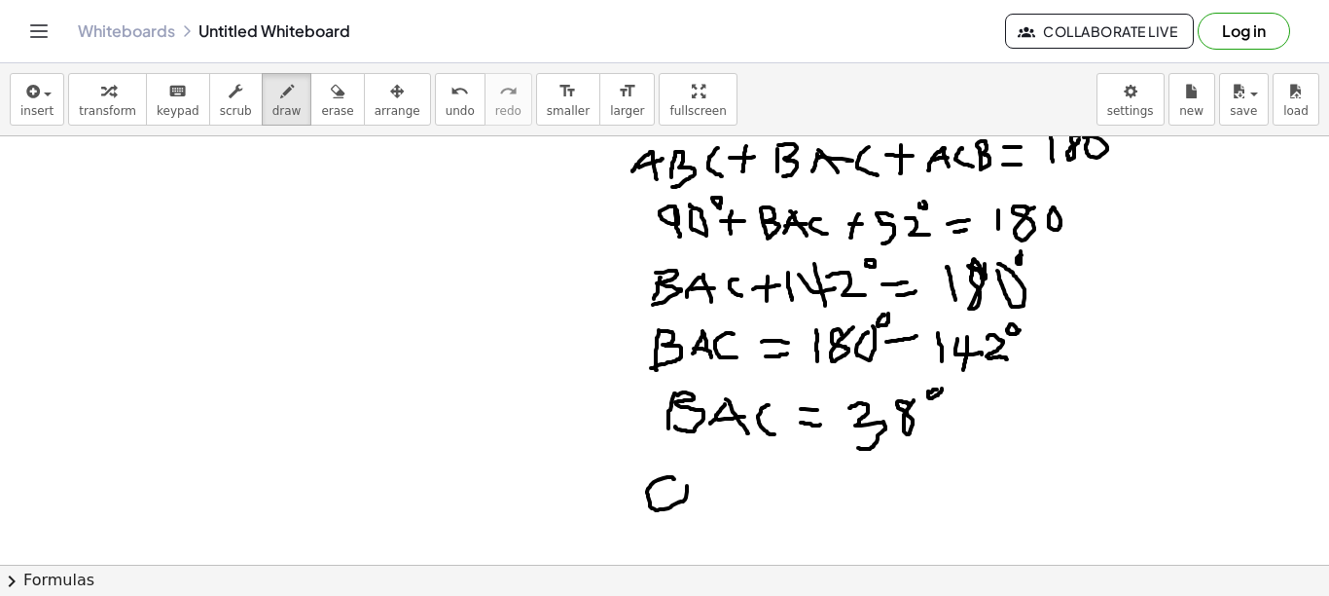
drag, startPoint x: 671, startPoint y: 477, endPoint x: 681, endPoint y: 476, distance: 10.7
click at [684, 476] on div at bounding box center [664, 175] width 1329 height 856
drag, startPoint x: 645, startPoint y: 489, endPoint x: 693, endPoint y: 483, distance: 48.0
click at [693, 483] on div at bounding box center [664, 175] width 1329 height 856
drag, startPoint x: 706, startPoint y: 486, endPoint x: 723, endPoint y: 488, distance: 17.6
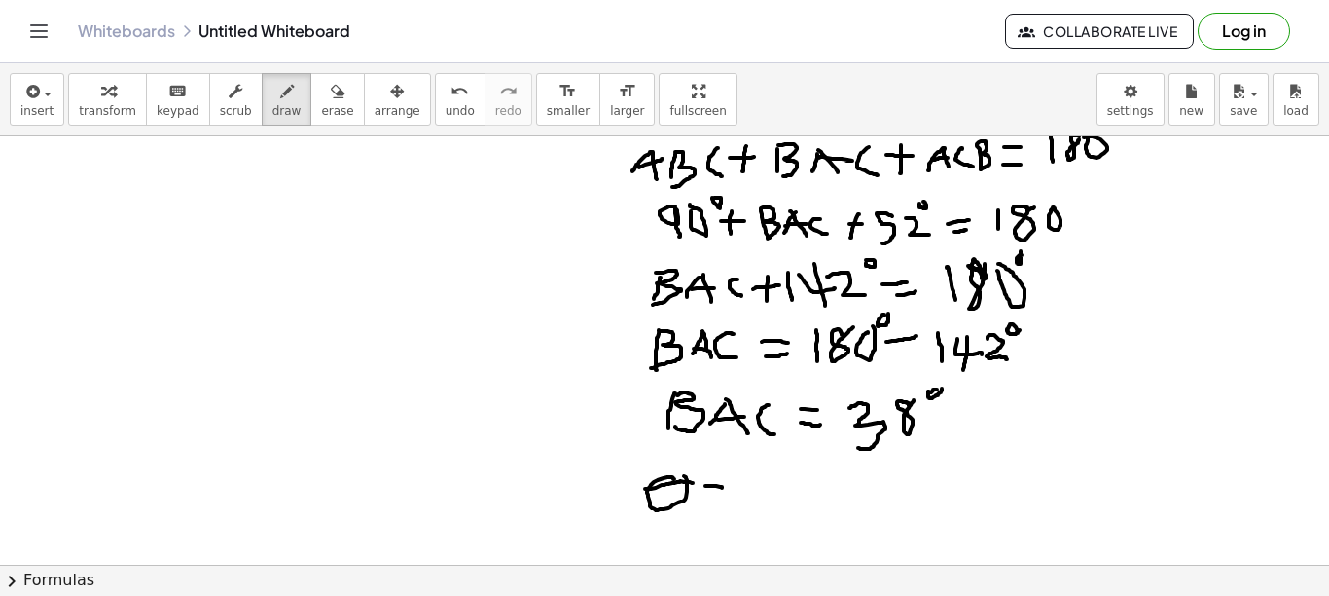
click at [723, 488] on div at bounding box center [664, 175] width 1329 height 856
drag, startPoint x: 710, startPoint y: 504, endPoint x: 733, endPoint y: 500, distance: 23.7
click at [733, 500] on div at bounding box center [664, 175] width 1329 height 856
drag, startPoint x: 768, startPoint y: 474, endPoint x: 772, endPoint y: 515, distance: 41.1
click at [772, 515] on div at bounding box center [664, 175] width 1329 height 856
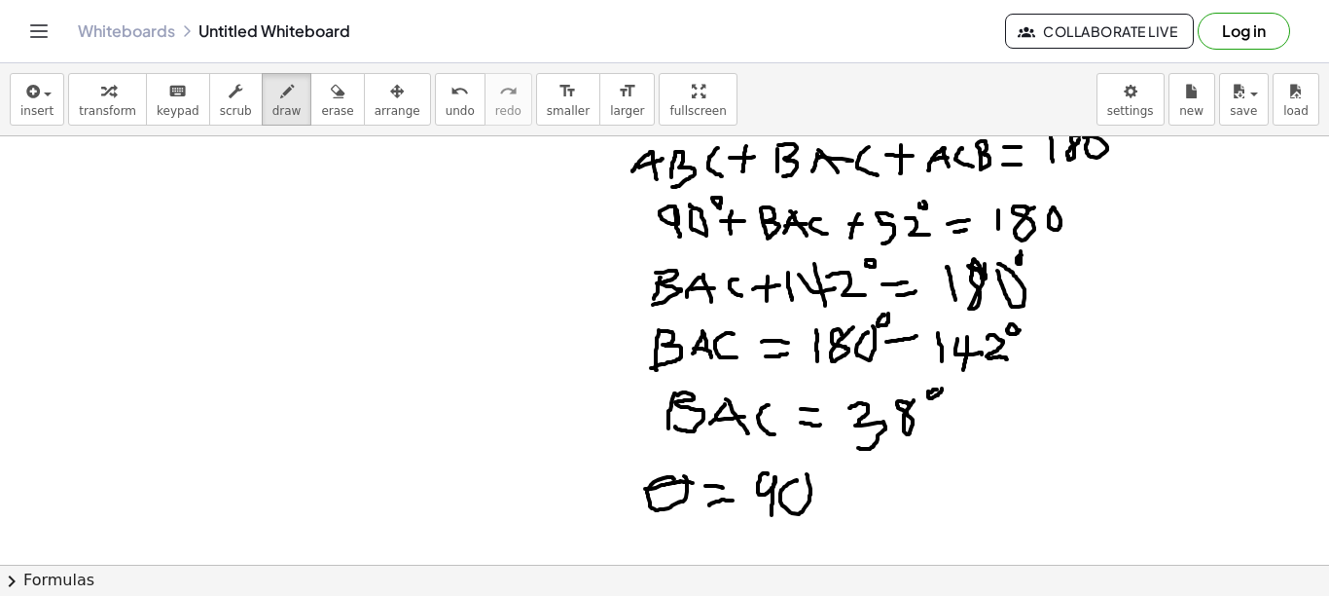
drag, startPoint x: 797, startPoint y: 481, endPoint x: 807, endPoint y: 474, distance: 11.9
click at [807, 474] on div at bounding box center [664, 175] width 1329 height 856
drag, startPoint x: 819, startPoint y: 463, endPoint x: 822, endPoint y: 453, distance: 11.4
click at [822, 453] on div at bounding box center [664, 175] width 1329 height 856
drag, startPoint x: 828, startPoint y: 493, endPoint x: 850, endPoint y: 493, distance: 21.4
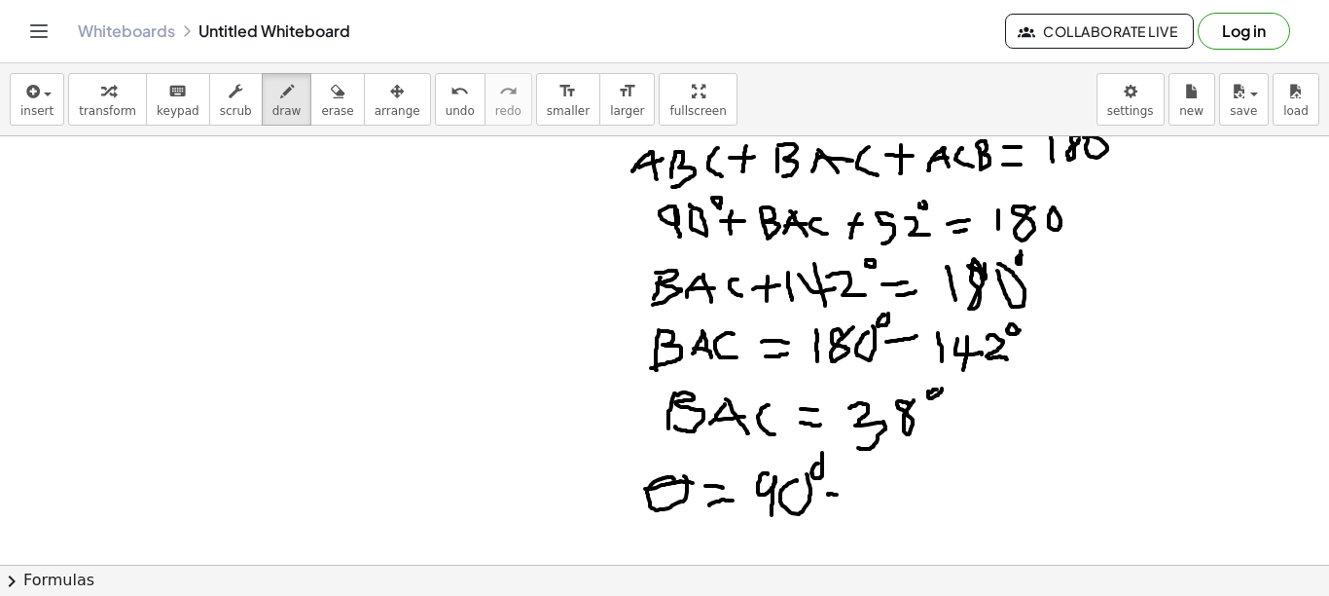
click at [850, 493] on div at bounding box center [664, 175] width 1329 height 856
drag, startPoint x: 852, startPoint y: 482, endPoint x: 861, endPoint y: 521, distance: 40.1
click at [861, 521] on div at bounding box center [664, 175] width 1329 height 856
drag, startPoint x: 900, startPoint y: 467, endPoint x: 912, endPoint y: 461, distance: 13.1
click at [912, 461] on div at bounding box center [664, 175] width 1329 height 856
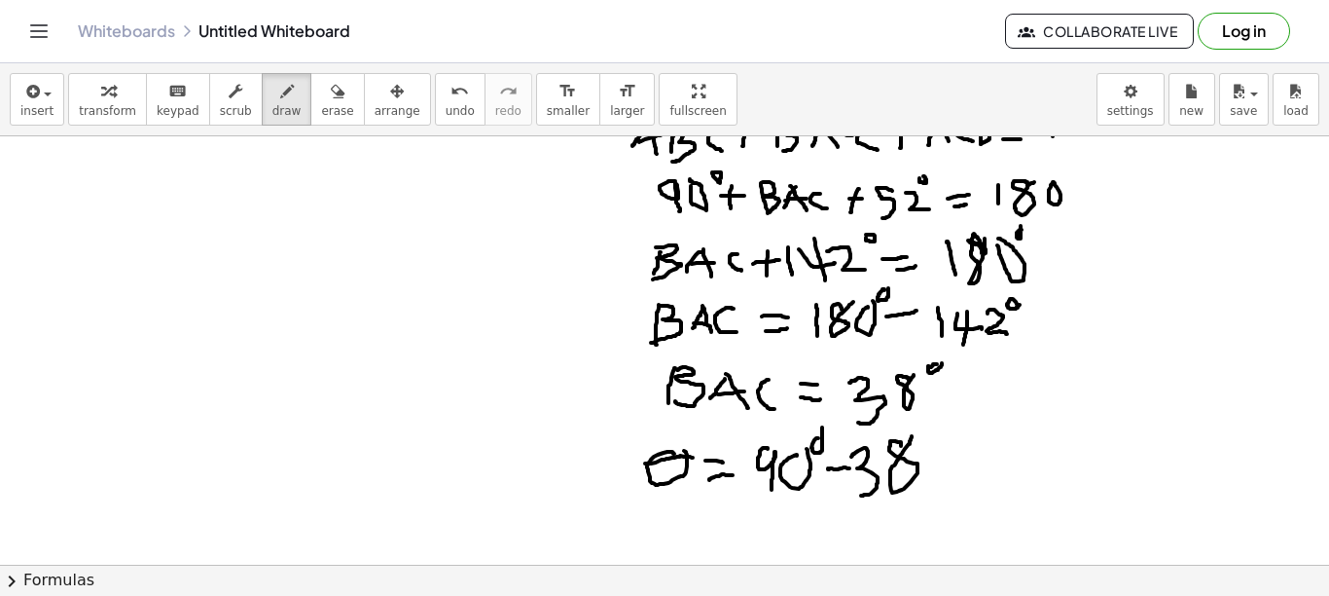
scroll to position [428, 0]
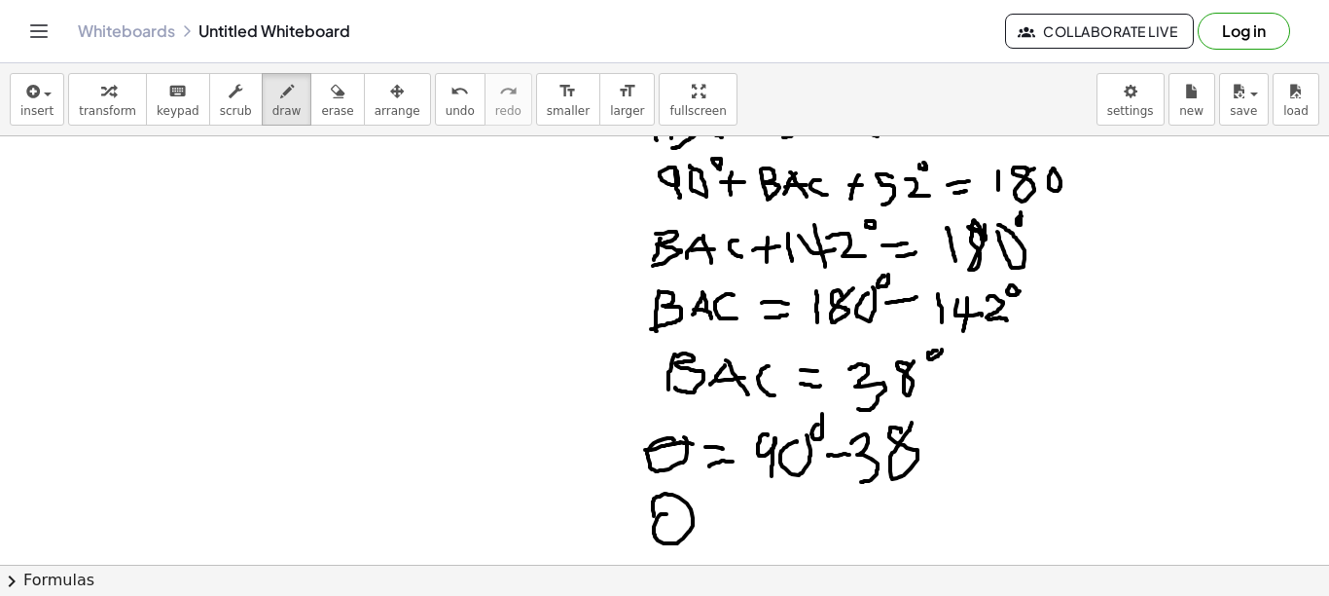
drag, startPoint x: 666, startPoint y: 514, endPoint x: 654, endPoint y: 528, distance: 18.7
click at [654, 528] on div at bounding box center [664, 350] width 1329 height 1285
drag, startPoint x: 640, startPoint y: 512, endPoint x: 696, endPoint y: 509, distance: 55.6
click at [696, 509] on div at bounding box center [664, 350] width 1329 height 1285
drag, startPoint x: 713, startPoint y: 515, endPoint x: 739, endPoint y: 519, distance: 25.6
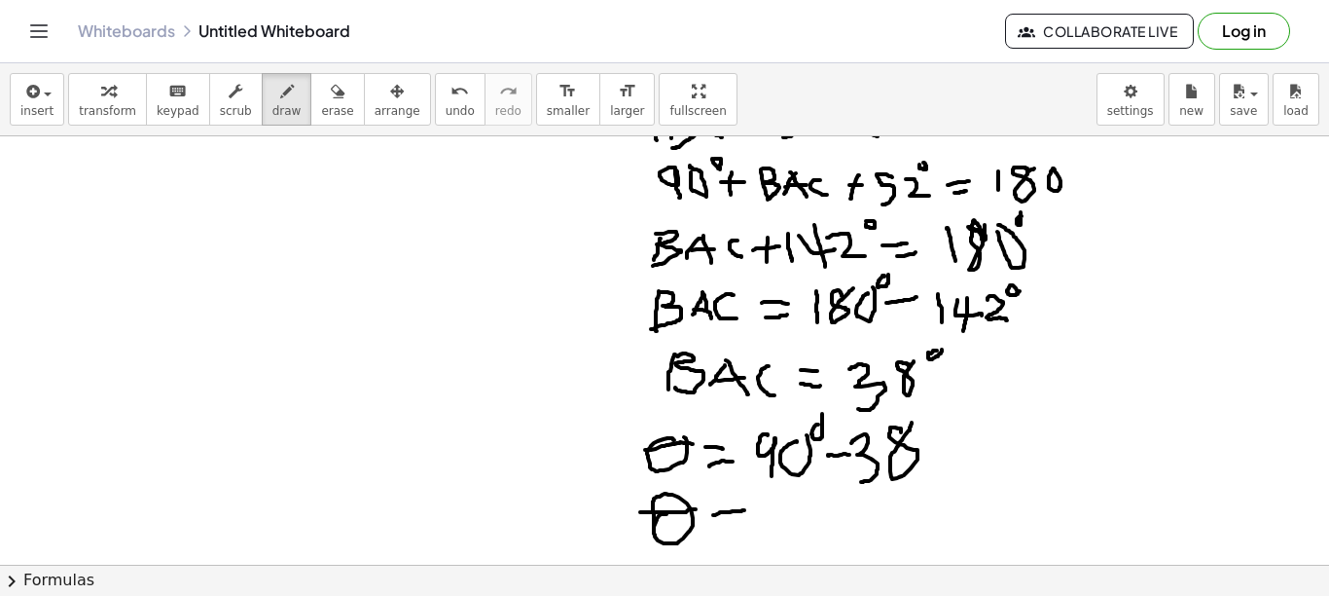
click at [746, 513] on div at bounding box center [664, 350] width 1329 height 1285
drag, startPoint x: 712, startPoint y: 528, endPoint x: 746, endPoint y: 524, distance: 34.4
click at [746, 524] on div at bounding box center [664, 350] width 1329 height 1285
drag, startPoint x: 784, startPoint y: 513, endPoint x: 772, endPoint y: 551, distance: 40.0
click at [772, 551] on div at bounding box center [664, 350] width 1329 height 1285
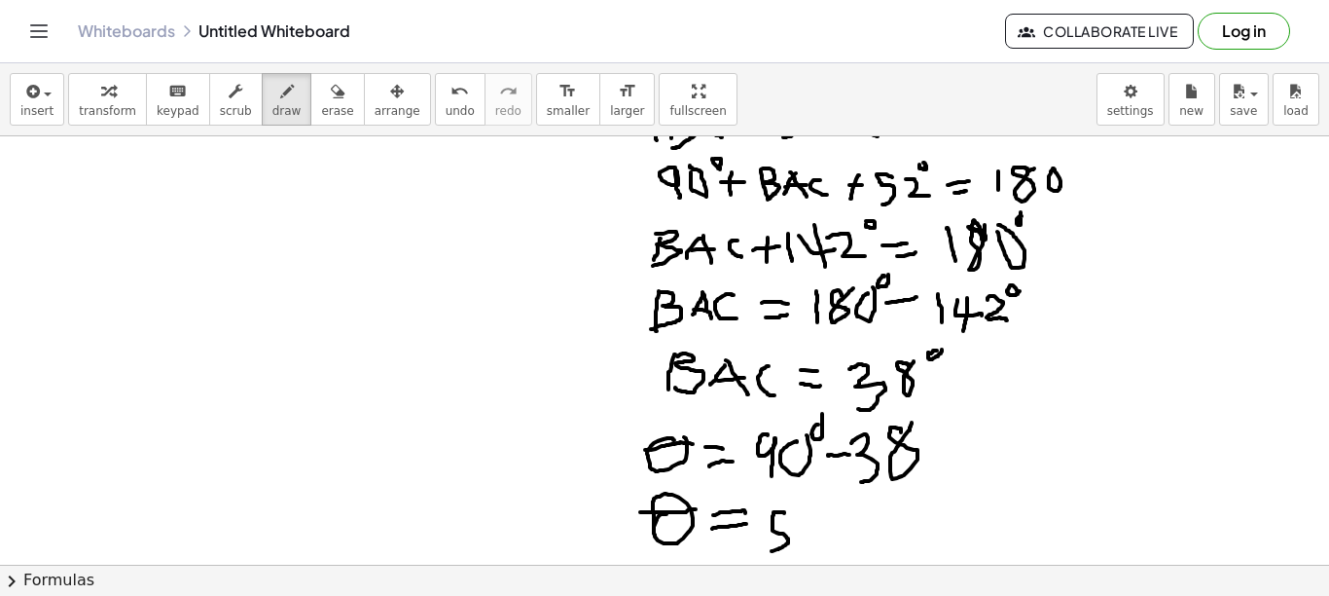
drag, startPoint x: 796, startPoint y: 515, endPoint x: 821, endPoint y: 536, distance: 33.1
click at [821, 536] on div at bounding box center [664, 350] width 1329 height 1285
click at [835, 498] on div at bounding box center [664, 350] width 1329 height 1285
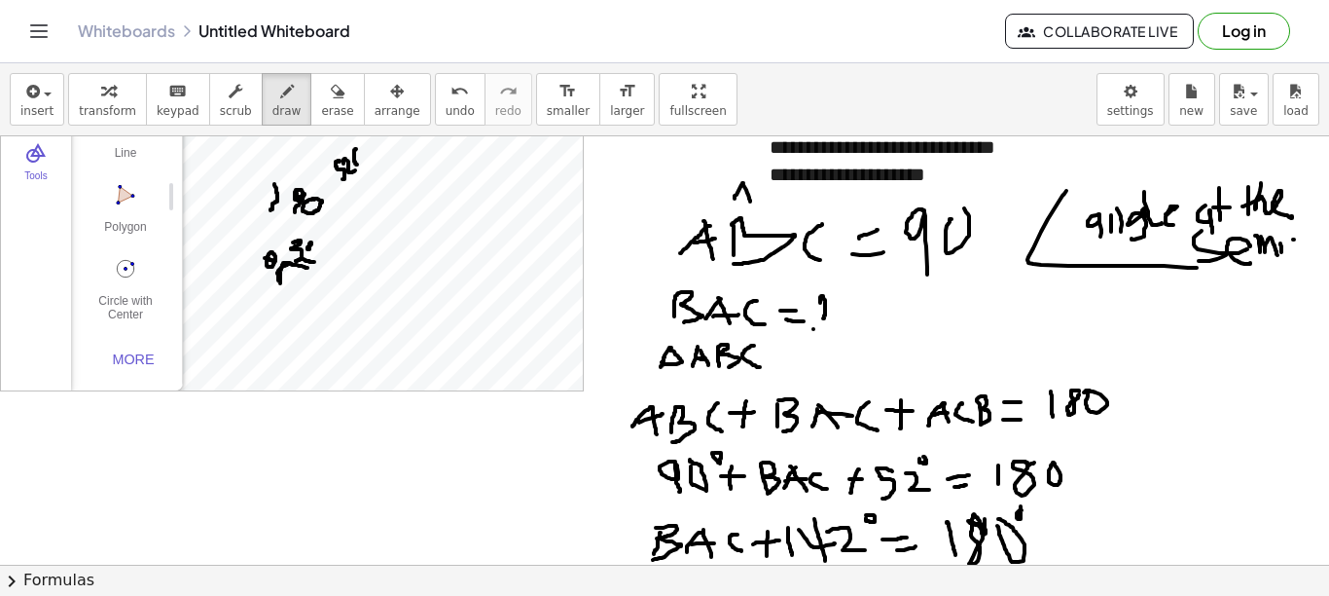
scroll to position [0, 0]
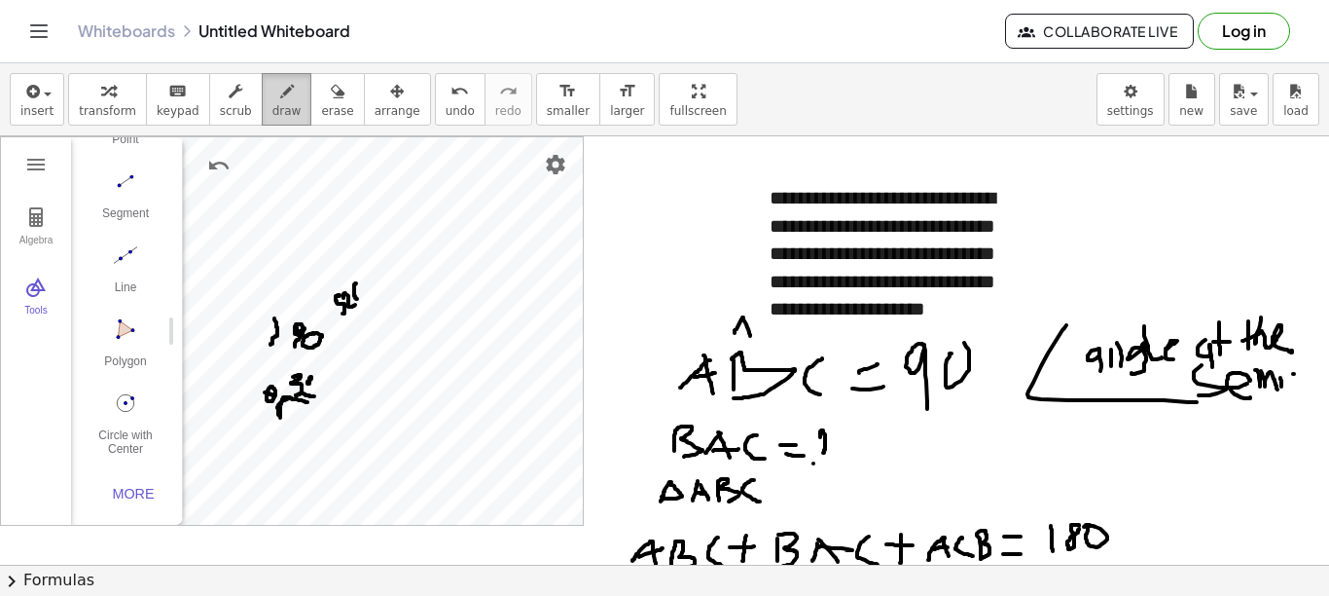
click at [273, 113] on span "draw" at bounding box center [287, 111] width 29 height 14
drag, startPoint x: 1103, startPoint y: 381, endPoint x: 1078, endPoint y: 384, distance: 24.6
click at [321, 106] on span "erase" at bounding box center [337, 111] width 32 height 14
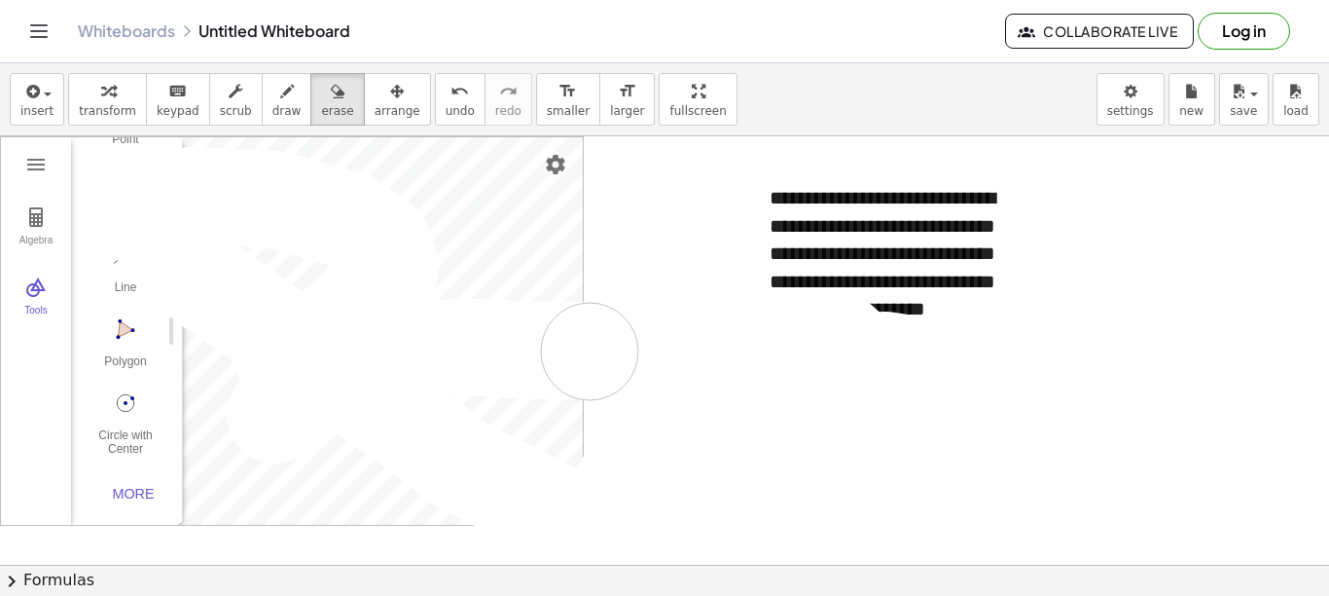
drag, startPoint x: 1130, startPoint y: 341, endPoint x: 776, endPoint y: 266, distance: 362.1
click at [77, 102] on button "transform" at bounding box center [107, 99] width 79 height 53
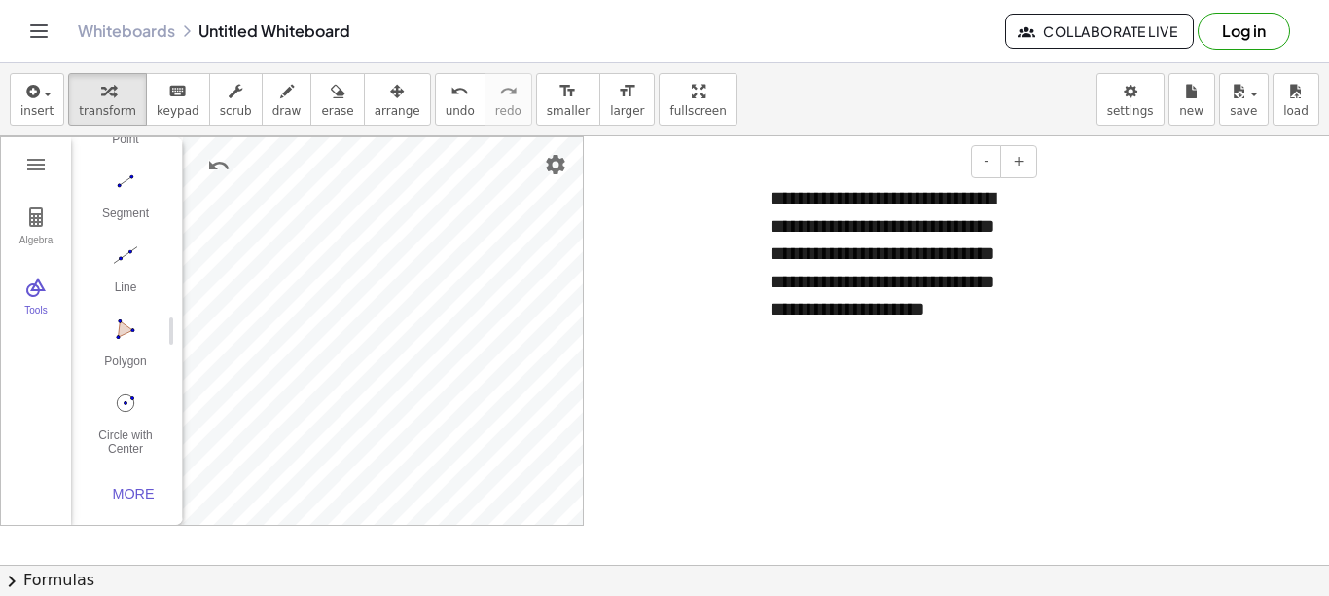
click at [782, 225] on div "**********" at bounding box center [896, 253] width 292 height 178
drag, startPoint x: 946, startPoint y: 318, endPoint x: 967, endPoint y: 317, distance: 21.4
click at [967, 317] on div "**********" at bounding box center [896, 253] width 292 height 178
drag, startPoint x: 949, startPoint y: 311, endPoint x: 772, endPoint y: 191, distance: 214.3
click at [772, 191] on div "**********" at bounding box center [896, 253] width 292 height 178
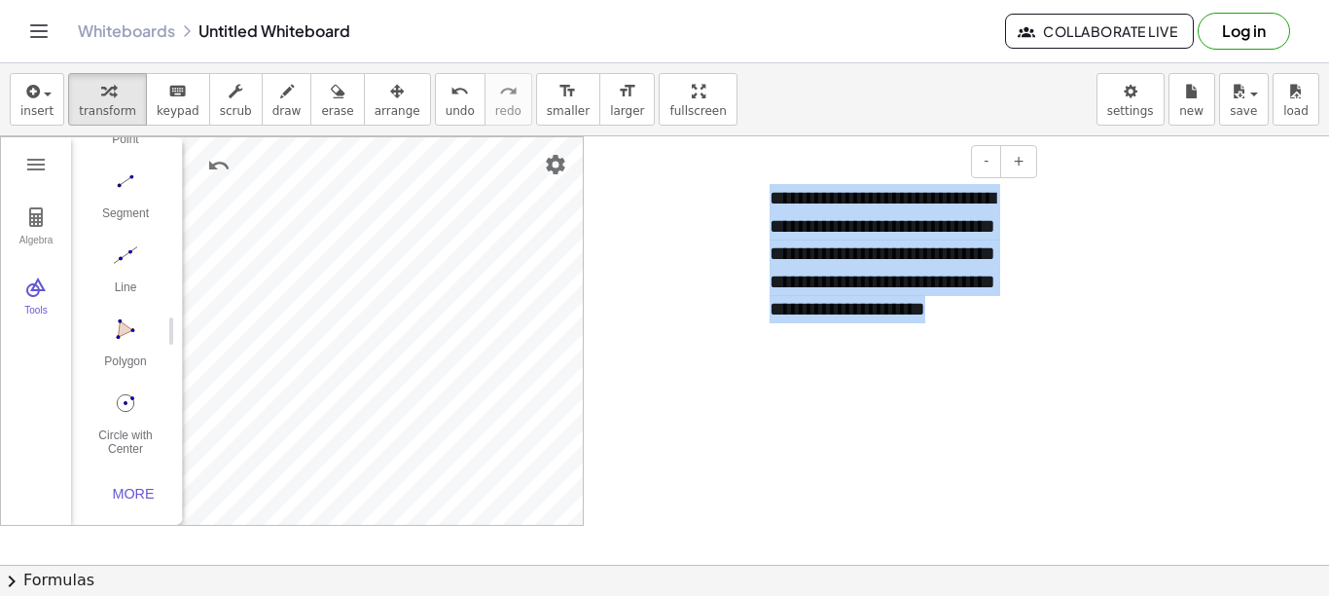
drag, startPoint x: 774, startPoint y: 194, endPoint x: 991, endPoint y: 318, distance: 250.2
click at [991, 318] on div "**********" at bounding box center [896, 253] width 292 height 178
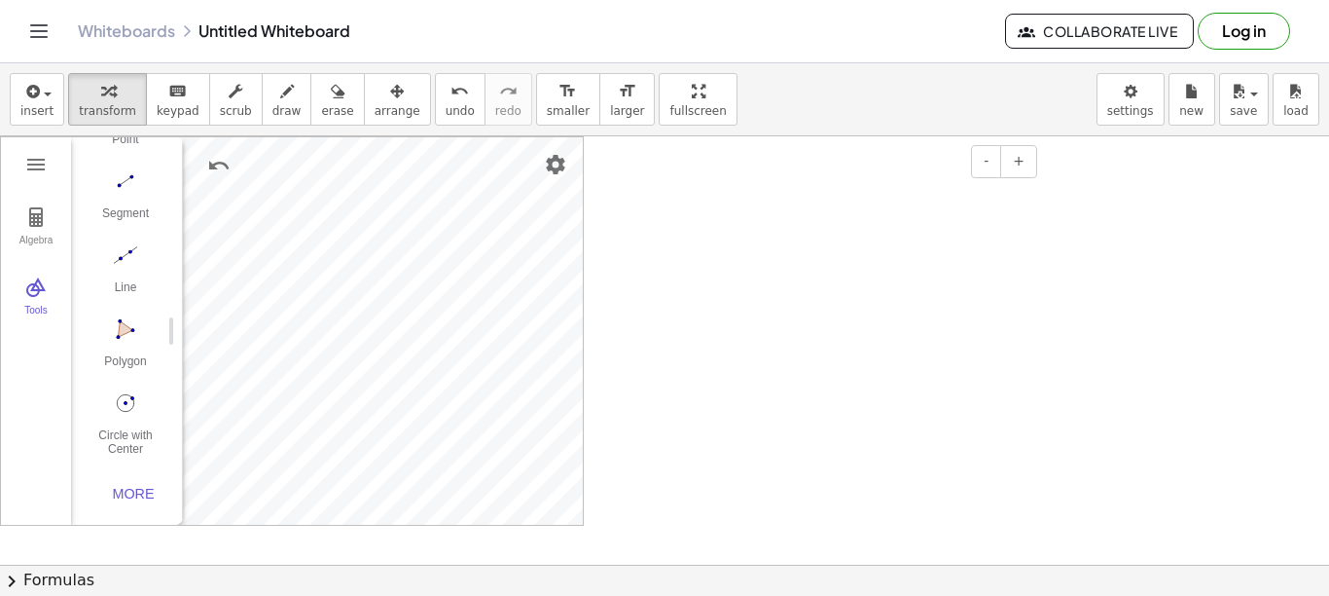
click at [767, 180] on div at bounding box center [759, 197] width 19 height 67
click at [819, 185] on div at bounding box center [896, 197] width 292 height 67
click at [958, 189] on div "**********" at bounding box center [896, 197] width 292 height 67
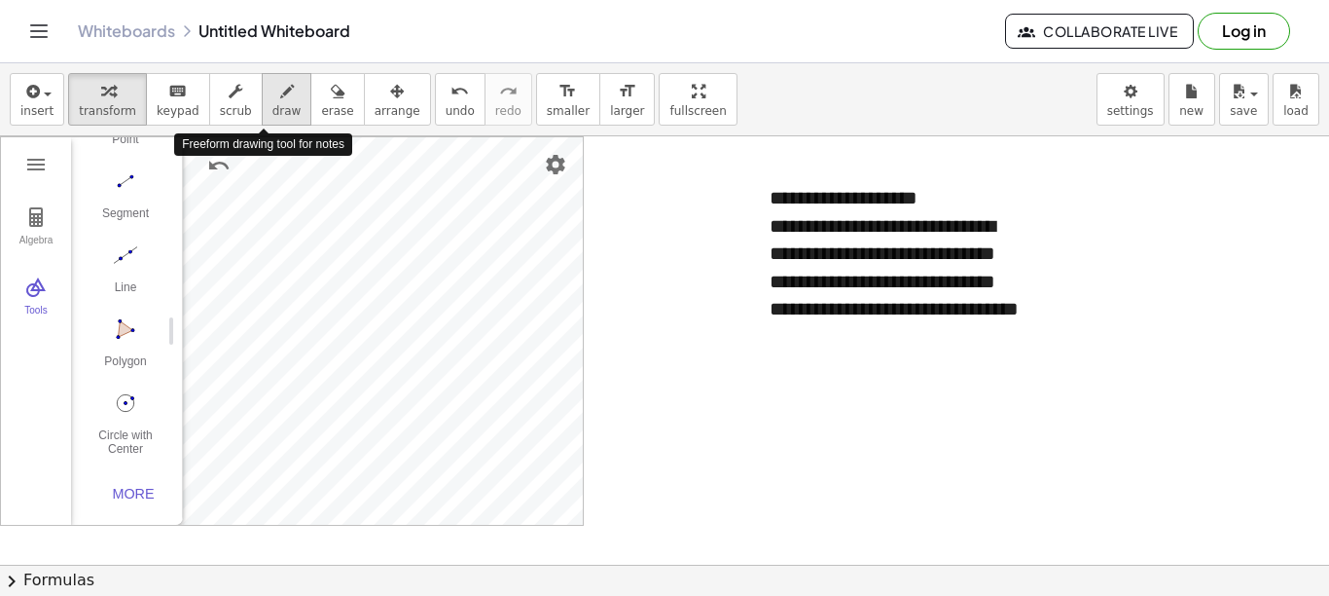
click at [273, 111] on span "draw" at bounding box center [287, 111] width 29 height 14
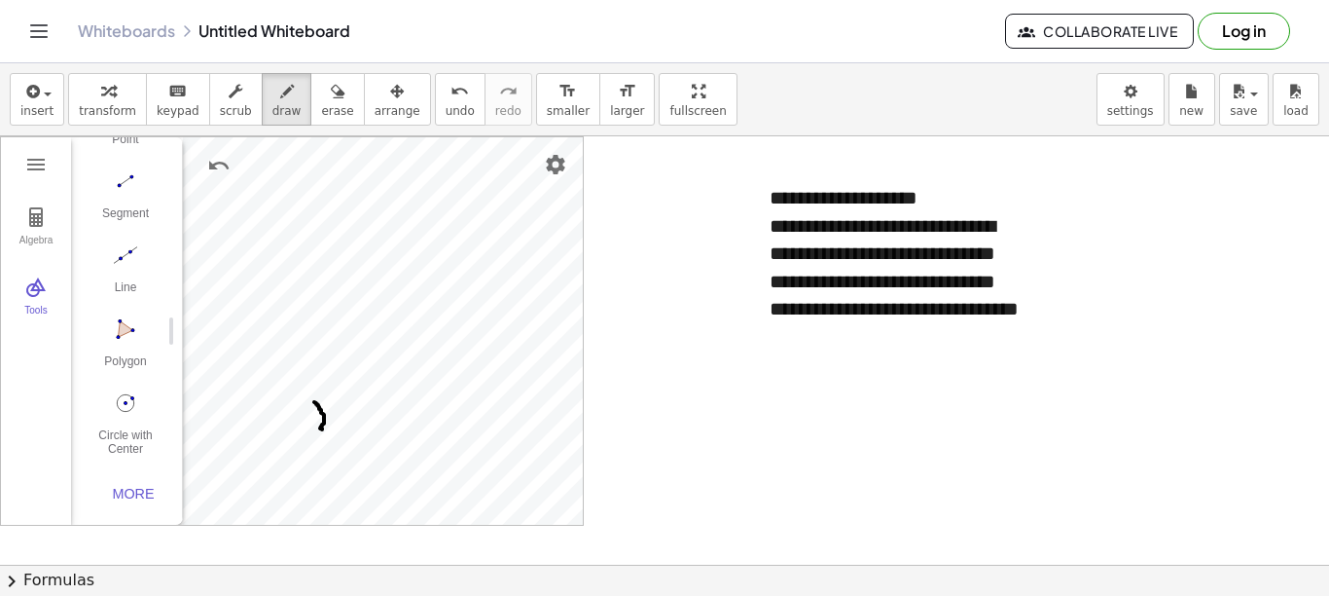
drag, startPoint x: 314, startPoint y: 402, endPoint x: 321, endPoint y: 431, distance: 30.0
drag, startPoint x: 333, startPoint y: 411, endPoint x: 344, endPoint y: 414, distance: 11.1
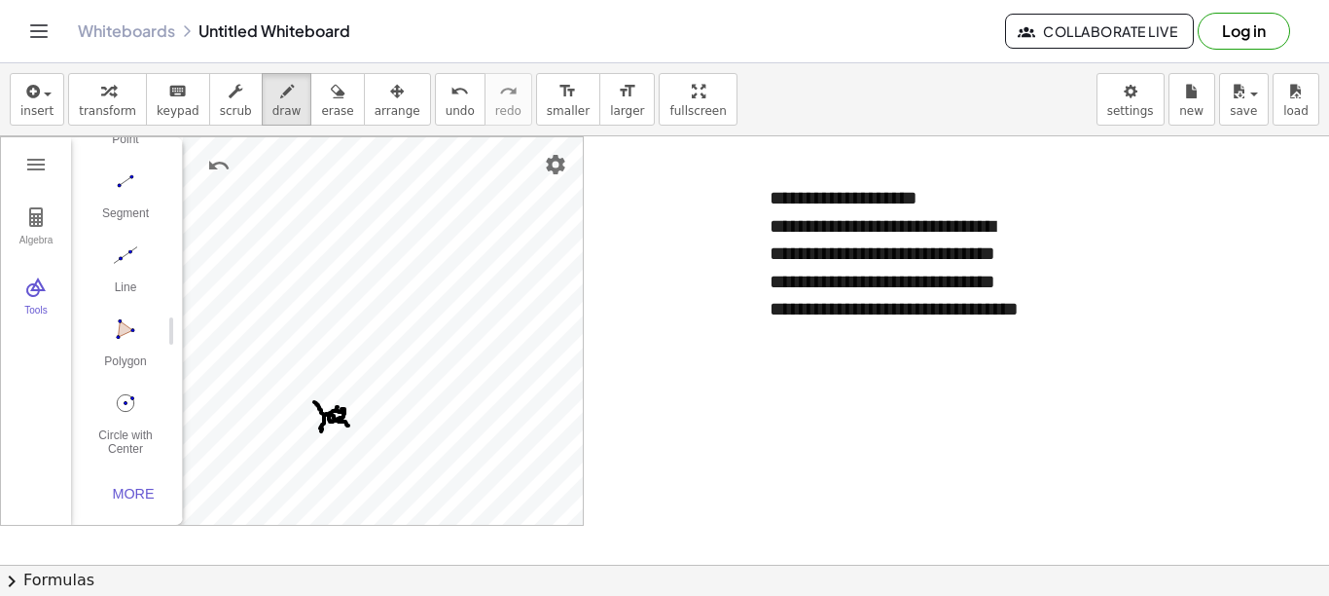
drag, startPoint x: 327, startPoint y: 414, endPoint x: 347, endPoint y: 425, distance: 23.5
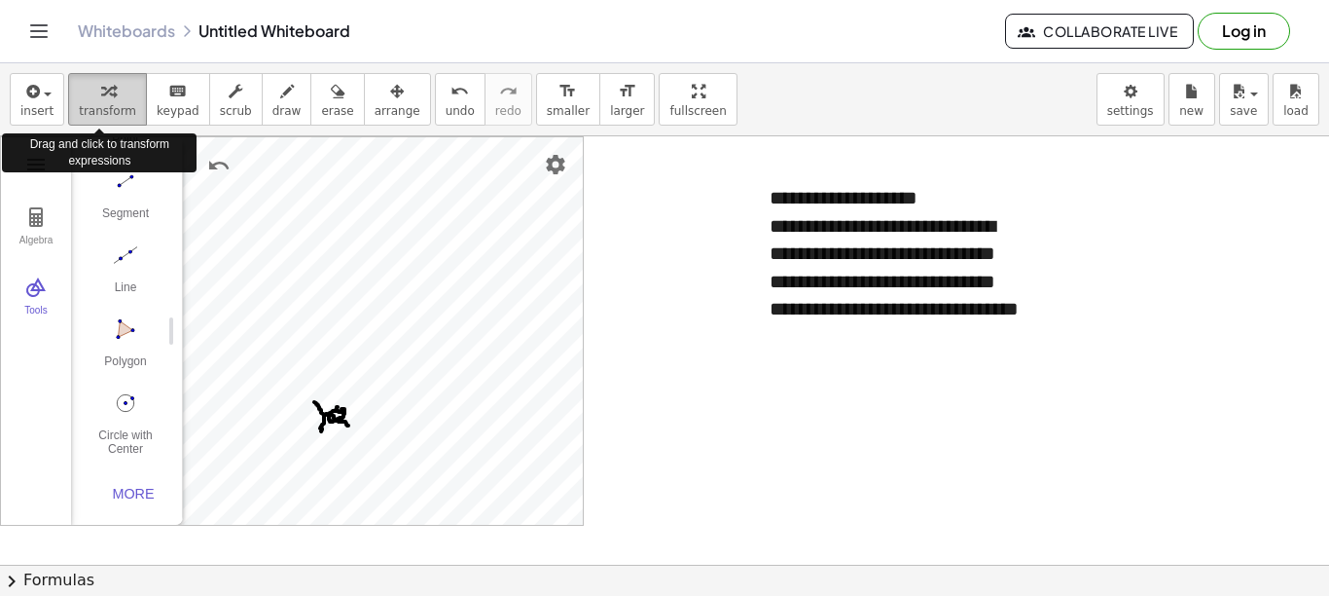
click at [108, 110] on span "transform" at bounding box center [107, 111] width 57 height 14
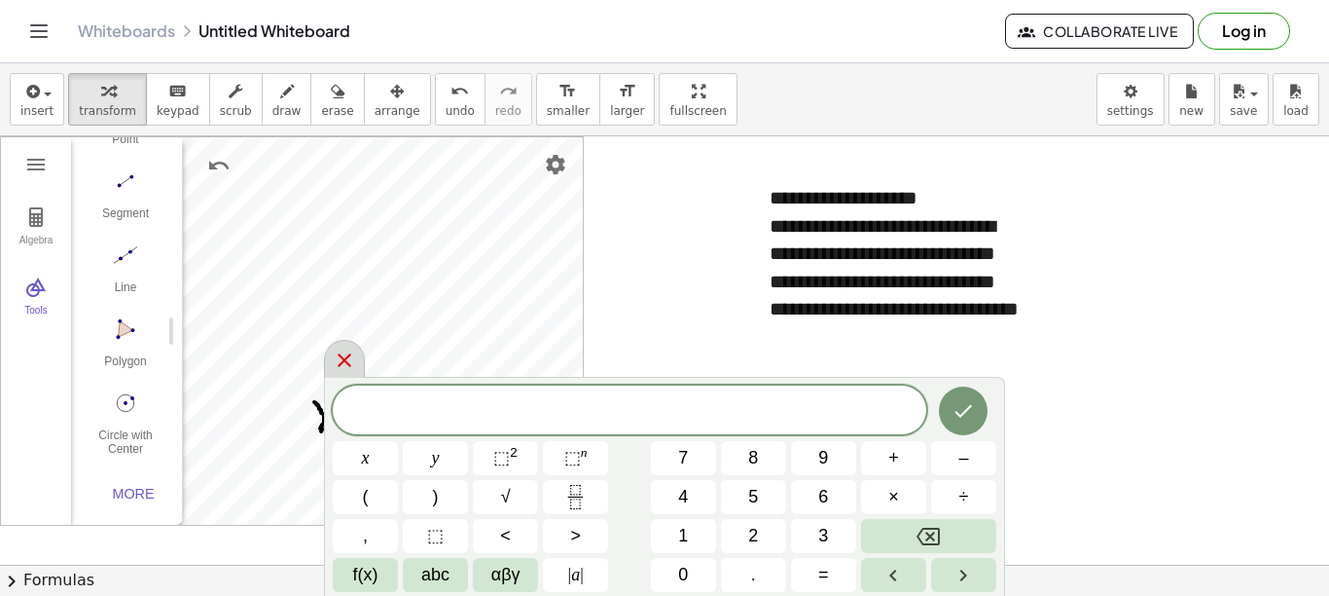
click at [348, 356] on icon at bounding box center [345, 360] width 14 height 14
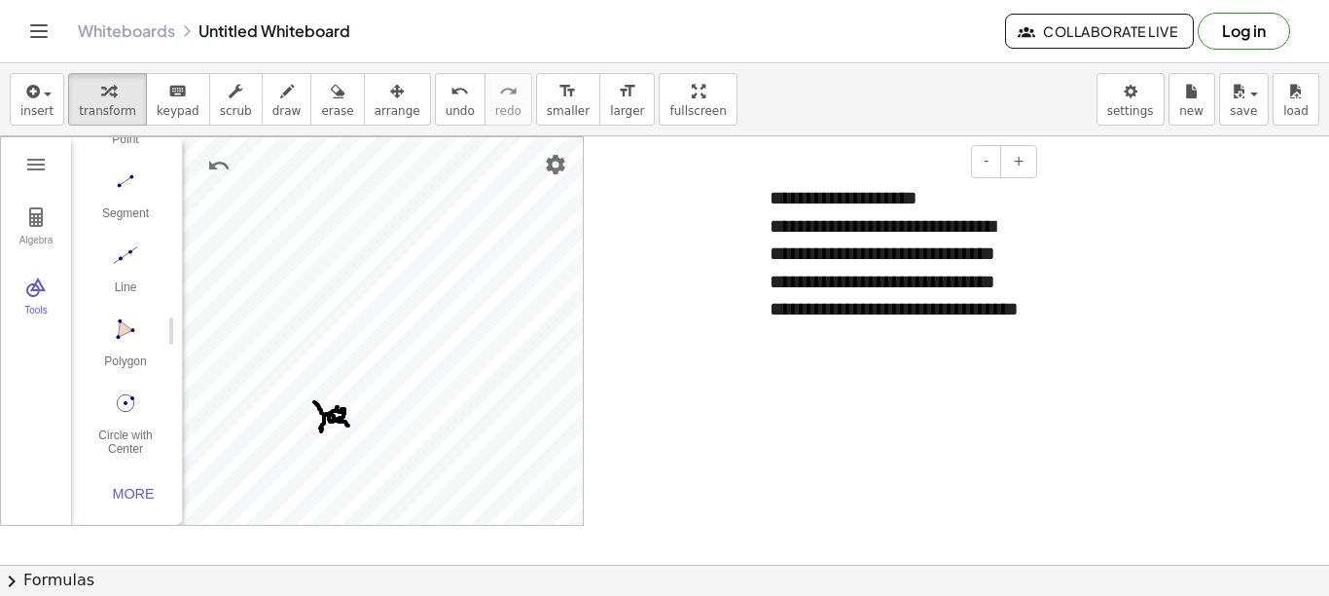
click at [937, 336] on div "**********" at bounding box center [896, 281] width 253 height 139
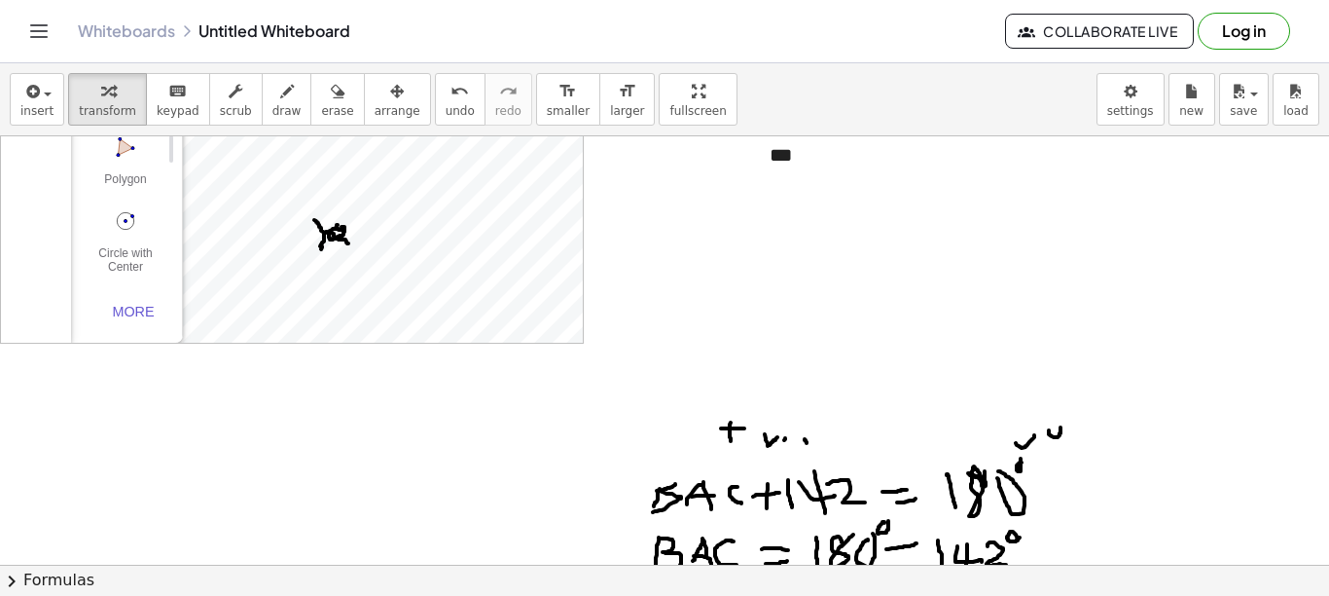
scroll to position [292, 0]
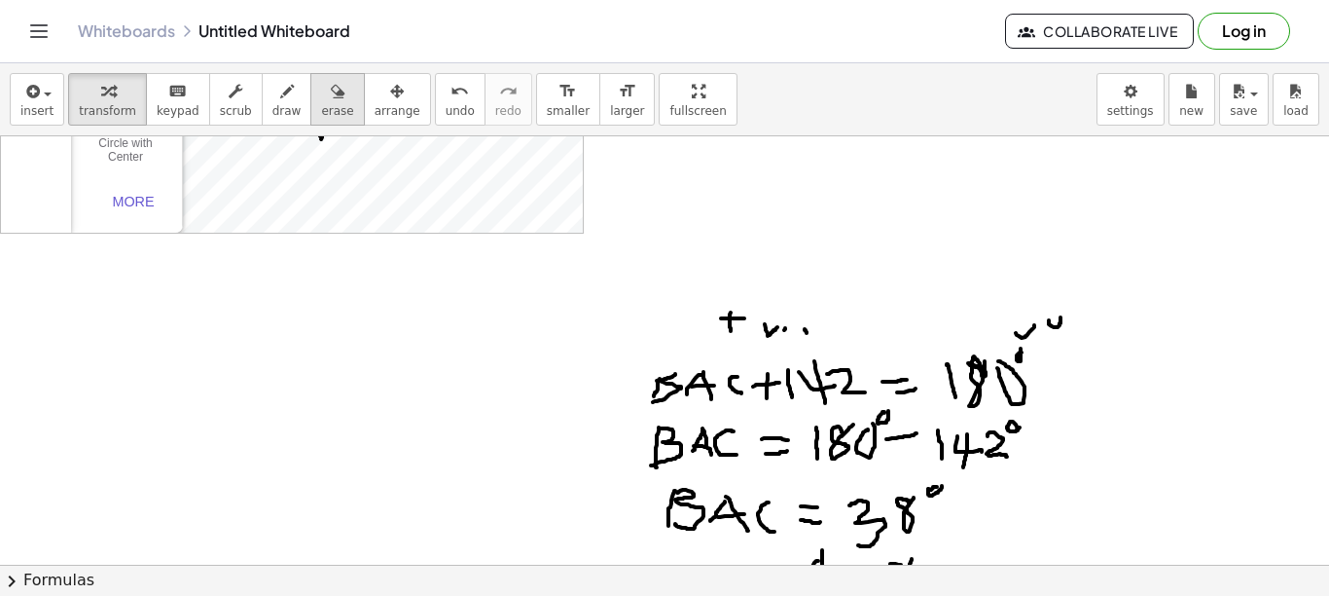
click at [321, 106] on span "erase" at bounding box center [337, 111] width 32 height 14
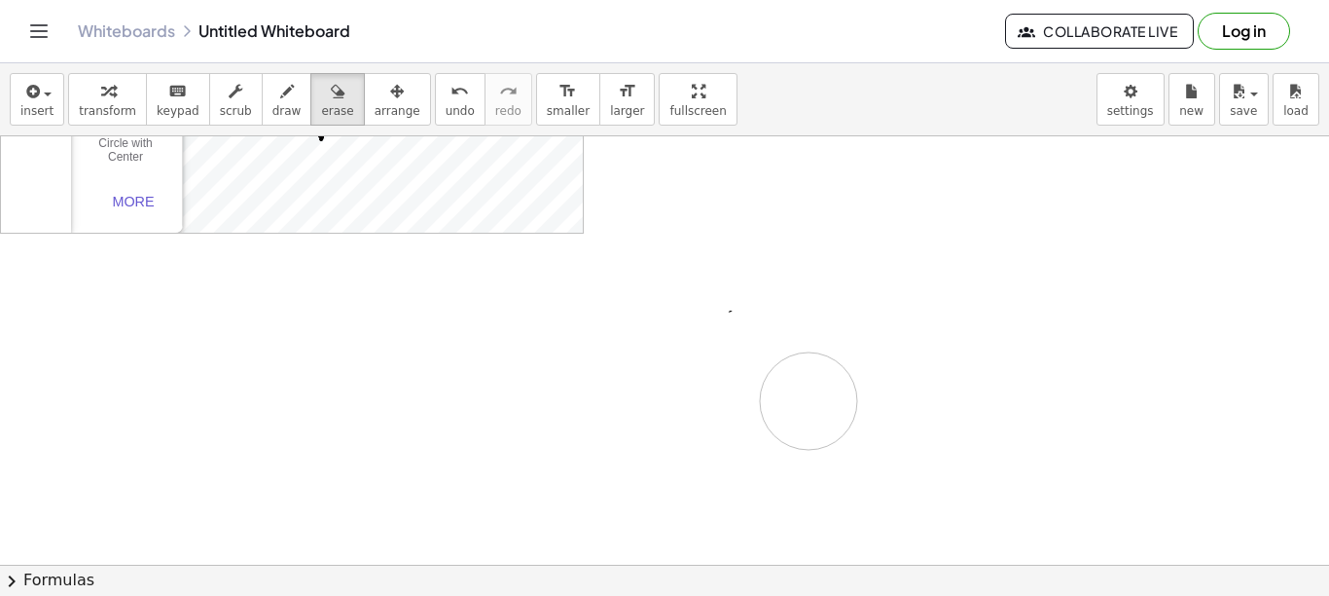
drag, startPoint x: 825, startPoint y: 446, endPoint x: 817, endPoint y: 429, distance: 18.7
click at [817, 429] on div at bounding box center [664, 486] width 1329 height 1285
click at [262, 102] on button "draw" at bounding box center [287, 99] width 51 height 53
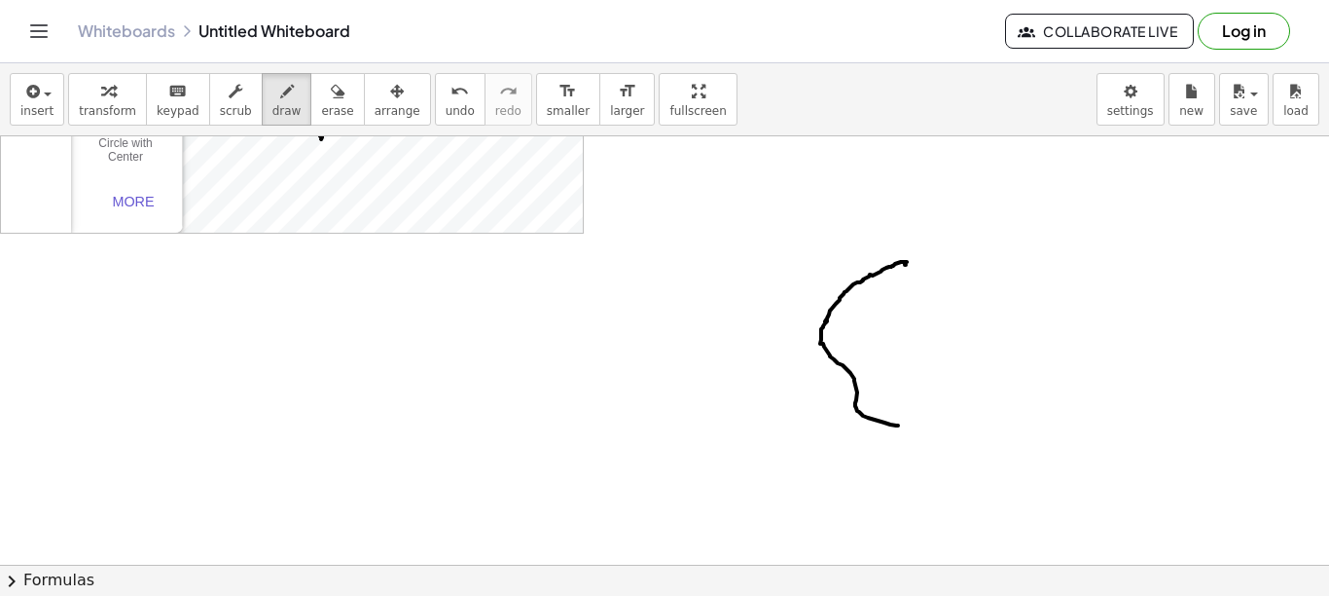
drag, startPoint x: 906, startPoint y: 265, endPoint x: 898, endPoint y: 425, distance: 160.8
click at [898, 425] on div at bounding box center [664, 486] width 1329 height 1285
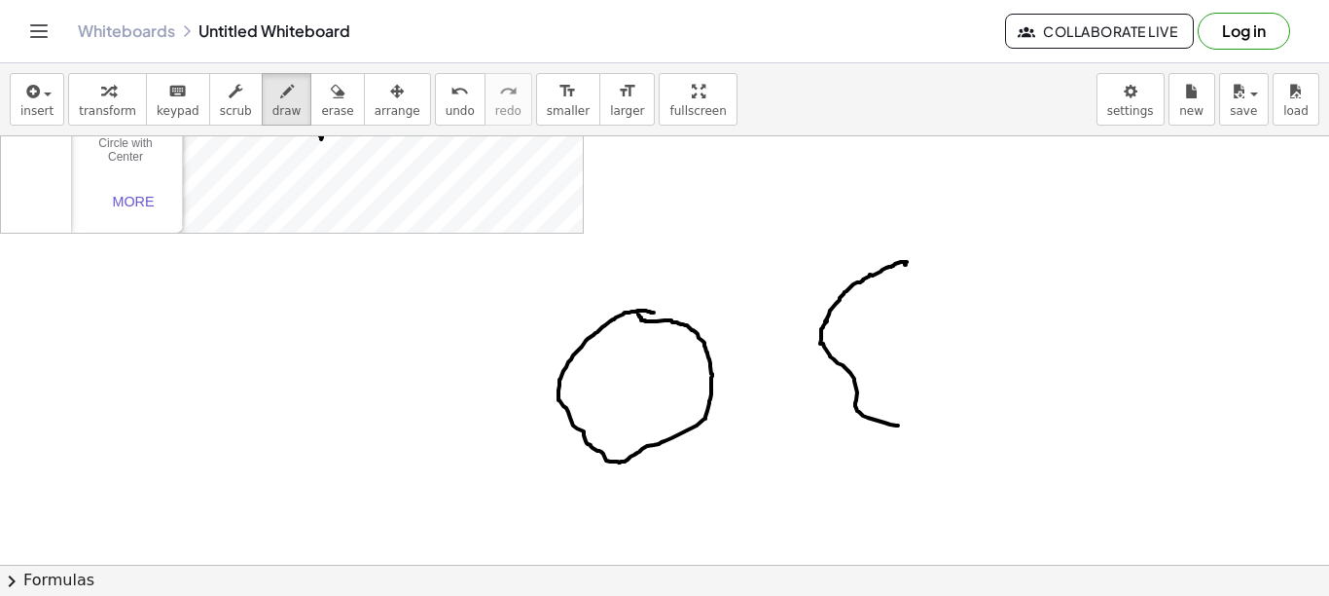
drag, startPoint x: 654, startPoint y: 312, endPoint x: 638, endPoint y: 314, distance: 15.7
click at [638, 314] on div at bounding box center [664, 486] width 1329 height 1285
click at [321, 105] on span "erase" at bounding box center [337, 111] width 32 height 14
click at [899, 256] on div at bounding box center [664, 486] width 1329 height 1285
click at [853, 328] on div at bounding box center [664, 486] width 1329 height 1285
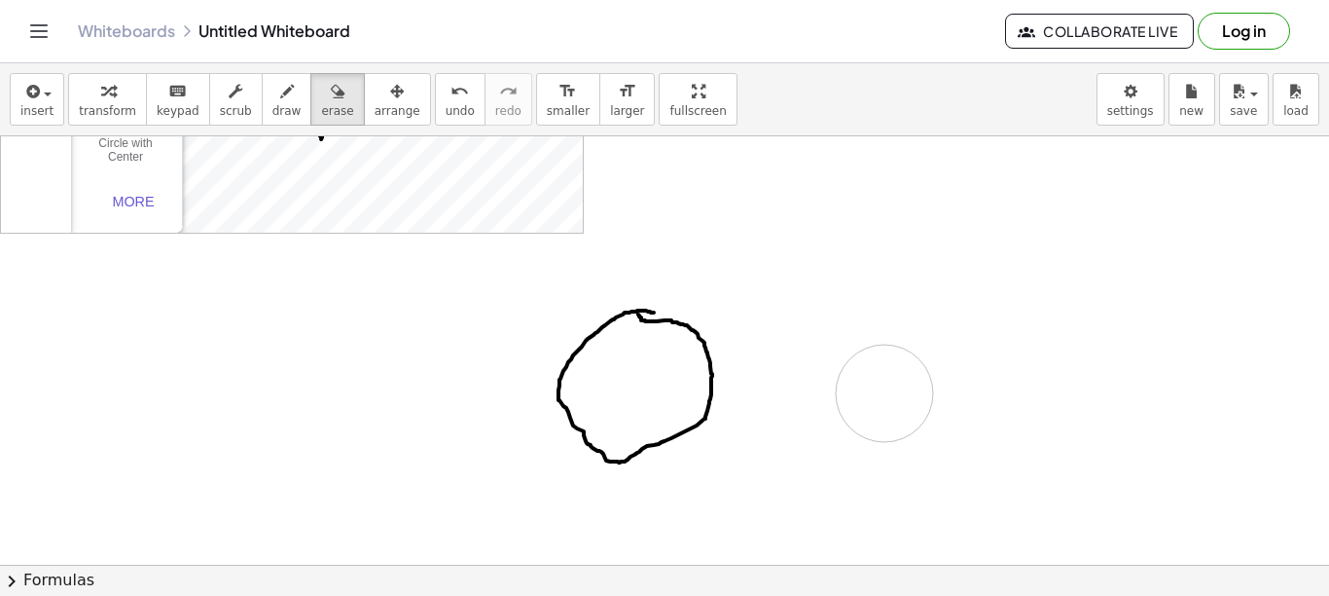
click at [885, 393] on div at bounding box center [664, 486] width 1329 height 1285
click at [87, 105] on span "transform" at bounding box center [107, 111] width 57 height 14
click at [273, 108] on span "draw" at bounding box center [287, 111] width 29 height 14
drag, startPoint x: 626, startPoint y: 462, endPoint x: 496, endPoint y: 463, distance: 129.4
click at [497, 462] on div at bounding box center [664, 486] width 1329 height 1285
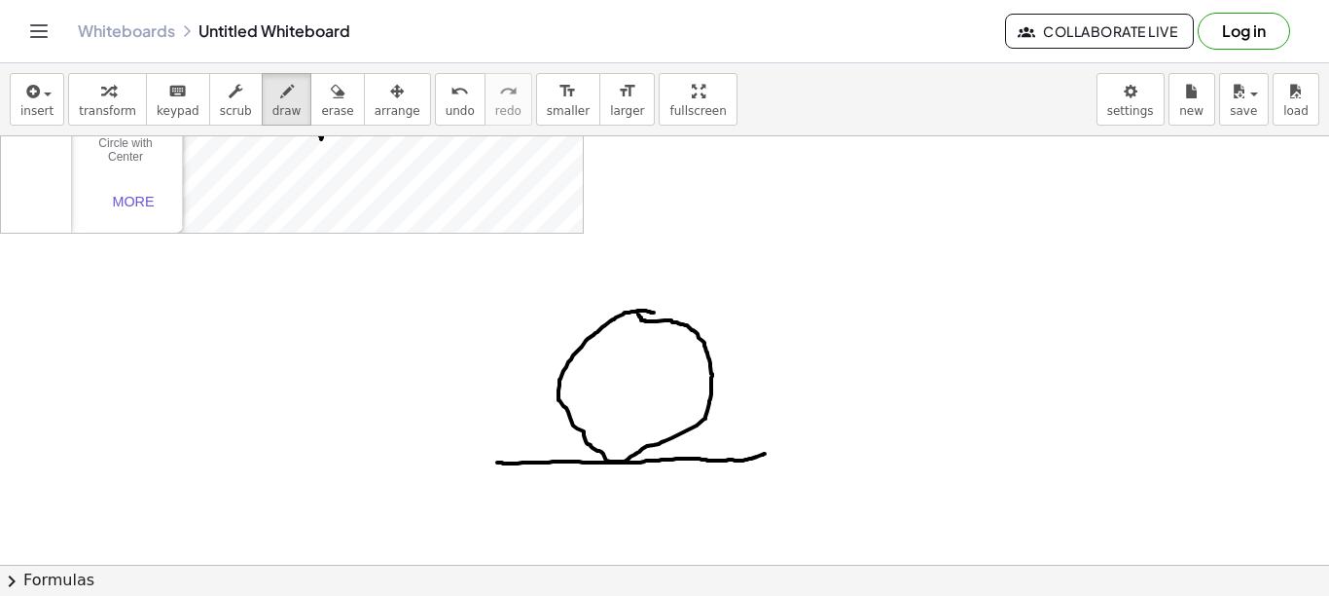
drag, startPoint x: 618, startPoint y: 461, endPoint x: 765, endPoint y: 454, distance: 147.2
click at [765, 454] on div at bounding box center [664, 486] width 1329 height 1285
drag, startPoint x: 640, startPoint y: 316, endPoint x: 568, endPoint y: 409, distance: 117.2
click at [568, 409] on div at bounding box center [664, 486] width 1329 height 1285
drag, startPoint x: 637, startPoint y: 463, endPoint x: 682, endPoint y: 520, distance: 72.0
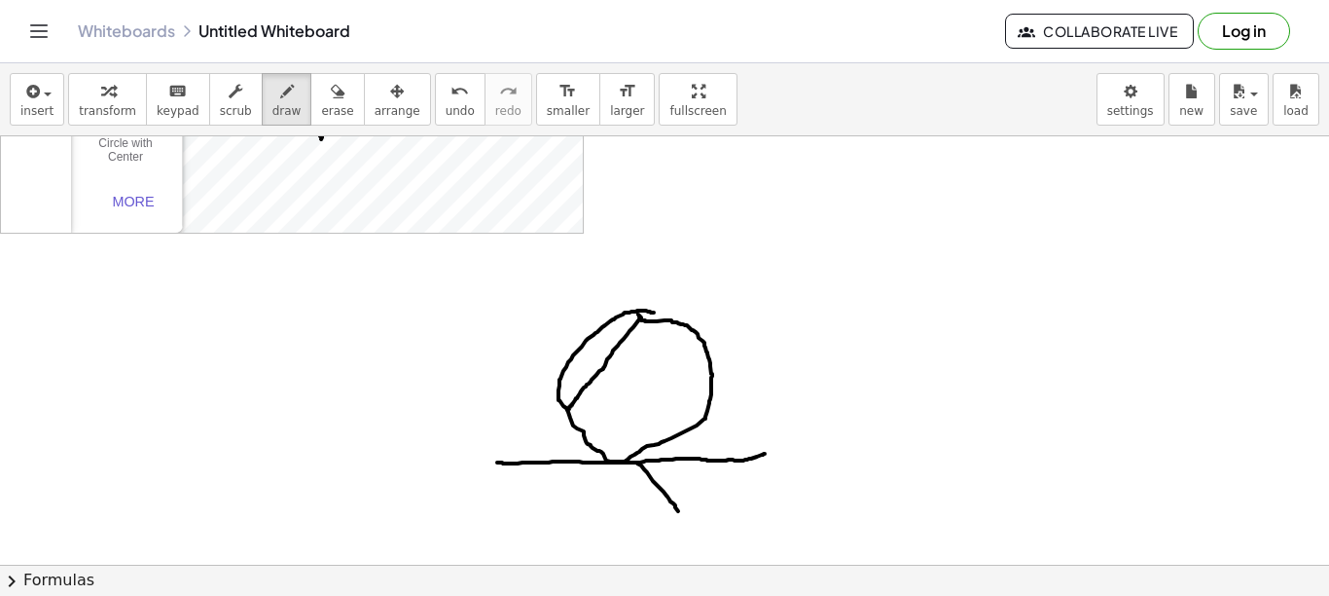
click at [682, 520] on div at bounding box center [664, 486] width 1329 height 1285
drag, startPoint x: 691, startPoint y: 513, endPoint x: 661, endPoint y: 516, distance: 30.3
click at [661, 516] on div at bounding box center [664, 486] width 1329 height 1285
drag, startPoint x: 714, startPoint y: 509, endPoint x: 718, endPoint y: 536, distance: 27.5
click at [718, 536] on div at bounding box center [664, 486] width 1329 height 1285
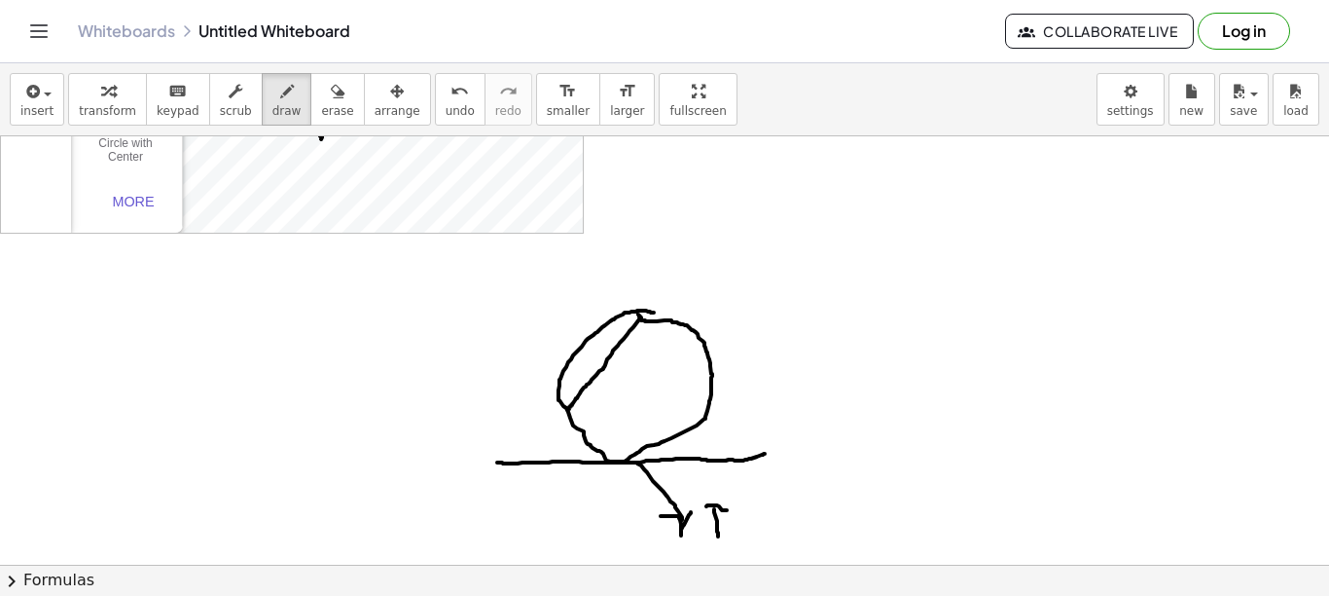
drag, startPoint x: 710, startPoint y: 505, endPoint x: 727, endPoint y: 511, distance: 18.5
click at [727, 511] on div at bounding box center [664, 486] width 1329 height 1285
drag, startPoint x: 733, startPoint y: 542, endPoint x: 764, endPoint y: 563, distance: 37.3
click at [764, 563] on div at bounding box center [664, 486] width 1329 height 1285
drag, startPoint x: 596, startPoint y: 374, endPoint x: 432, endPoint y: 402, distance: 165.9
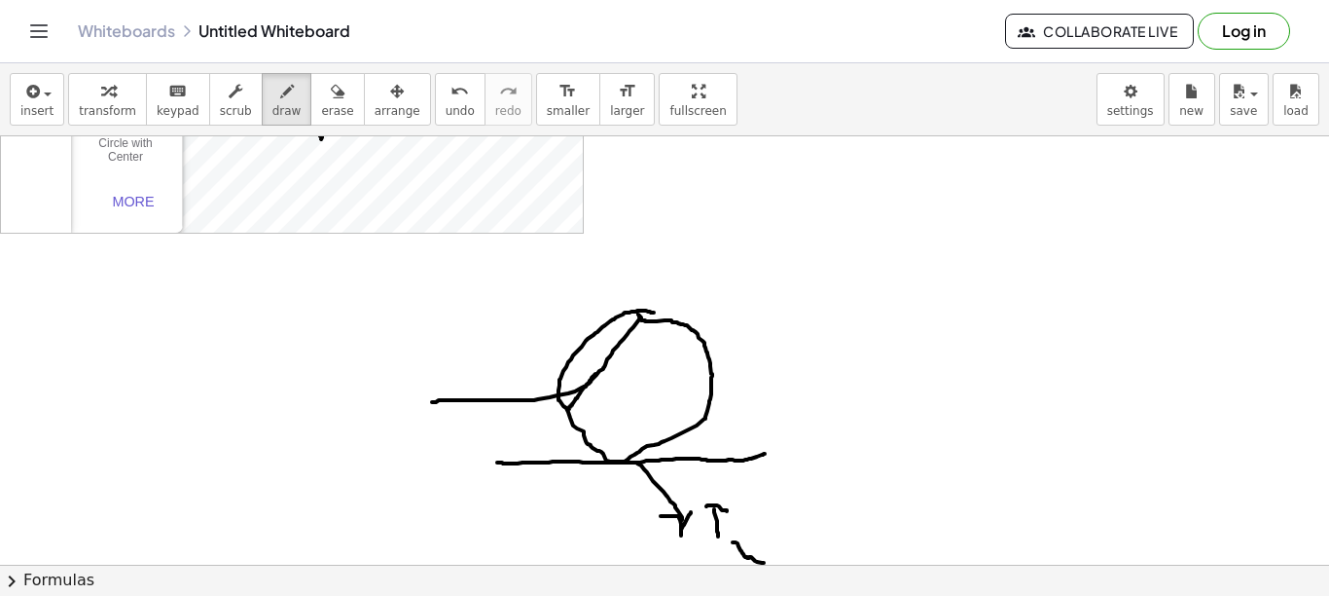
click at [432, 402] on div at bounding box center [664, 486] width 1329 height 1285
drag, startPoint x: 383, startPoint y: 389, endPoint x: 382, endPoint y: 414, distance: 24.4
click at [382, 414] on div at bounding box center [664, 486] width 1329 height 1285
drag, startPoint x: 388, startPoint y: 382, endPoint x: 414, endPoint y: 418, distance: 44.8
click at [414, 418] on div at bounding box center [664, 486] width 1329 height 1285
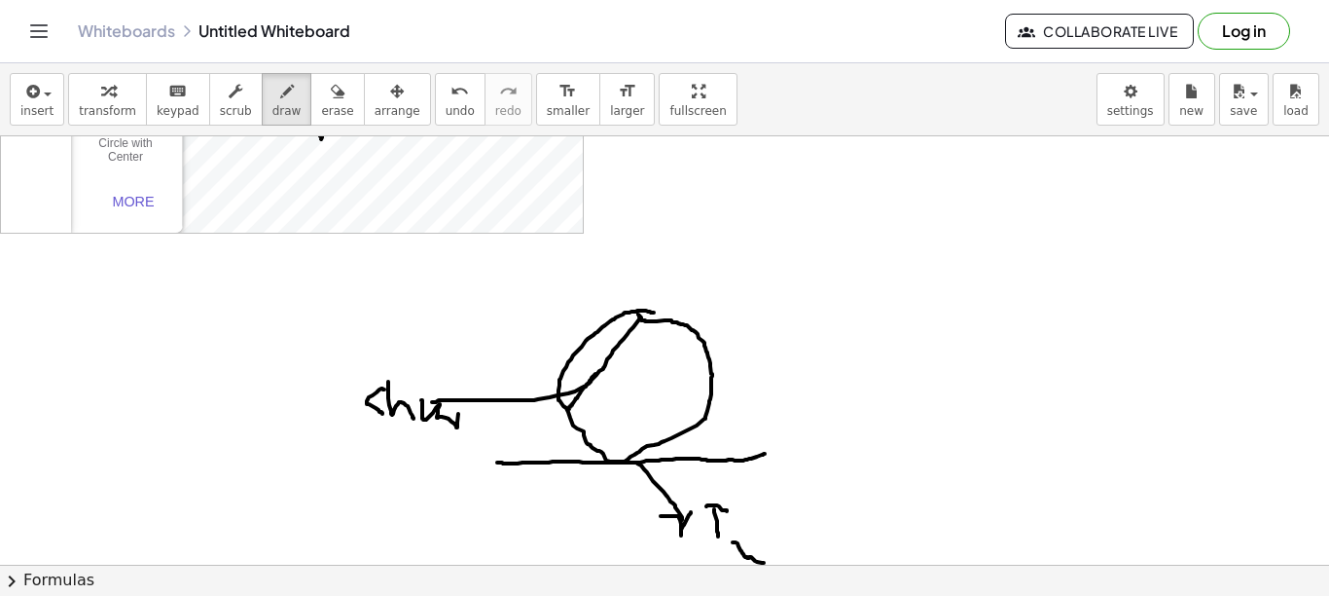
drag, startPoint x: 421, startPoint y: 400, endPoint x: 457, endPoint y: 414, distance: 38.5
click at [456, 413] on div at bounding box center [664, 486] width 1329 height 1285
click at [696, 436] on div at bounding box center [664, 486] width 1329 height 1285
drag, startPoint x: 655, startPoint y: 289, endPoint x: 645, endPoint y: 295, distance: 11.3
click at [645, 295] on div at bounding box center [664, 486] width 1329 height 1285
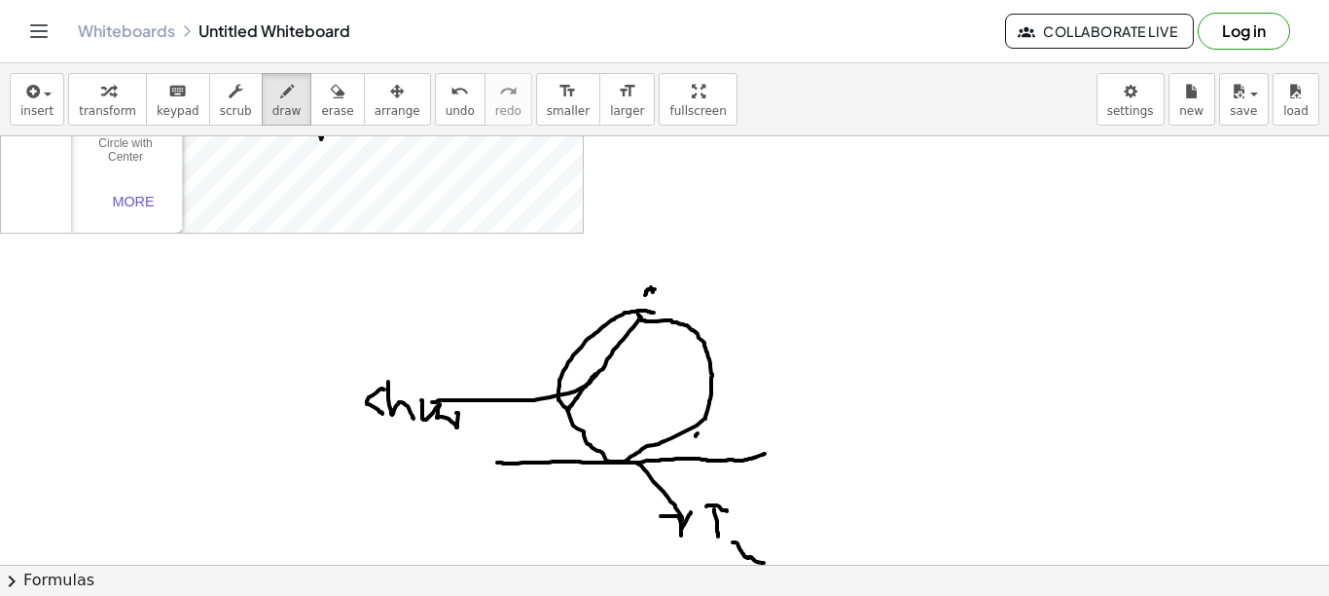
drag, startPoint x: 653, startPoint y: 292, endPoint x: 659, endPoint y: 302, distance: 11.3
click at [659, 302] on div at bounding box center [664, 486] width 1329 height 1285
drag, startPoint x: 645, startPoint y: 289, endPoint x: 638, endPoint y: 301, distance: 13.5
click at [638, 301] on div at bounding box center [664, 486] width 1329 height 1285
drag, startPoint x: 651, startPoint y: 293, endPoint x: 663, endPoint y: 296, distance: 12.0
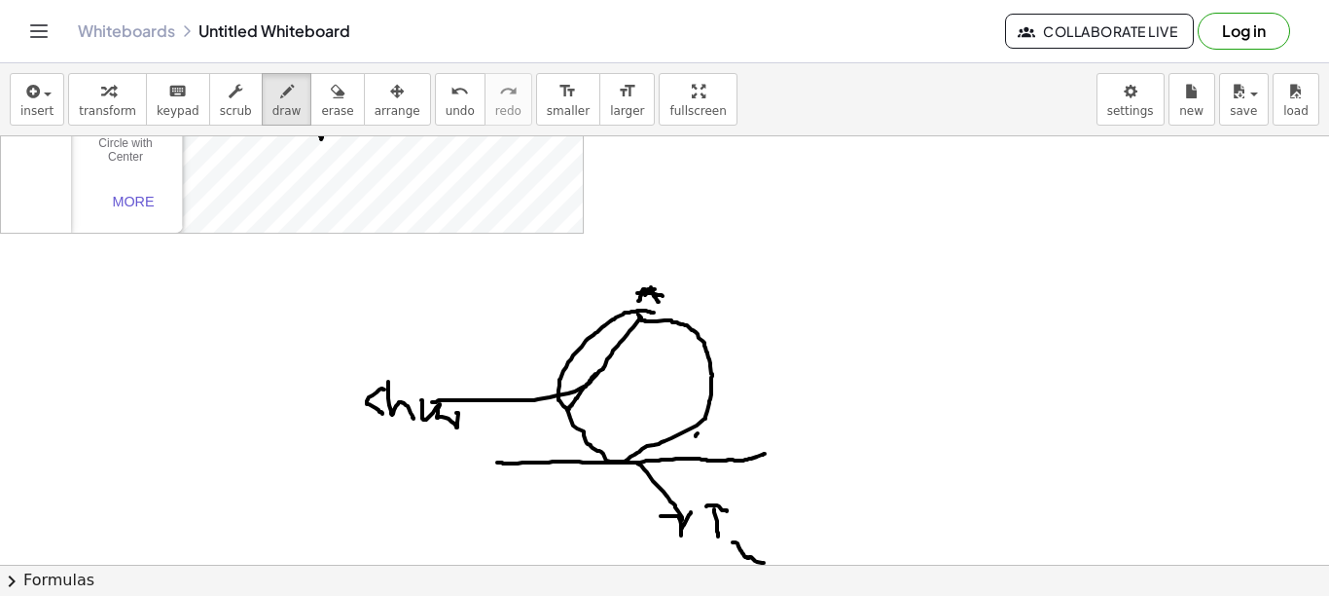
click at [663, 296] on div at bounding box center [664, 486] width 1329 height 1285
click at [550, 421] on div at bounding box center [664, 486] width 1329 height 1285
drag, startPoint x: 552, startPoint y: 413, endPoint x: 557, endPoint y: 421, distance: 10.0
click at [557, 421] on div at bounding box center [664, 486] width 1329 height 1285
drag, startPoint x: 545, startPoint y: 416, endPoint x: 552, endPoint y: 429, distance: 15.2
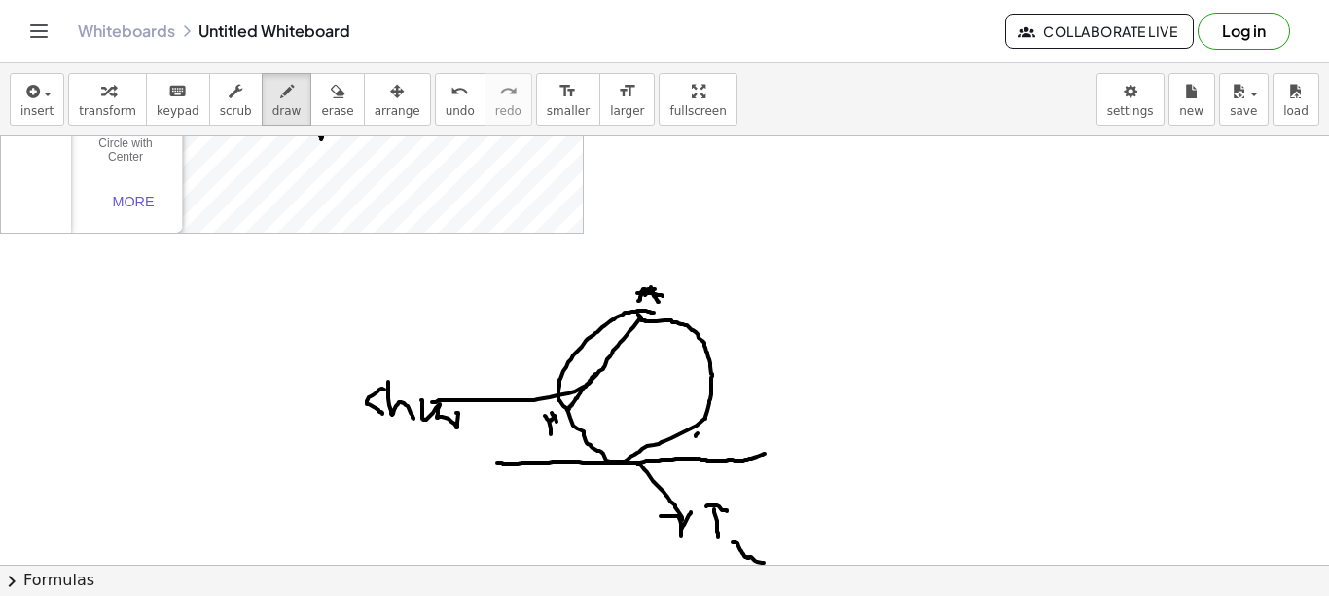
click at [552, 434] on div at bounding box center [664, 486] width 1329 height 1285
drag, startPoint x: 548, startPoint y: 416, endPoint x: 550, endPoint y: 435, distance: 19.6
click at [550, 435] on div at bounding box center [664, 486] width 1329 height 1285
drag, startPoint x: 603, startPoint y: 337, endPoint x: 591, endPoint y: 353, distance: 20.8
click at [591, 353] on div at bounding box center [664, 486] width 1329 height 1285
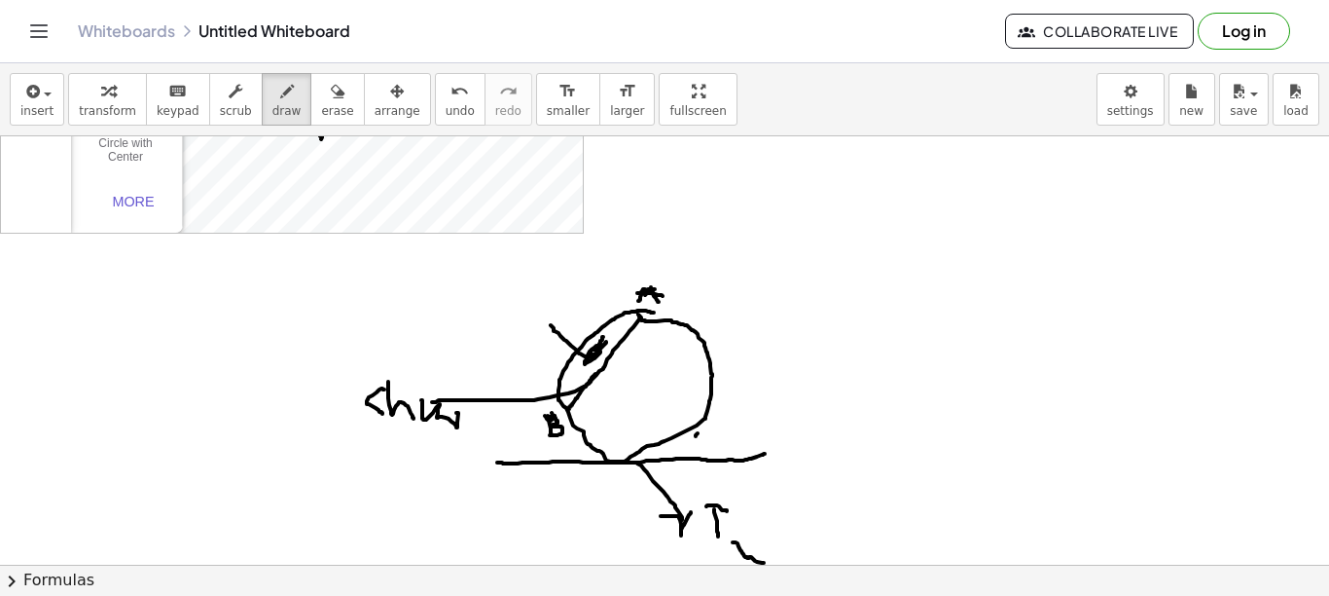
drag, startPoint x: 590, startPoint y: 357, endPoint x: 547, endPoint y: 321, distance: 56.0
click at [547, 321] on div at bounding box center [664, 486] width 1329 height 1285
drag, startPoint x: 665, startPoint y: 376, endPoint x: 662, endPoint y: 399, distance: 23.5
click at [662, 399] on div at bounding box center [664, 486] width 1329 height 1285
drag, startPoint x: 650, startPoint y: 319, endPoint x: 558, endPoint y: 403, distance: 124.7
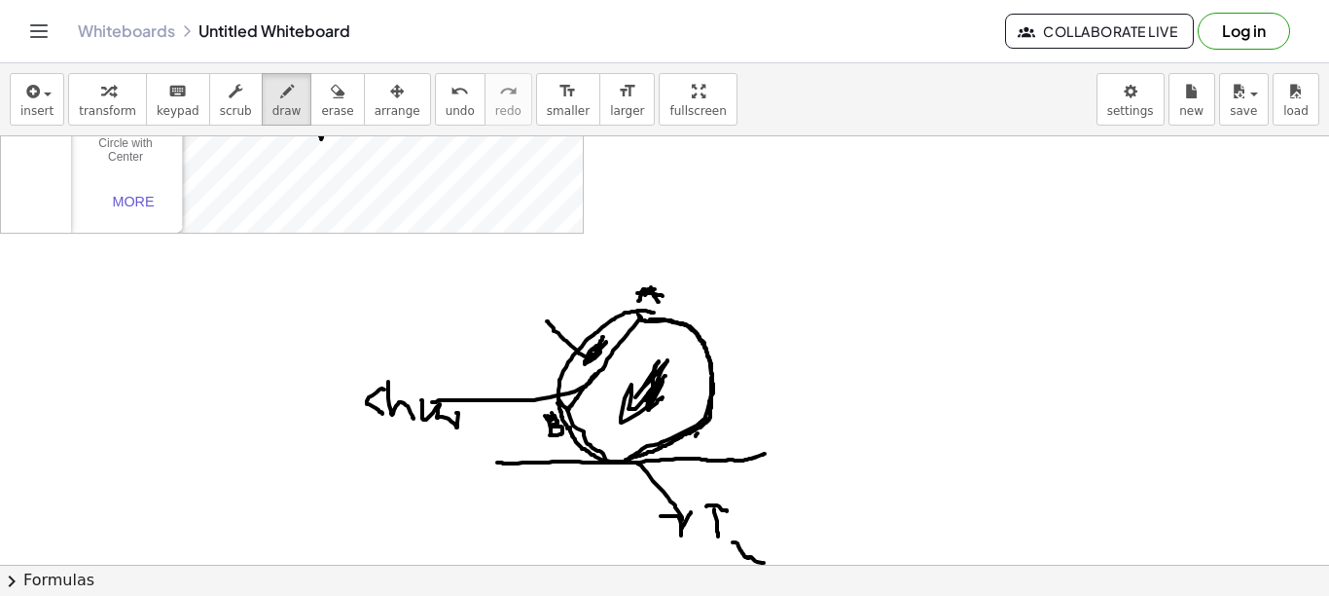
click at [558, 403] on div at bounding box center [664, 486] width 1329 height 1285
click at [637, 311] on div at bounding box center [664, 486] width 1329 height 1285
drag, startPoint x: 625, startPoint y: 310, endPoint x: 566, endPoint y: 416, distance: 120.2
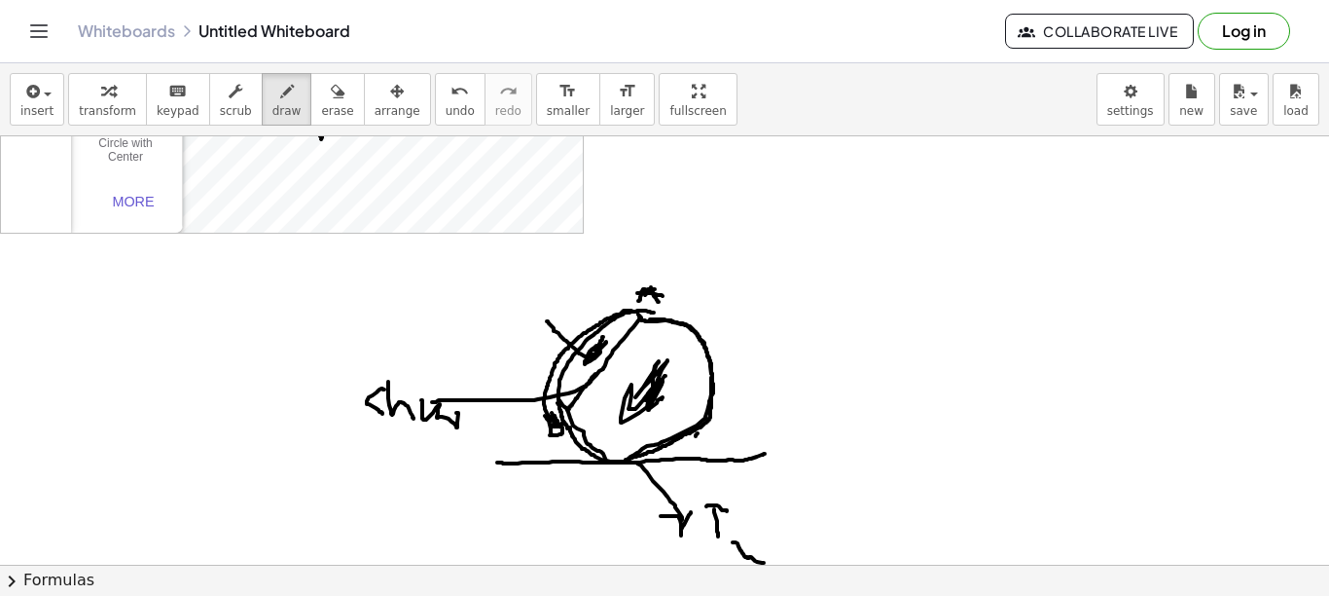
click at [566, 423] on div at bounding box center [664, 486] width 1329 height 1285
drag, startPoint x: 565, startPoint y: 406, endPoint x: 560, endPoint y: 416, distance: 11.3
click at [560, 416] on div at bounding box center [664, 486] width 1329 height 1285
drag, startPoint x: 964, startPoint y: 260, endPoint x: 872, endPoint y: 280, distance: 94.7
click at [872, 280] on div at bounding box center [664, 486] width 1329 height 1285
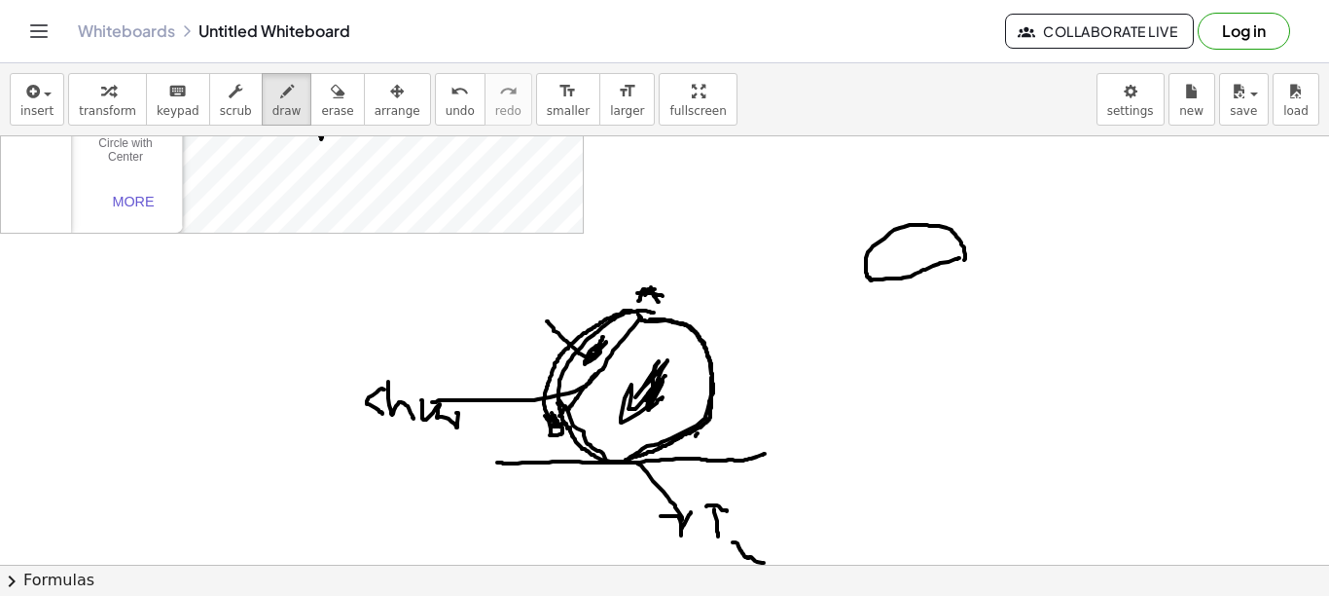
drag, startPoint x: 872, startPoint y: 279, endPoint x: 965, endPoint y: 256, distance: 96.3
click at [965, 256] on div at bounding box center [664, 486] width 1329 height 1285
drag, startPoint x: 943, startPoint y: 237, endPoint x: 908, endPoint y: 245, distance: 35.9
click at [908, 245] on div at bounding box center [664, 486] width 1329 height 1285
drag, startPoint x: 964, startPoint y: 275, endPoint x: 862, endPoint y: 309, distance: 106.8
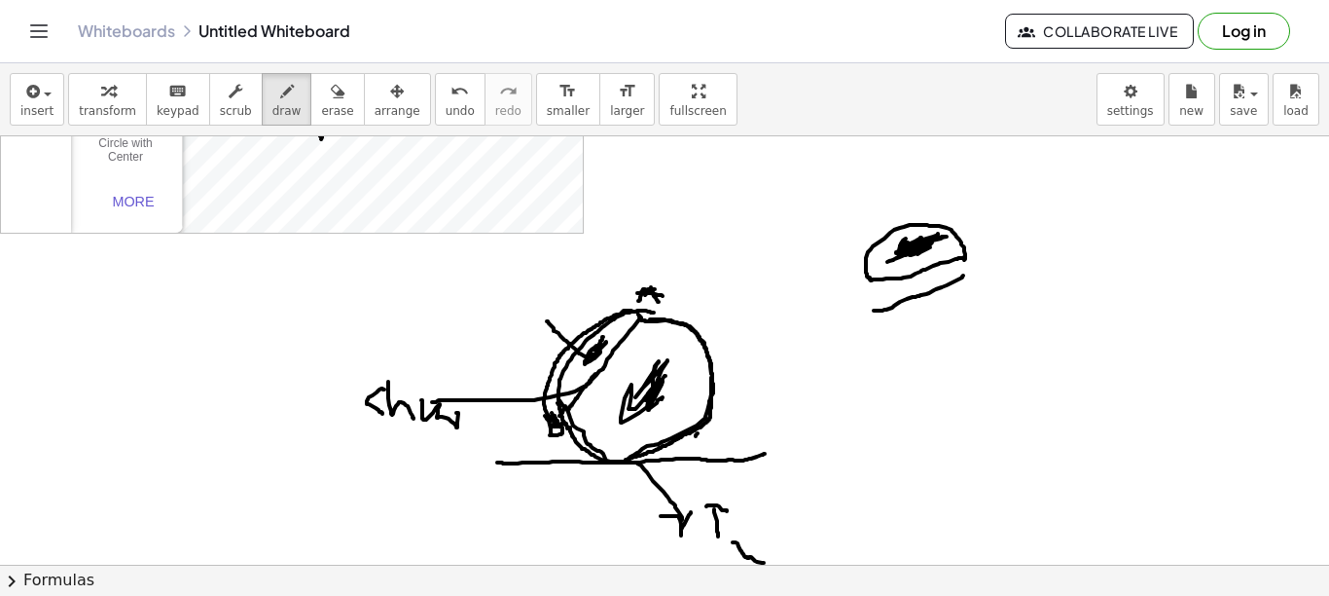
click at [872, 310] on div at bounding box center [664, 486] width 1329 height 1285
drag, startPoint x: 871, startPoint y: 309, endPoint x: 964, endPoint y: 273, distance: 99.8
click at [964, 273] on div at bounding box center [664, 486] width 1329 height 1285
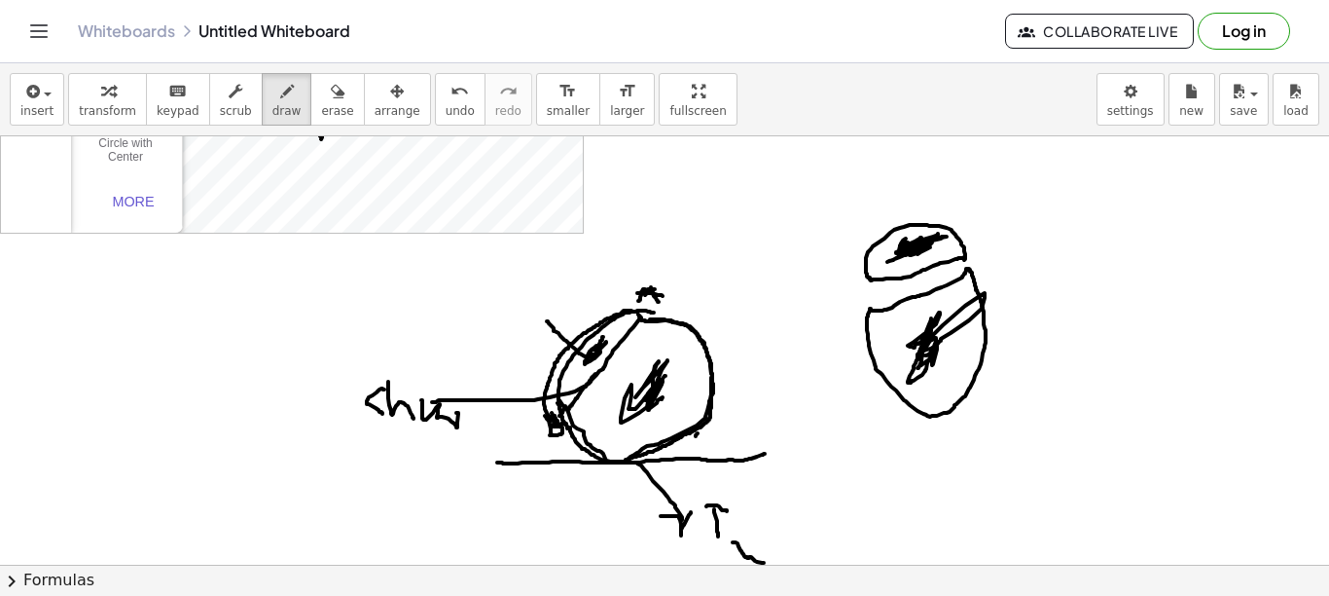
drag, startPoint x: 924, startPoint y: 341, endPoint x: 935, endPoint y: 354, distance: 17.9
click at [935, 354] on div at bounding box center [664, 486] width 1329 height 1285
click at [321, 107] on span "erase" at bounding box center [337, 111] width 32 height 14
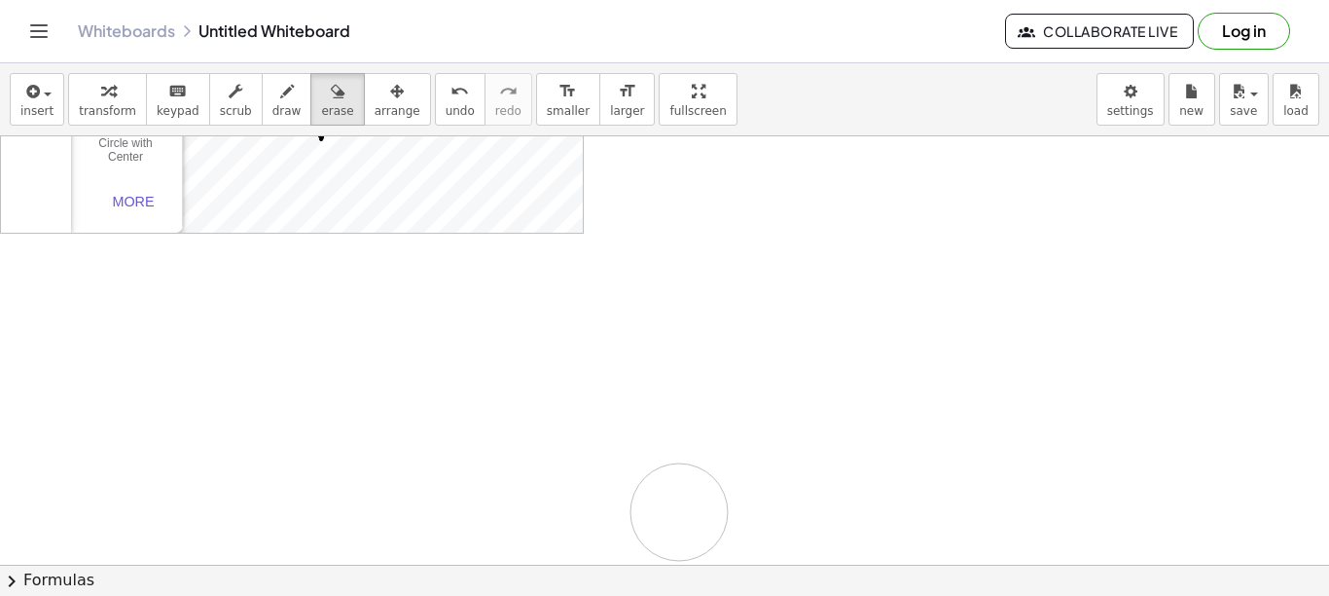
drag, startPoint x: 959, startPoint y: 253, endPoint x: 740, endPoint y: 368, distance: 247.3
click at [701, 507] on div at bounding box center [664, 486] width 1329 height 1285
drag, startPoint x: 896, startPoint y: 313, endPoint x: 835, endPoint y: 321, distance: 61.8
click at [835, 321] on div at bounding box center [664, 486] width 1329 height 1285
click at [273, 108] on span "draw" at bounding box center [287, 111] width 29 height 14
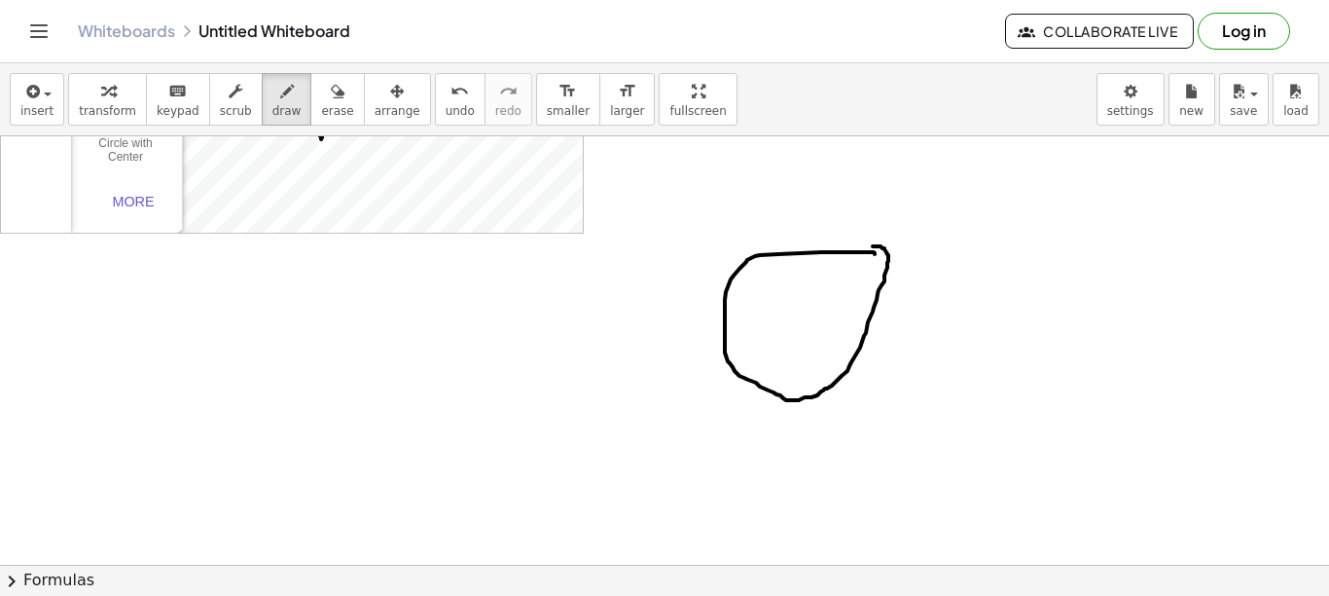
drag, startPoint x: 875, startPoint y: 254, endPoint x: 855, endPoint y: 255, distance: 20.5
click at [855, 255] on div at bounding box center [664, 486] width 1329 height 1285
drag, startPoint x: 808, startPoint y: 402, endPoint x: 576, endPoint y: 410, distance: 231.8
click at [576, 410] on div at bounding box center [664, 486] width 1329 height 1285
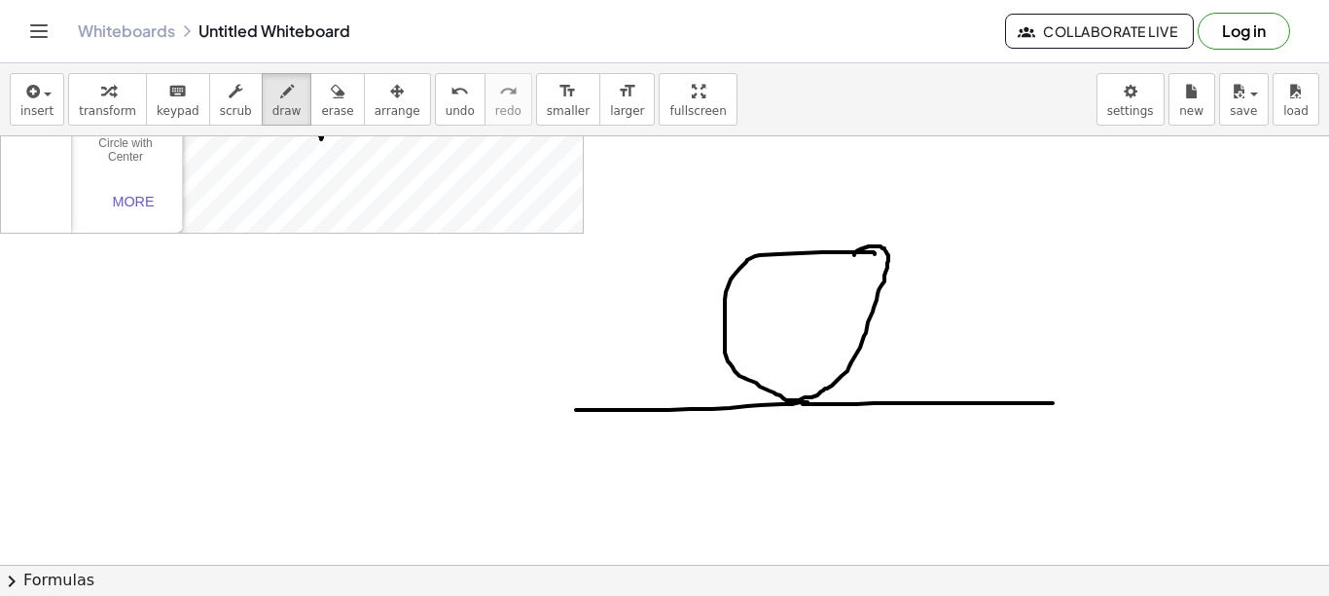
drag, startPoint x: 803, startPoint y: 404, endPoint x: 1063, endPoint y: 403, distance: 259.9
click at [1063, 403] on div at bounding box center [664, 486] width 1329 height 1285
drag, startPoint x: 787, startPoint y: 401, endPoint x: 885, endPoint y: 274, distance: 159.6
click at [885, 274] on div at bounding box center [664, 486] width 1329 height 1285
drag, startPoint x: 792, startPoint y: 416, endPoint x: 764, endPoint y: 443, distance: 39.2
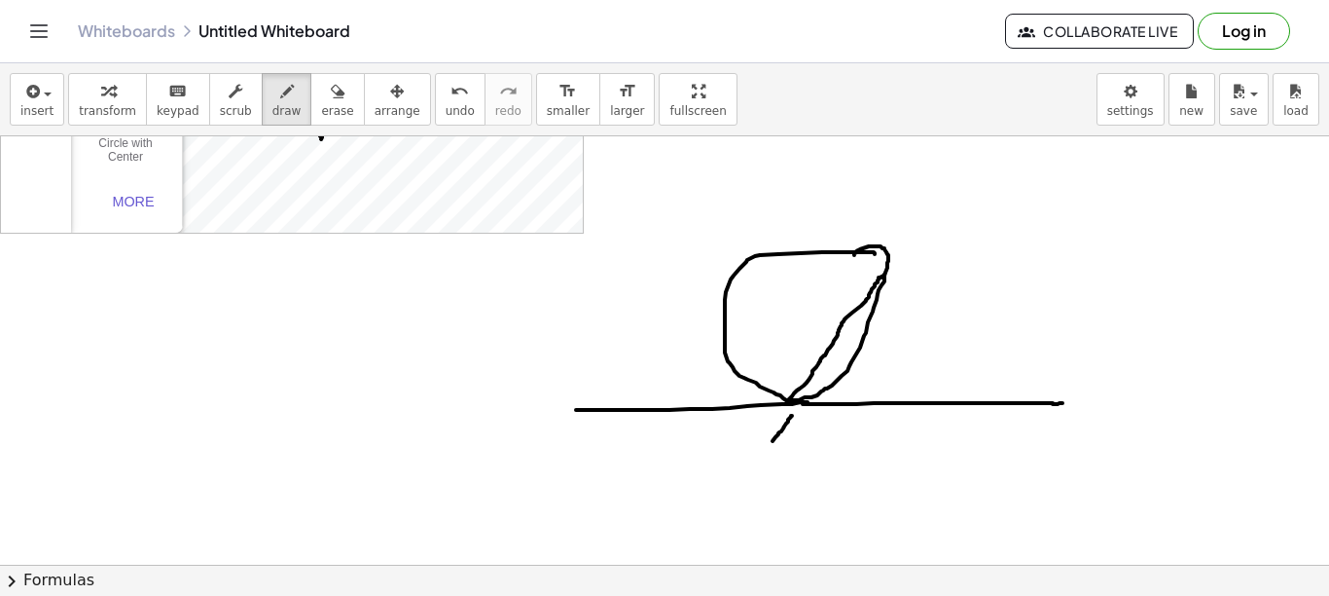
click at [768, 445] on div at bounding box center [664, 486] width 1329 height 1285
drag, startPoint x: 790, startPoint y: 413, endPoint x: 803, endPoint y: 451, distance: 40.0
click at [803, 451] on div at bounding box center [664, 486] width 1329 height 1285
drag, startPoint x: 782, startPoint y: 434, endPoint x: 806, endPoint y: 433, distance: 24.4
click at [805, 433] on div at bounding box center [664, 486] width 1329 height 1285
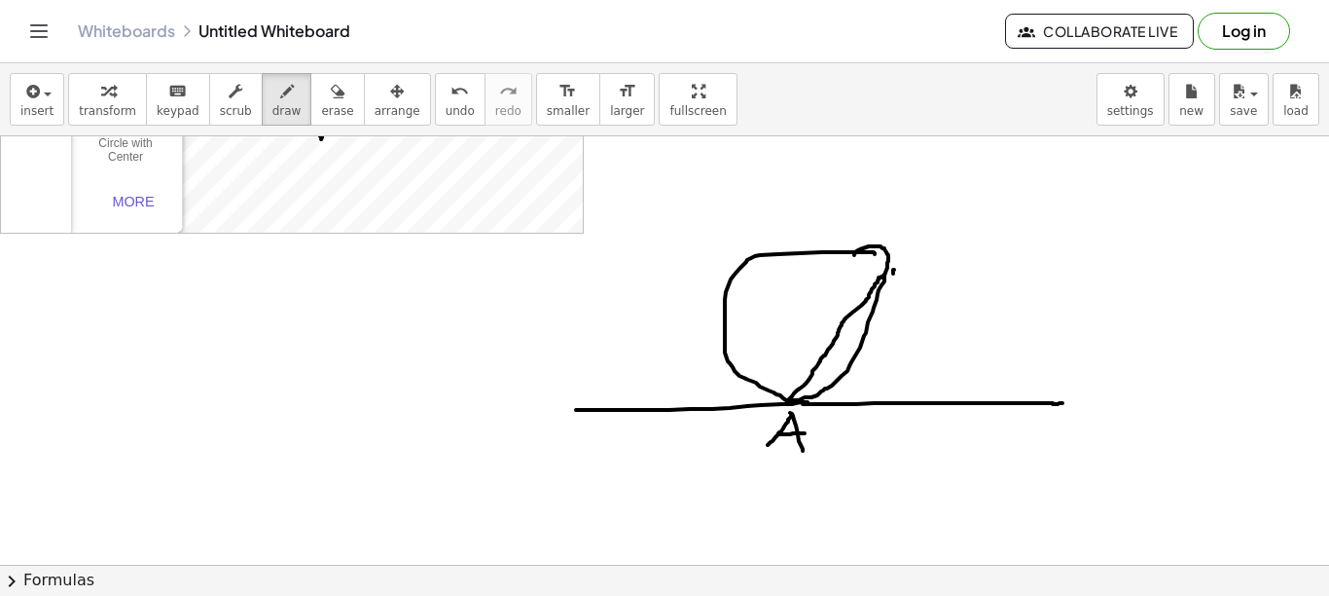
drag, startPoint x: 894, startPoint y: 270, endPoint x: 895, endPoint y: 292, distance: 22.4
click at [895, 292] on div at bounding box center [664, 486] width 1329 height 1285
drag, startPoint x: 892, startPoint y: 267, endPoint x: 897, endPoint y: 287, distance: 21.0
click at [897, 287] on div at bounding box center [664, 486] width 1329 height 1285
click at [853, 337] on div at bounding box center [664, 486] width 1329 height 1285
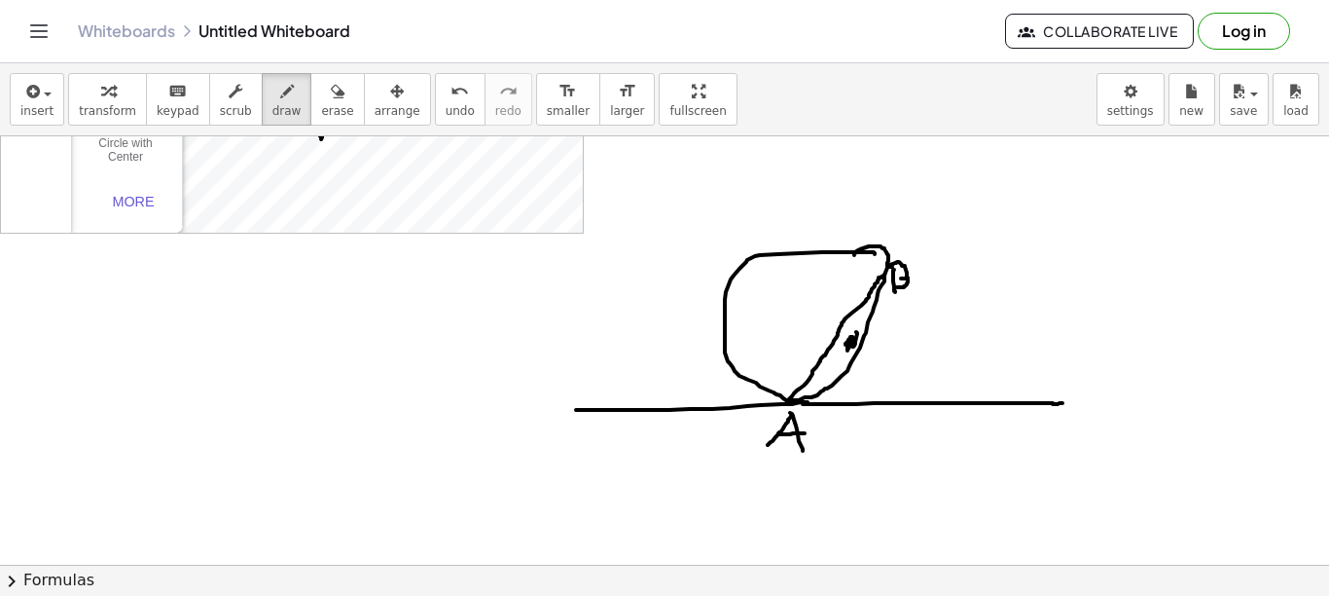
drag, startPoint x: 856, startPoint y: 332, endPoint x: 848, endPoint y: 345, distance: 15.4
click at [848, 345] on div at bounding box center [664, 486] width 1329 height 1285
click at [773, 309] on div at bounding box center [664, 486] width 1329 height 1285
drag, startPoint x: 813, startPoint y: 368, endPoint x: 849, endPoint y: 397, distance: 46.4
click at [849, 397] on div at bounding box center [664, 486] width 1329 height 1285
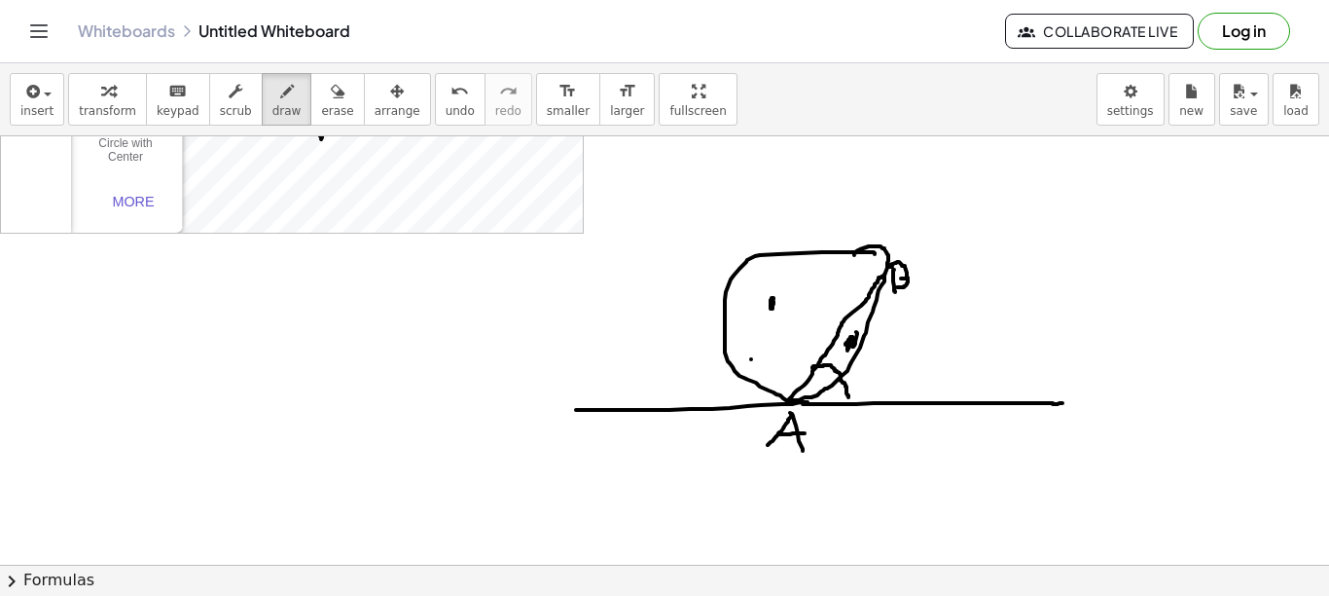
click at [750, 359] on div at bounding box center [664, 486] width 1329 height 1285
drag, startPoint x: 807, startPoint y: 366, endPoint x: 757, endPoint y: 405, distance: 63.1
click at [757, 405] on div at bounding box center [664, 486] width 1329 height 1285
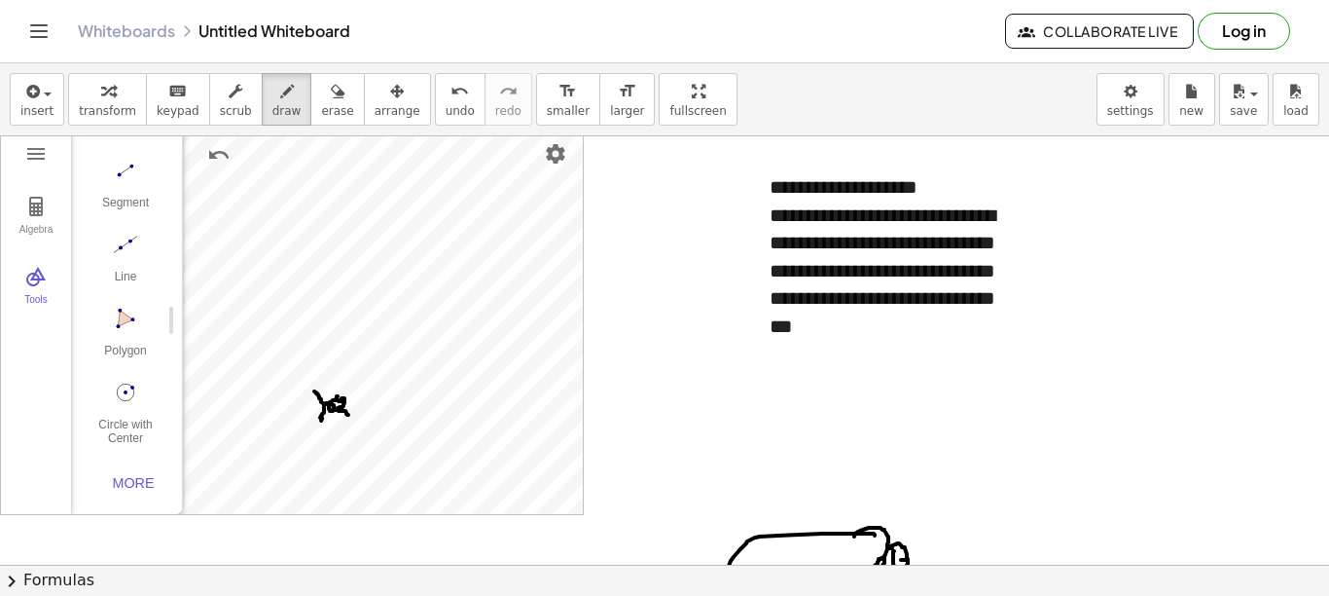
scroll to position [0, 0]
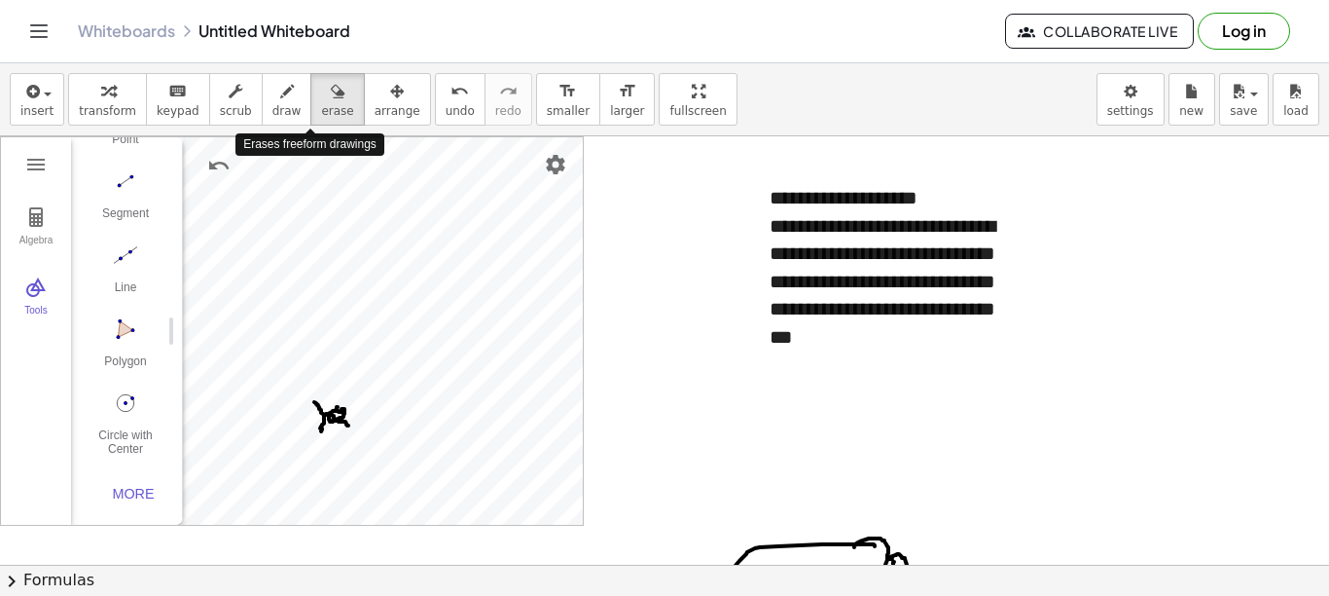
drag, startPoint x: 315, startPoint y: 107, endPoint x: 347, endPoint y: 175, distance: 75.3
click at [321, 108] on span "erase" at bounding box center [337, 111] width 32 height 14
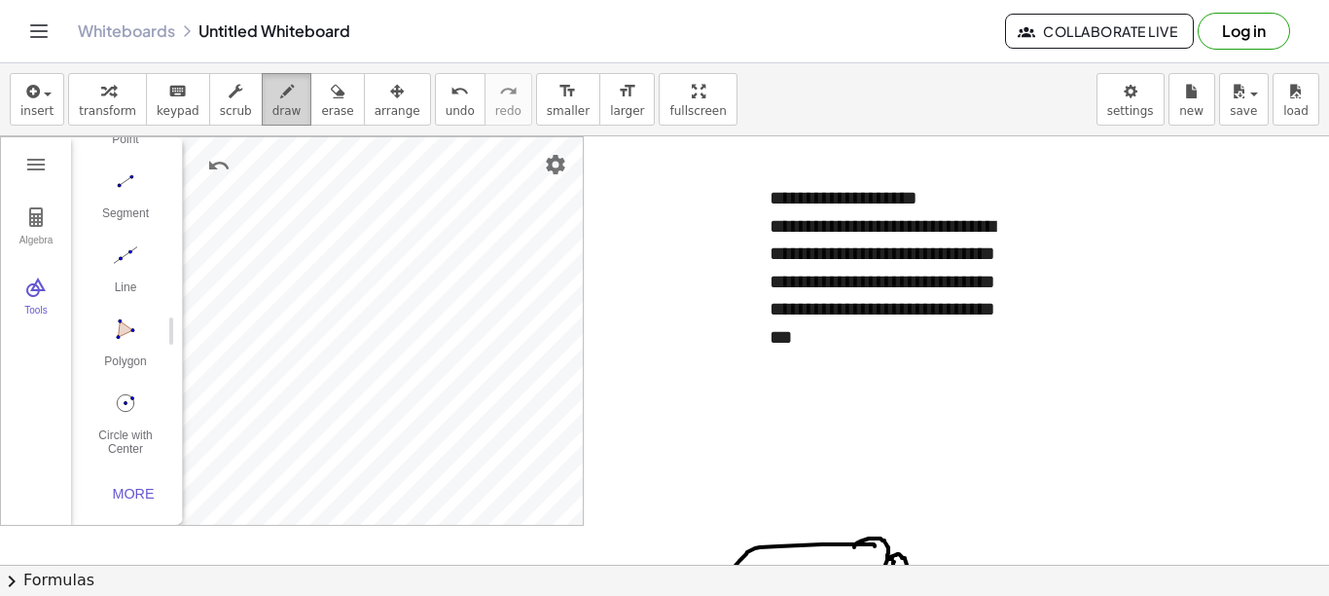
click at [280, 101] on icon "button" at bounding box center [287, 91] width 14 height 23
drag, startPoint x: 319, startPoint y: 399, endPoint x: 329, endPoint y: 430, distance: 32.6
drag, startPoint x: 345, startPoint y: 408, endPoint x: 346, endPoint y: 429, distance: 21.4
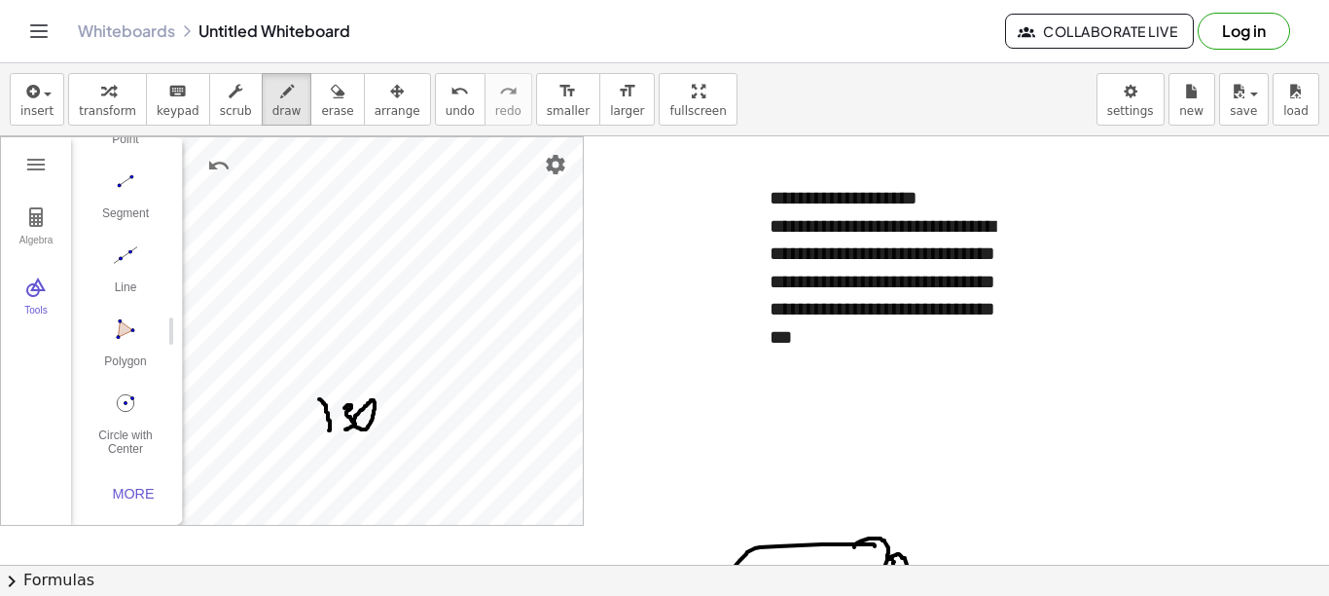
drag, startPoint x: 317, startPoint y: 398, endPoint x: 331, endPoint y: 429, distance: 34.0
drag, startPoint x: 323, startPoint y: 403, endPoint x: 324, endPoint y: 424, distance: 21.4
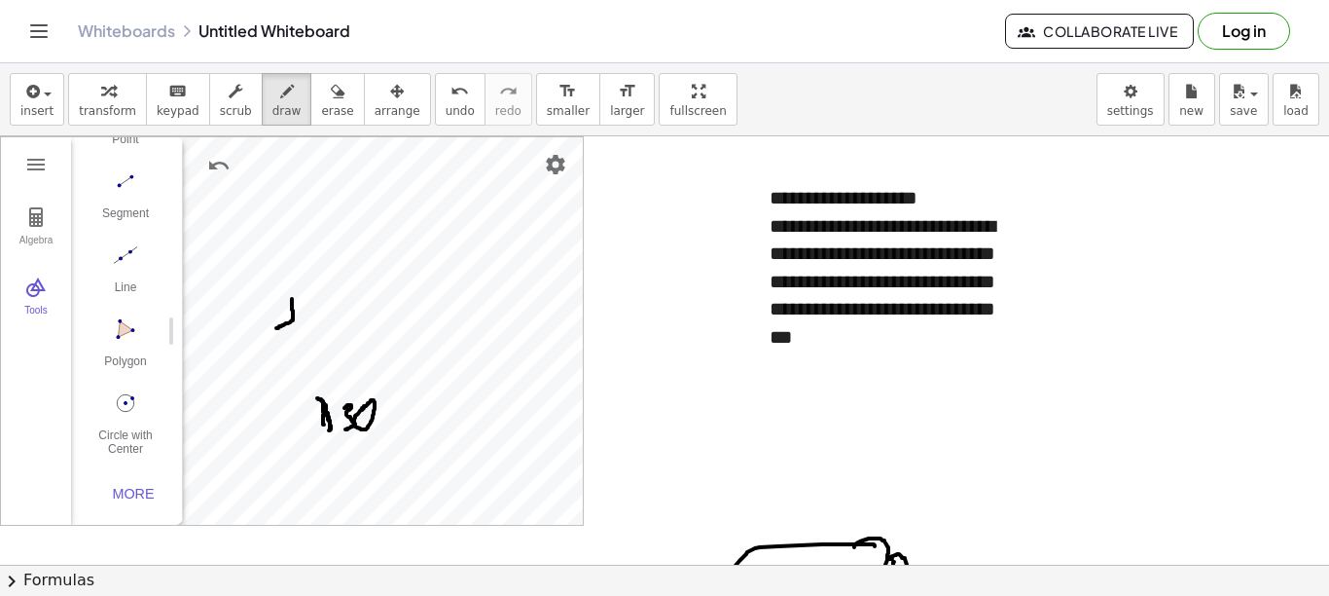
drag, startPoint x: 292, startPoint y: 299, endPoint x: 276, endPoint y: 328, distance: 33.1
drag, startPoint x: 283, startPoint y: 327, endPoint x: 293, endPoint y: 355, distance: 29.9
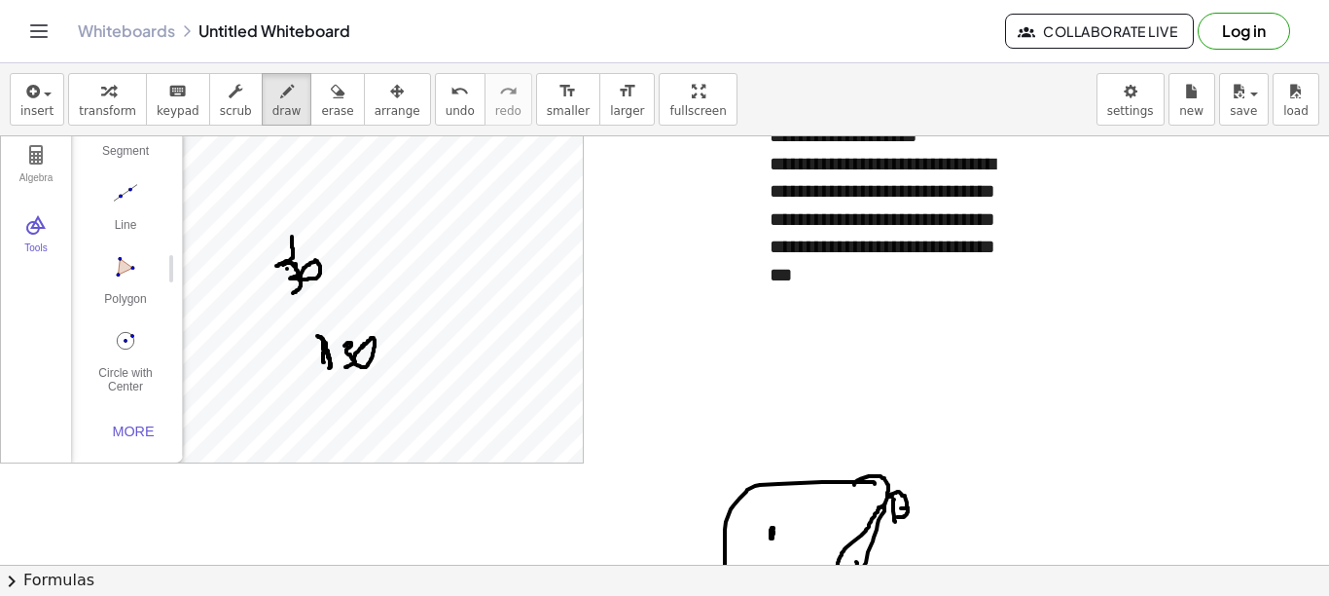
scroll to position [97, 0]
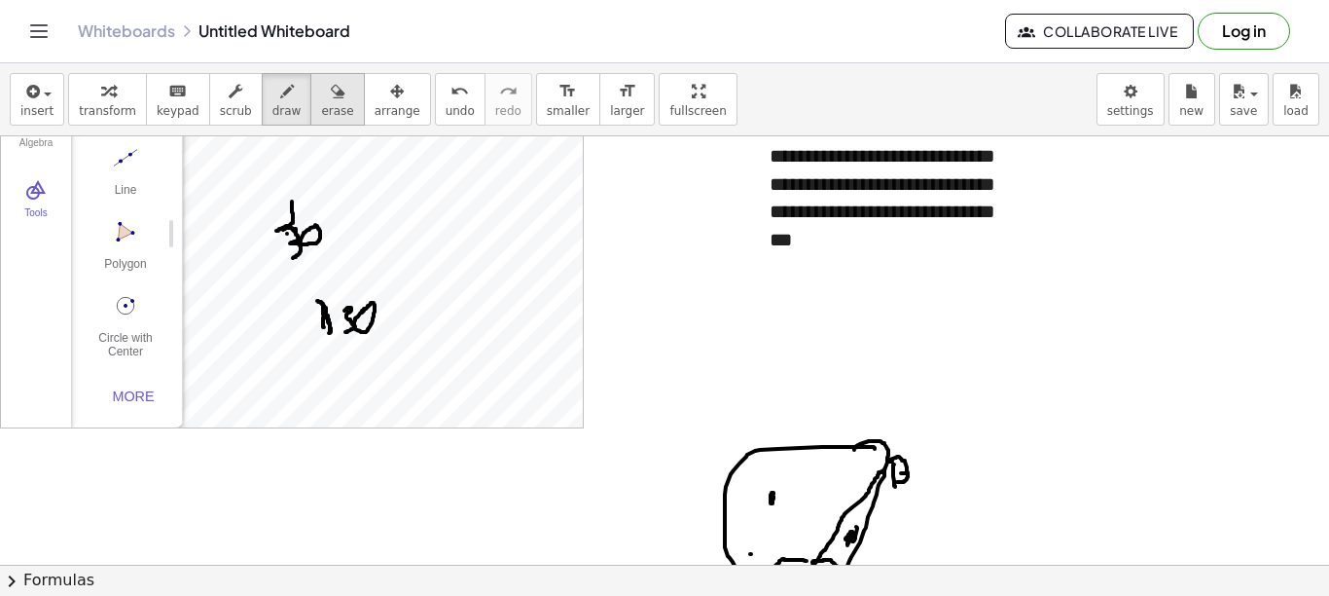
click at [331, 101] on icon "button" at bounding box center [338, 91] width 14 height 23
drag, startPoint x: 368, startPoint y: 310, endPoint x: 356, endPoint y: 319, distance: 14.6
drag, startPoint x: 311, startPoint y: 200, endPoint x: 333, endPoint y: 221, distance: 30.3
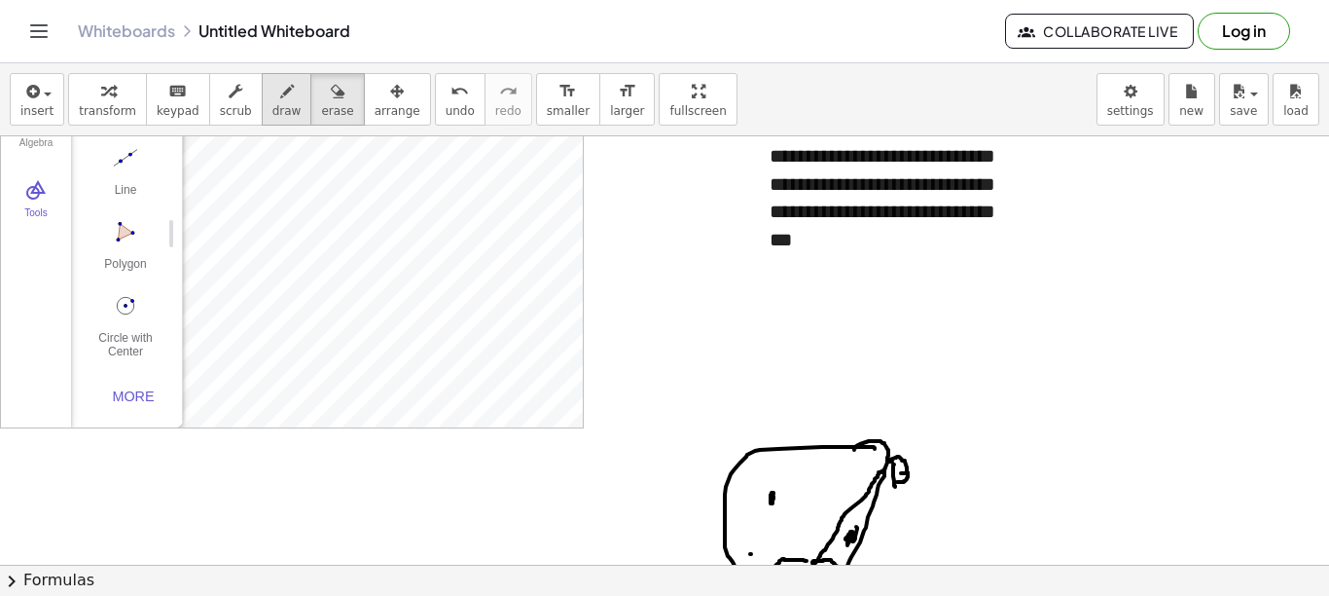
click at [273, 107] on span "draw" at bounding box center [287, 111] width 29 height 14
drag, startPoint x: 291, startPoint y: 298, endPoint x: 269, endPoint y: 312, distance: 26.7
drag, startPoint x: 381, startPoint y: 206, endPoint x: 395, endPoint y: 222, distance: 21.3
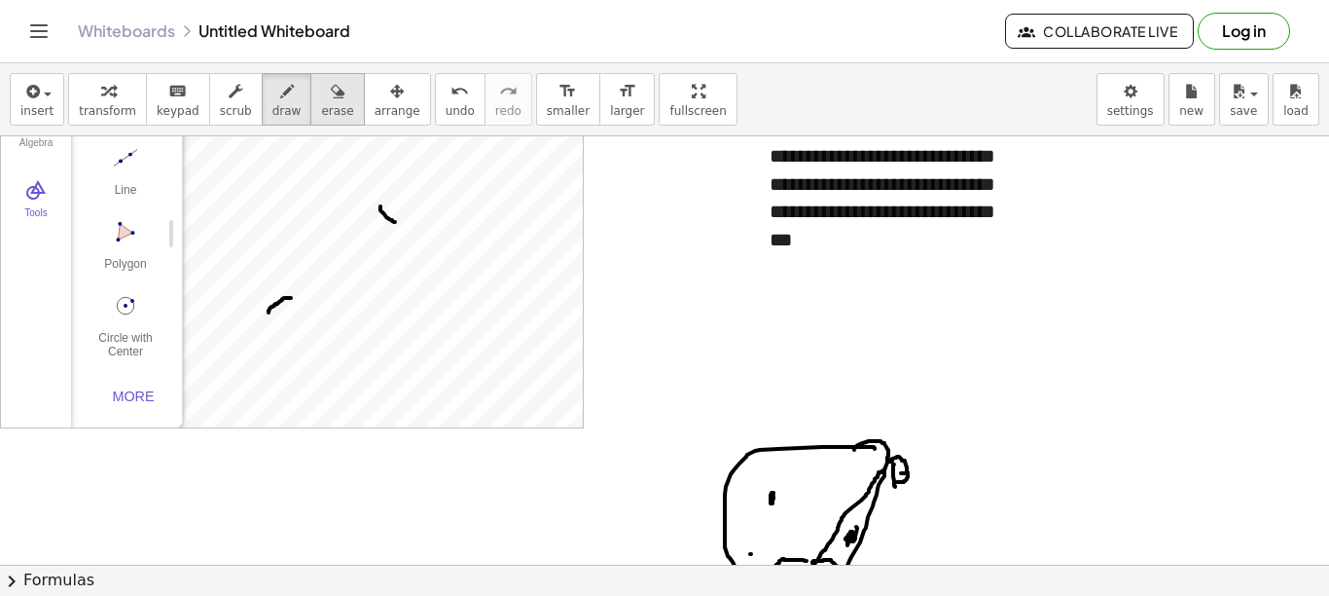
click at [321, 89] on div "button" at bounding box center [337, 90] width 32 height 23
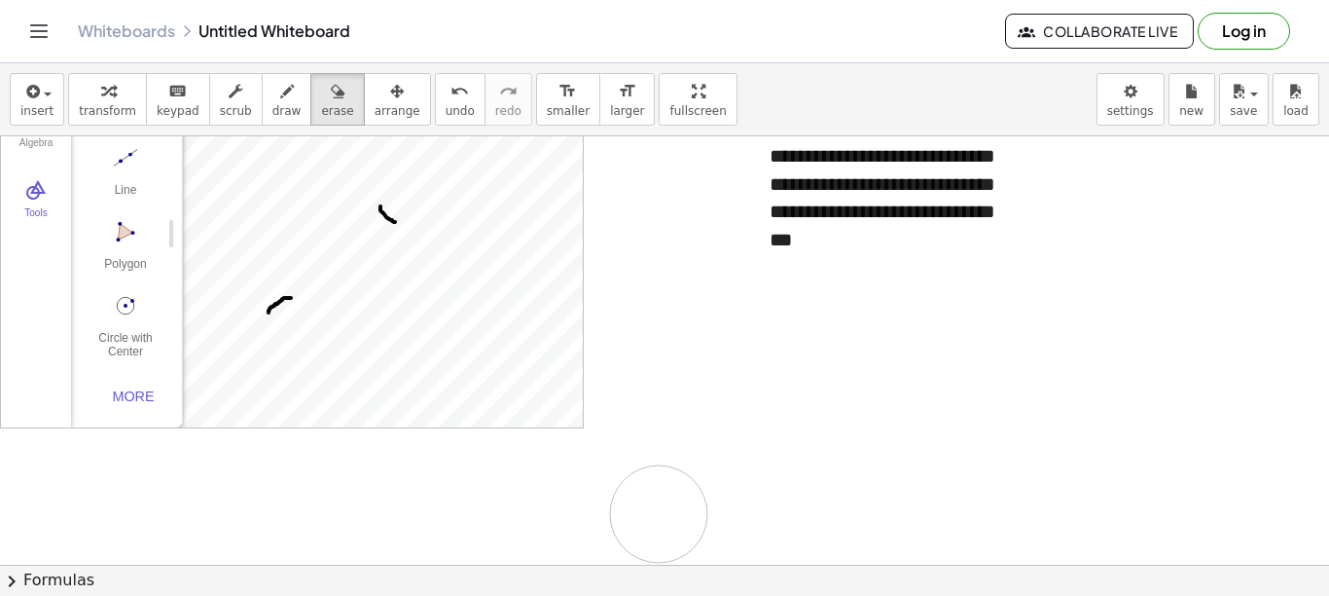
drag, startPoint x: 757, startPoint y: 462, endPoint x: 608, endPoint y: 370, distance: 175.3
drag, startPoint x: 384, startPoint y: 208, endPoint x: 288, endPoint y: 288, distance: 125.1
click at [111, 94] on div "button" at bounding box center [107, 90] width 57 height 23
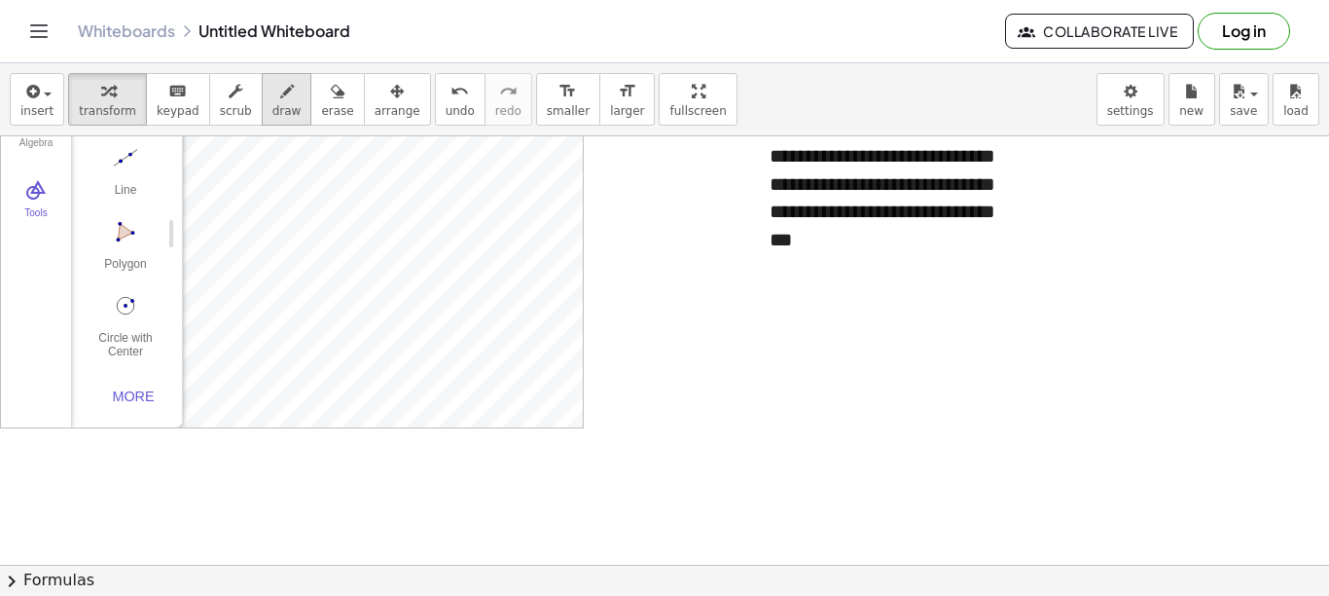
click at [273, 107] on span "draw" at bounding box center [287, 111] width 29 height 14
drag, startPoint x: 316, startPoint y: 302, endPoint x: 330, endPoint y: 331, distance: 32.2
drag, startPoint x: 343, startPoint y: 306, endPoint x: 362, endPoint y: 307, distance: 19.5
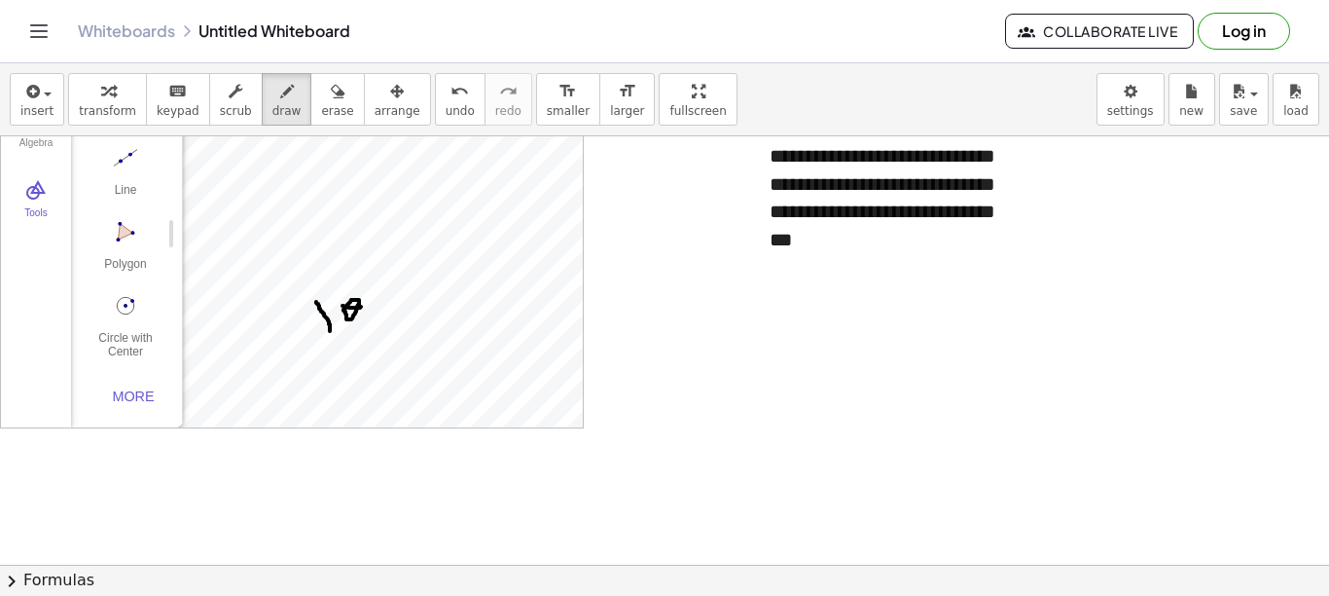
drag, startPoint x: 293, startPoint y: 284, endPoint x: 322, endPoint y: 297, distance: 31.8
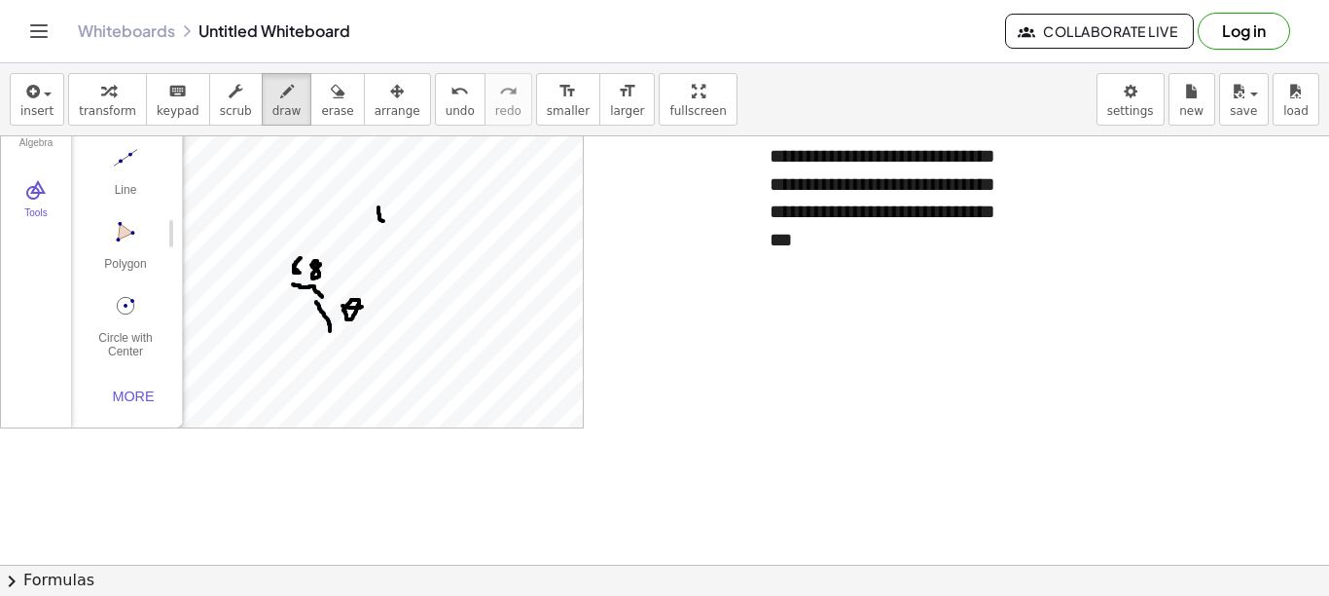
drag, startPoint x: 379, startPoint y: 207, endPoint x: 383, endPoint y: 221, distance: 14.5
drag, startPoint x: 350, startPoint y: 215, endPoint x: 358, endPoint y: 235, distance: 21.0
drag, startPoint x: 368, startPoint y: 213, endPoint x: 369, endPoint y: 230, distance: 16.6
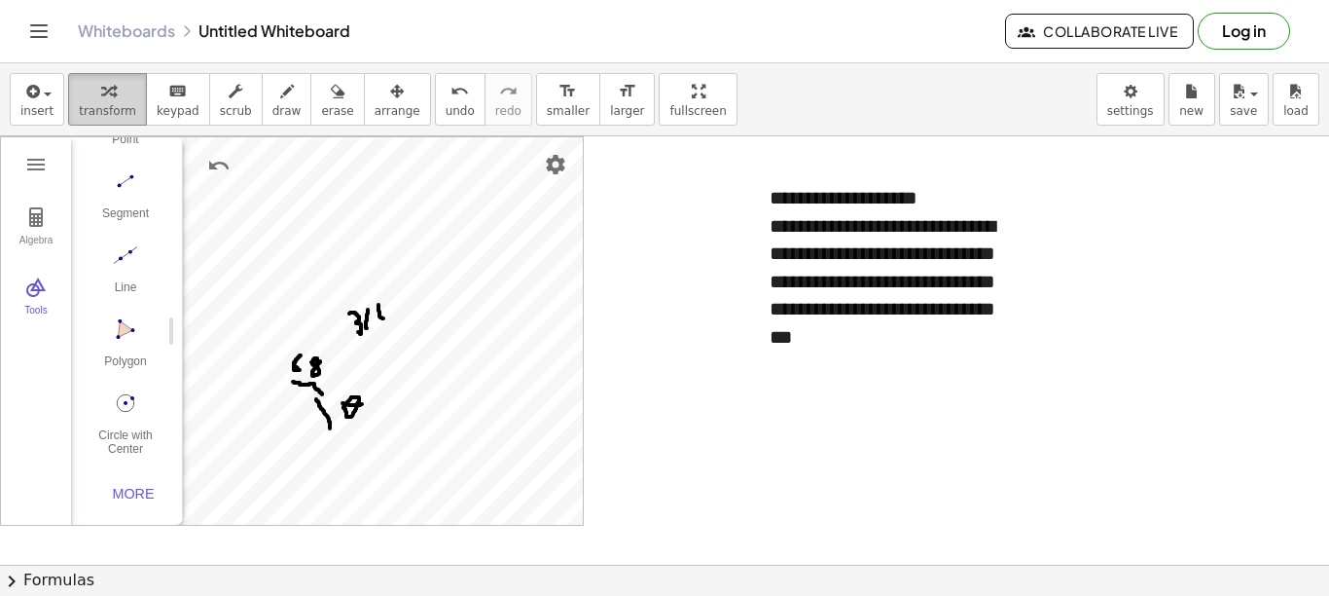
click at [104, 101] on icon "button" at bounding box center [108, 91] width 14 height 23
click at [810, 204] on div "**********" at bounding box center [896, 295] width 292 height 262
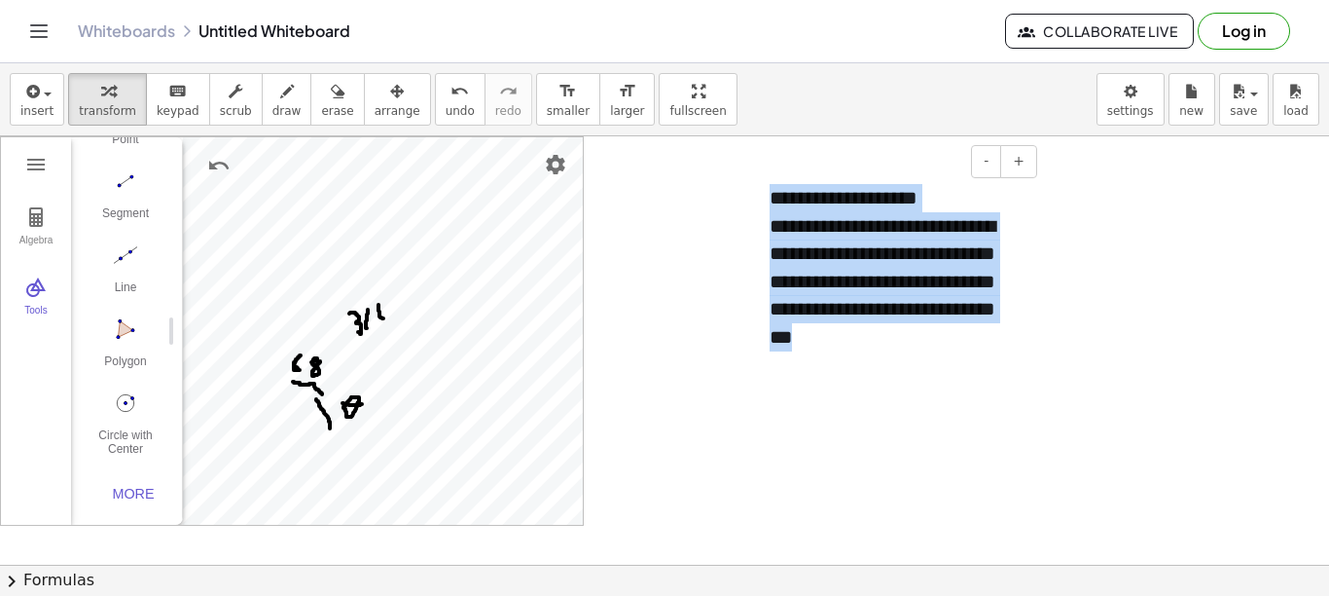
drag, startPoint x: 776, startPoint y: 196, endPoint x: 967, endPoint y: 339, distance: 239.2
click at [967, 339] on div "**********" at bounding box center [896, 295] width 292 height 262
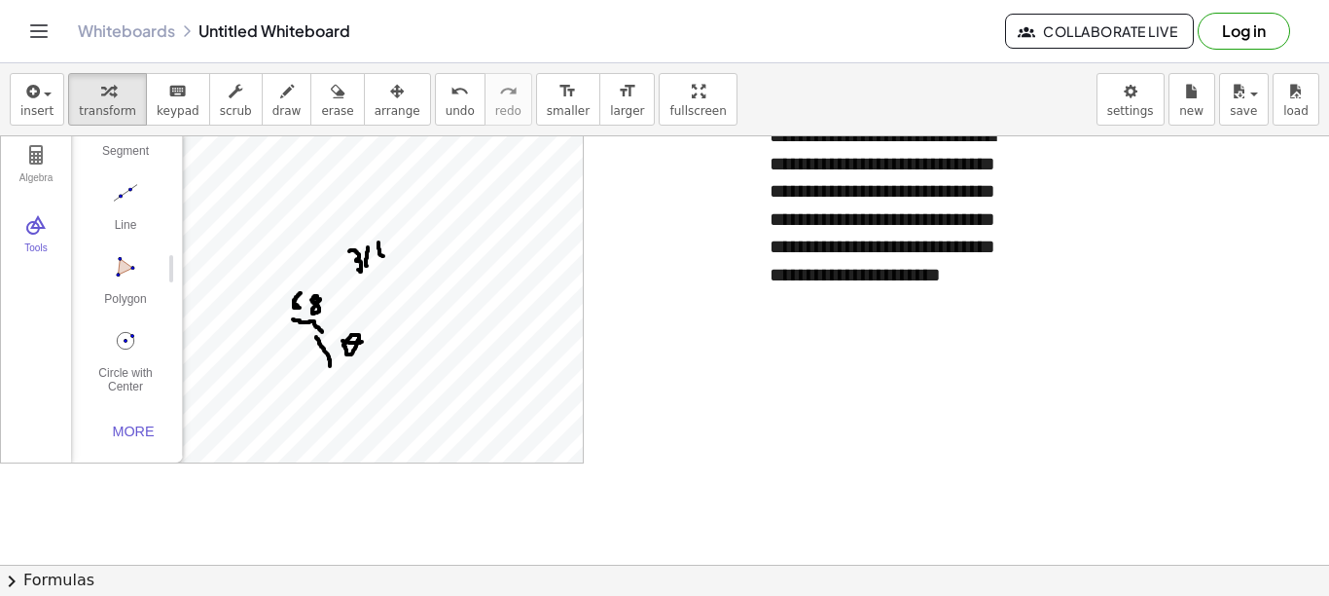
scroll to position [97, 0]
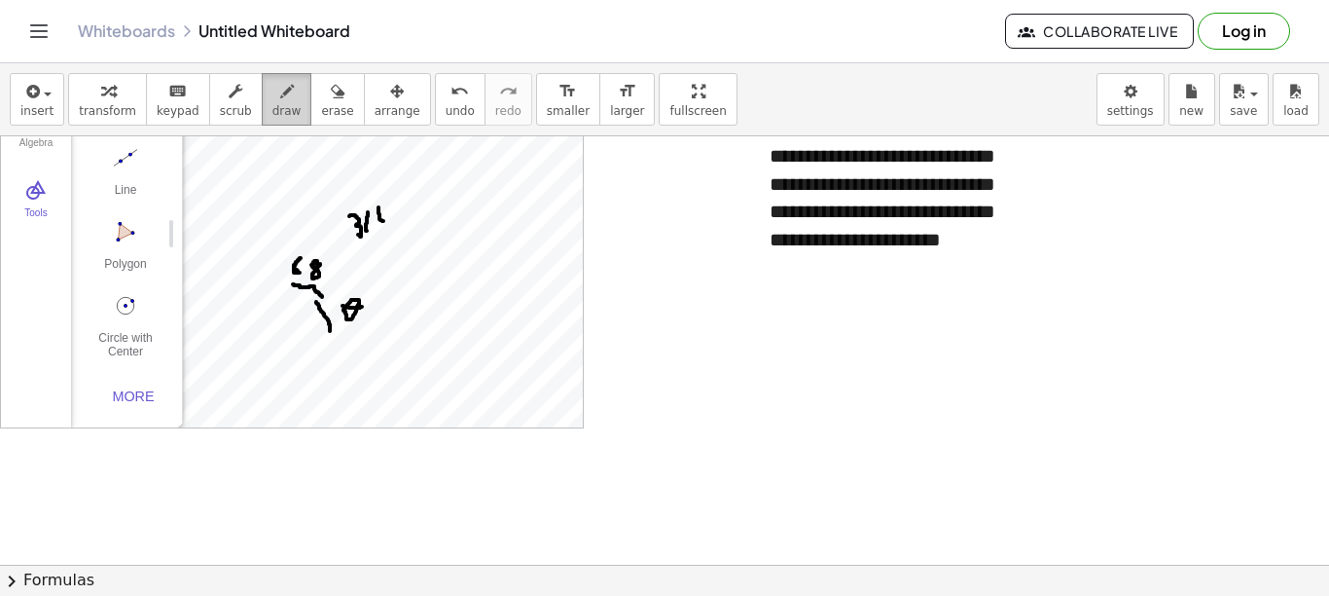
click at [278, 110] on button "draw" at bounding box center [287, 99] width 51 height 53
drag, startPoint x: 685, startPoint y: 313, endPoint x: 671, endPoint y: 335, distance: 25.9
drag, startPoint x: 685, startPoint y: 326, endPoint x: 692, endPoint y: 342, distance: 17.0
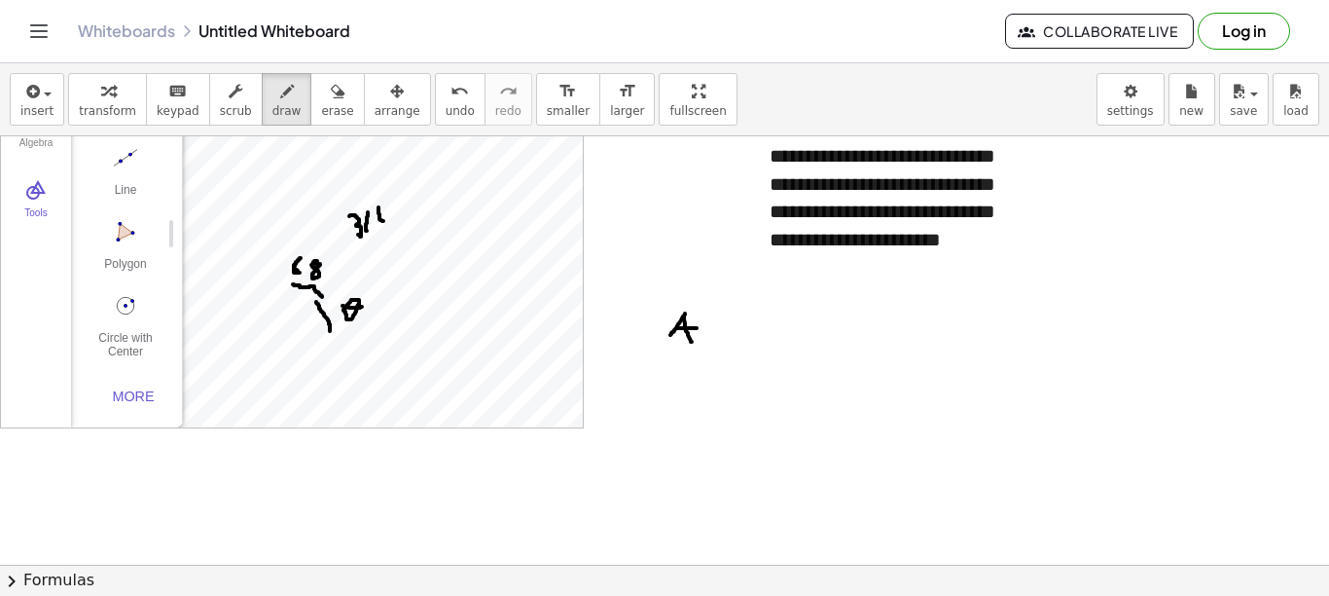
drag, startPoint x: 677, startPoint y: 328, endPoint x: 697, endPoint y: 328, distance: 19.5
drag, startPoint x: 717, startPoint y: 321, endPoint x: 718, endPoint y: 344, distance: 22.4
drag, startPoint x: 719, startPoint y: 321, endPoint x: 723, endPoint y: 354, distance: 33.3
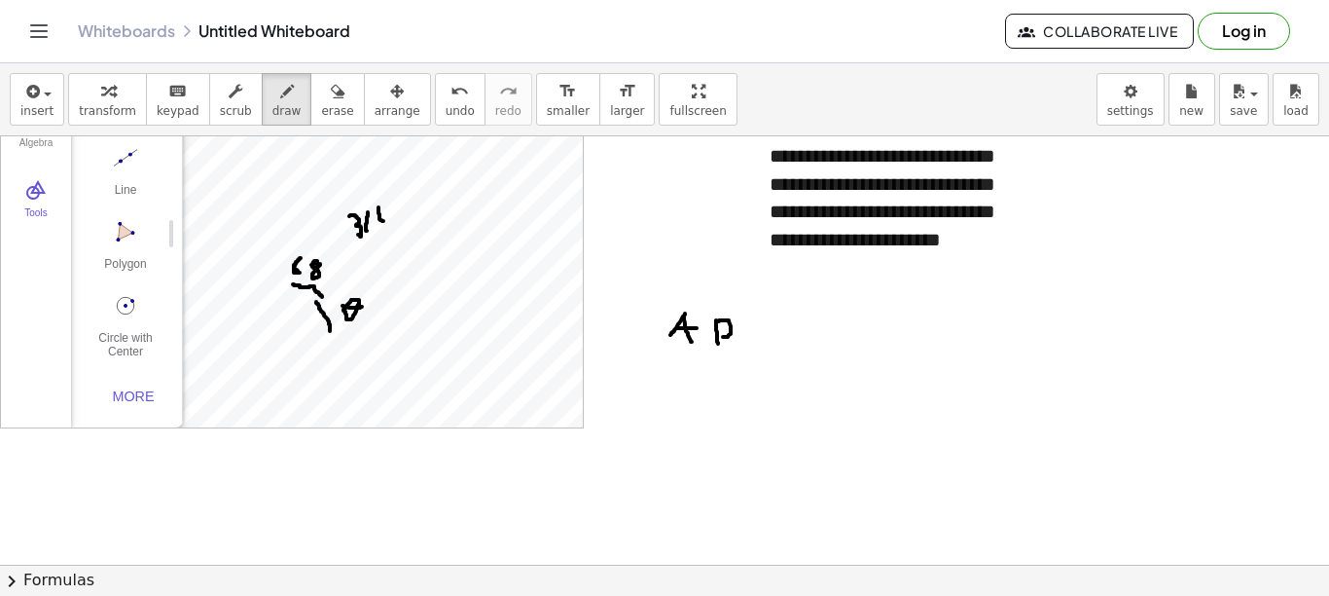
drag, startPoint x: 758, startPoint y: 327, endPoint x: 777, endPoint y: 349, distance: 29.0
drag, startPoint x: 624, startPoint y: 311, endPoint x: 612, endPoint y: 334, distance: 25.2
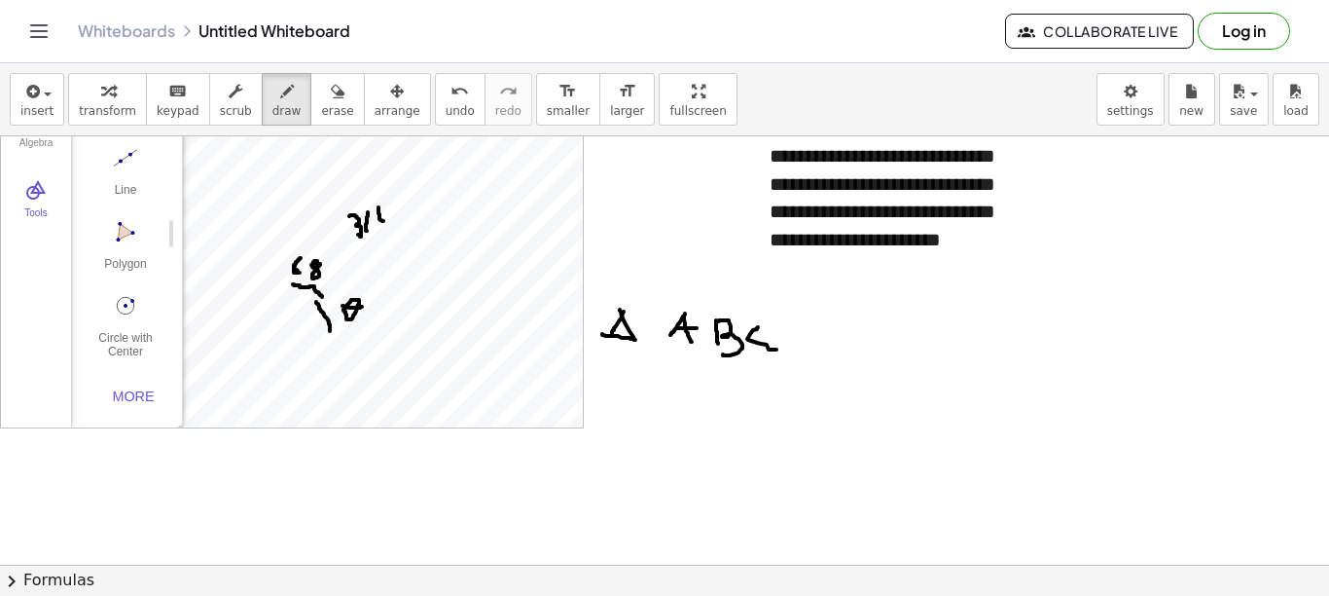
drag, startPoint x: 620, startPoint y: 309, endPoint x: 602, endPoint y: 334, distance: 30.0
drag, startPoint x: 669, startPoint y: 382, endPoint x: 672, endPoint y: 403, distance: 21.6
drag, startPoint x: 681, startPoint y: 384, endPoint x: 689, endPoint y: 407, distance: 23.7
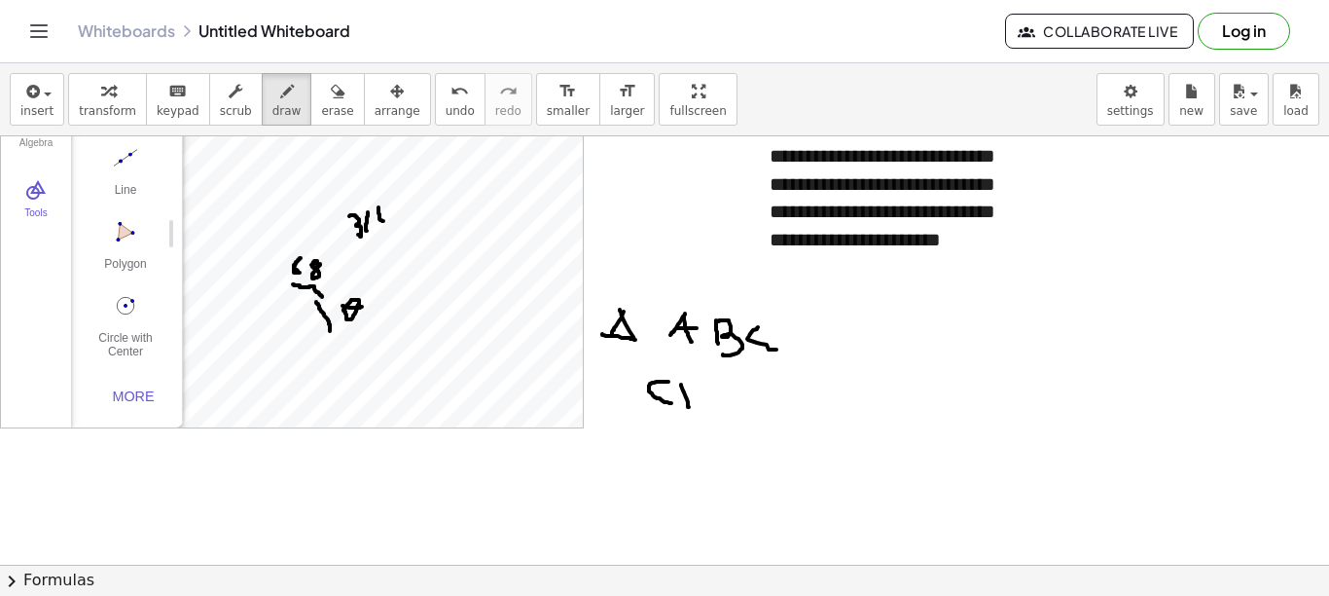
drag, startPoint x: 680, startPoint y: 382, endPoint x: 695, endPoint y: 407, distance: 29.2
drag, startPoint x: 730, startPoint y: 385, endPoint x: 711, endPoint y: 408, distance: 29.0
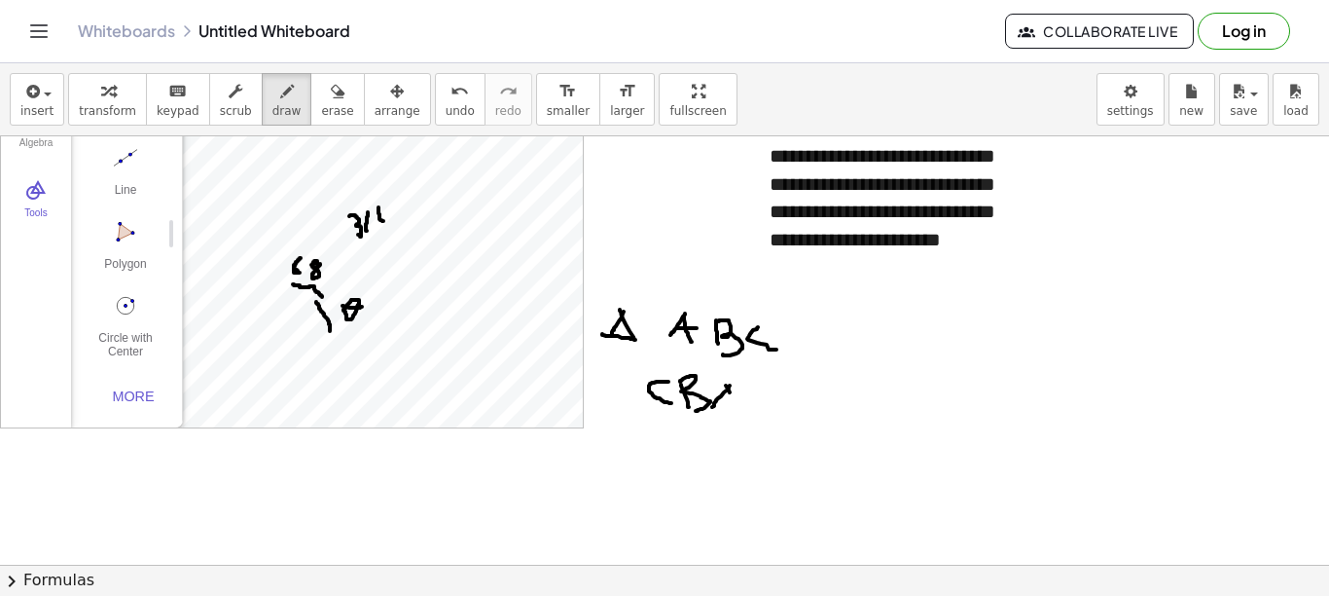
drag, startPoint x: 726, startPoint y: 385, endPoint x: 744, endPoint y: 404, distance: 25.5
drag, startPoint x: 721, startPoint y: 390, endPoint x: 746, endPoint y: 393, distance: 24.5
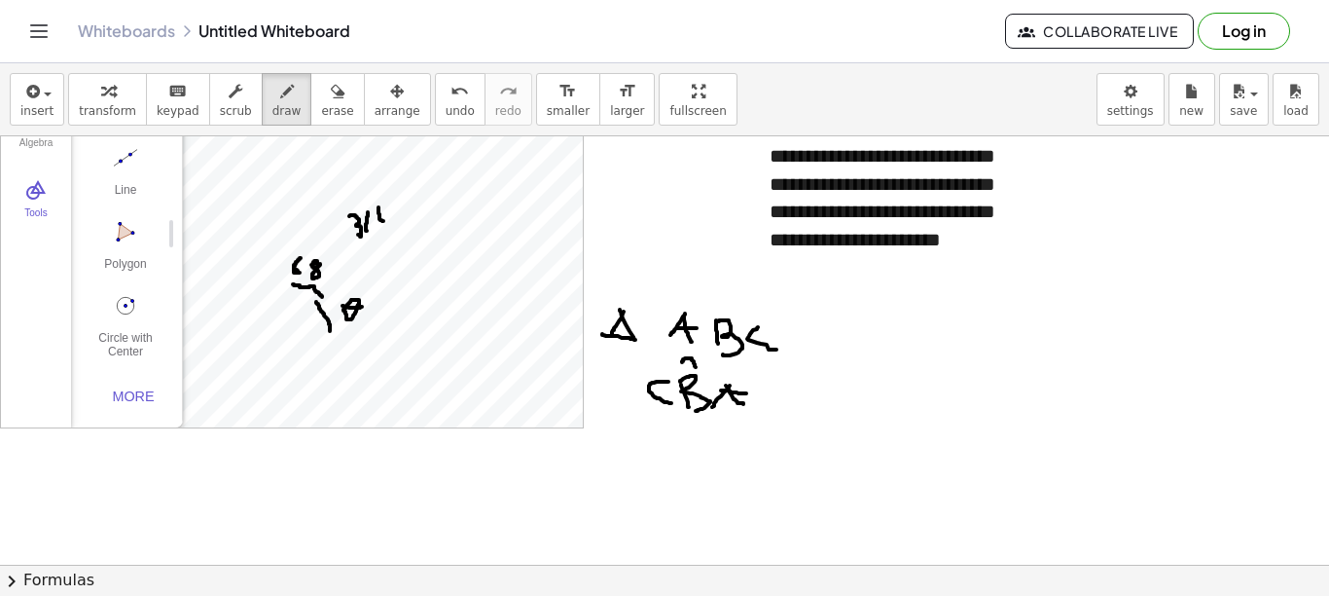
drag, startPoint x: 690, startPoint y: 358, endPoint x: 696, endPoint y: 367, distance: 10.5
drag, startPoint x: 765, startPoint y: 393, endPoint x: 793, endPoint y: 386, distance: 29.0
drag, startPoint x: 778, startPoint y: 379, endPoint x: 773, endPoint y: 400, distance: 22.0
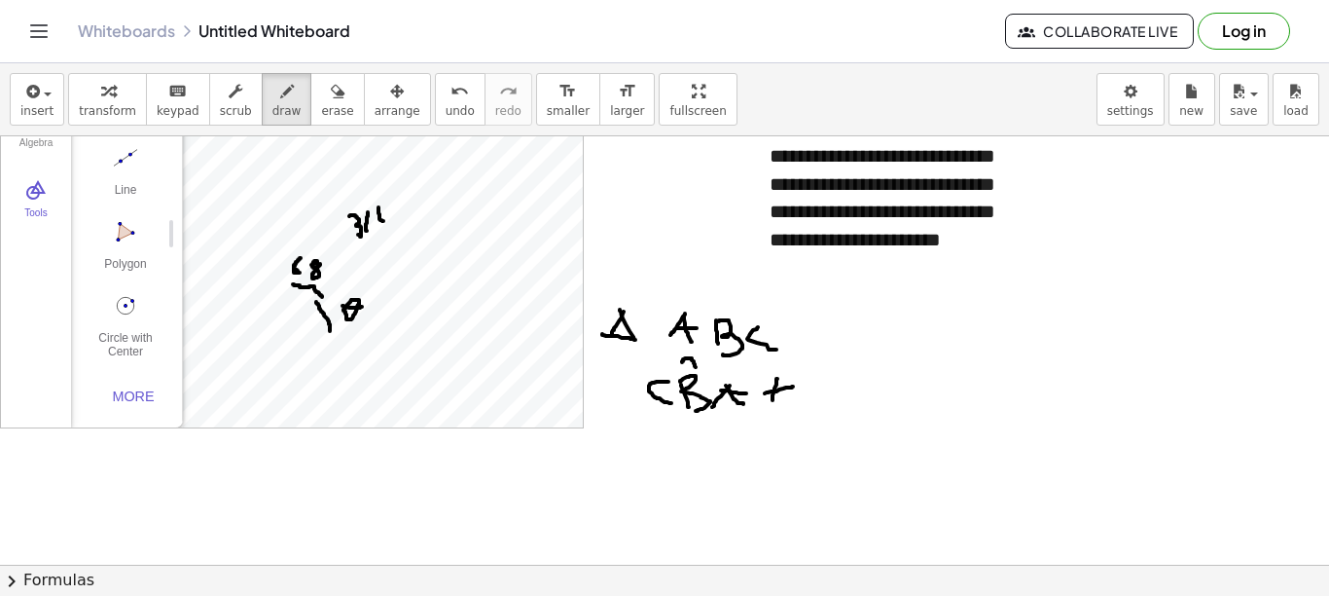
drag, startPoint x: 814, startPoint y: 378, endPoint x: 812, endPoint y: 401, distance: 23.4
drag, startPoint x: 818, startPoint y: 381, endPoint x: 824, endPoint y: 406, distance: 26.2
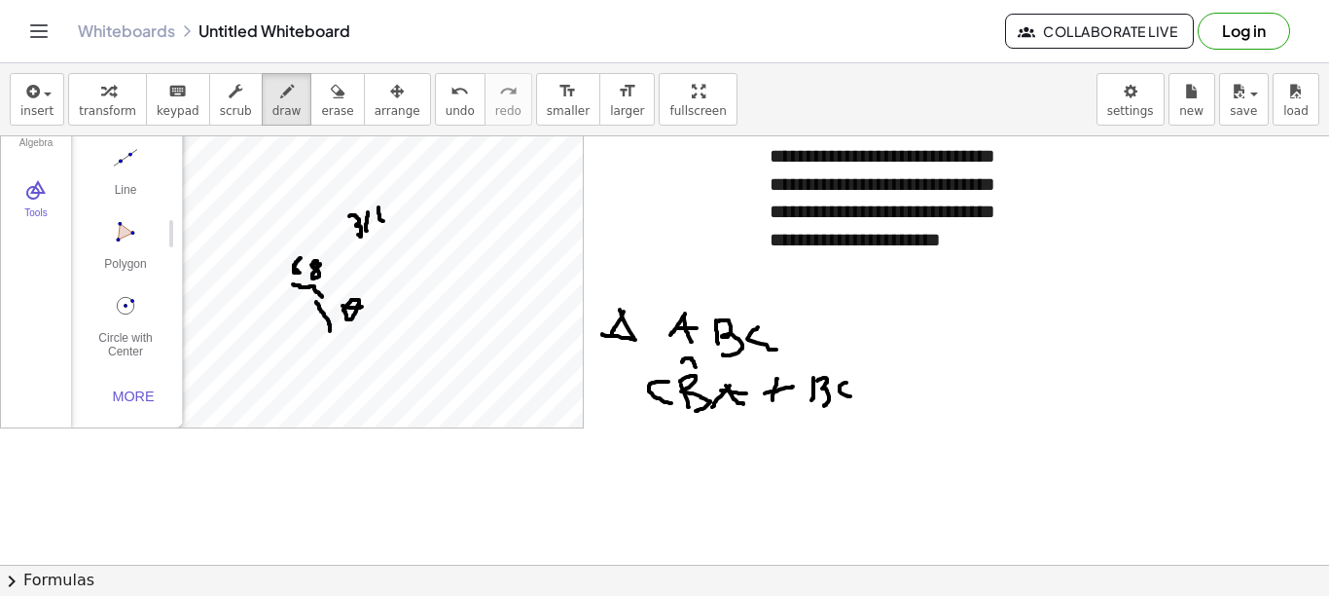
drag, startPoint x: 847, startPoint y: 382, endPoint x: 855, endPoint y: 398, distance: 17.9
drag, startPoint x: 882, startPoint y: 382, endPoint x: 865, endPoint y: 401, distance: 25.5
drag, startPoint x: 880, startPoint y: 382, endPoint x: 882, endPoint y: 411, distance: 28.3
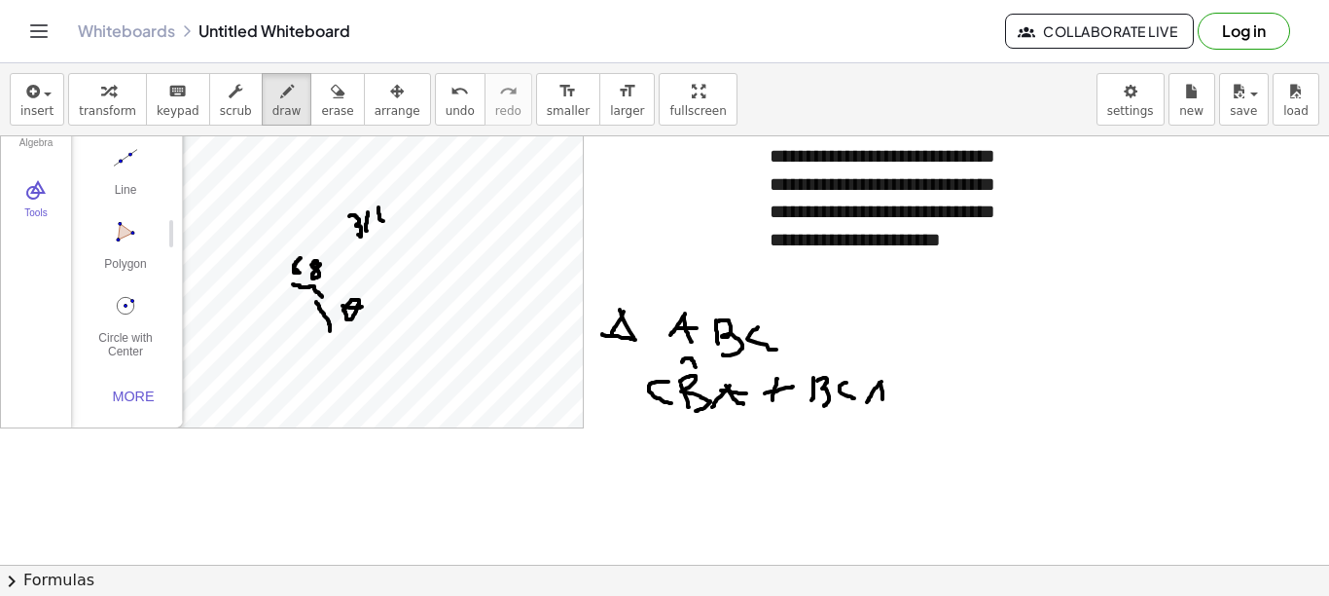
drag, startPoint x: 870, startPoint y: 399, endPoint x: 885, endPoint y: 396, distance: 14.9
drag, startPoint x: 906, startPoint y: 392, endPoint x: 926, endPoint y: 390, distance: 19.6
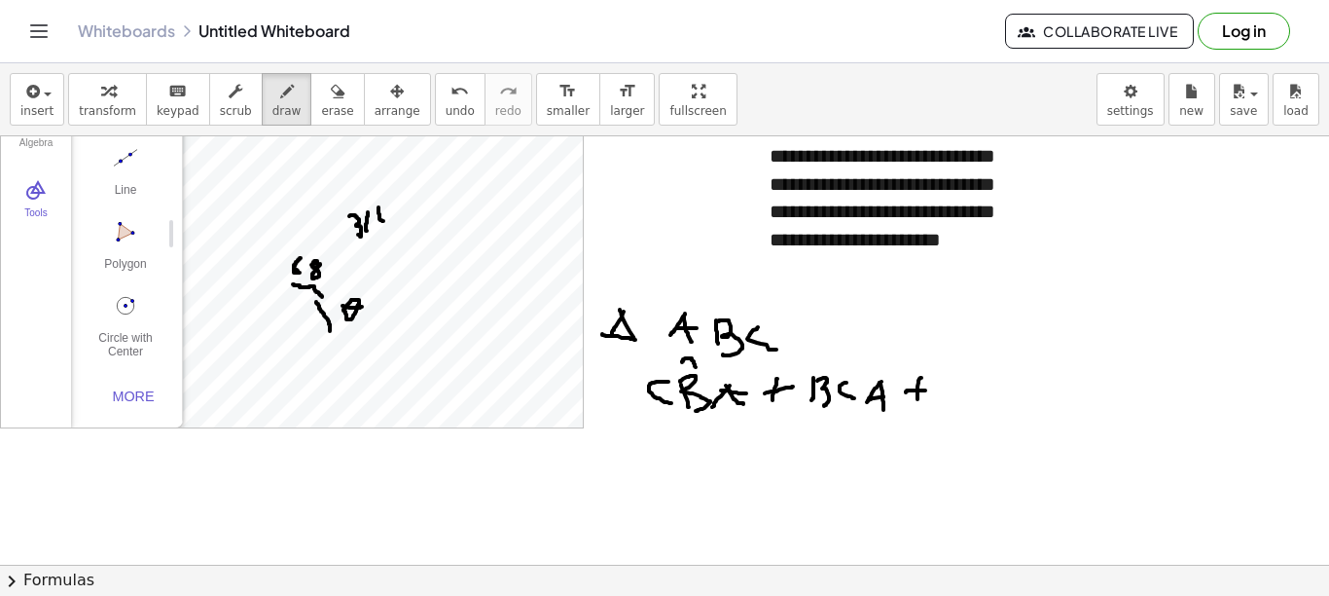
drag, startPoint x: 922, startPoint y: 378, endPoint x: 919, endPoint y: 405, distance: 27.4
drag, startPoint x: 952, startPoint y: 380, endPoint x: 954, endPoint y: 399, distance: 19.6
drag, startPoint x: 983, startPoint y: 382, endPoint x: 969, endPoint y: 401, distance: 23.8
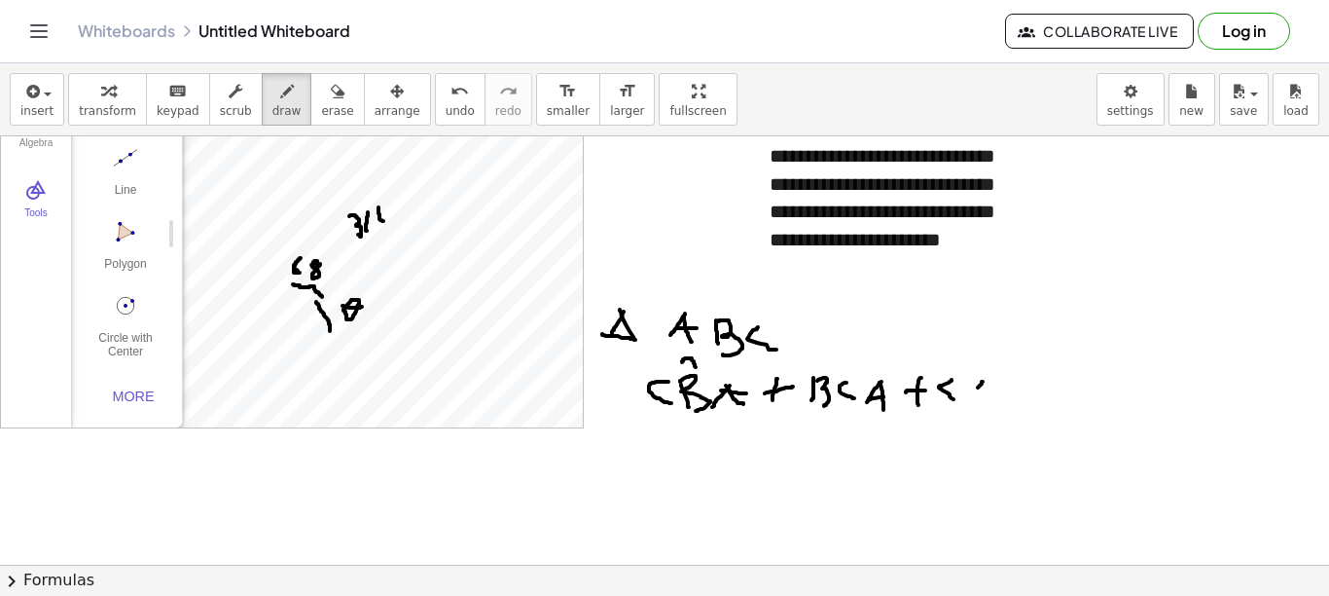
drag, startPoint x: 979, startPoint y: 378, endPoint x: 982, endPoint y: 398, distance: 20.6
drag, startPoint x: 971, startPoint y: 388, endPoint x: 992, endPoint y: 387, distance: 20.5
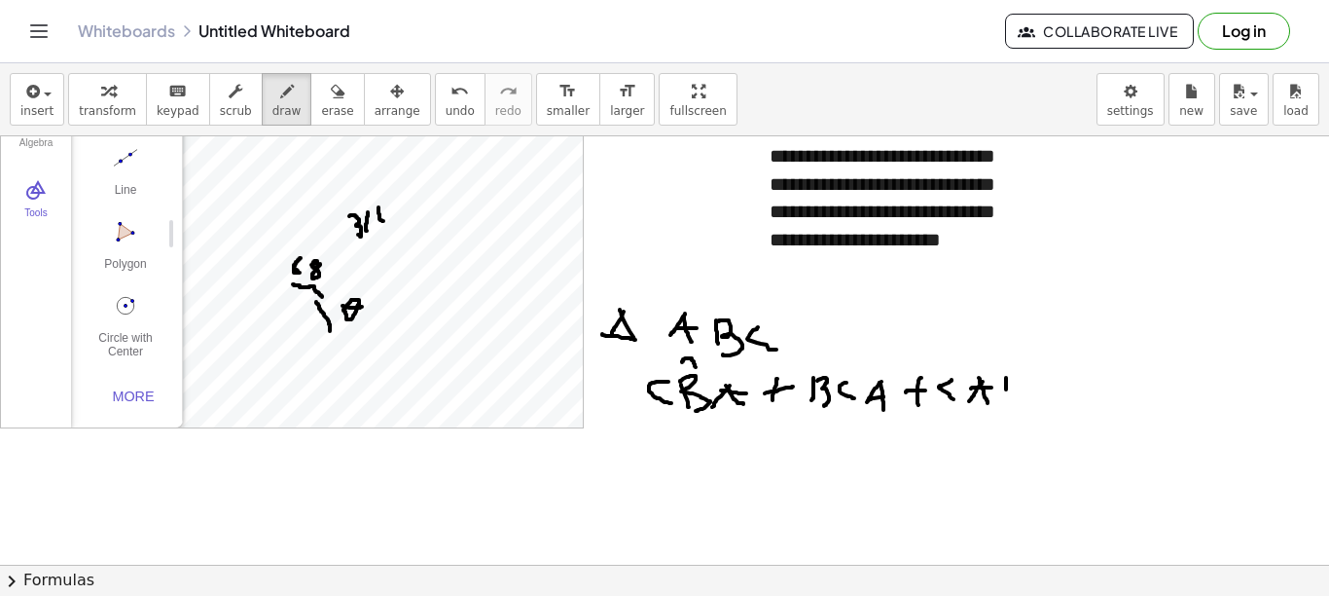
drag, startPoint x: 1006, startPoint y: 378, endPoint x: 1001, endPoint y: 395, distance: 18.2
drag, startPoint x: 1005, startPoint y: 374, endPoint x: 1023, endPoint y: 392, distance: 25.5
drag, startPoint x: 1042, startPoint y: 382, endPoint x: 1060, endPoint y: 383, distance: 17.5
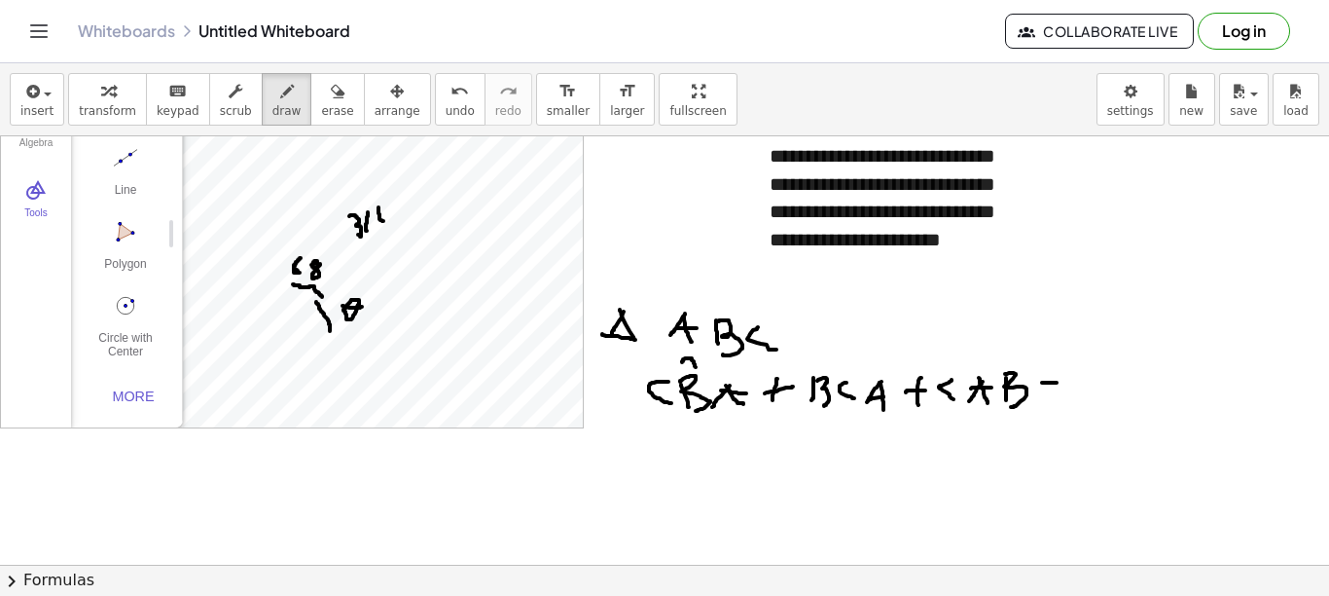
drag, startPoint x: 1041, startPoint y: 395, endPoint x: 1065, endPoint y: 392, distance: 23.5
drag, startPoint x: 1094, startPoint y: 376, endPoint x: 1093, endPoint y: 400, distance: 24.4
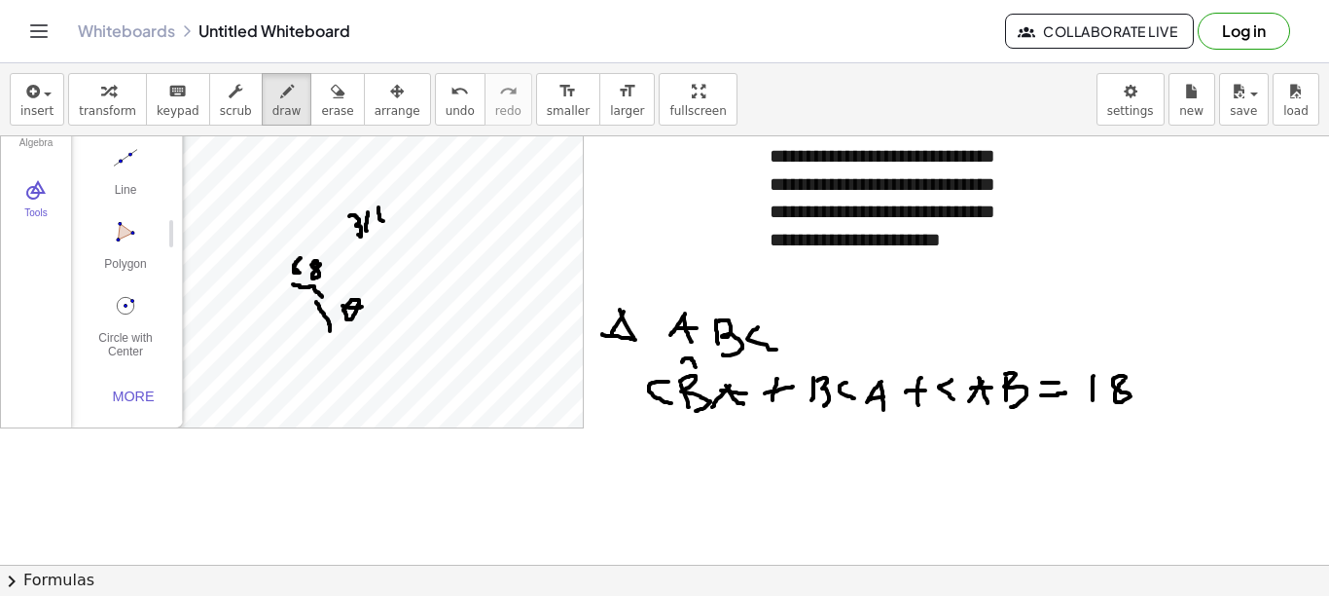
drag, startPoint x: 1126, startPoint y: 378, endPoint x: 1134, endPoint y: 371, distance: 10.3
drag, startPoint x: 674, startPoint y: 439, endPoint x: 671, endPoint y: 467, distance: 28.5
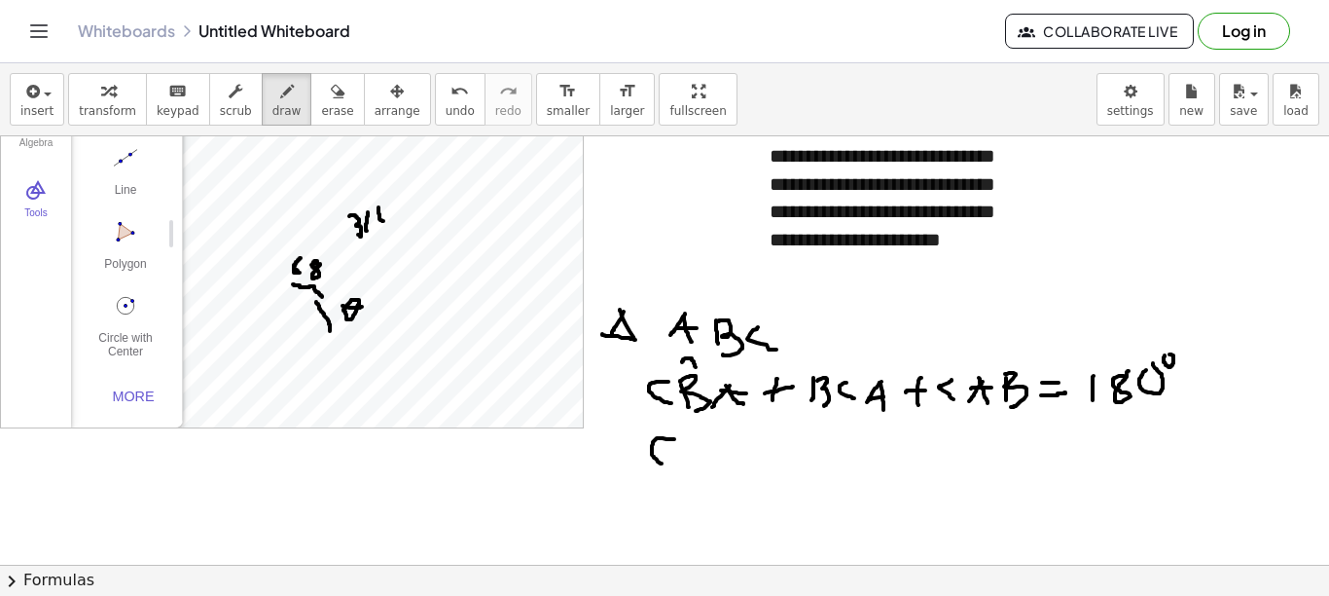
drag, startPoint x: 692, startPoint y: 443, endPoint x: 690, endPoint y: 470, distance: 27.3
drag, startPoint x: 696, startPoint y: 442, endPoint x: 693, endPoint y: 479, distance: 37.1
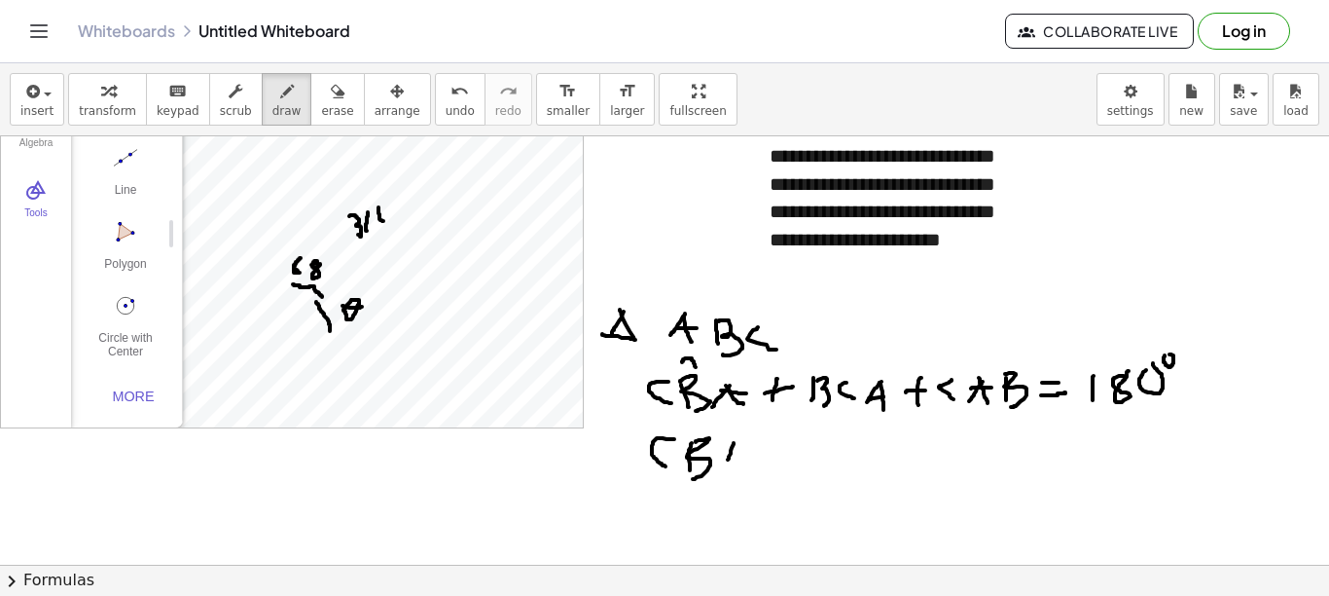
drag, startPoint x: 734, startPoint y: 443, endPoint x: 723, endPoint y: 463, distance: 23.1
drag, startPoint x: 727, startPoint y: 447, endPoint x: 747, endPoint y: 473, distance: 33.3
drag, startPoint x: 724, startPoint y: 466, endPoint x: 749, endPoint y: 464, distance: 25.4
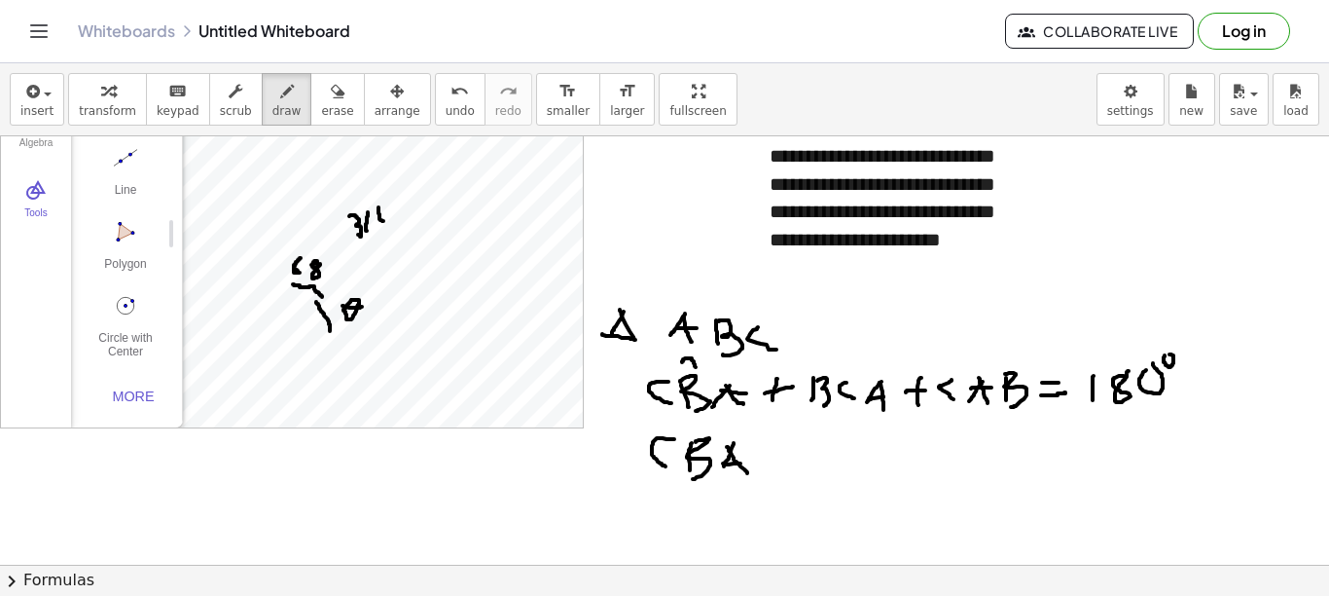
drag, startPoint x: 753, startPoint y: 455, endPoint x: 779, endPoint y: 457, distance: 25.4
drag, startPoint x: 758, startPoint y: 449, endPoint x: 768, endPoint y: 473, distance: 26.2
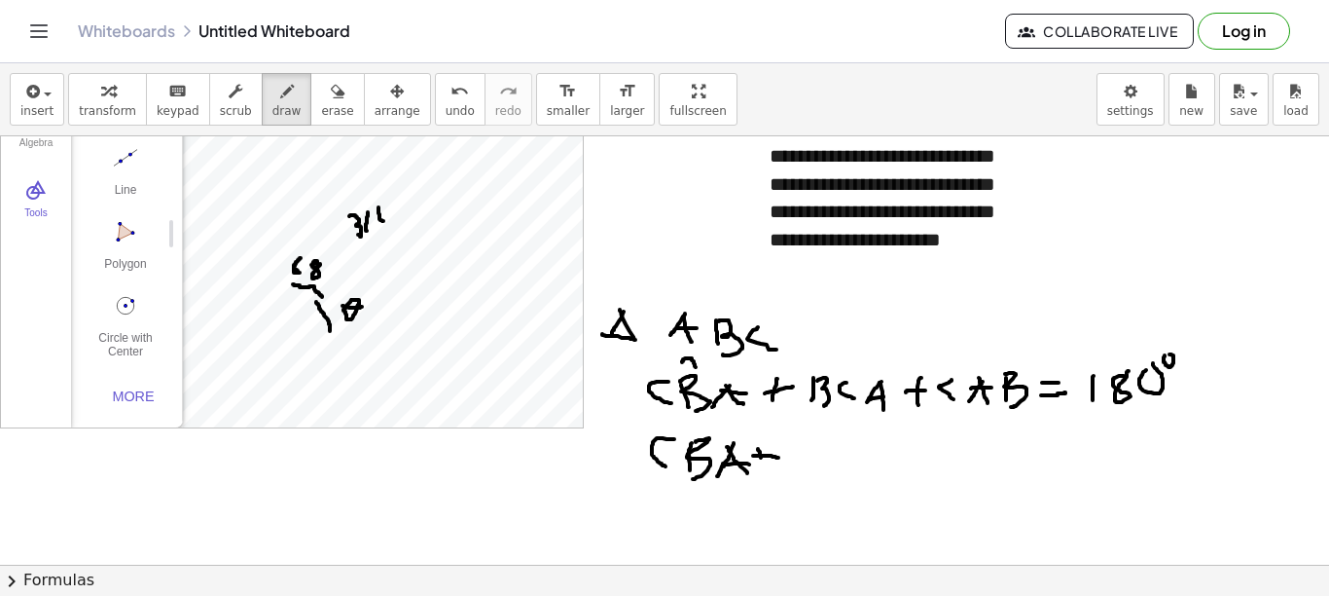
drag, startPoint x: 792, startPoint y: 450, endPoint x: 797, endPoint y: 480, distance: 30.6
drag, startPoint x: 821, startPoint y: 446, endPoint x: 826, endPoint y: 473, distance: 27.7
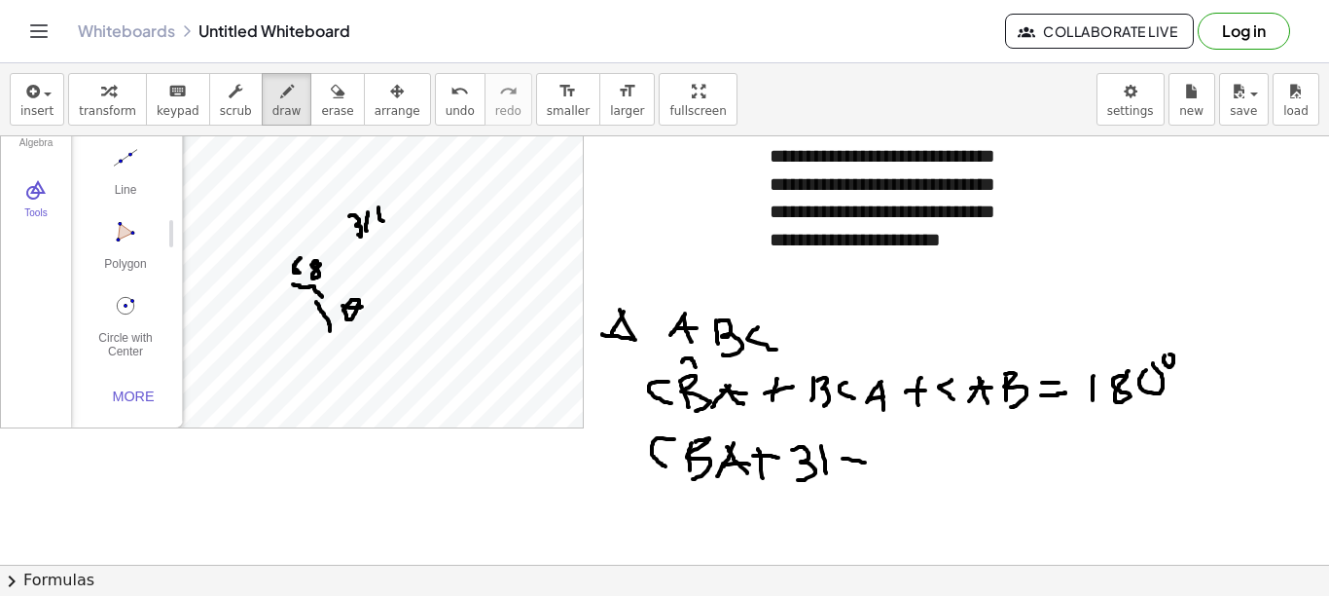
drag, startPoint x: 844, startPoint y: 458, endPoint x: 865, endPoint y: 462, distance: 21.8
drag, startPoint x: 858, startPoint y: 449, endPoint x: 857, endPoint y: 478, distance: 29.2
drag, startPoint x: 900, startPoint y: 452, endPoint x: 889, endPoint y: 477, distance: 27.9
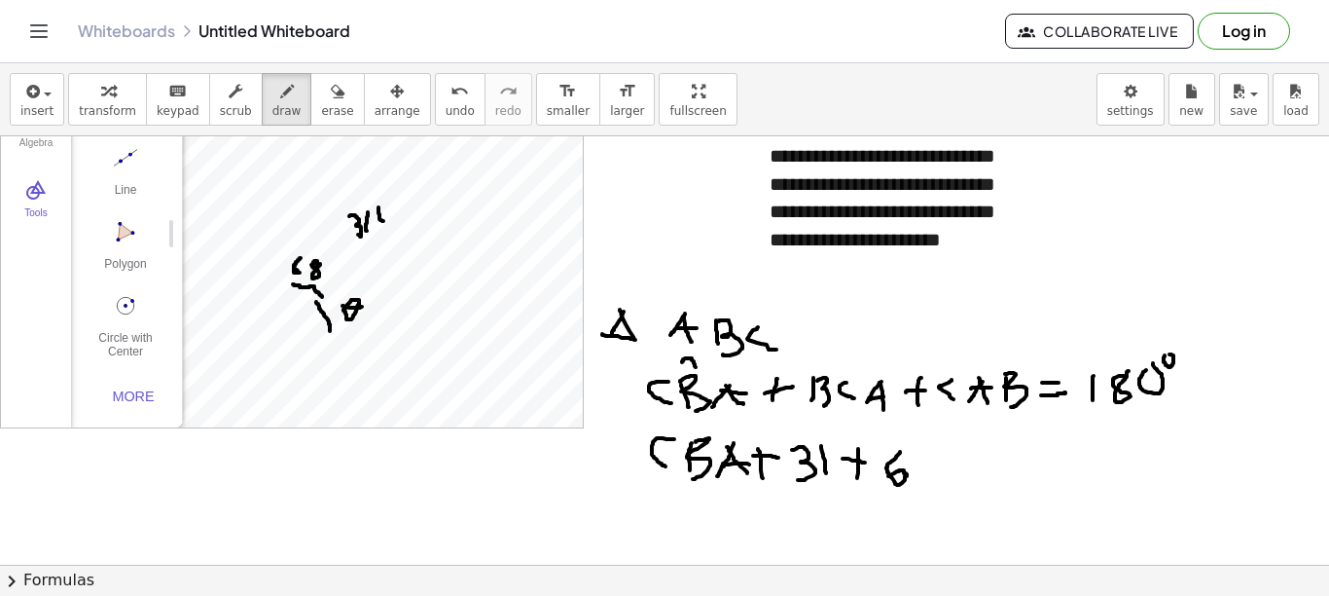
drag, startPoint x: 960, startPoint y: 464, endPoint x: 987, endPoint y: 460, distance: 27.5
drag, startPoint x: 968, startPoint y: 476, endPoint x: 990, endPoint y: 479, distance: 21.6
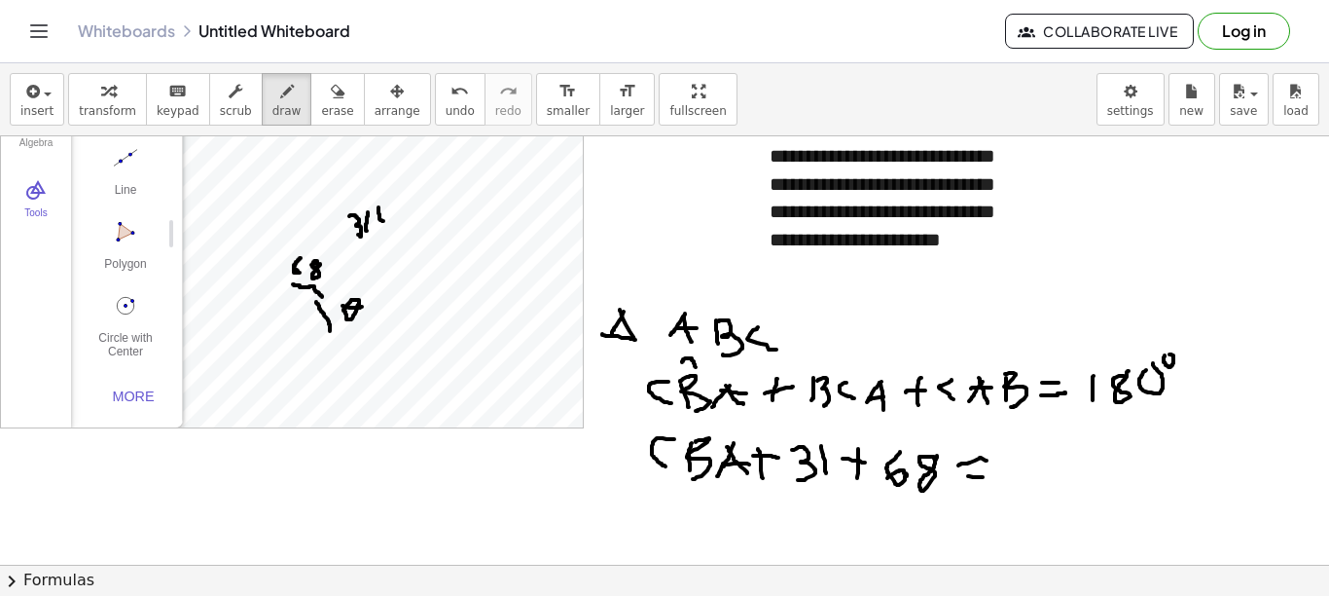
drag, startPoint x: 1018, startPoint y: 455, endPoint x: 1020, endPoint y: 478, distance: 22.5
drag, startPoint x: 1047, startPoint y: 453, endPoint x: 1057, endPoint y: 452, distance: 9.8
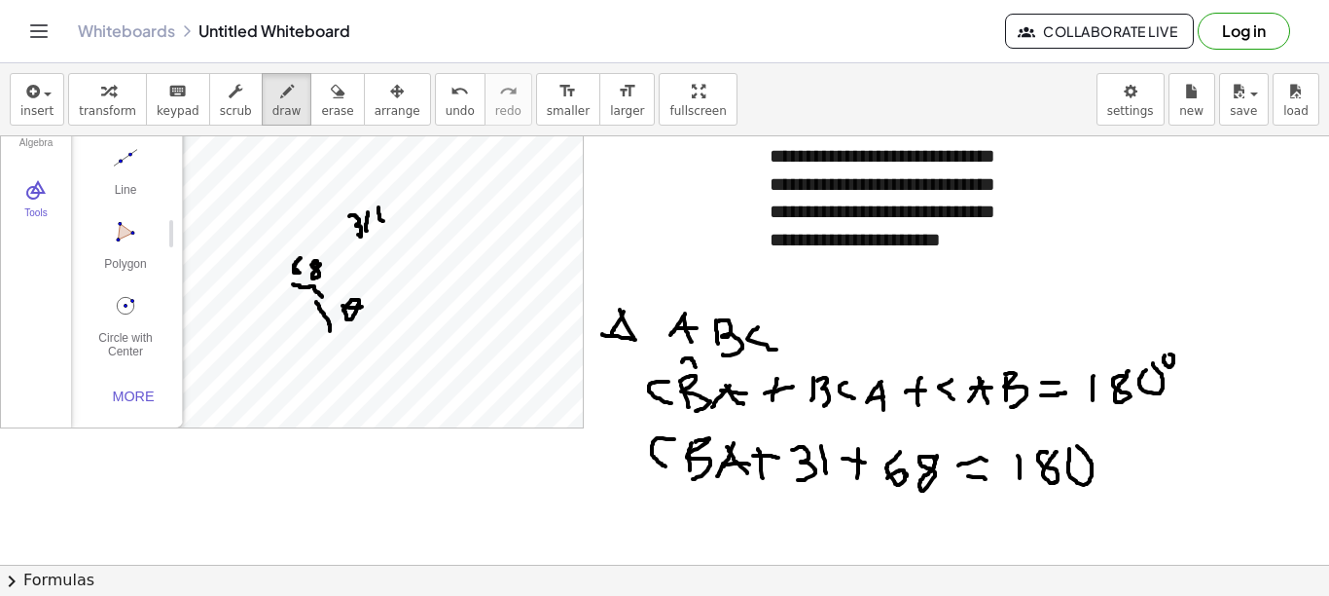
click at [331, 97] on icon "button" at bounding box center [338, 91] width 14 height 23
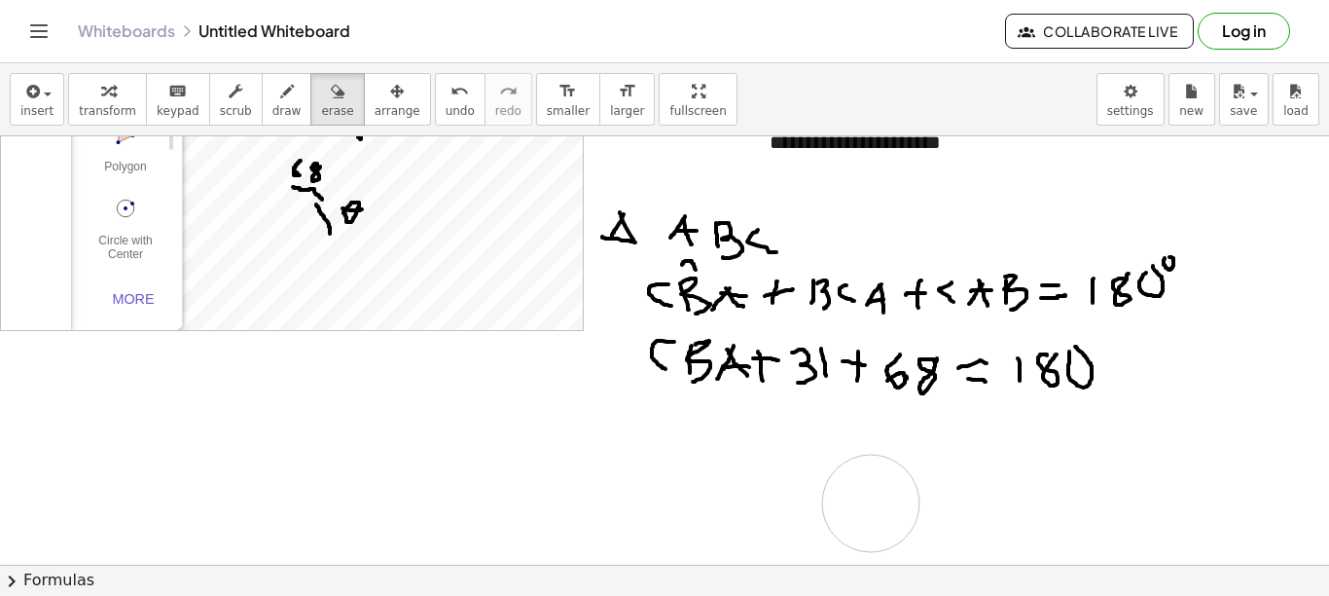
drag, startPoint x: 1052, startPoint y: 528, endPoint x: 871, endPoint y: 503, distance: 182.8
click at [871, 503] on div at bounding box center [664, 584] width 1329 height 1285
click at [273, 108] on span "draw" at bounding box center [287, 111] width 29 height 14
drag, startPoint x: 677, startPoint y: 411, endPoint x: 681, endPoint y: 422, distance: 12.3
click at [671, 441] on div at bounding box center [664, 584] width 1329 height 1285
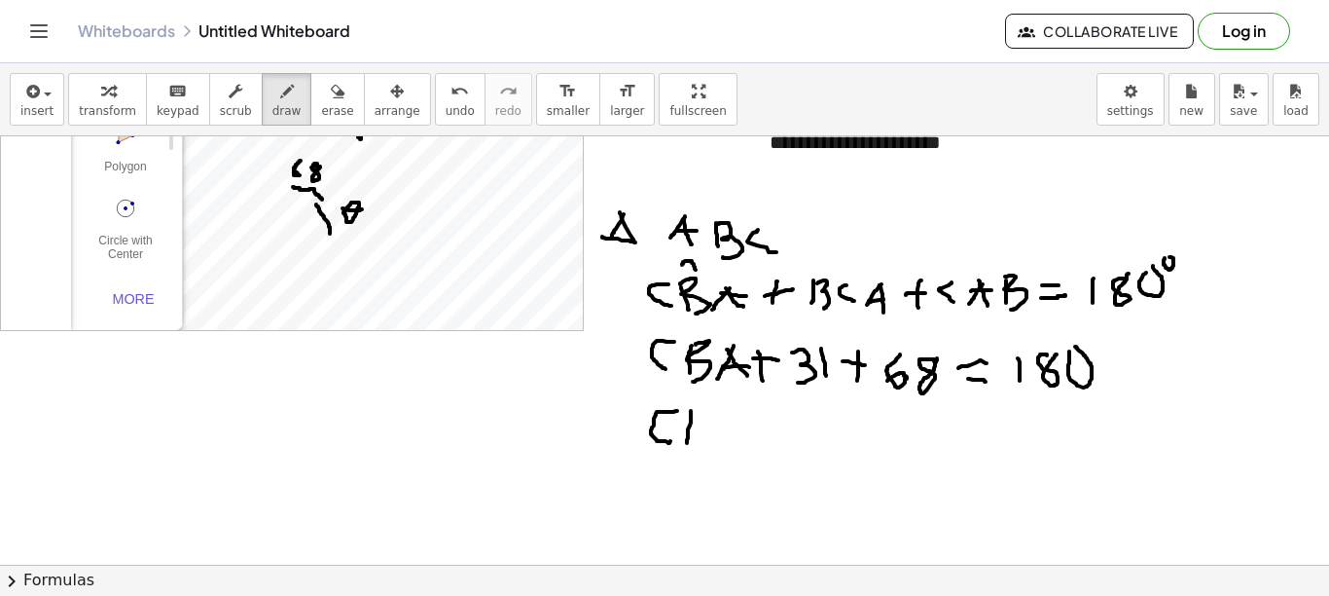
drag, startPoint x: 691, startPoint y: 411, endPoint x: 687, endPoint y: 445, distance: 34.3
click at [687, 449] on div at bounding box center [664, 584] width 1329 height 1285
drag, startPoint x: 694, startPoint y: 413, endPoint x: 692, endPoint y: 453, distance: 40.0
click at [692, 453] on div at bounding box center [664, 584] width 1329 height 1285
drag, startPoint x: 742, startPoint y: 422, endPoint x: 726, endPoint y: 455, distance: 35.7
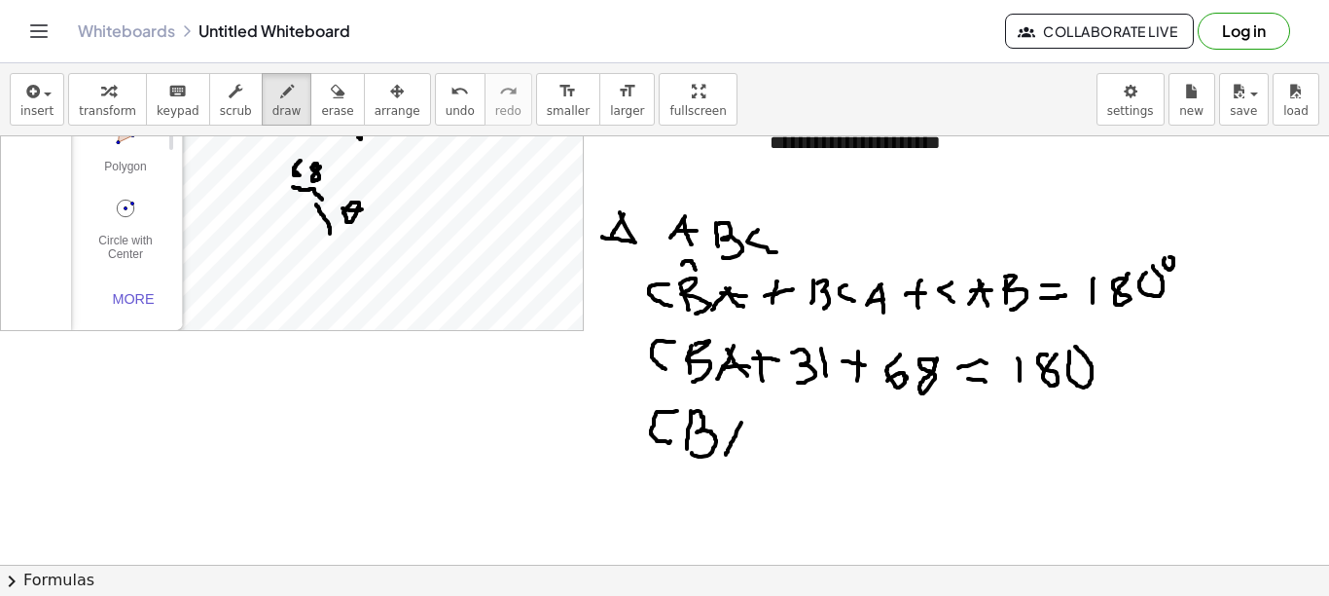
click at [726, 455] on div at bounding box center [664, 584] width 1329 height 1285
drag, startPoint x: 748, startPoint y: 438, endPoint x: 757, endPoint y: 460, distance: 24.0
click at [757, 460] on div at bounding box center [664, 584] width 1329 height 1285
drag, startPoint x: 739, startPoint y: 443, endPoint x: 752, endPoint y: 442, distance: 13.7
click at [752, 442] on div at bounding box center [664, 584] width 1329 height 1285
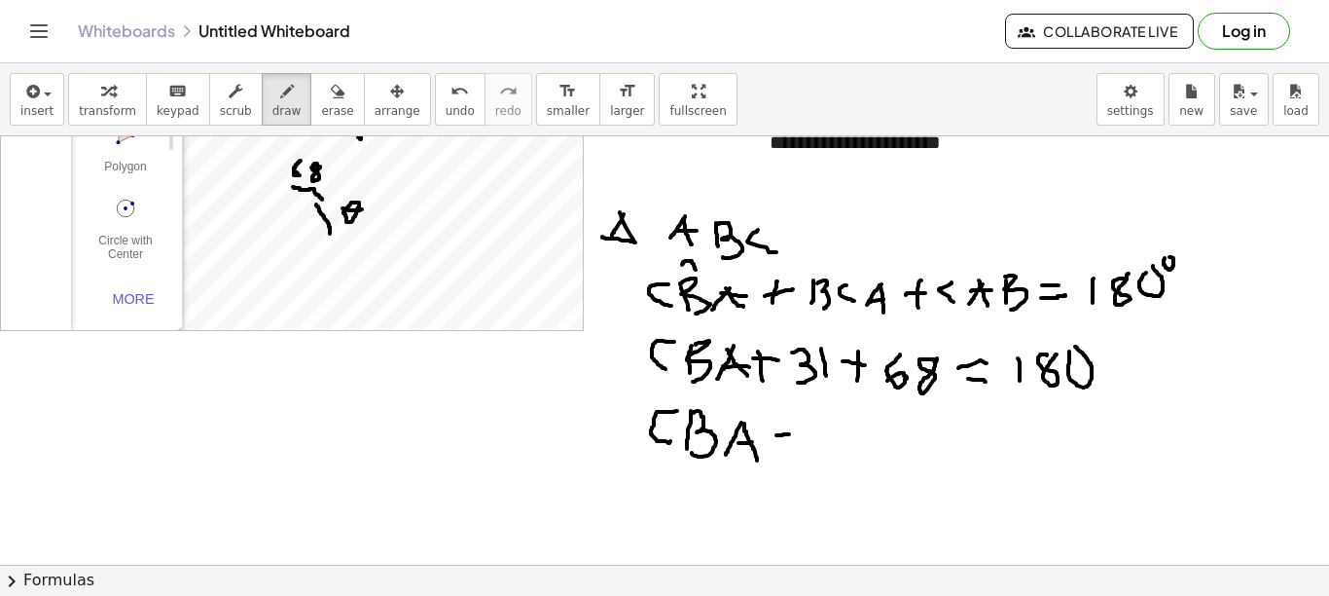
drag, startPoint x: 777, startPoint y: 435, endPoint x: 800, endPoint y: 431, distance: 23.7
click at [800, 431] on div at bounding box center [664, 584] width 1329 height 1285
drag, startPoint x: 778, startPoint y: 419, endPoint x: 782, endPoint y: 450, distance: 30.4
click at [782, 450] on div at bounding box center [664, 584] width 1329 height 1285
drag, startPoint x: 832, startPoint y: 418, endPoint x: 845, endPoint y: 461, distance: 44.7
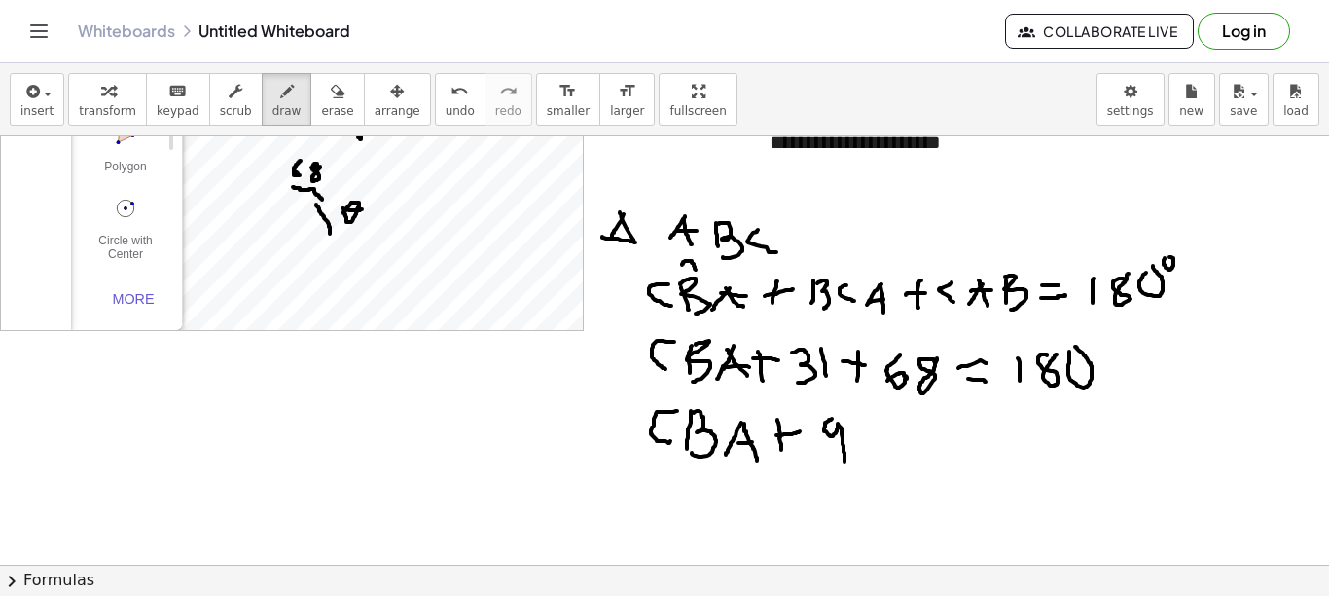
click at [845, 461] on div at bounding box center [664, 584] width 1329 height 1285
drag, startPoint x: 870, startPoint y: 427, endPoint x: 883, endPoint y: 471, distance: 45.6
click at [883, 471] on div at bounding box center [664, 584] width 1329 height 1285
drag, startPoint x: 904, startPoint y: 442, endPoint x: 928, endPoint y: 443, distance: 23.4
click at [928, 443] on div at bounding box center [664, 584] width 1329 height 1285
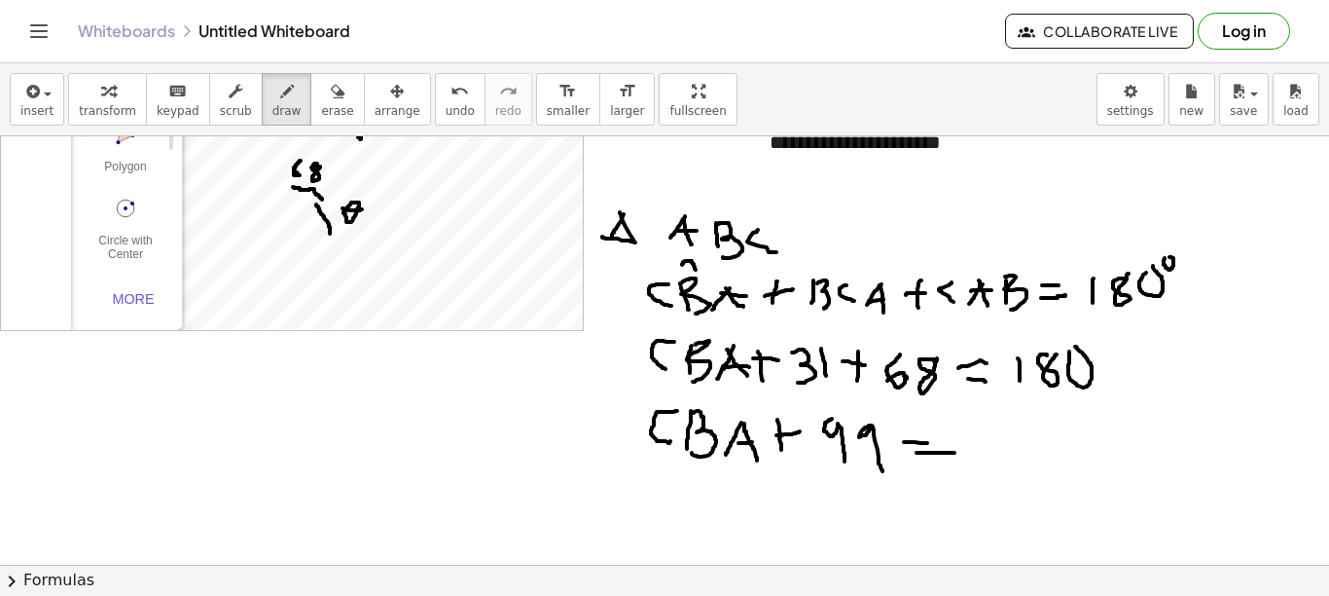
drag, startPoint x: 917, startPoint y: 453, endPoint x: 955, endPoint y: 453, distance: 38.0
click at [955, 453] on div at bounding box center [664, 584] width 1329 height 1285
drag, startPoint x: 976, startPoint y: 429, endPoint x: 978, endPoint y: 462, distance: 33.1
click at [978, 462] on div at bounding box center [664, 584] width 1329 height 1285
click at [1009, 439] on div at bounding box center [664, 584] width 1329 height 1285
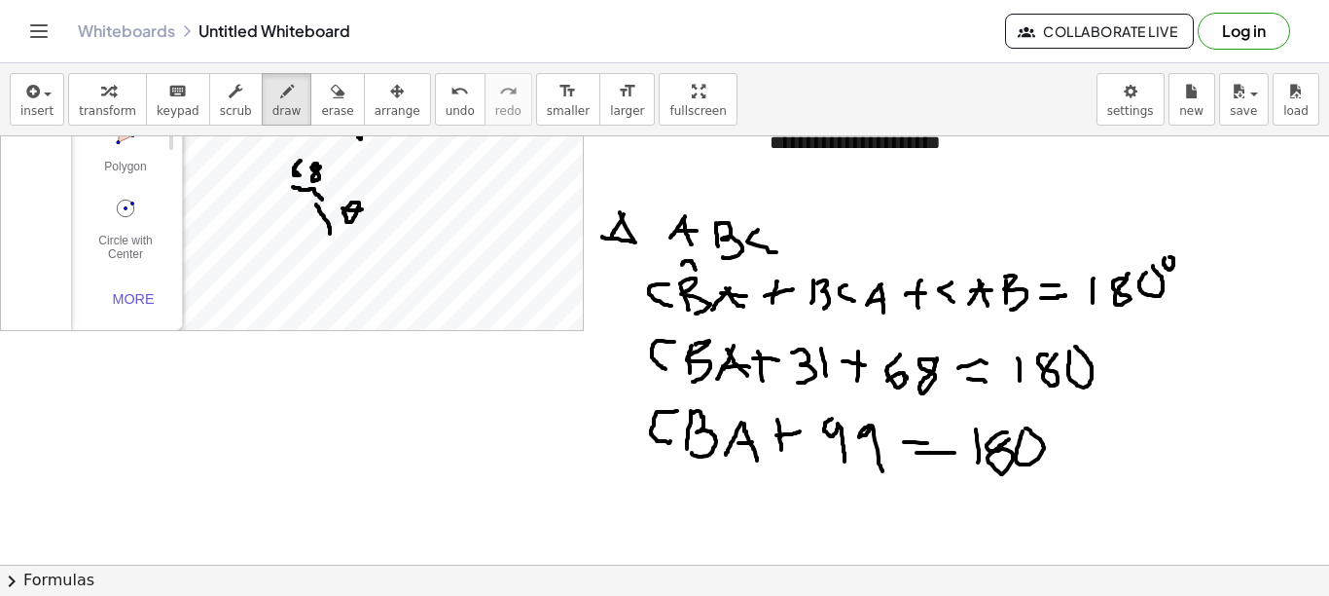
click at [1026, 428] on div at bounding box center [664, 584] width 1329 height 1285
drag, startPoint x: 693, startPoint y: 482, endPoint x: 702, endPoint y: 503, distance: 23.1
click at [692, 509] on div at bounding box center [664, 584] width 1329 height 1285
drag, startPoint x: 716, startPoint y: 486, endPoint x: 708, endPoint y: 510, distance: 25.9
click at [709, 511] on div at bounding box center [664, 584] width 1329 height 1285
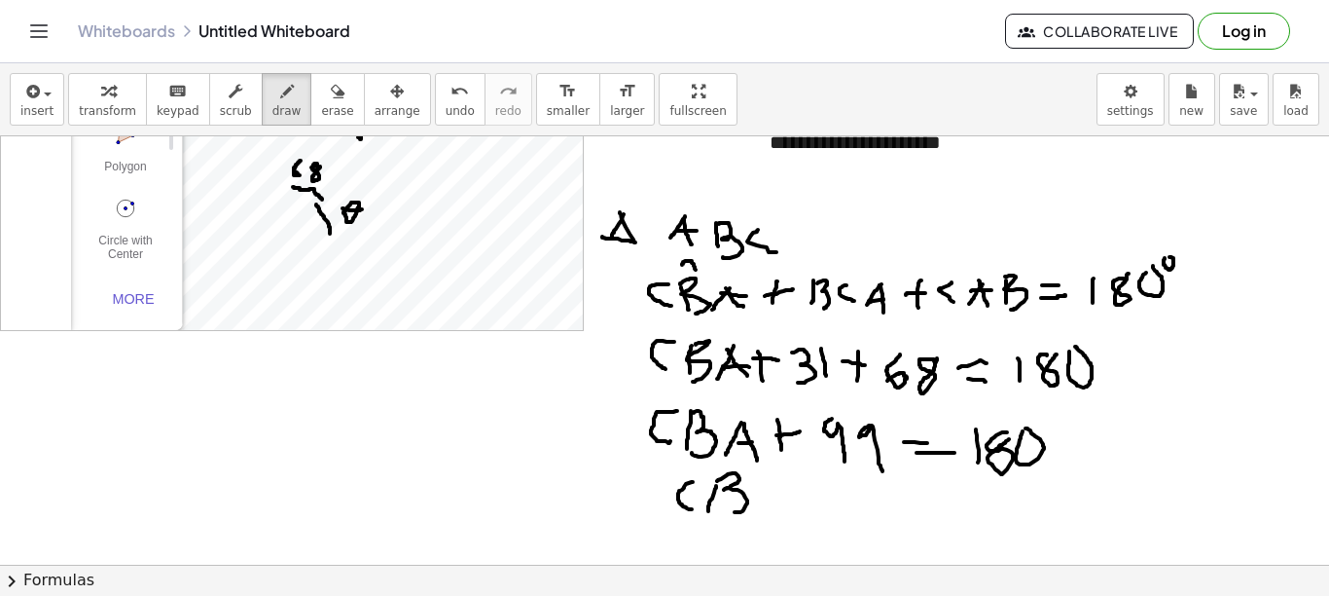
drag, startPoint x: 717, startPoint y: 481, endPoint x: 734, endPoint y: 499, distance: 24.8
click at [727, 509] on div at bounding box center [664, 584] width 1329 height 1285
drag, startPoint x: 768, startPoint y: 486, endPoint x: 757, endPoint y: 512, distance: 28.4
click at [758, 512] on div at bounding box center [664, 584] width 1329 height 1285
drag, startPoint x: 777, startPoint y: 484, endPoint x: 785, endPoint y: 519, distance: 36.1
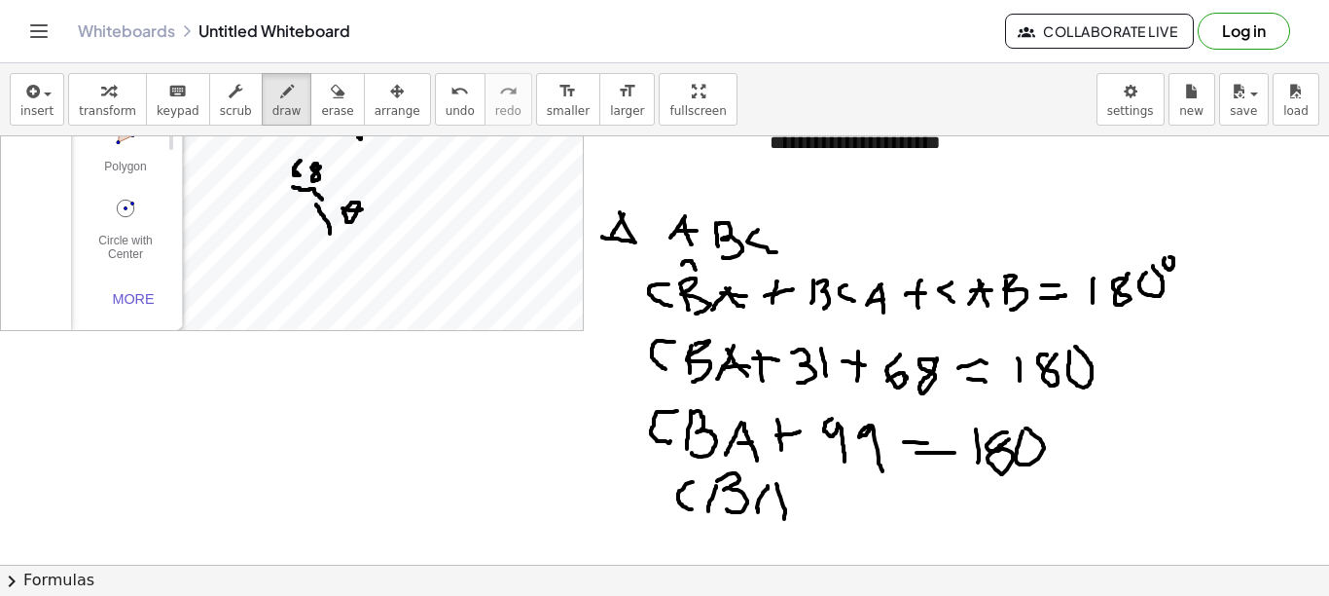
click at [785, 519] on div at bounding box center [664, 584] width 1329 height 1285
drag, startPoint x: 766, startPoint y: 499, endPoint x: 782, endPoint y: 498, distance: 15.6
click at [782, 498] on div at bounding box center [664, 584] width 1329 height 1285
drag, startPoint x: 802, startPoint y: 501, endPoint x: 823, endPoint y: 498, distance: 21.6
click at [823, 498] on div at bounding box center [664, 584] width 1329 height 1285
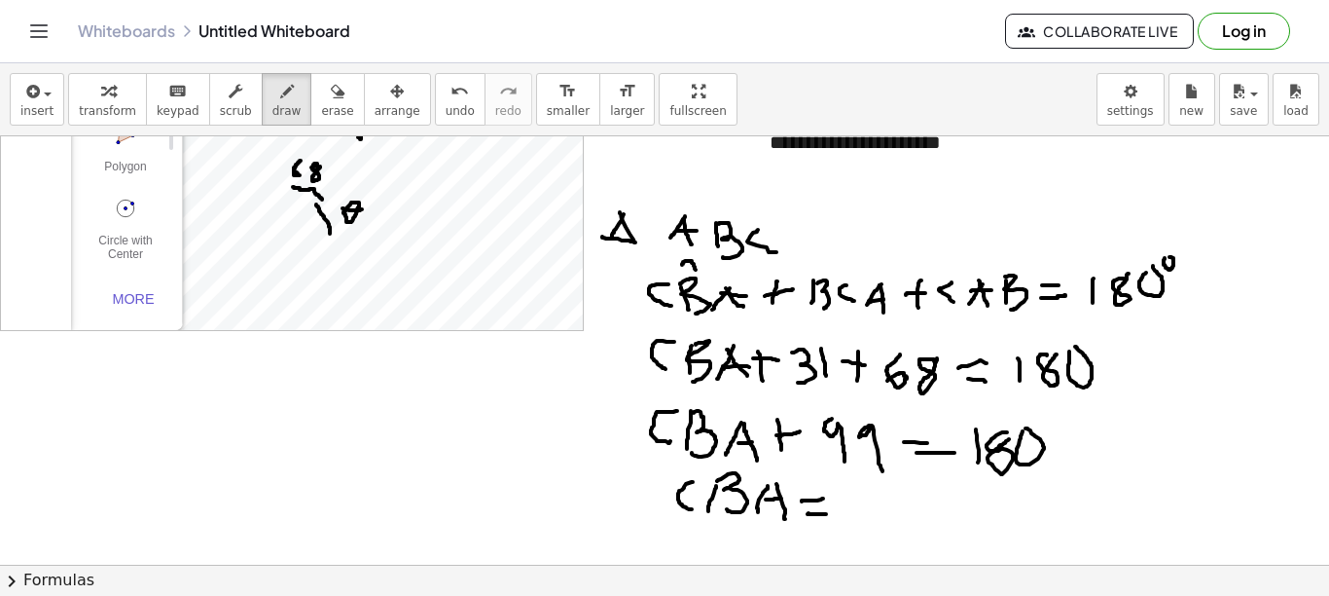
drag, startPoint x: 809, startPoint y: 513, endPoint x: 829, endPoint y: 514, distance: 20.5
click at [829, 514] on div at bounding box center [664, 584] width 1329 height 1285
drag, startPoint x: 865, startPoint y: 489, endPoint x: 865, endPoint y: 511, distance: 22.4
click at [865, 511] on div at bounding box center [664, 584] width 1329 height 1285
click at [897, 492] on div at bounding box center [664, 584] width 1329 height 1285
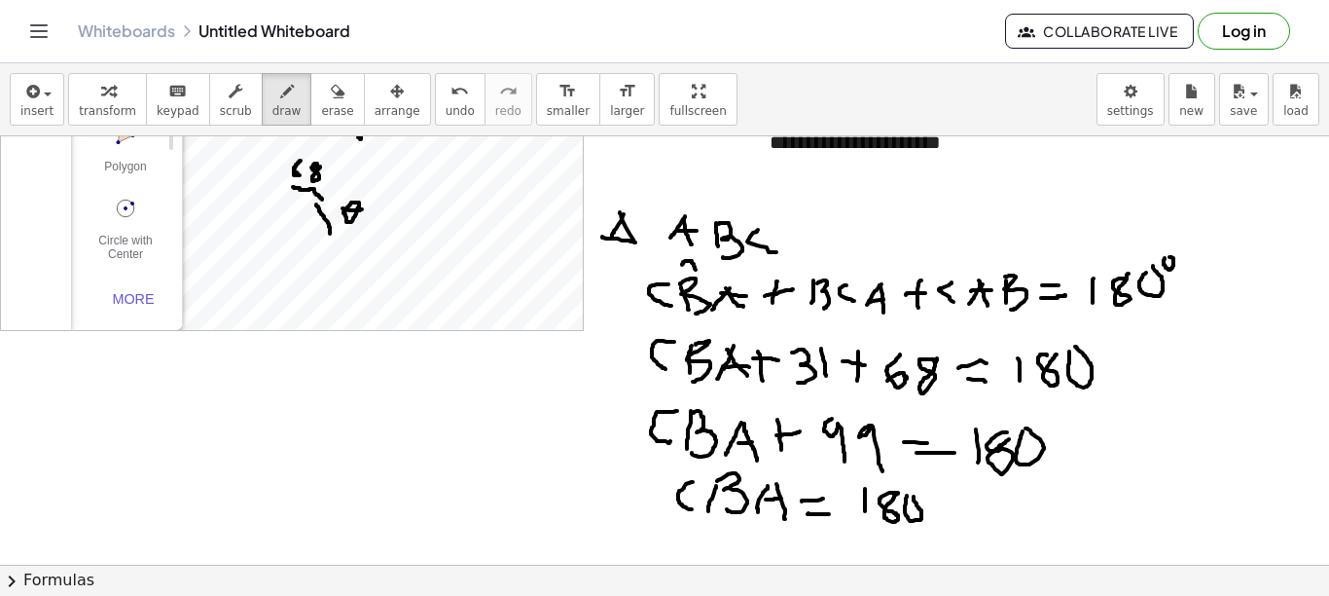
click at [914, 496] on div at bounding box center [664, 584] width 1329 height 1285
drag, startPoint x: 939, startPoint y: 508, endPoint x: 954, endPoint y: 507, distance: 14.6
click at [953, 508] on div at bounding box center [664, 584] width 1329 height 1285
drag, startPoint x: 980, startPoint y: 493, endPoint x: 983, endPoint y: 523, distance: 29.3
click at [980, 528] on div at bounding box center [664, 584] width 1329 height 1285
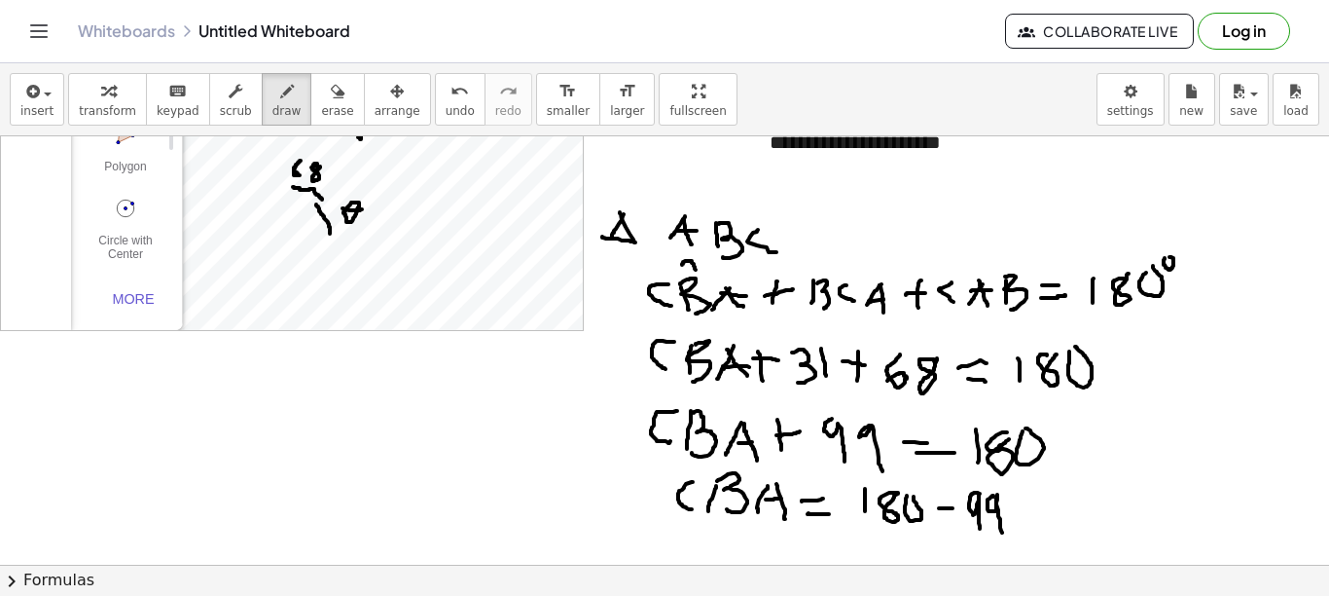
click at [1002, 532] on div at bounding box center [664, 584] width 1329 height 1285
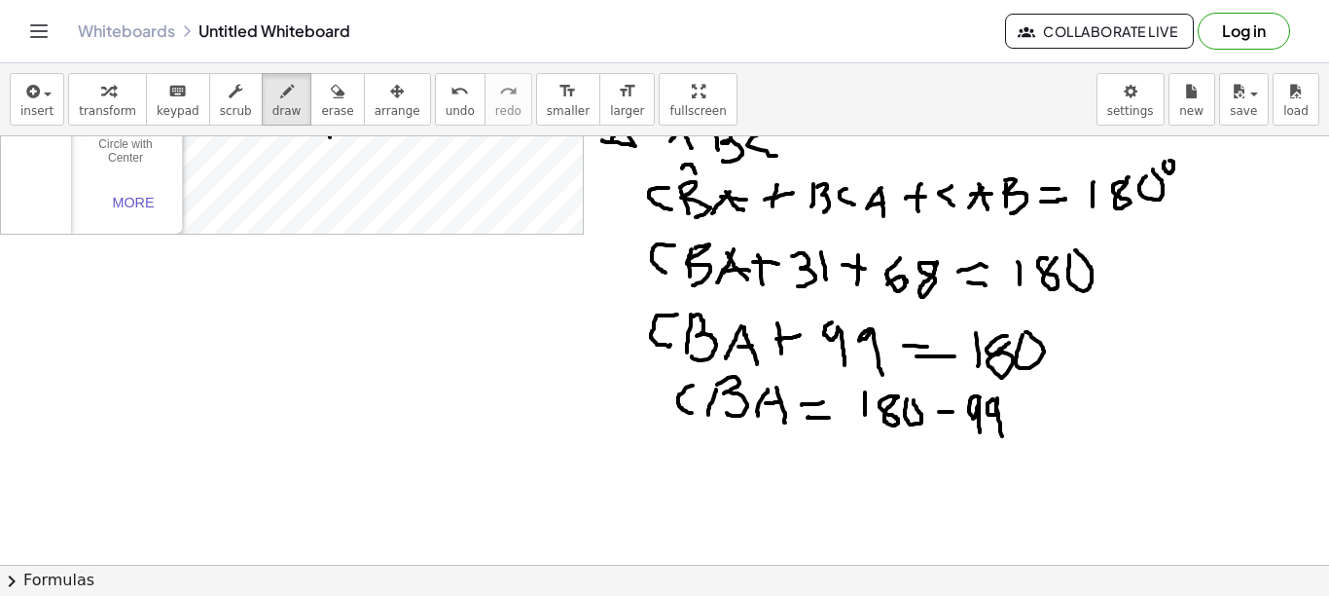
scroll to position [292, 0]
click at [692, 478] on div at bounding box center [664, 486] width 1329 height 1285
click at [716, 478] on div at bounding box center [664, 486] width 1329 height 1285
click at [732, 482] on div at bounding box center [664, 486] width 1329 height 1285
click at [767, 478] on div at bounding box center [664, 486] width 1329 height 1285
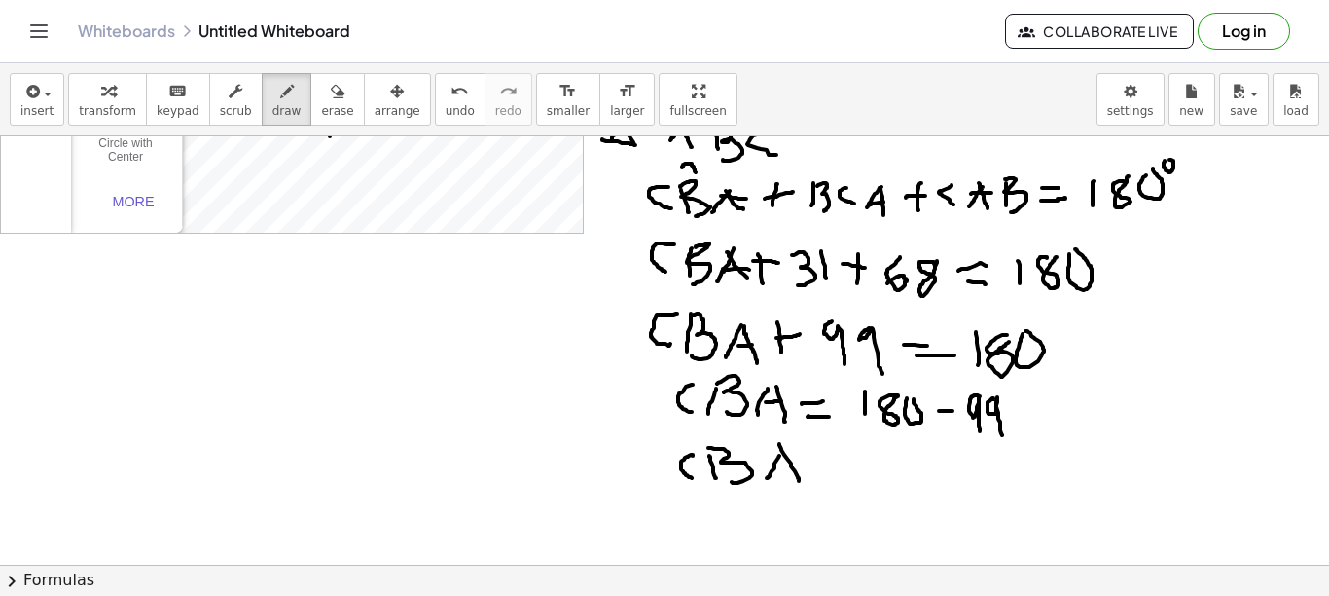
click at [799, 483] on div at bounding box center [664, 486] width 1329 height 1285
click at [799, 467] on div at bounding box center [664, 486] width 1329 height 1285
click at [839, 460] on div at bounding box center [664, 486] width 1329 height 1285
click at [855, 475] on div at bounding box center [664, 486] width 1329 height 1285
click at [901, 448] on div at bounding box center [664, 486] width 1329 height 1285
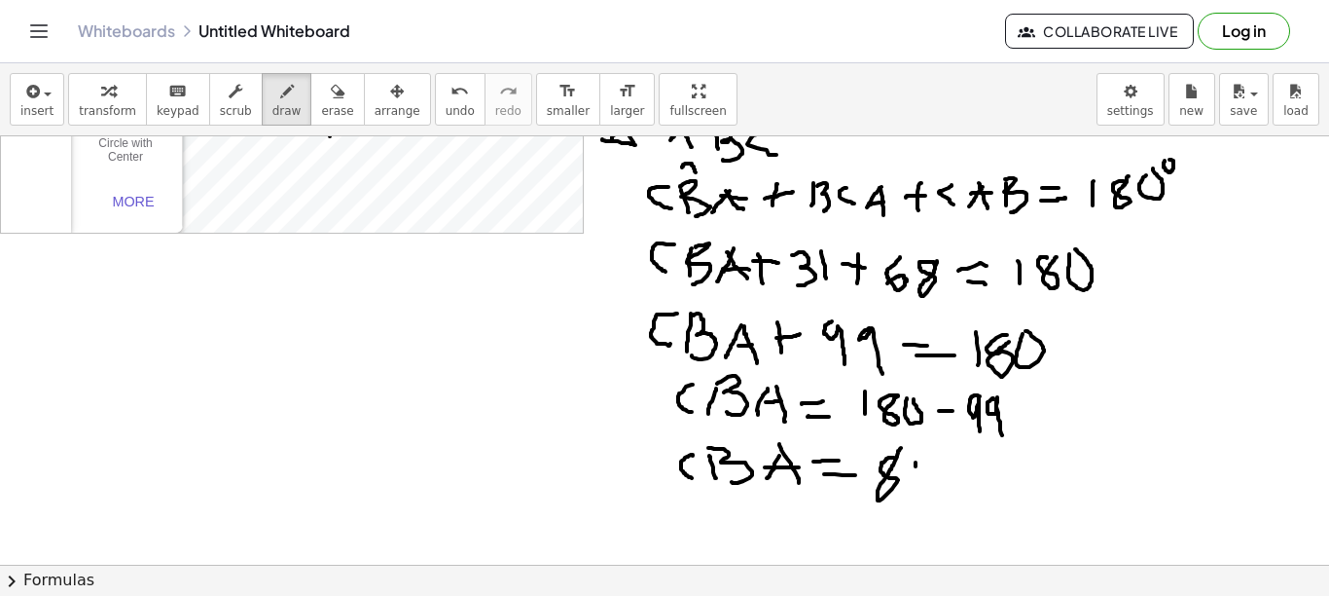
click at [919, 492] on div at bounding box center [664, 486] width 1329 height 1285
click at [939, 447] on div at bounding box center [664, 486] width 1329 height 1285
click at [1007, 383] on div at bounding box center [664, 486] width 1329 height 1285
click at [921, 380] on div at bounding box center [664, 486] width 1329 height 1285
click at [1043, 309] on div at bounding box center [664, 486] width 1329 height 1285
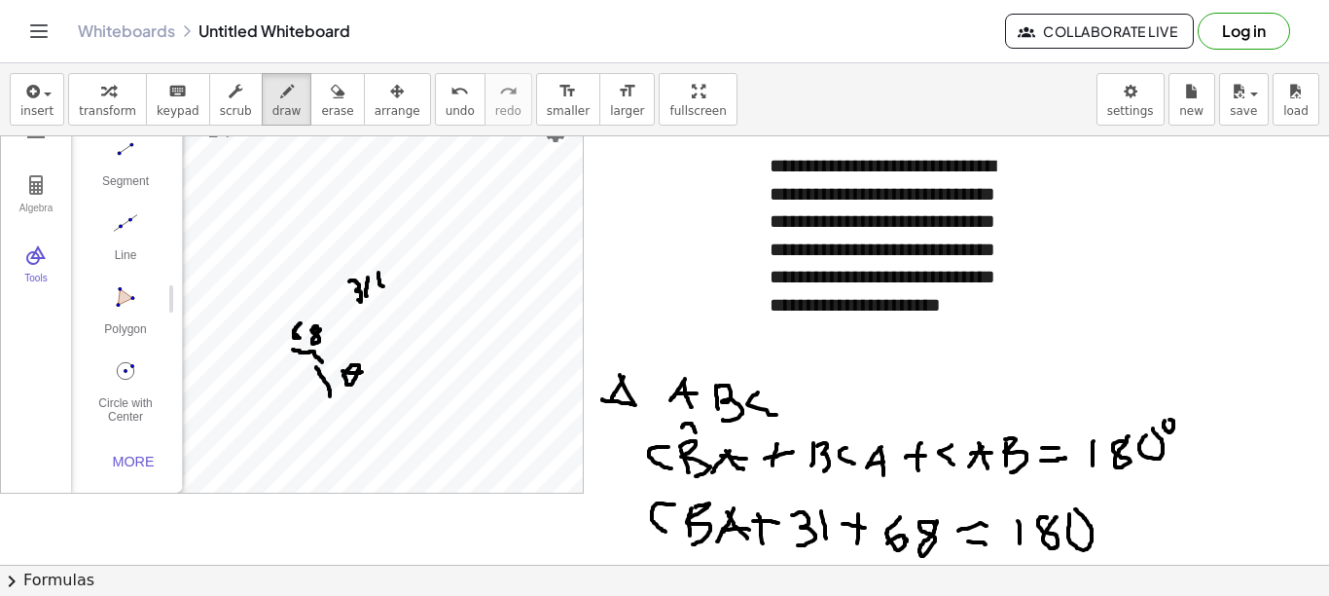
scroll to position [0, 0]
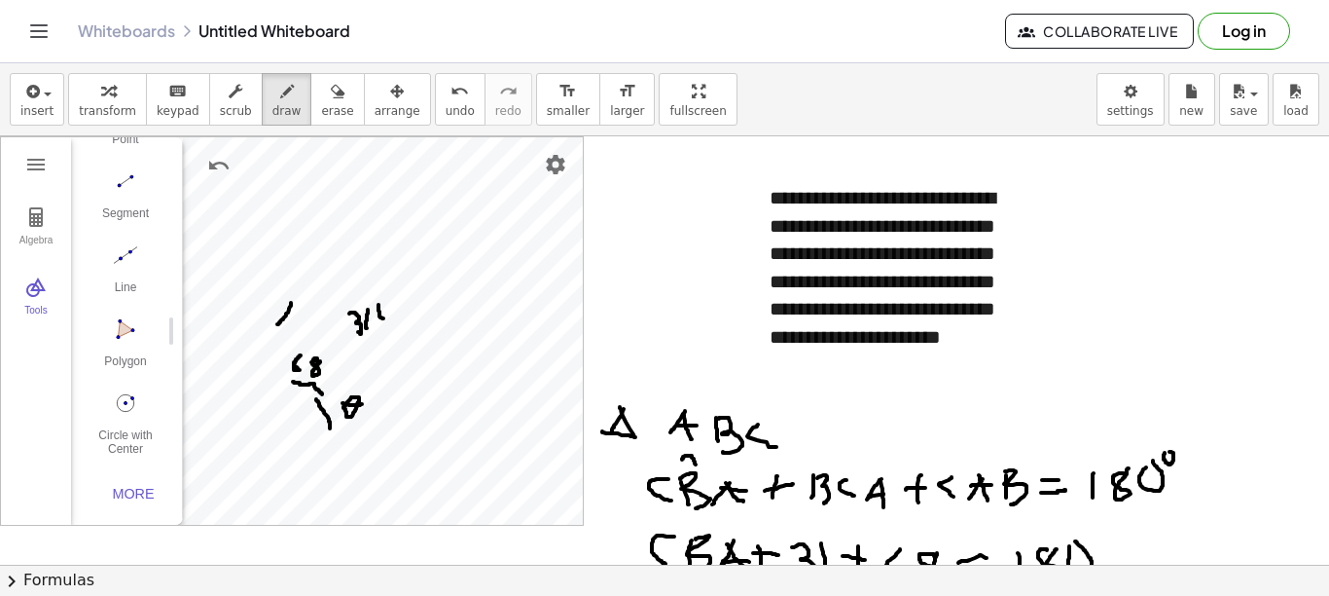
drag, startPoint x: 291, startPoint y: 303, endPoint x: 277, endPoint y: 324, distance: 25.4
drag, startPoint x: 315, startPoint y: 310, endPoint x: 315, endPoint y: 325, distance: 14.6
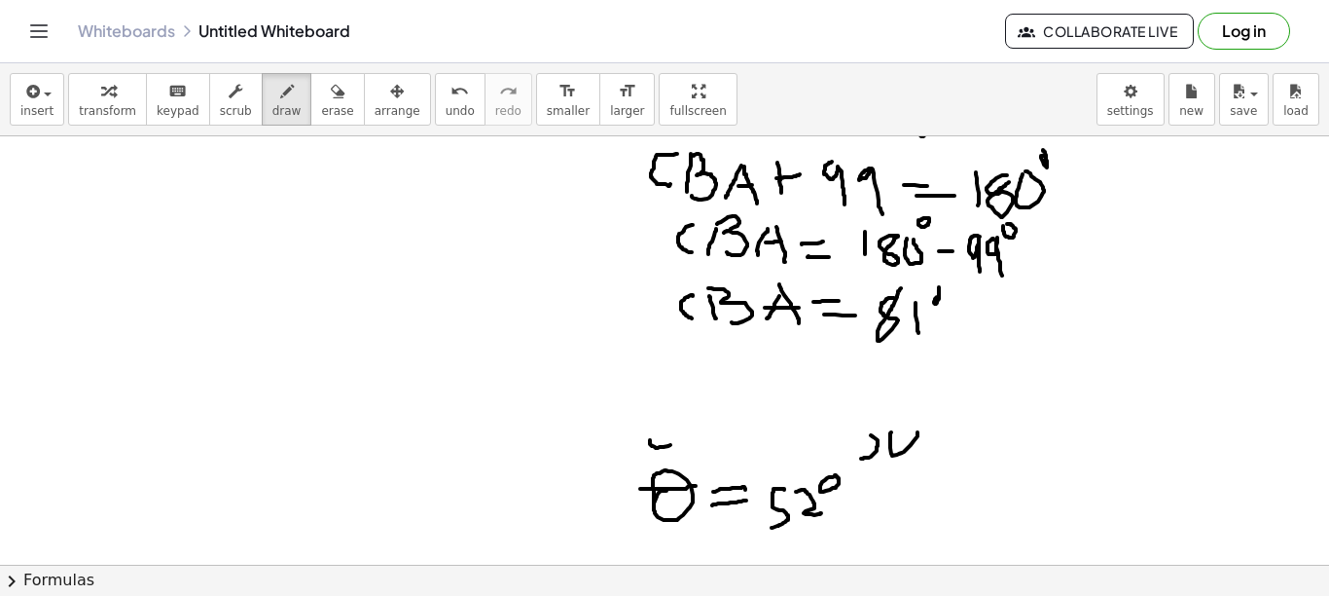
scroll to position [487, 0]
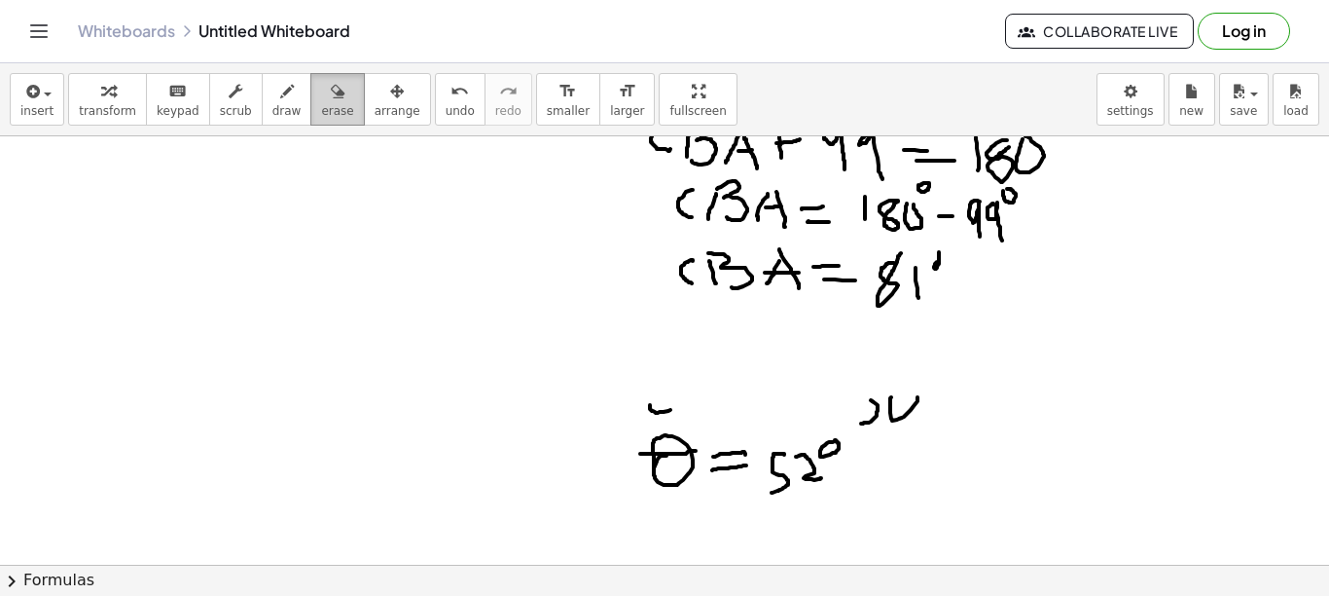
click at [321, 108] on span "erase" at bounding box center [337, 111] width 32 height 14
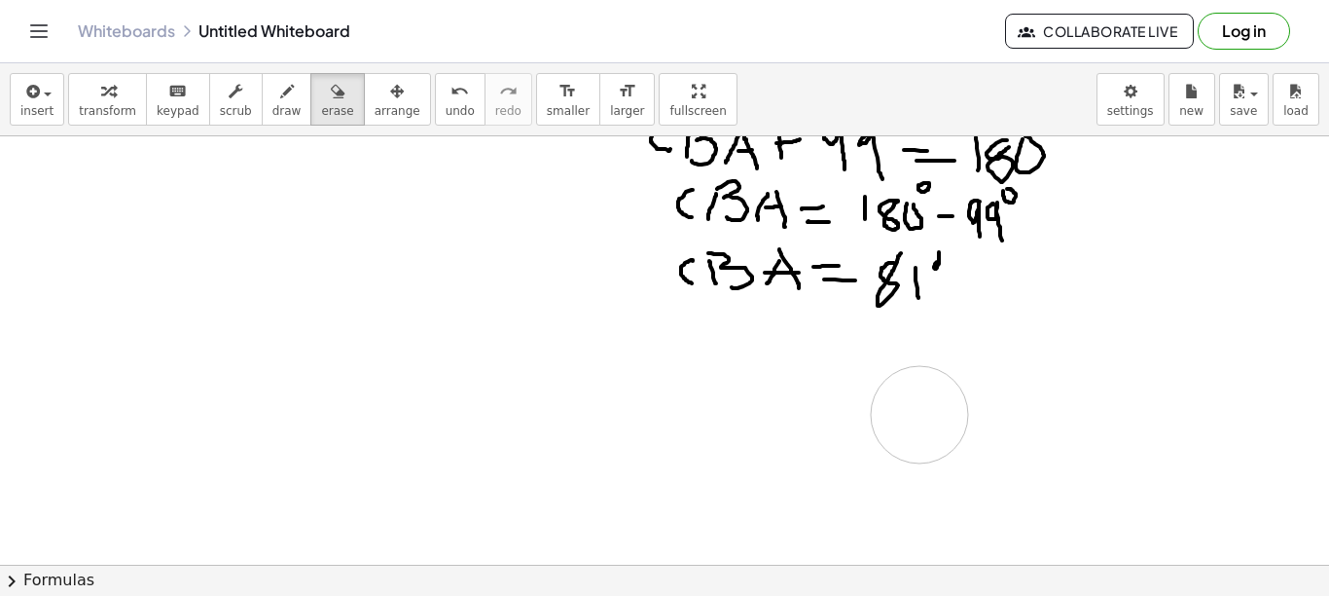
drag, startPoint x: 713, startPoint y: 472, endPoint x: 920, endPoint y: 415, distance: 214.2
click at [920, 415] on div at bounding box center [664, 292] width 1329 height 1285
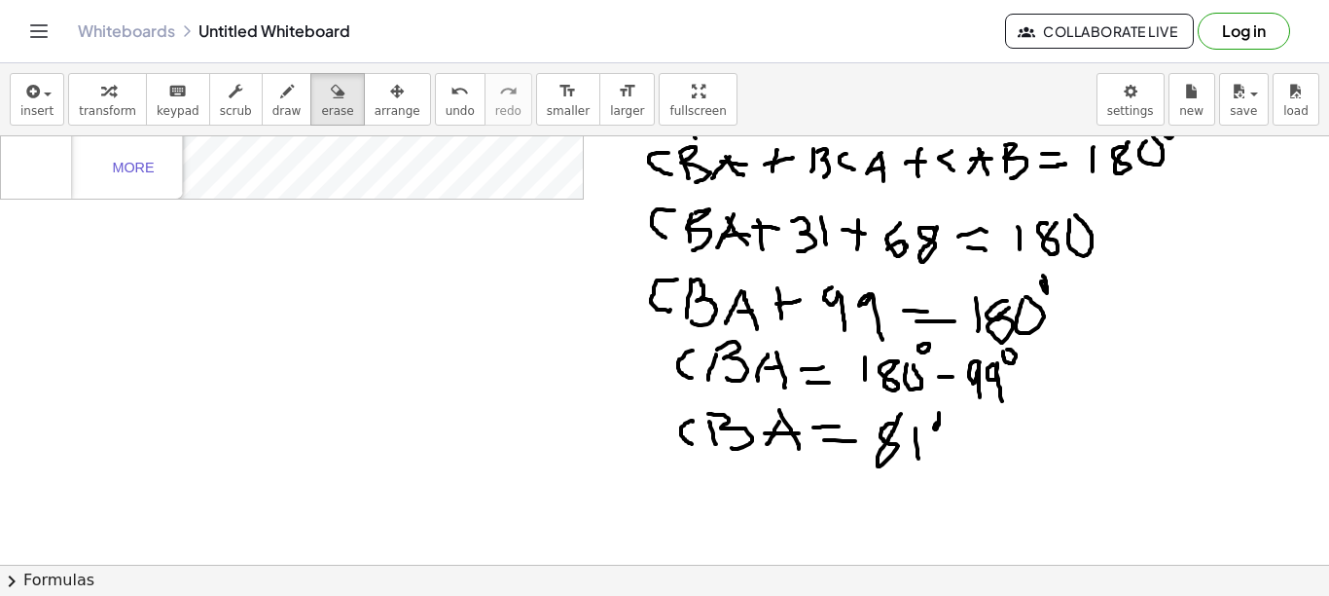
scroll to position [292, 0]
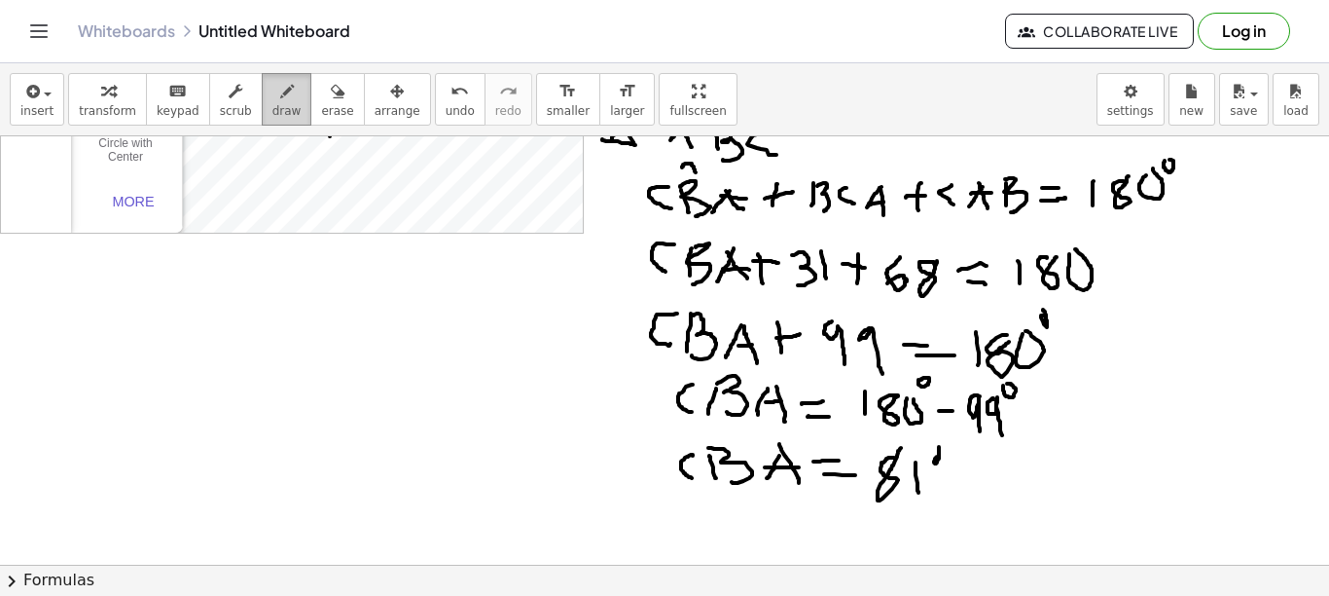
click at [262, 102] on button "draw" at bounding box center [287, 99] width 51 height 53
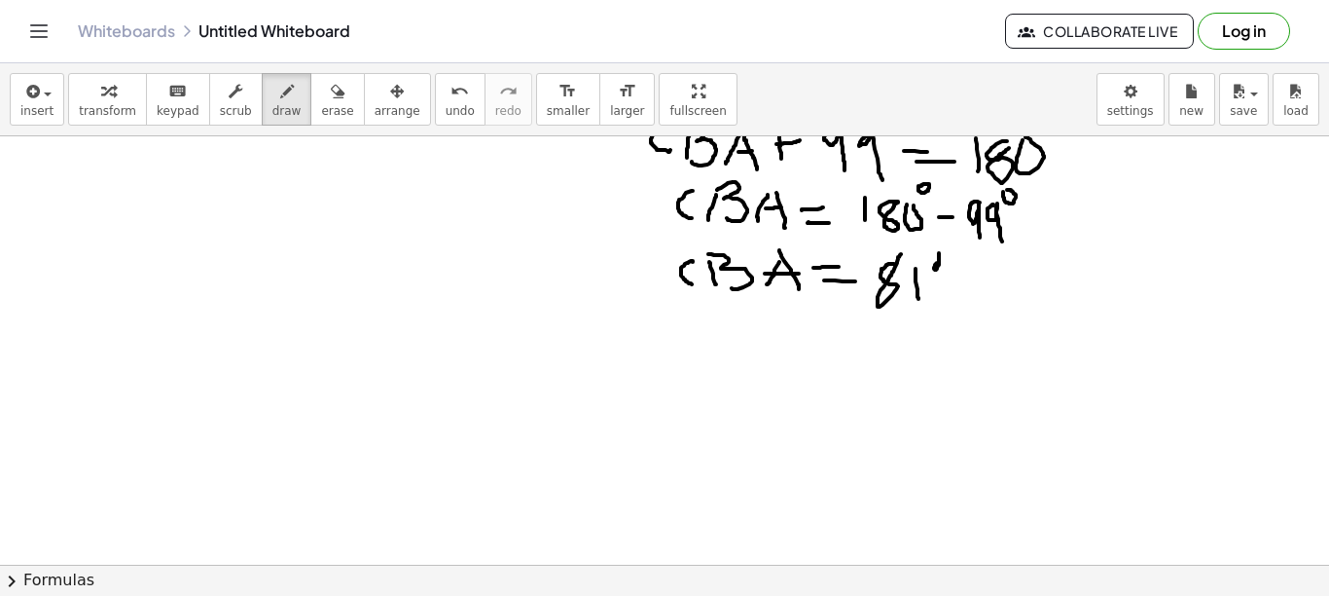
scroll to position [487, 0]
drag, startPoint x: 692, startPoint y: 339, endPoint x: 680, endPoint y: 340, distance: 11.7
click at [704, 334] on div at bounding box center [664, 292] width 1329 height 1285
drag, startPoint x: 678, startPoint y: 343, endPoint x: 732, endPoint y: 346, distance: 53.6
click at [728, 346] on div at bounding box center [664, 292] width 1329 height 1285
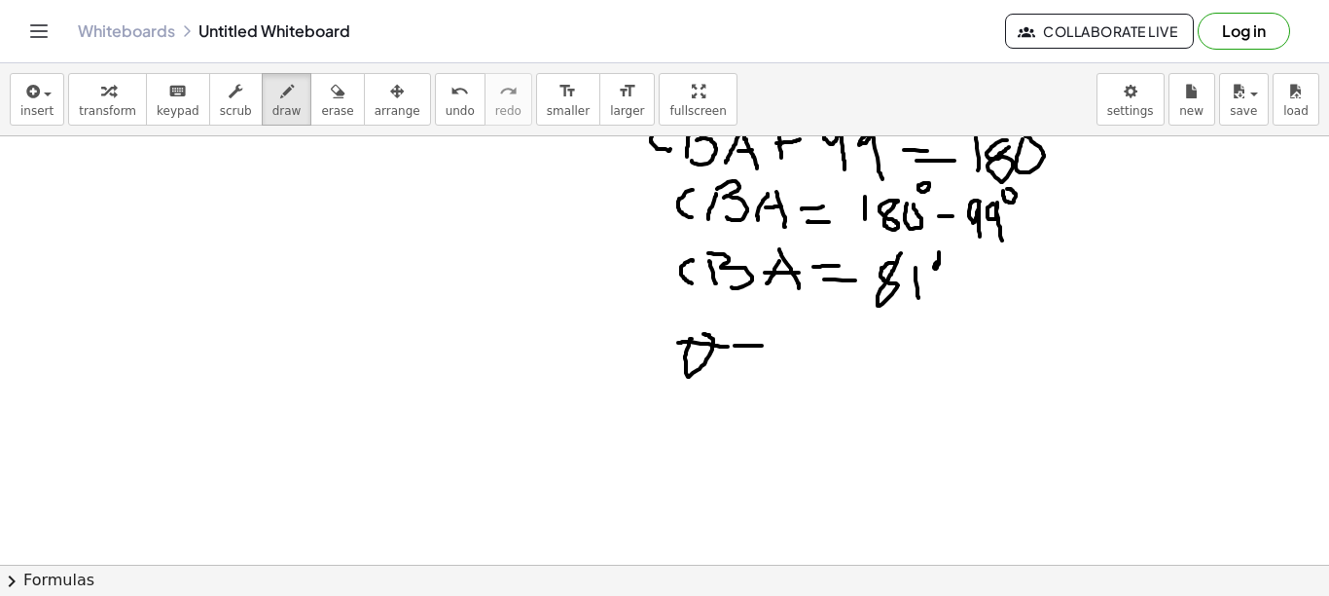
drag, startPoint x: 735, startPoint y: 346, endPoint x: 762, endPoint y: 348, distance: 27.4
click at [763, 346] on div at bounding box center [664, 292] width 1329 height 1285
drag, startPoint x: 757, startPoint y: 356, endPoint x: 782, endPoint y: 350, distance: 26.0
click at [771, 356] on div at bounding box center [664, 292] width 1329 height 1285
click at [815, 340] on div at bounding box center [664, 292] width 1329 height 1285
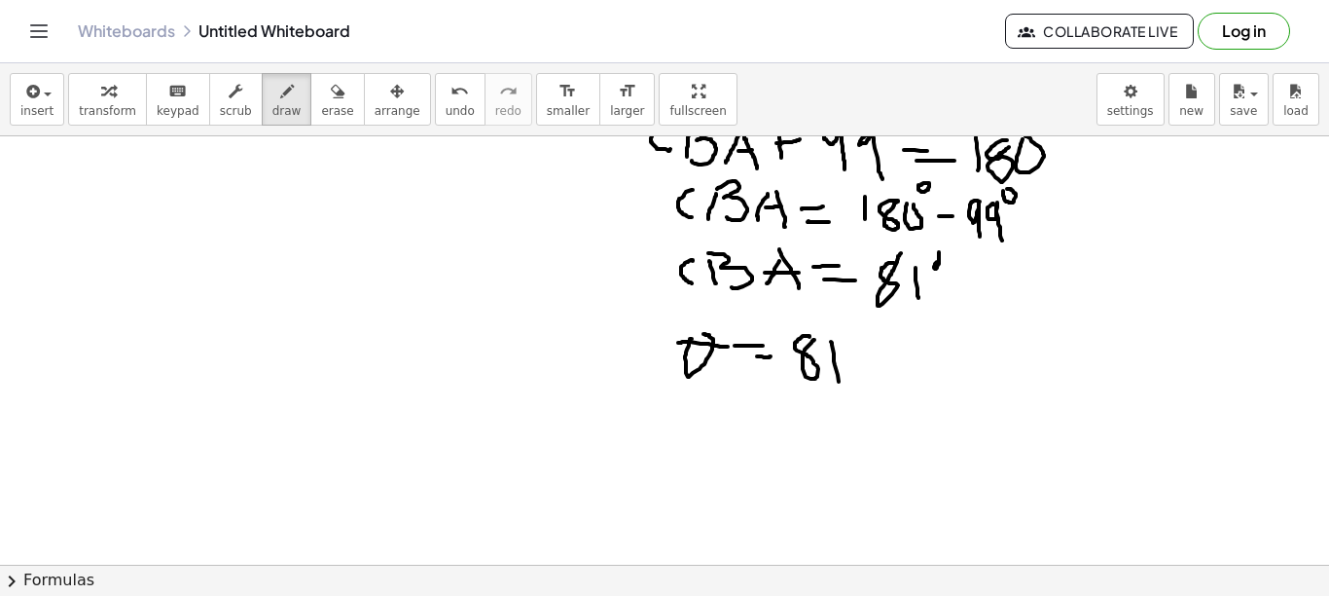
drag, startPoint x: 831, startPoint y: 342, endPoint x: 844, endPoint y: 384, distance: 44.7
click at [842, 386] on div at bounding box center [664, 292] width 1329 height 1285
drag, startPoint x: 862, startPoint y: 329, endPoint x: 877, endPoint y: 318, distance: 18.1
click at [877, 318] on div at bounding box center [664, 292] width 1329 height 1285
drag, startPoint x: 1073, startPoint y: 356, endPoint x: 1058, endPoint y: 411, distance: 56.4
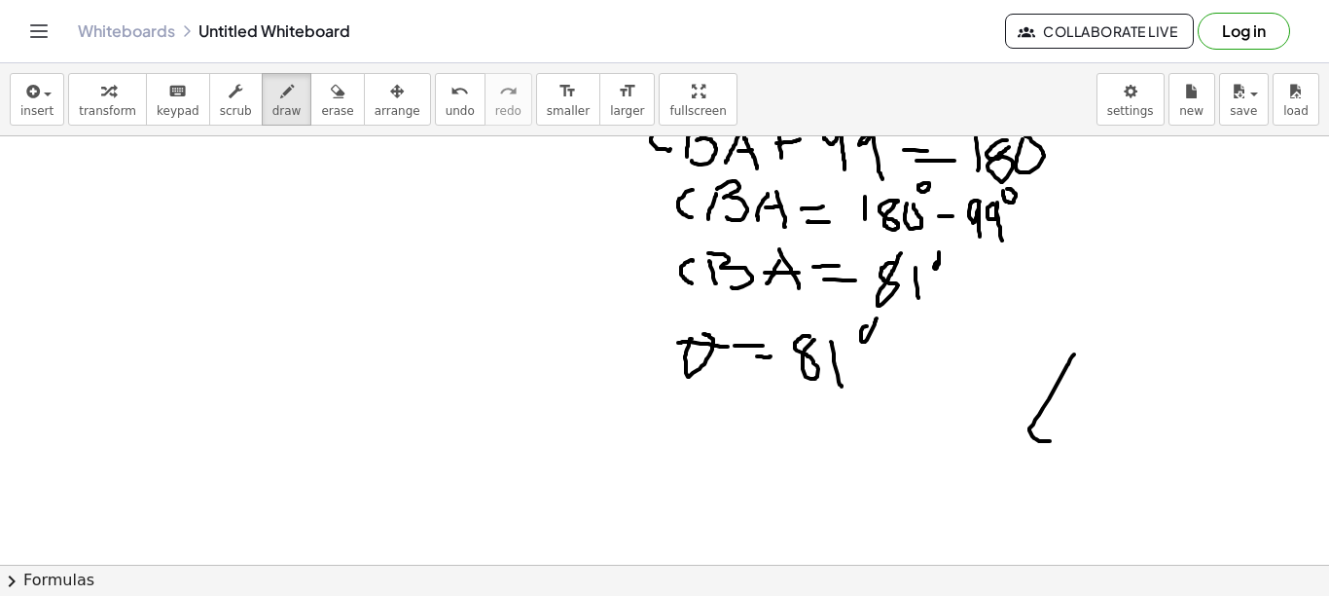
click at [1050, 440] on div at bounding box center [664, 292] width 1329 height 1285
drag, startPoint x: 1071, startPoint y: 389, endPoint x: 1102, endPoint y: 406, distance: 35.3
click at [1097, 433] on div at bounding box center [664, 292] width 1329 height 1285
drag, startPoint x: 1110, startPoint y: 356, endPoint x: 1110, endPoint y: 424, distance: 68.1
click at [1110, 424] on div at bounding box center [664, 292] width 1329 height 1285
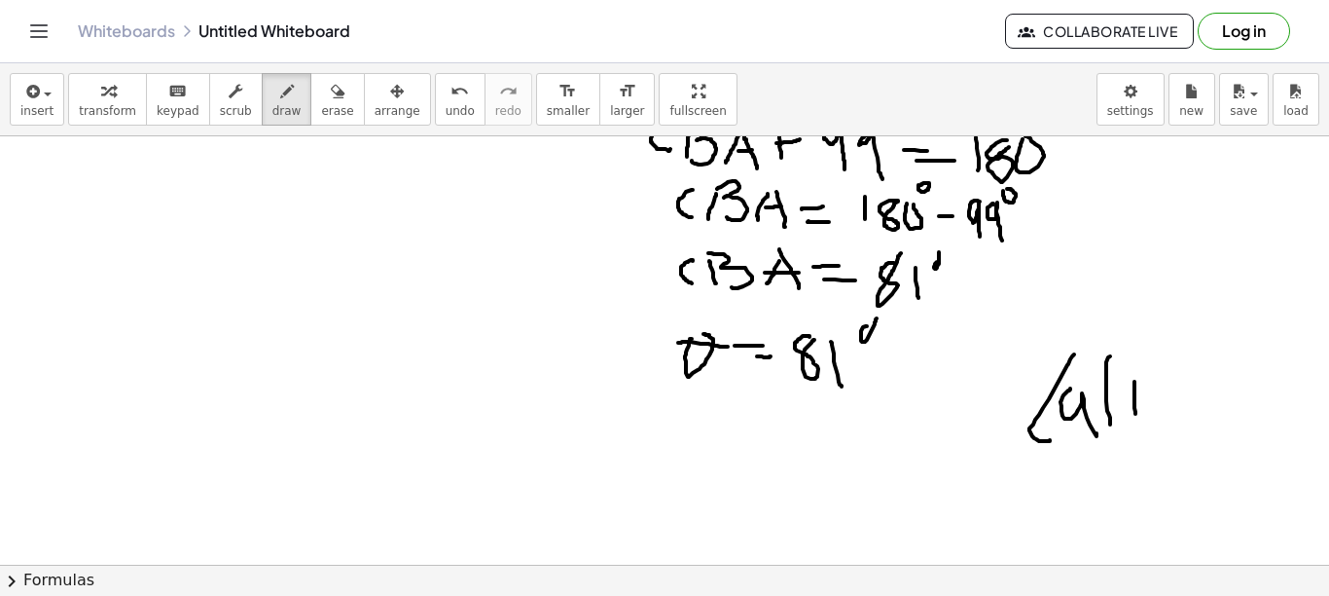
drag, startPoint x: 1136, startPoint y: 414, endPoint x: 1129, endPoint y: 399, distance: 16.1
click at [1136, 417] on div at bounding box center [664, 292] width 1329 height 1285
drag, startPoint x: 1129, startPoint y: 394, endPoint x: 1147, endPoint y: 385, distance: 20.5
click at [1147, 385] on div at bounding box center [664, 292] width 1329 height 1285
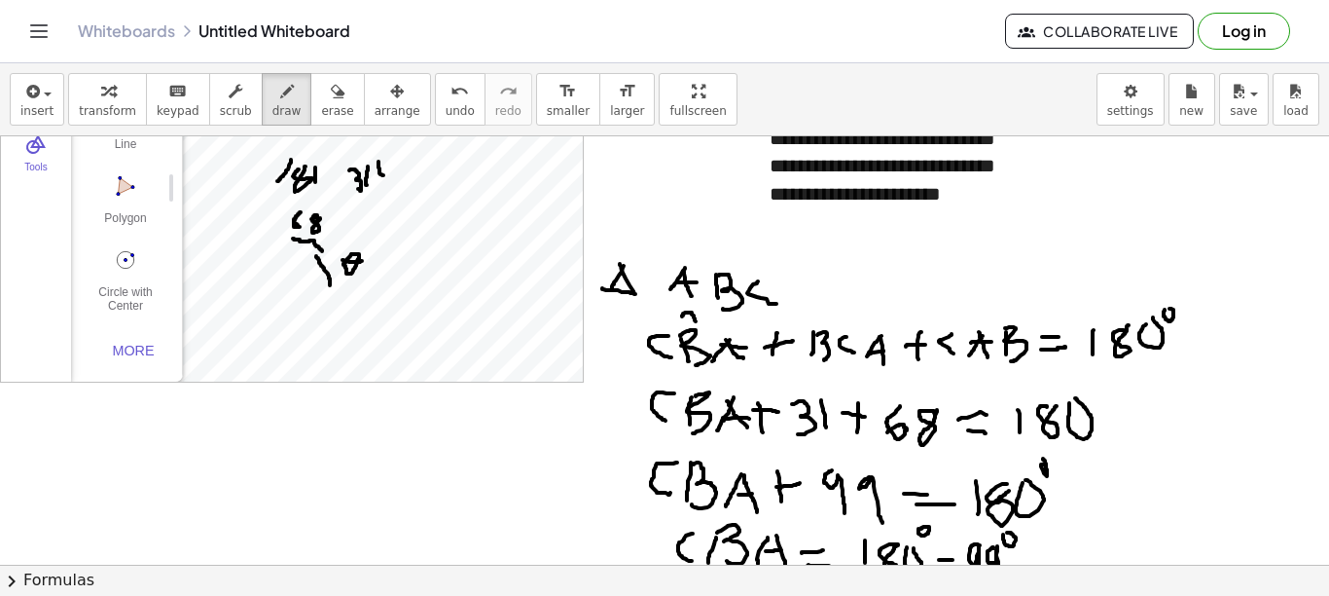
scroll to position [97, 0]
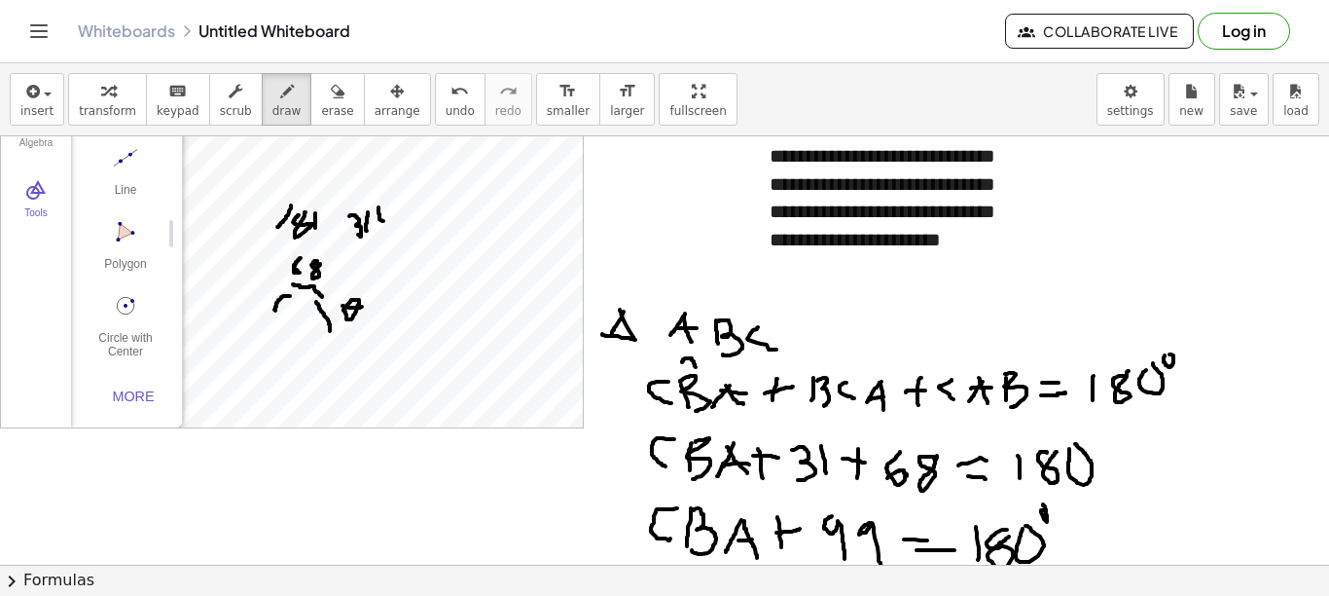
drag, startPoint x: 290, startPoint y: 296, endPoint x: 275, endPoint y: 310, distance: 20.6
drag, startPoint x: 245, startPoint y: 470, endPoint x: 238, endPoint y: 499, distance: 30.0
drag, startPoint x: 239, startPoint y: 470, endPoint x: 249, endPoint y: 493, distance: 25.3
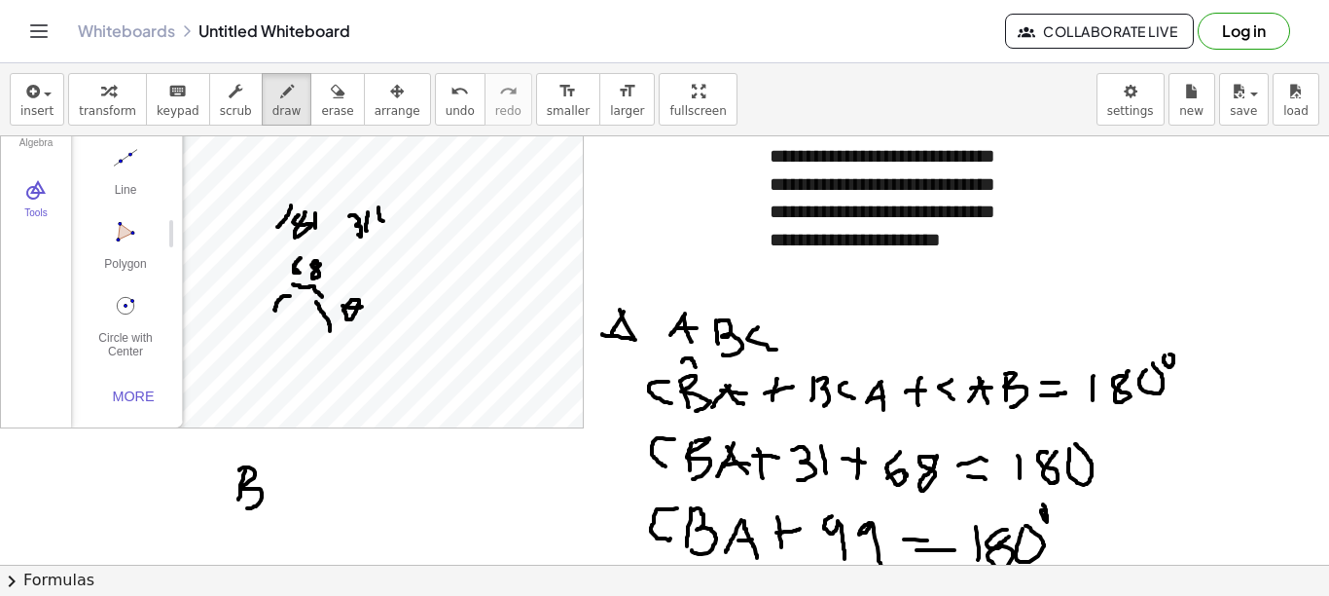
drag, startPoint x: 287, startPoint y: 477, endPoint x: 274, endPoint y: 503, distance: 29.2
drag, startPoint x: 285, startPoint y: 474, endPoint x: 286, endPoint y: 511, distance: 37.0
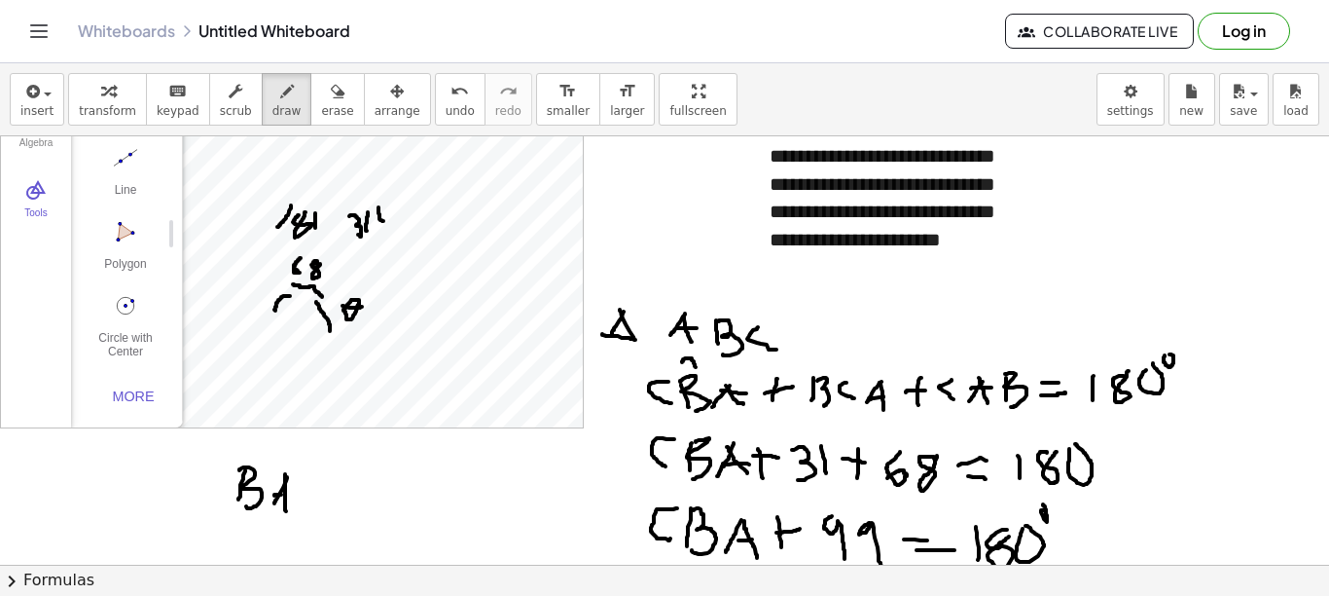
drag, startPoint x: 275, startPoint y: 494, endPoint x: 295, endPoint y: 496, distance: 19.6
drag, startPoint x: 303, startPoint y: 475, endPoint x: 307, endPoint y: 505, distance: 30.4
drag, startPoint x: 303, startPoint y: 463, endPoint x: 311, endPoint y: 515, distance: 52.3
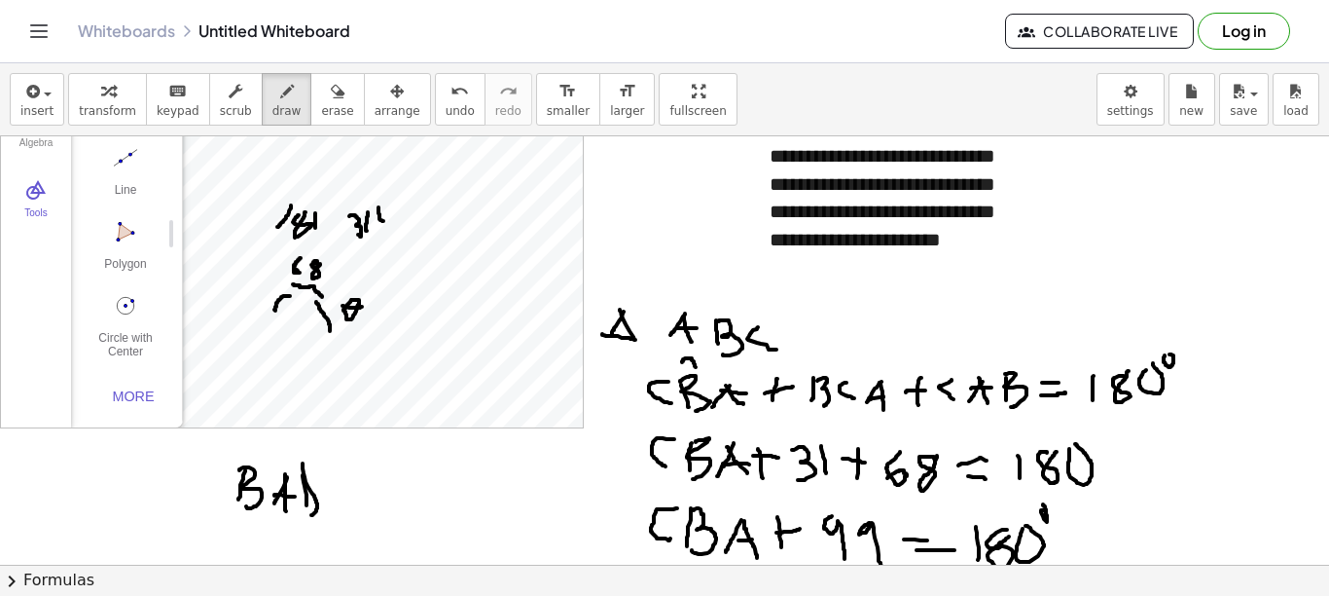
drag, startPoint x: 334, startPoint y: 487, endPoint x: 347, endPoint y: 492, distance: 14.8
drag, startPoint x: 338, startPoint y: 499, endPoint x: 348, endPoint y: 502, distance: 11.1
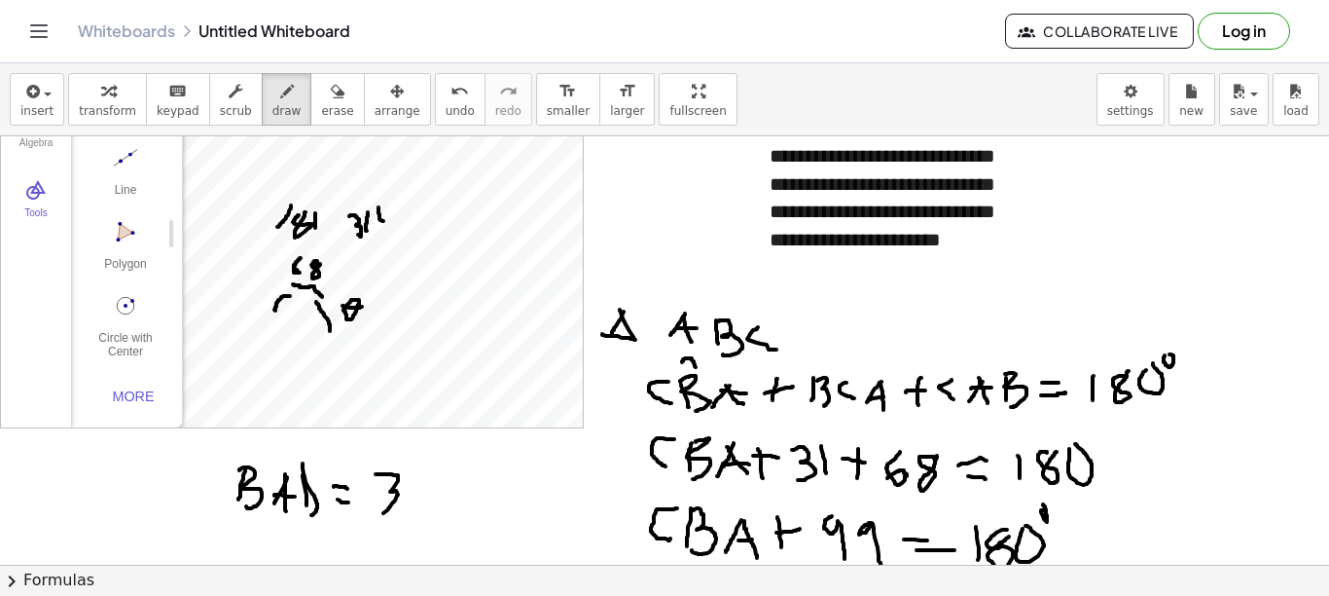
drag, startPoint x: 376, startPoint y: 474, endPoint x: 377, endPoint y: 500, distance: 26.3
drag, startPoint x: 420, startPoint y: 481, endPoint x: 421, endPoint y: 506, distance: 25.3
drag, startPoint x: 446, startPoint y: 458, endPoint x: 301, endPoint y: 418, distance: 150.7
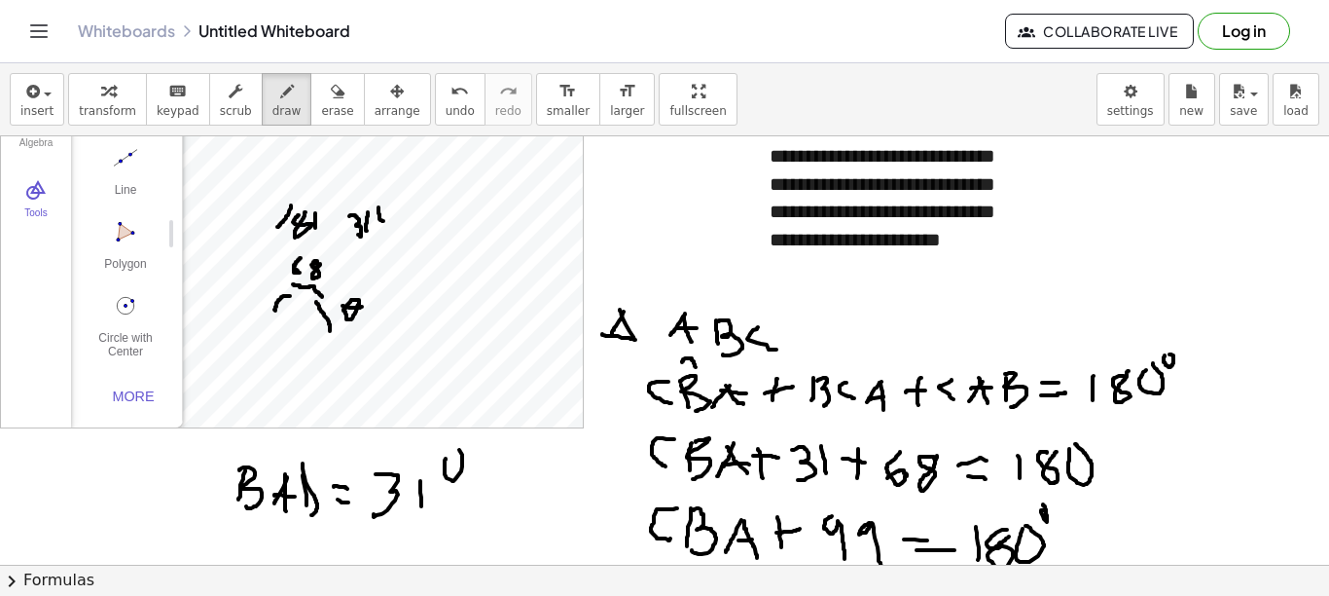
drag, startPoint x: 369, startPoint y: 309, endPoint x: 382, endPoint y: 309, distance: 12.7
drag, startPoint x: 374, startPoint y: 312, endPoint x: 393, endPoint y: 312, distance: 19.5
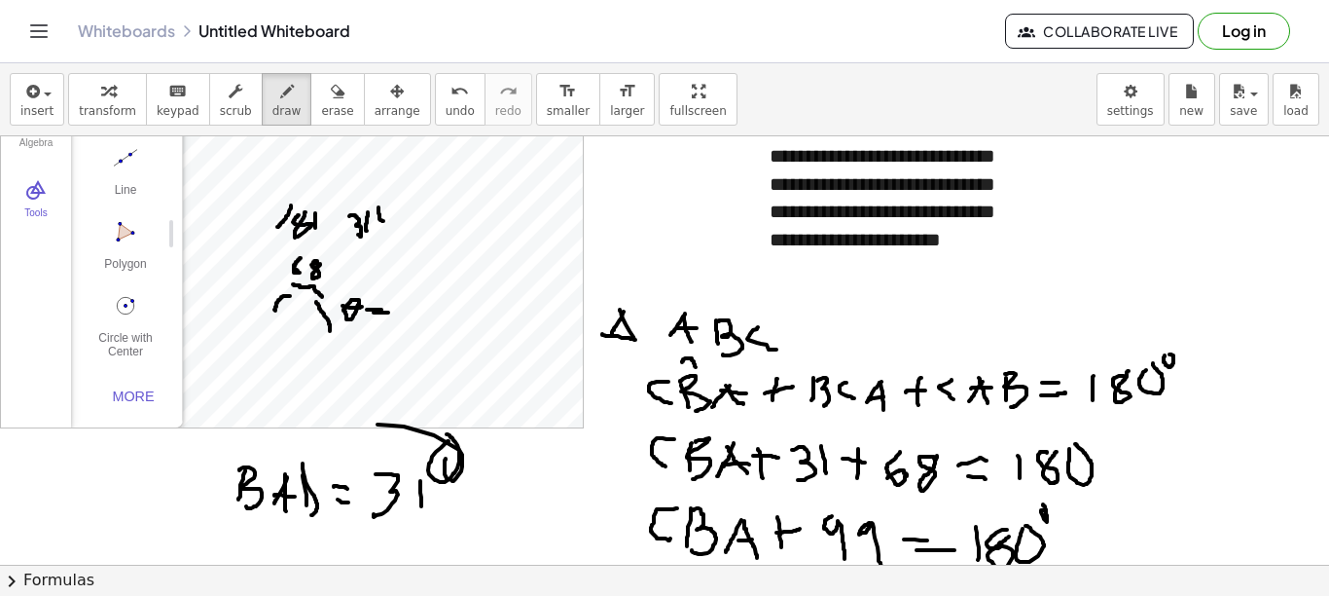
drag, startPoint x: 374, startPoint y: 306, endPoint x: 389, endPoint y: 307, distance: 15.6
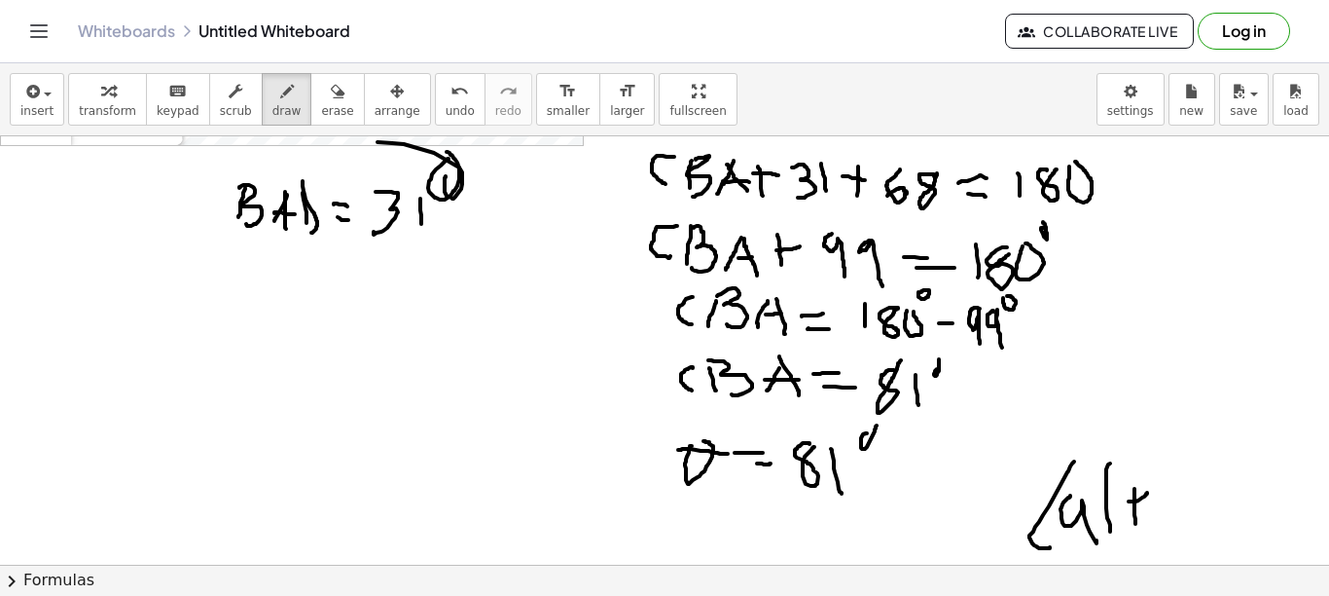
scroll to position [389, 0]
